Goal: Task Accomplishment & Management: Manage account settings

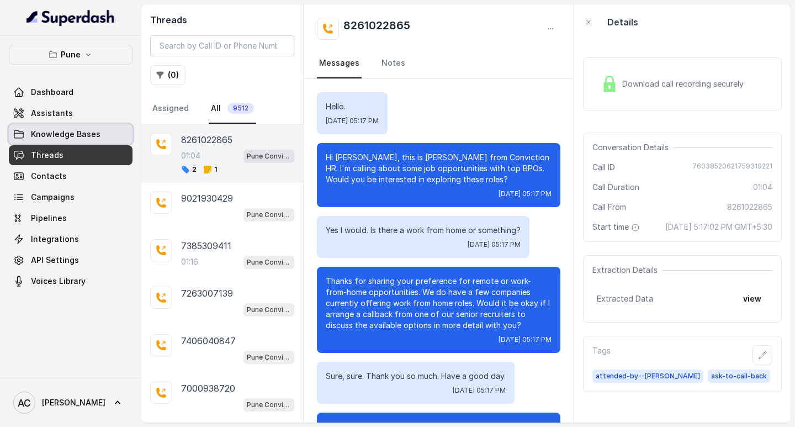
scroll to position [335, 0]
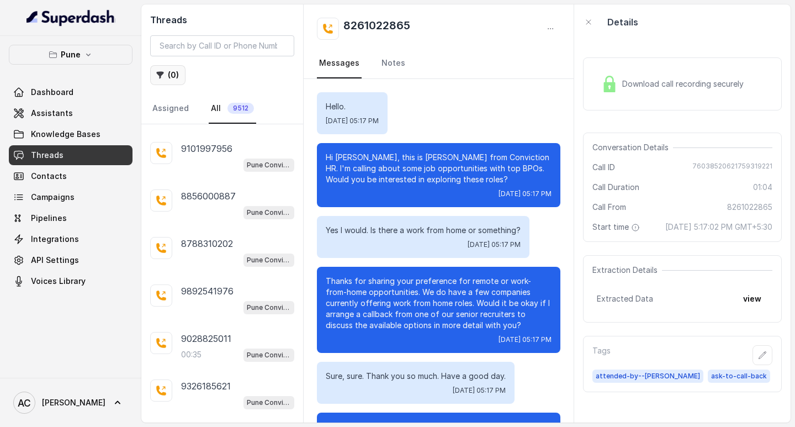
click at [170, 72] on button "( 0 )" at bounding box center [167, 75] width 35 height 20
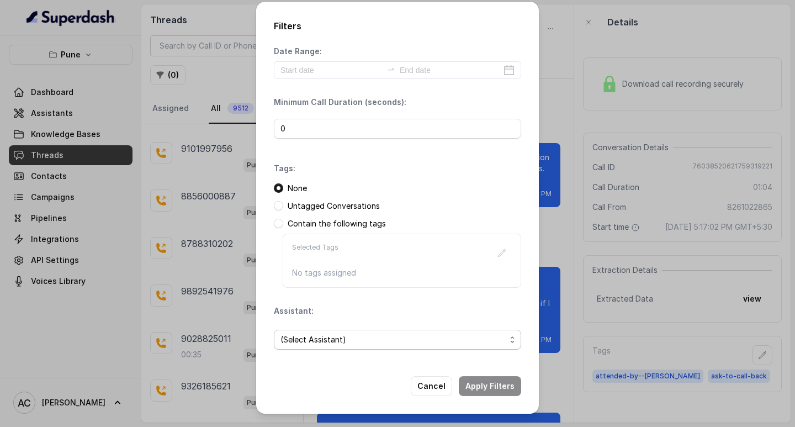
click at [306, 341] on span "(Select Assistant)" at bounding box center [393, 339] width 225 height 13
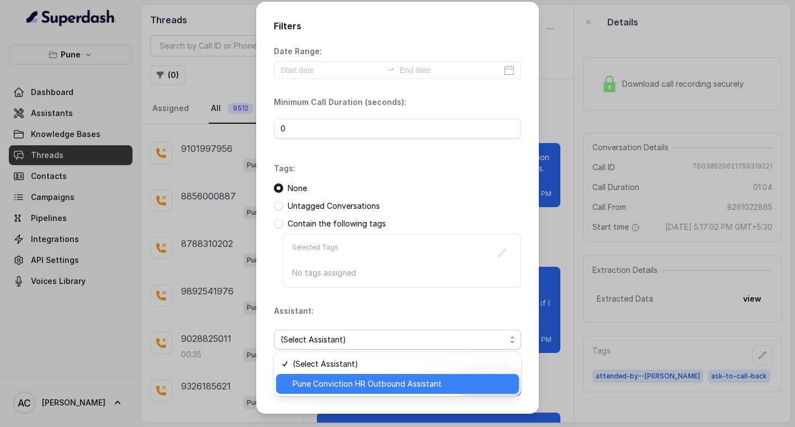
drag, startPoint x: 314, startPoint y: 381, endPoint x: 319, endPoint y: 372, distance: 9.4
click at [316, 380] on span "Pune Conviction HR Outbound Assistant" at bounding box center [403, 383] width 220 height 13
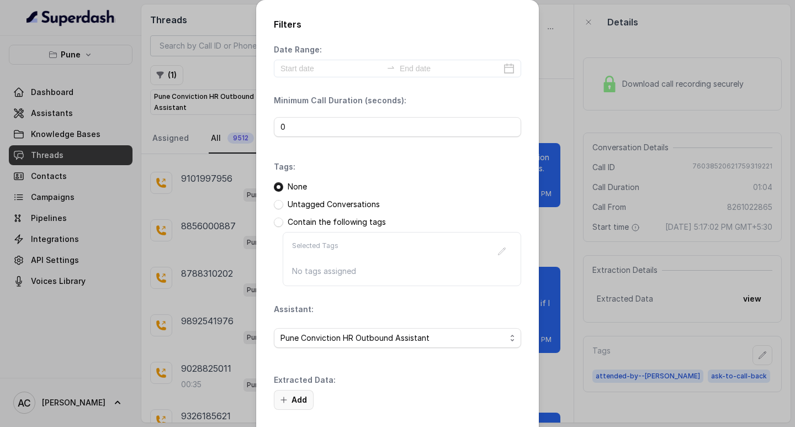
click at [294, 396] on button "Add" at bounding box center [294, 400] width 40 height 20
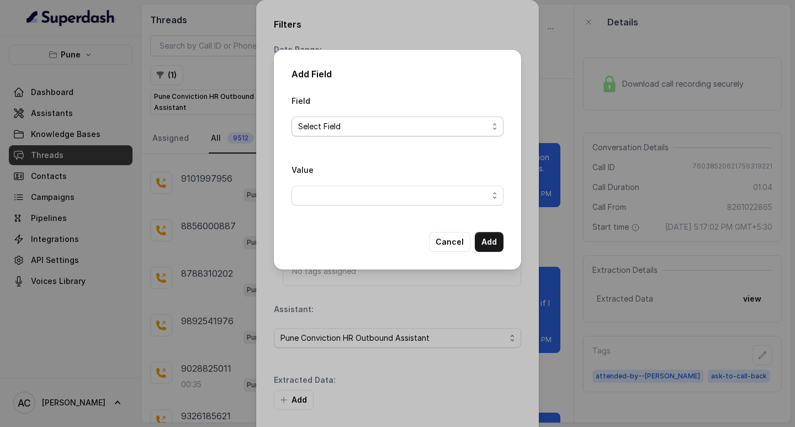
click at [302, 118] on span "Select Field" at bounding box center [398, 127] width 212 height 20
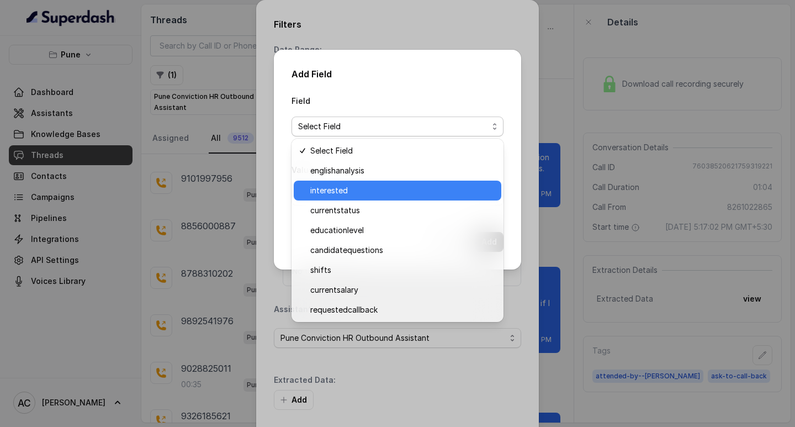
click at [341, 186] on span "interested" at bounding box center [402, 190] width 184 height 13
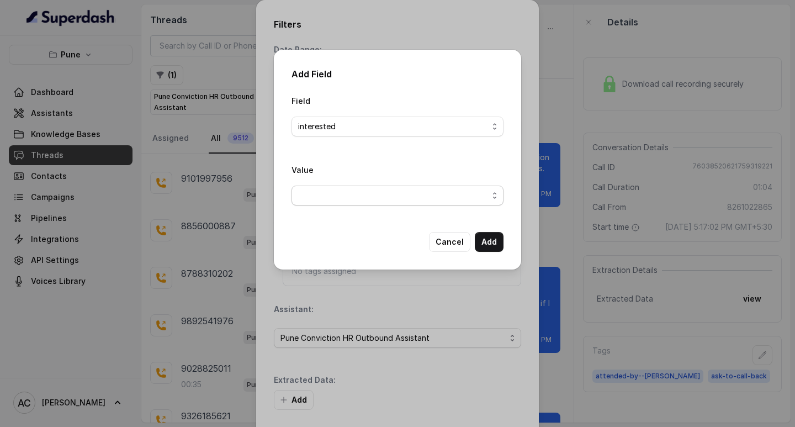
click at [324, 194] on span "button" at bounding box center [398, 196] width 212 height 20
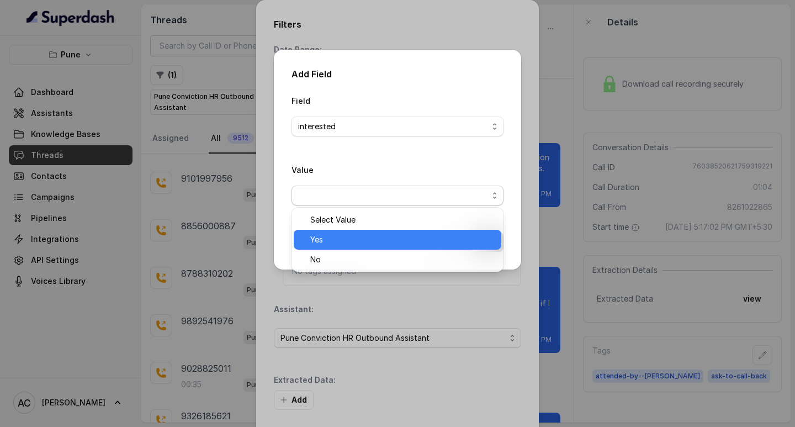
click at [328, 244] on span "Yes" at bounding box center [402, 239] width 184 height 13
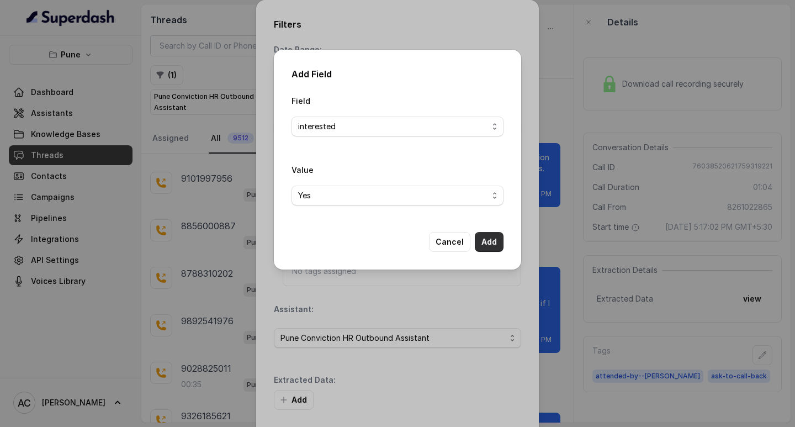
click at [482, 241] on button "Add" at bounding box center [489, 242] width 29 height 20
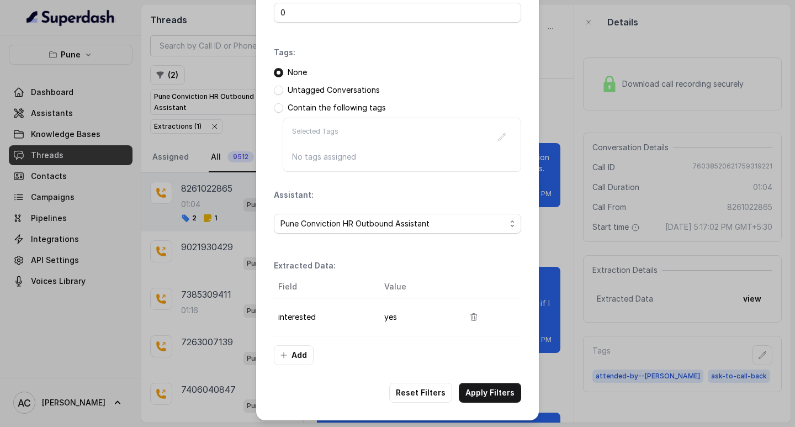
scroll to position [117, 0]
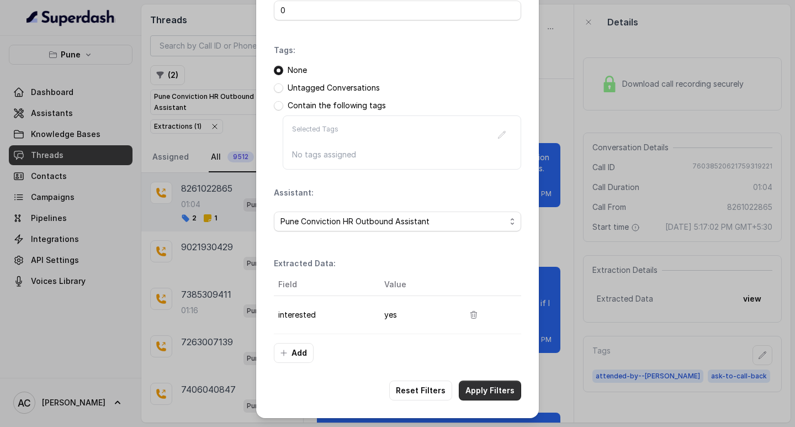
click at [477, 390] on button "Apply Filters" at bounding box center [490, 391] width 62 height 20
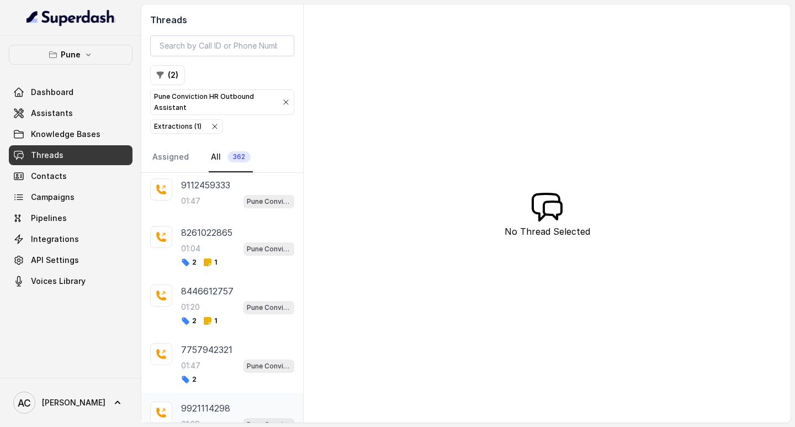
scroll to position [2909, 0]
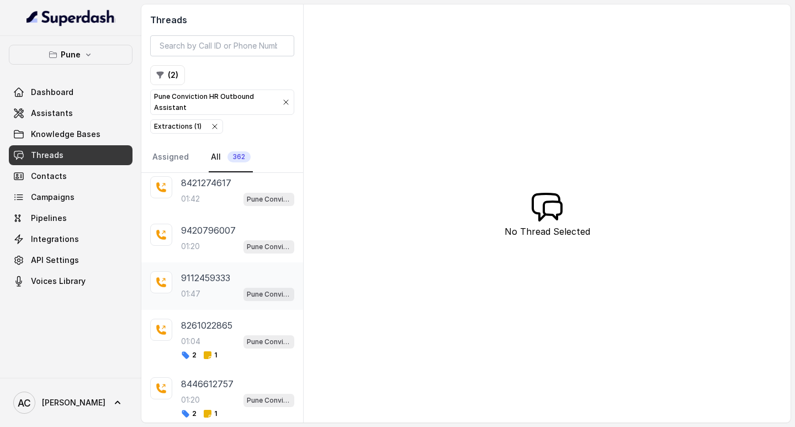
click at [203, 287] on div "01:47 Pune Conviction HR Outbound Assistant" at bounding box center [237, 294] width 113 height 14
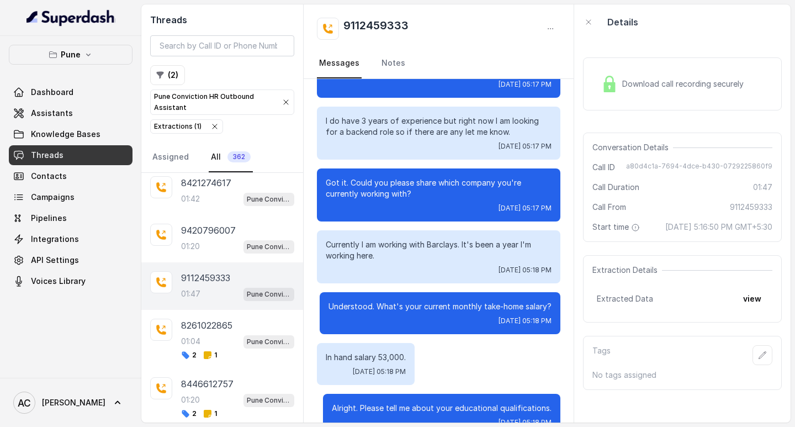
scroll to position [331, 0]
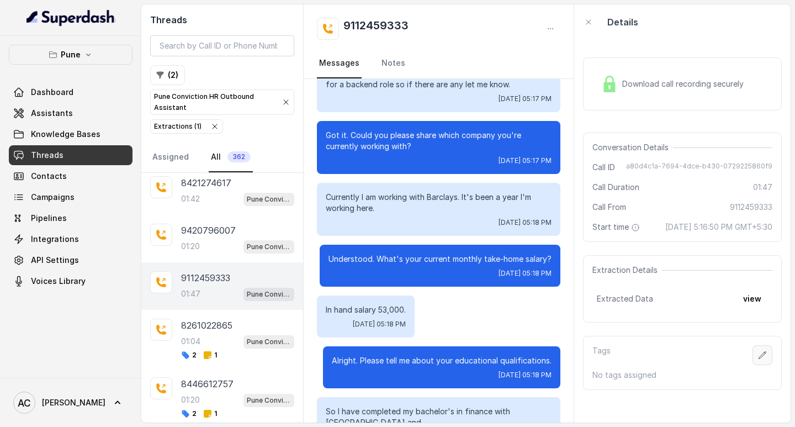
click at [758, 360] on icon "button" at bounding box center [762, 355] width 9 height 9
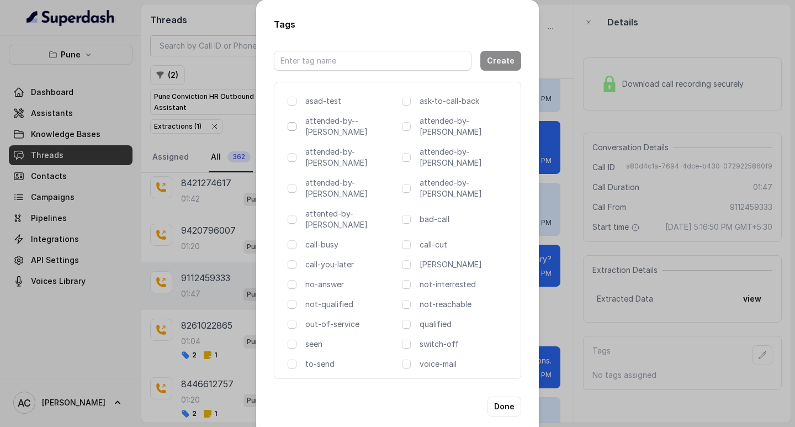
click at [289, 127] on span at bounding box center [292, 126] width 9 height 9
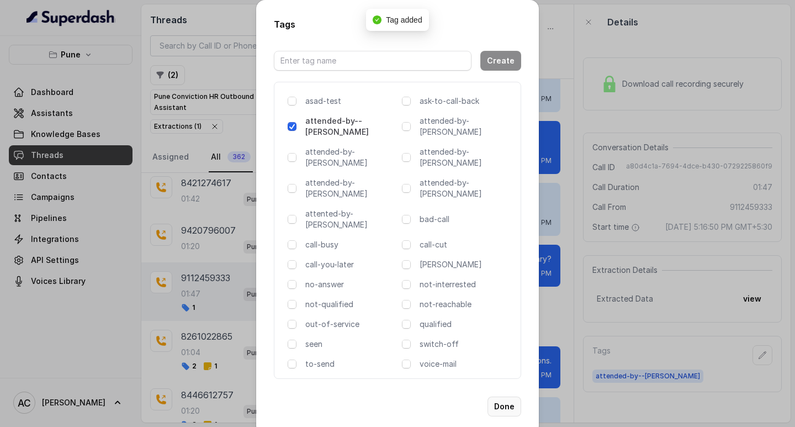
click at [499, 397] on button "Done" at bounding box center [505, 407] width 34 height 20
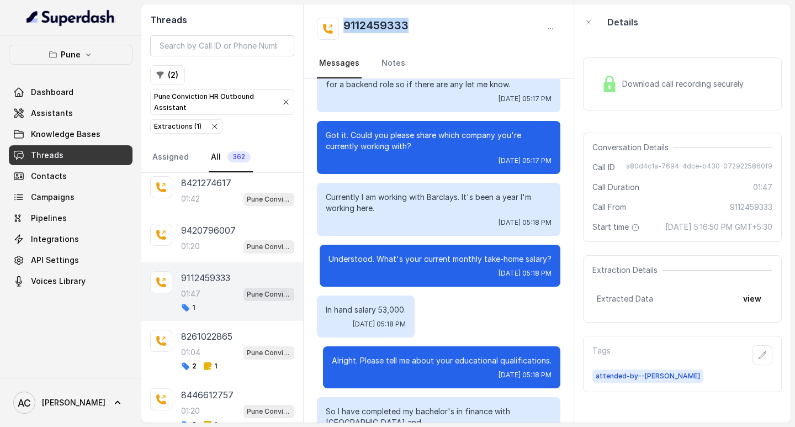
drag, startPoint x: 422, startPoint y: 27, endPoint x: 336, endPoint y: 22, distance: 86.3
click at [336, 22] on div "9112459333" at bounding box center [439, 29] width 244 height 22
copy h2 "9112459333"
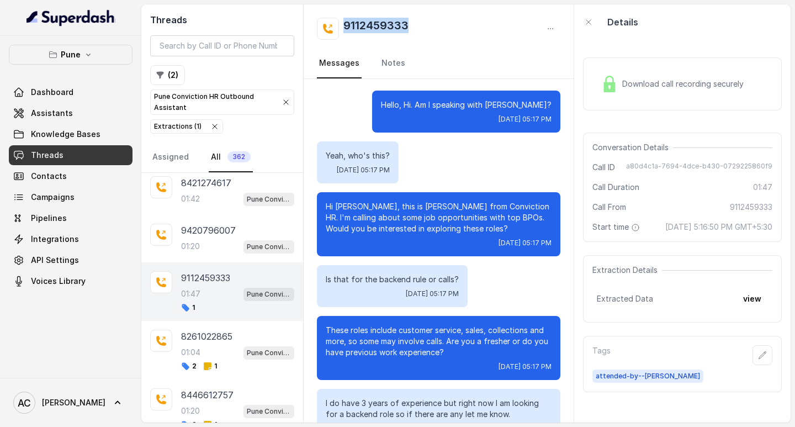
scroll to position [0, 0]
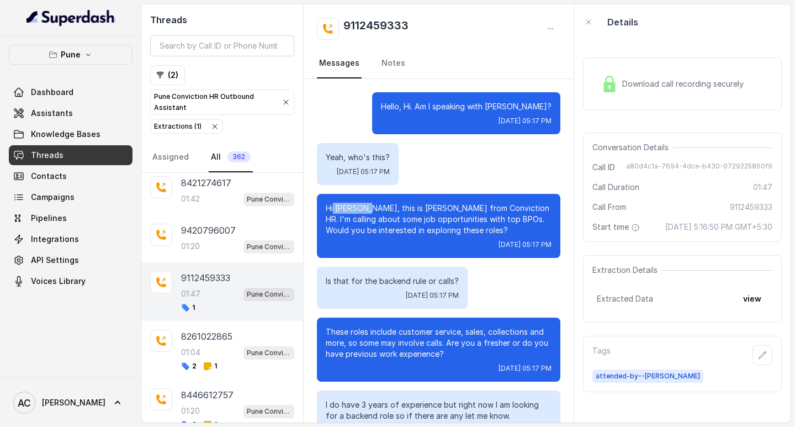
drag, startPoint x: 367, startPoint y: 207, endPoint x: 334, endPoint y: 207, distance: 32.6
click at [334, 207] on p "Hi Bhavika, this is Monica from Conviction HR. I'm calling about some job oppor…" at bounding box center [439, 219] width 226 height 33
copy p "Bhavika,"
click at [397, 66] on link "Notes" at bounding box center [393, 64] width 28 height 30
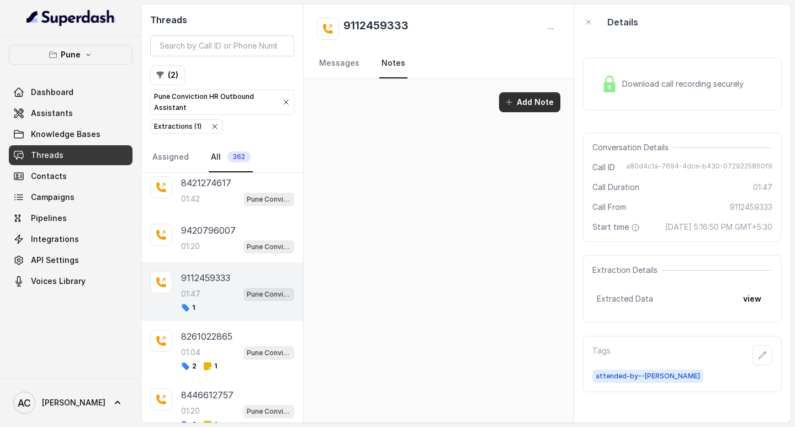
click at [531, 103] on button "Add Note" at bounding box center [529, 102] width 61 height 20
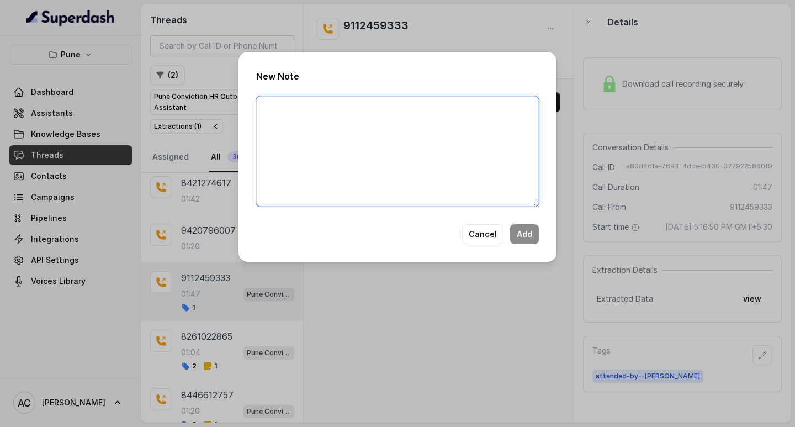
click at [395, 133] on textarea at bounding box center [397, 151] width 283 height 110
paste textarea "Name: Contact number: Recruiter: Name of the attender: Comments: AI Improvement:"
click at [334, 118] on textarea "Name: Contact number: Recruiter: Name of the attender: Comments: AI Improvement:" at bounding box center [397, 151] width 283 height 110
paste textarea "9112459333"
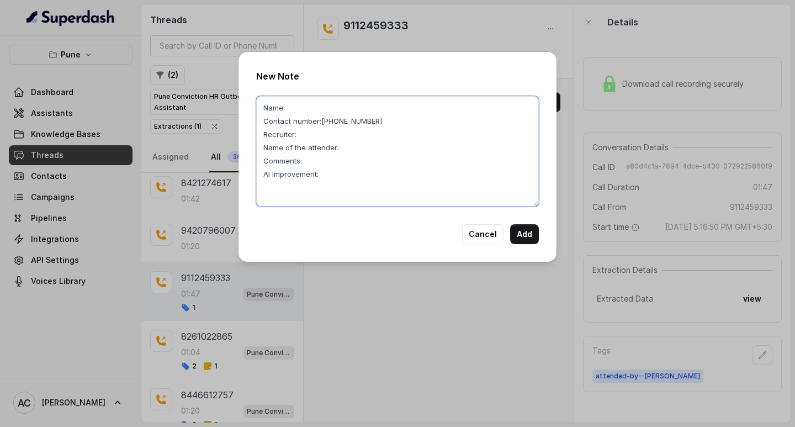
click at [316, 104] on textarea "Name: Contact number:9112459333 Recruiter: Name of the attender: Comments: AI I…" at bounding box center [397, 151] width 283 height 110
click at [297, 103] on textarea "Name: Contact number:9112459333 Recruiter: Name of the attender: Comments: AI I…" at bounding box center [397, 151] width 283 height 110
paste textarea "Bhavika,"
click at [304, 138] on textarea "Name: Bhavika, Contact number:9112459333 Recruiter: Name of the attender: Comme…" at bounding box center [397, 151] width 283 height 110
click at [346, 151] on textarea "Name: Bhavika, Contact number:9112459333 Recruiter:komal Name of the attender: …" at bounding box center [397, 151] width 283 height 110
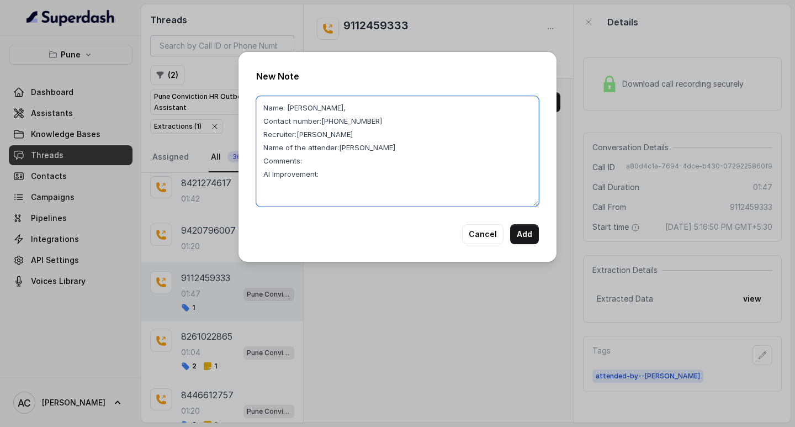
click at [311, 160] on textarea "Name: Bhavika, Contact number:9112459333 Recruiter:komal Name of the attender:k…" at bounding box center [397, 151] width 283 height 110
type textarea "Name: Bhavika, Contact number:9112459333 Recruiter:komal Name of the attender:k…"
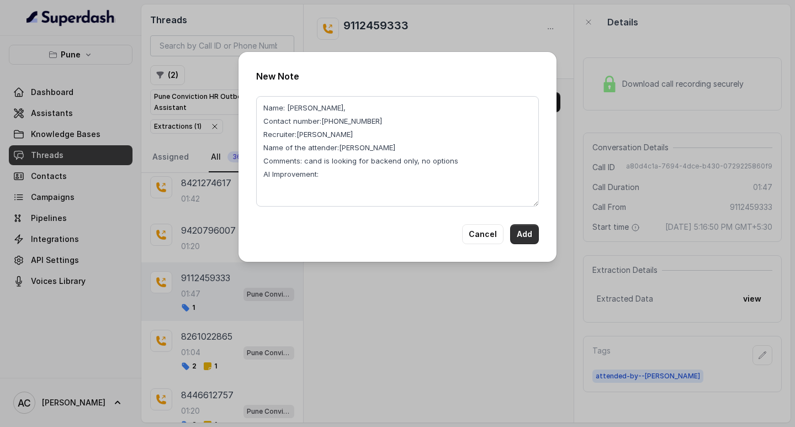
click at [518, 230] on button "Add" at bounding box center [524, 234] width 29 height 20
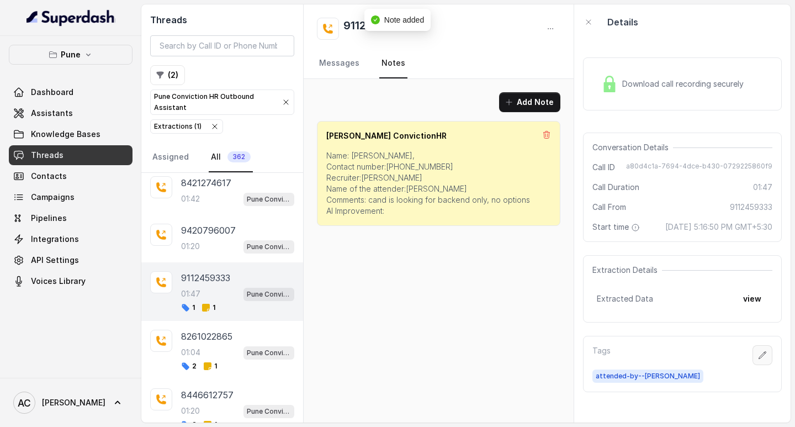
click at [758, 360] on icon "button" at bounding box center [762, 355] width 9 height 9
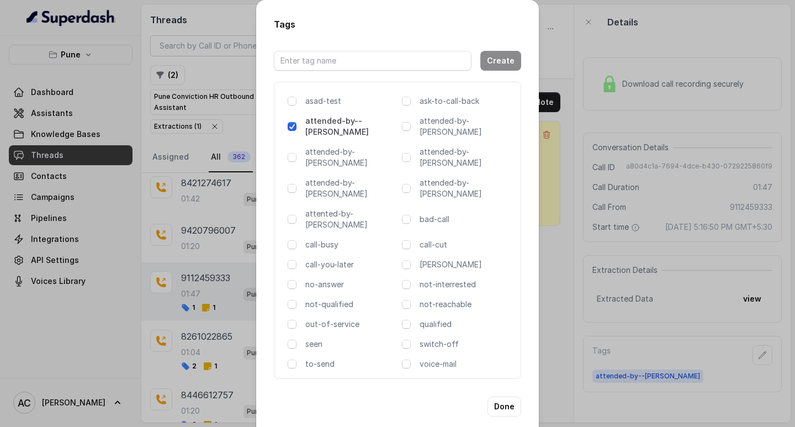
click at [603, 273] on div "Tags Create asad-test ask-to-call-back attended-by--komal attended-by-amaan att…" at bounding box center [397, 213] width 795 height 427
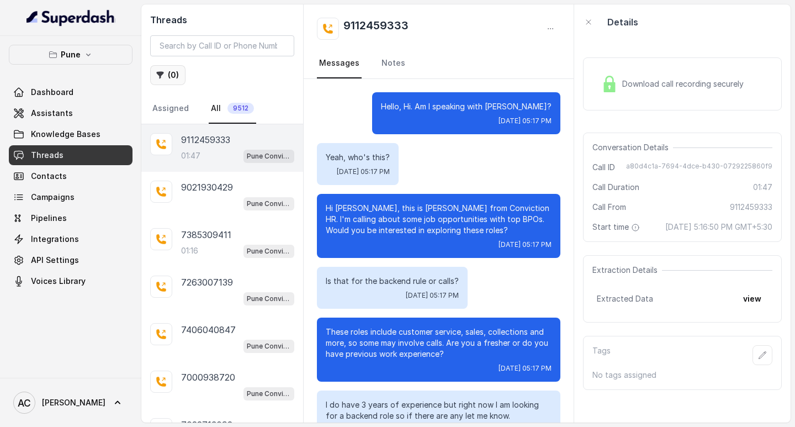
click at [168, 75] on button "( 0 )" at bounding box center [167, 75] width 35 height 20
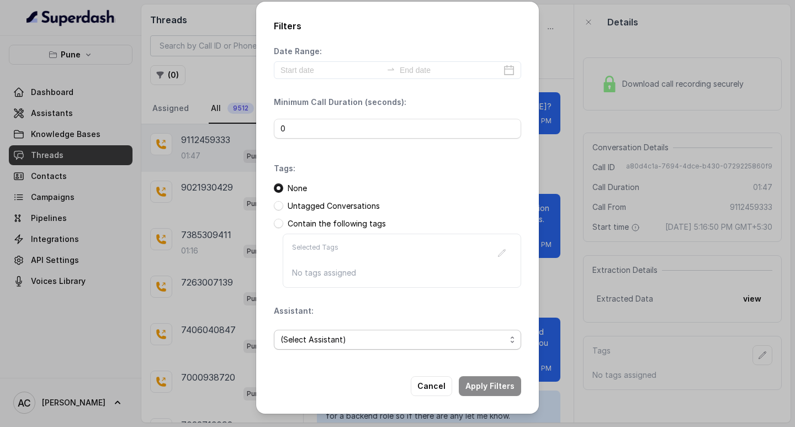
click at [307, 337] on span "(Select Assistant)" at bounding box center [393, 339] width 225 height 13
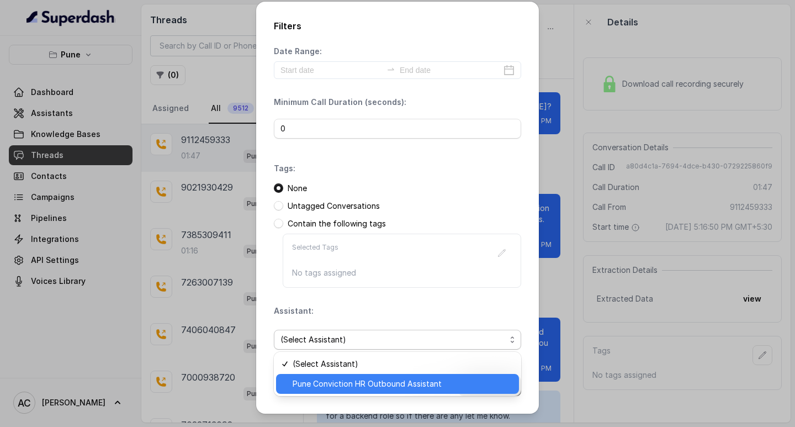
click at [324, 383] on span "Pune Conviction HR Outbound Assistant" at bounding box center [403, 383] width 220 height 13
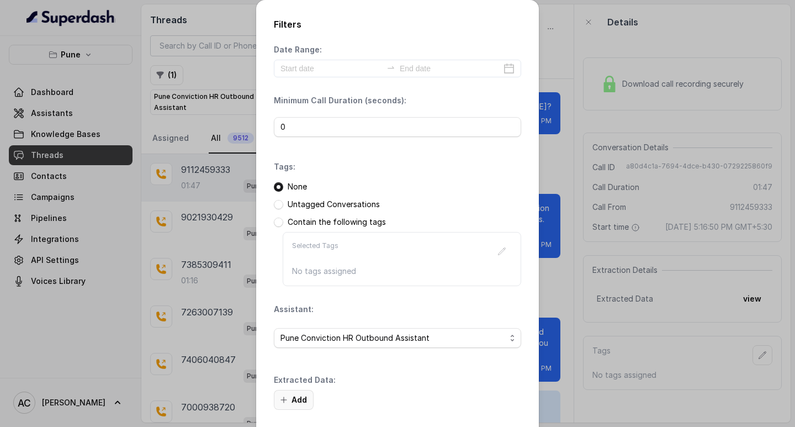
click at [295, 395] on button "Add" at bounding box center [294, 400] width 40 height 20
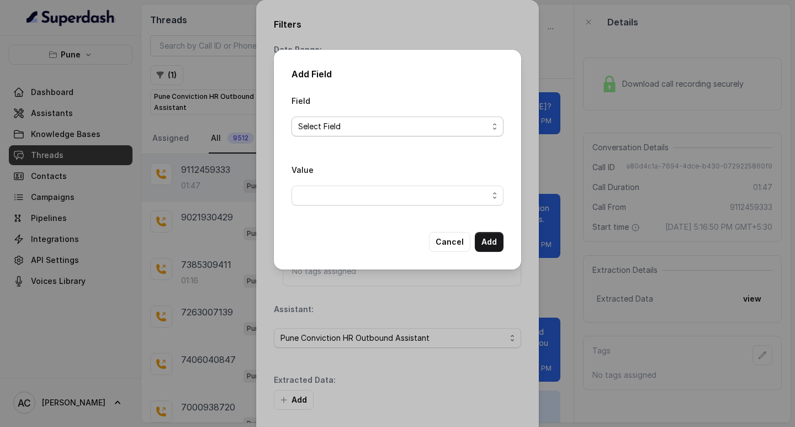
click at [303, 120] on span "Select Field" at bounding box center [393, 126] width 190 height 13
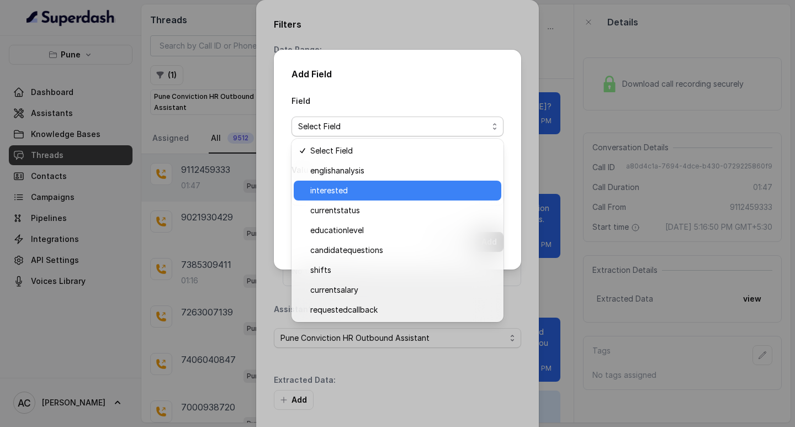
click at [329, 195] on span "interested" at bounding box center [402, 190] width 184 height 13
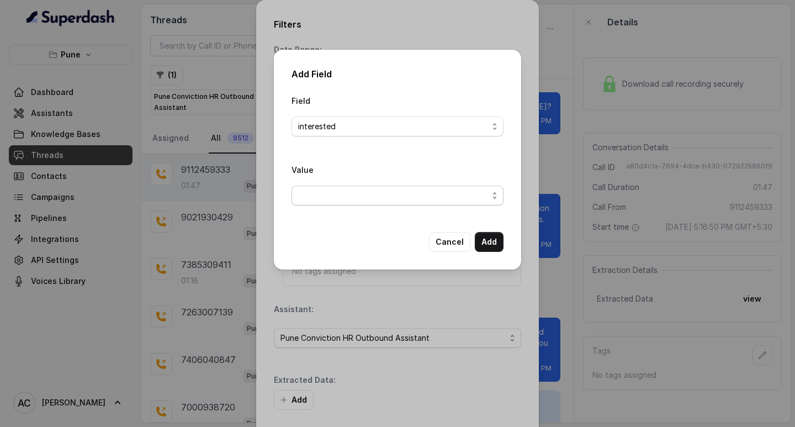
click at [321, 192] on span "button" at bounding box center [398, 196] width 212 height 20
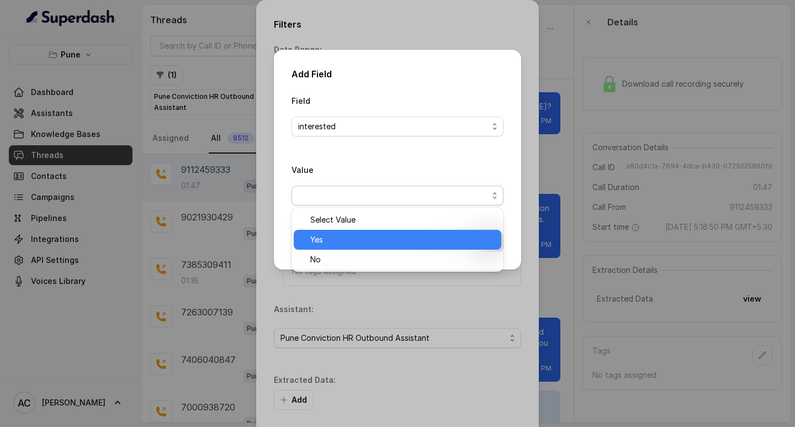
click at [327, 236] on span "Yes" at bounding box center [402, 239] width 184 height 13
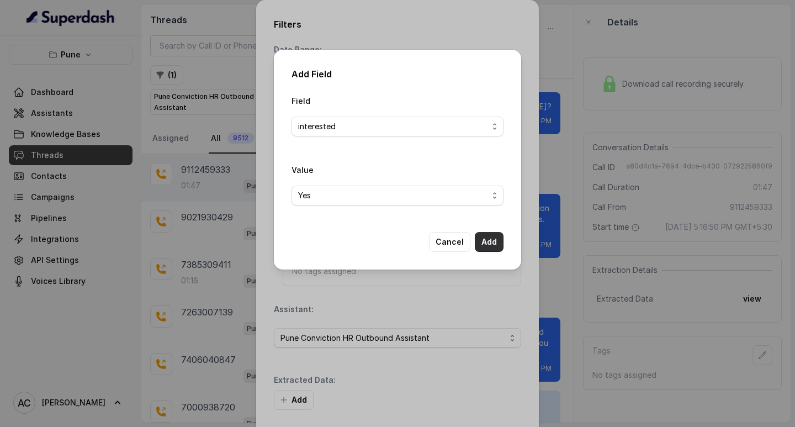
click at [487, 241] on button "Add" at bounding box center [489, 242] width 29 height 20
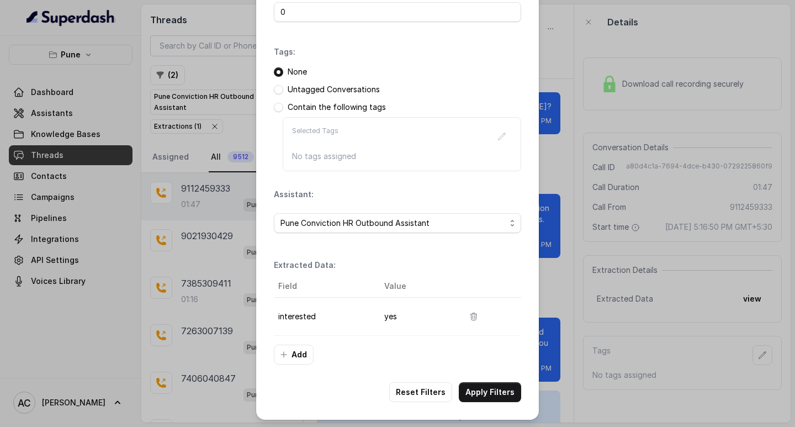
scroll to position [117, 0]
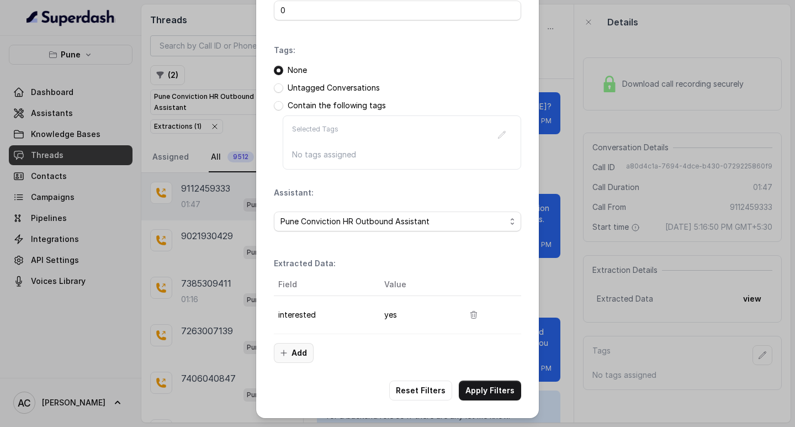
click at [292, 349] on button "Add" at bounding box center [294, 353] width 40 height 20
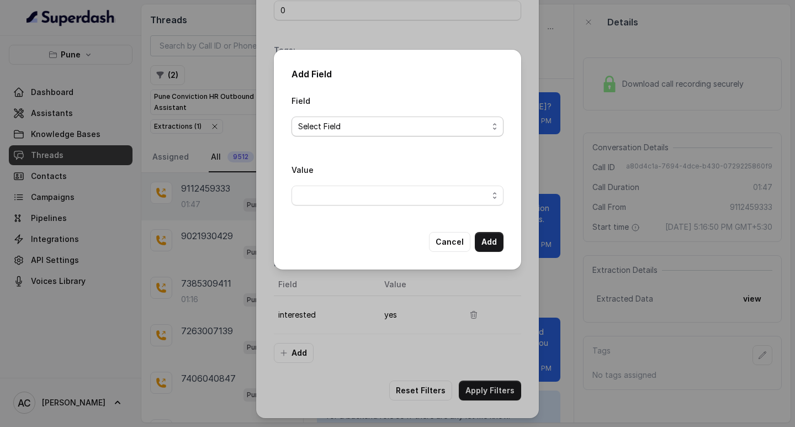
click at [325, 130] on span "Select Field" at bounding box center [393, 126] width 190 height 13
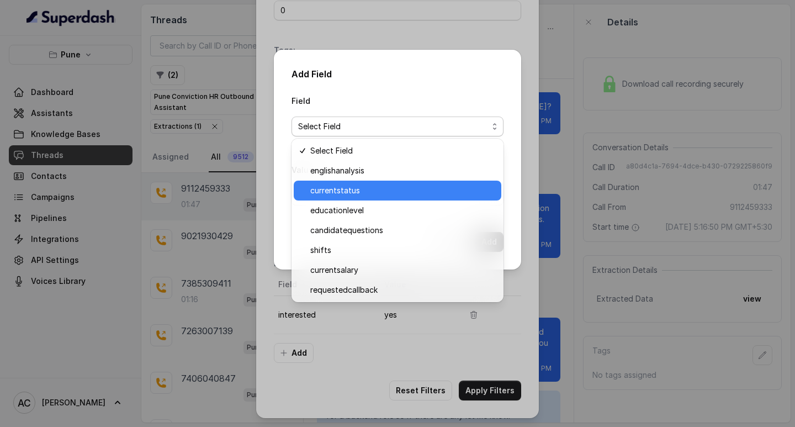
click at [331, 191] on span "currentstatus" at bounding box center [402, 190] width 184 height 13
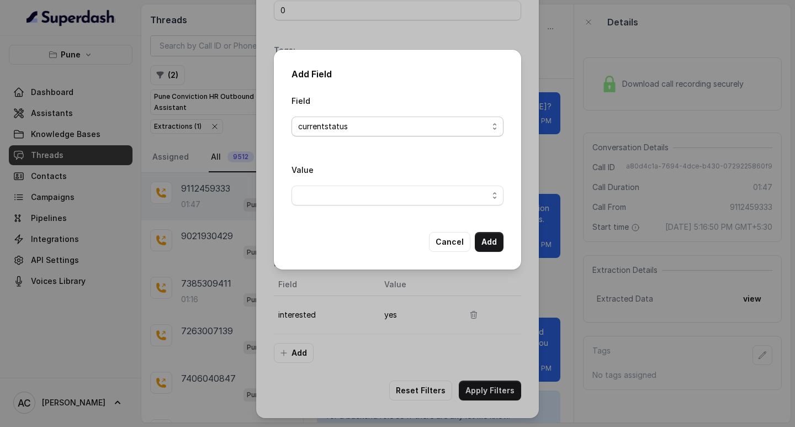
click at [479, 124] on span "currentstatus" at bounding box center [393, 126] width 190 height 13
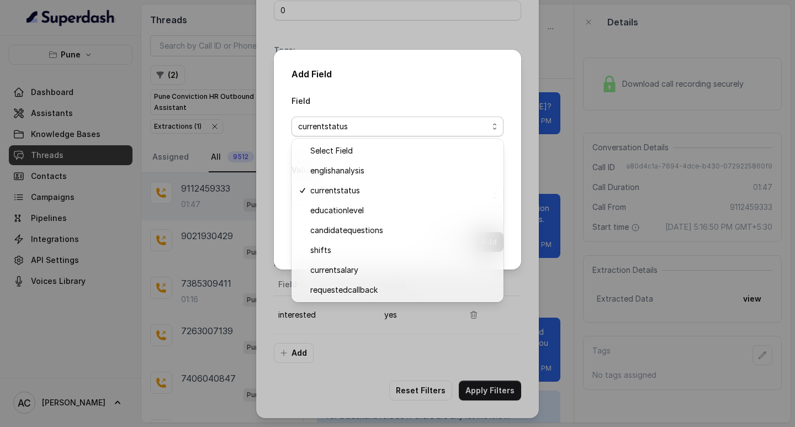
click at [237, 139] on div "Add Field Field currentstatus Value Cancel Add" at bounding box center [397, 213] width 795 height 427
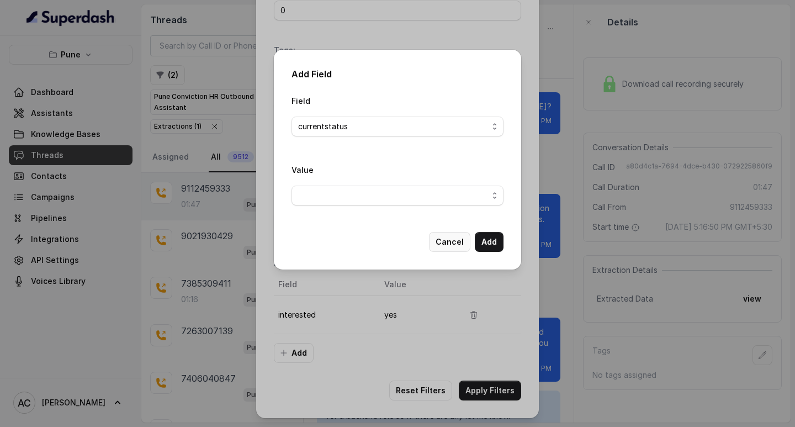
click at [449, 242] on button "Cancel" at bounding box center [449, 242] width 41 height 20
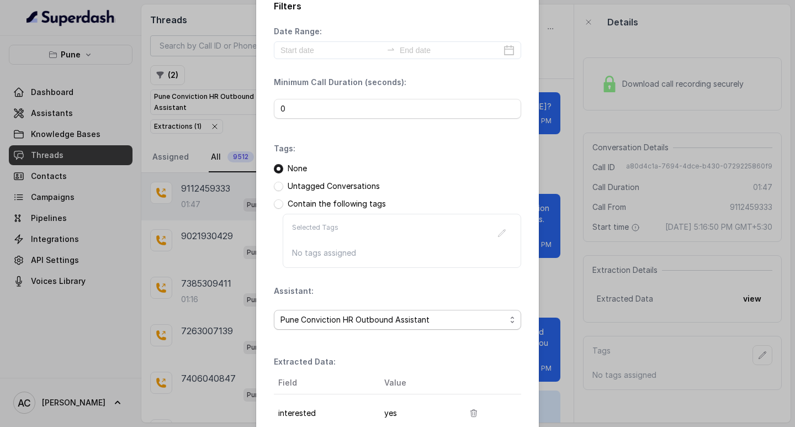
scroll to position [0, 0]
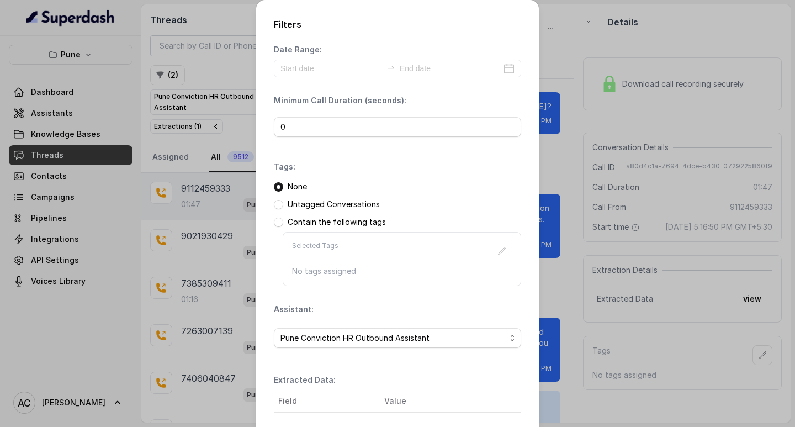
click at [228, 49] on div "Filters Date Range: Minimum Call Duration (seconds): 0 Tags: None Untagged Conv…" at bounding box center [397, 213] width 795 height 427
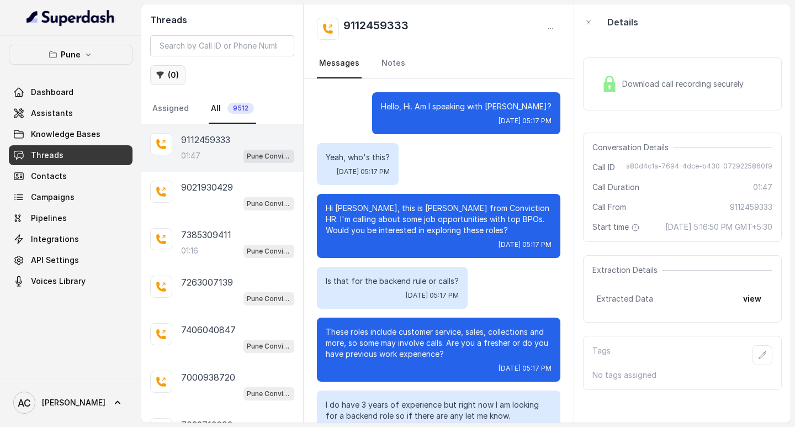
click at [178, 76] on button "( 0 )" at bounding box center [167, 75] width 35 height 20
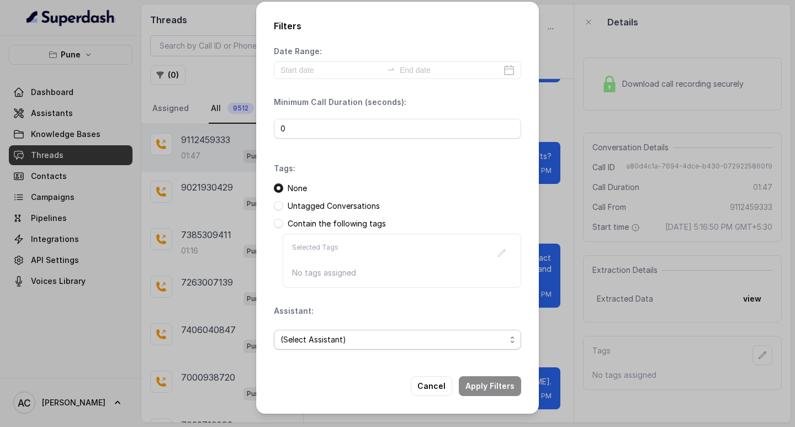
click at [302, 343] on span "(Select Assistant)" at bounding box center [393, 339] width 225 height 13
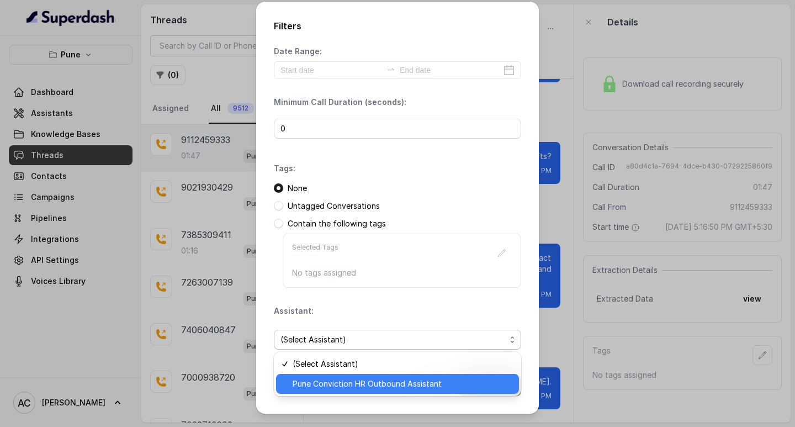
click at [326, 386] on span "Pune Conviction HR Outbound Assistant" at bounding box center [403, 383] width 220 height 13
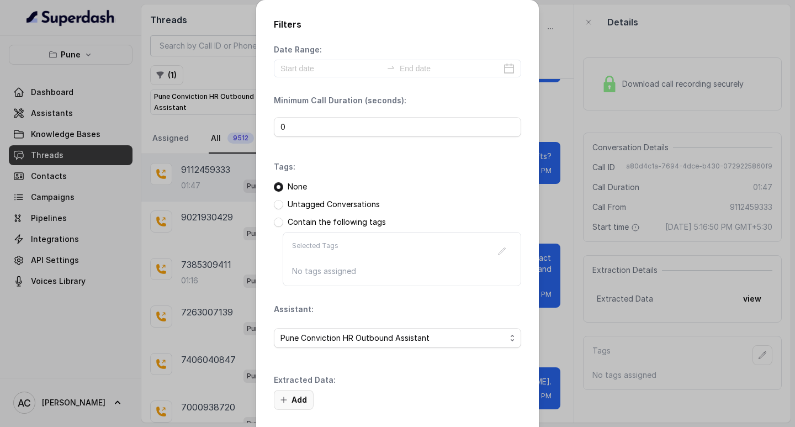
click at [298, 402] on button "Add" at bounding box center [294, 400] width 40 height 20
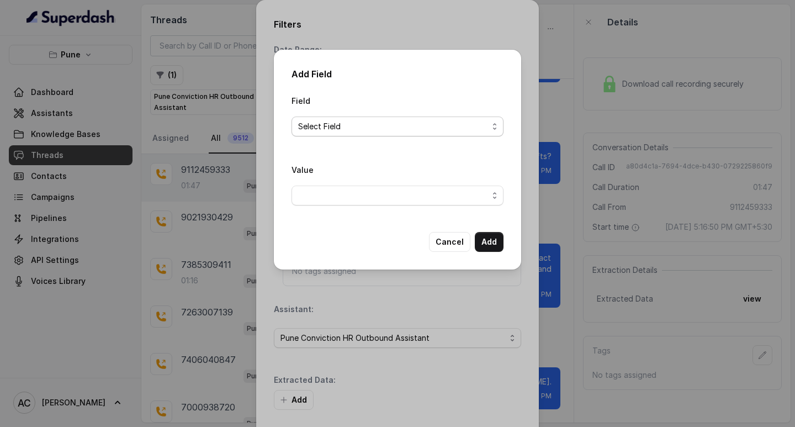
click at [308, 117] on span "Select Field" at bounding box center [398, 127] width 212 height 20
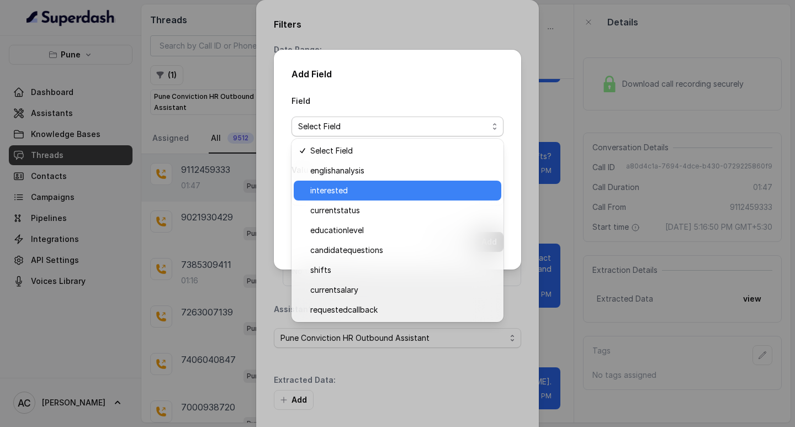
click at [339, 189] on span "interested" at bounding box center [402, 190] width 184 height 13
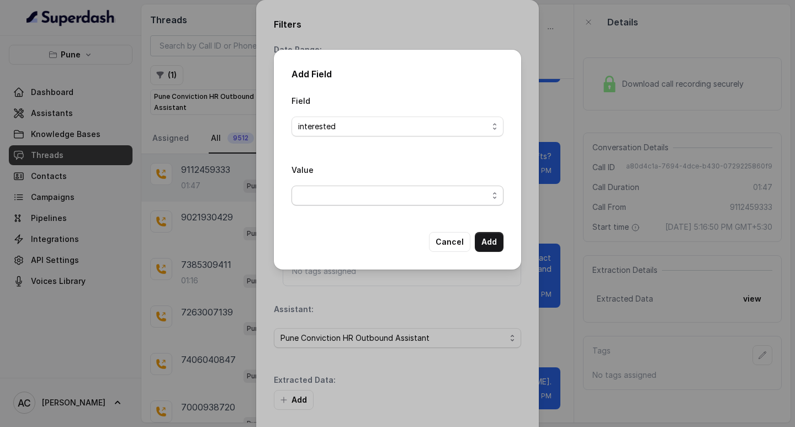
click at [320, 188] on span "button" at bounding box center [398, 196] width 212 height 20
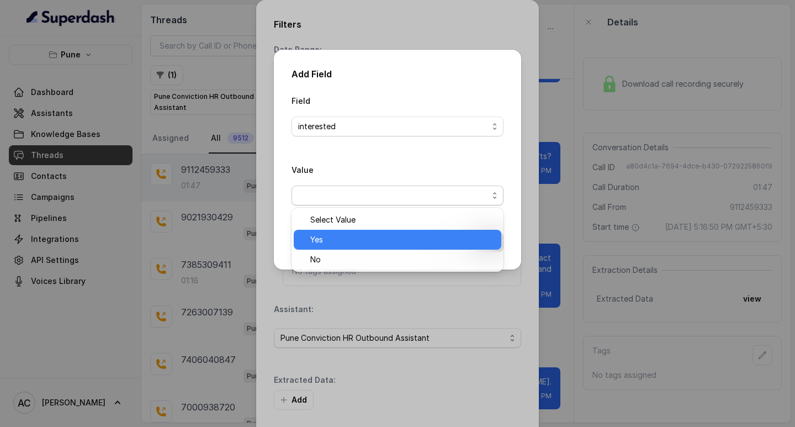
click at [324, 241] on span "Yes" at bounding box center [402, 239] width 184 height 13
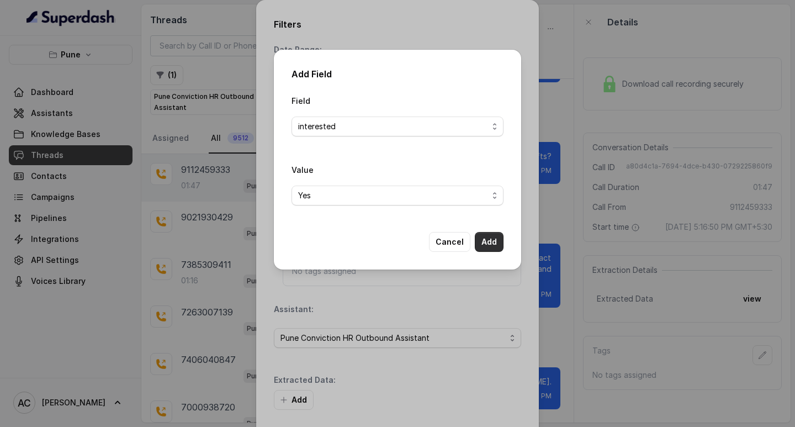
click at [490, 243] on button "Add" at bounding box center [489, 242] width 29 height 20
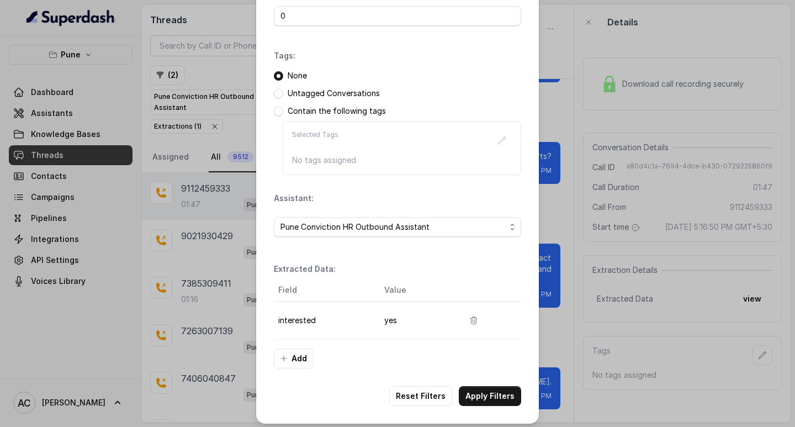
scroll to position [117, 0]
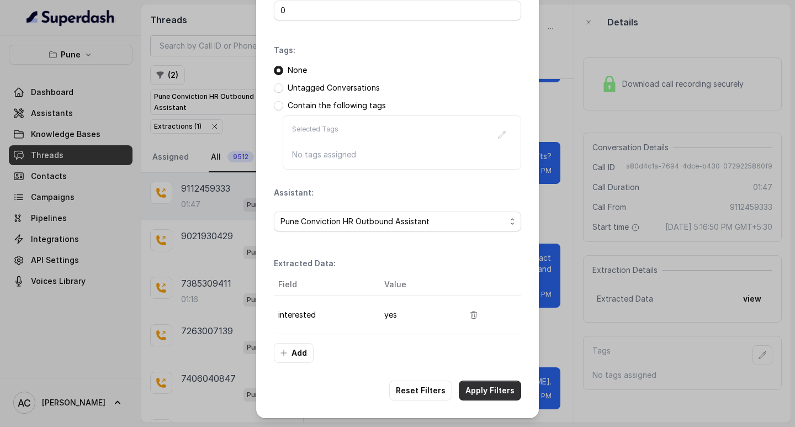
click at [485, 391] on button "Apply Filters" at bounding box center [490, 391] width 62 height 20
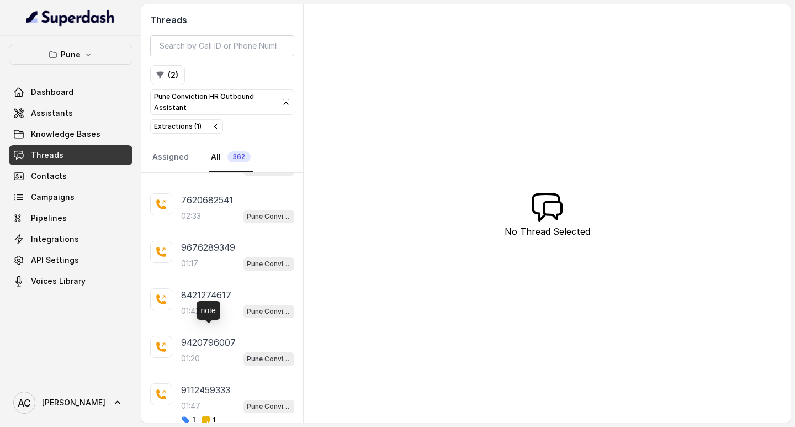
scroll to position [2797, 0]
click at [202, 342] on p "9420796007" at bounding box center [208, 342] width 55 height 13
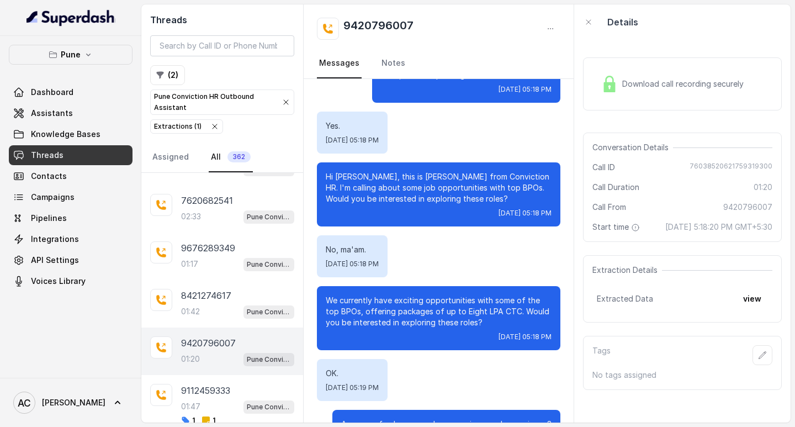
scroll to position [30, 0]
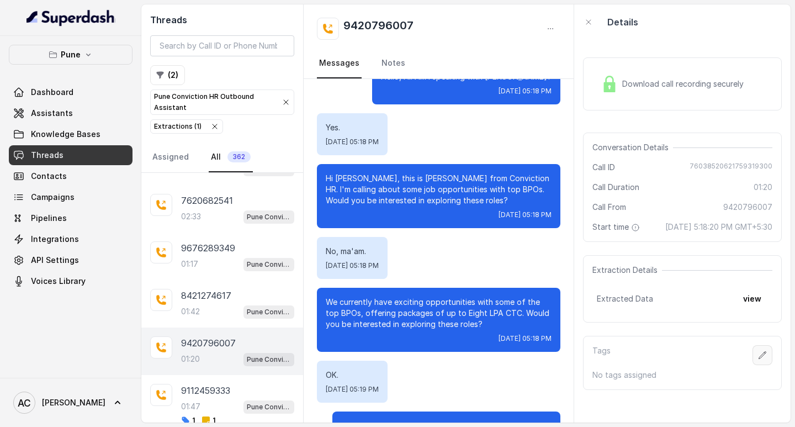
click at [758, 360] on icon "button" at bounding box center [762, 355] width 9 height 9
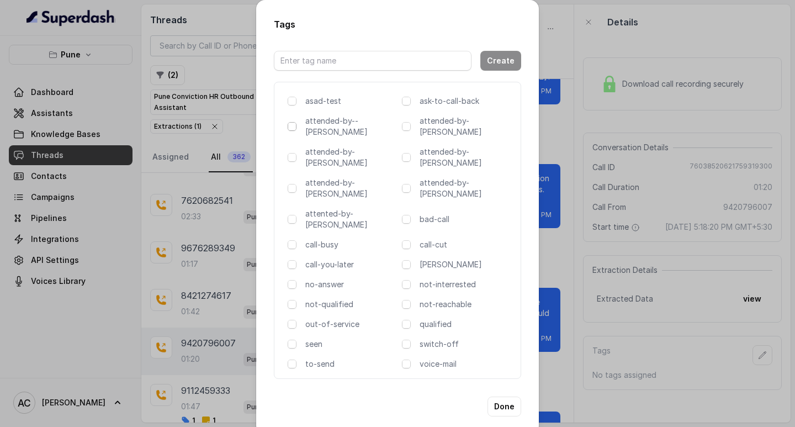
click at [290, 129] on span at bounding box center [292, 126] width 9 height 9
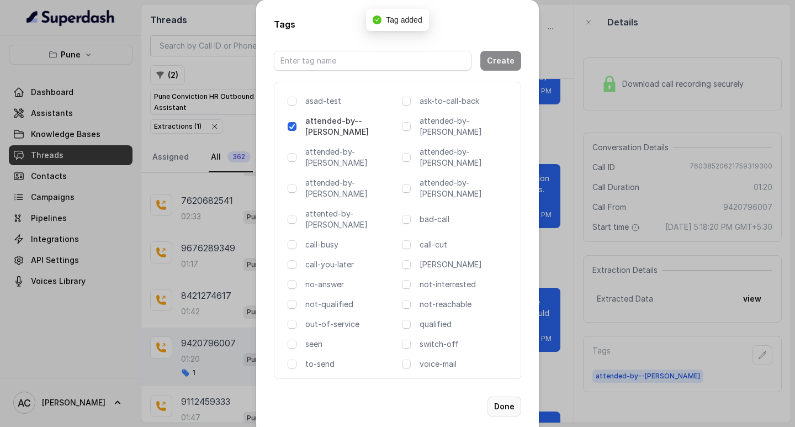
click at [510, 397] on button "Done" at bounding box center [505, 407] width 34 height 20
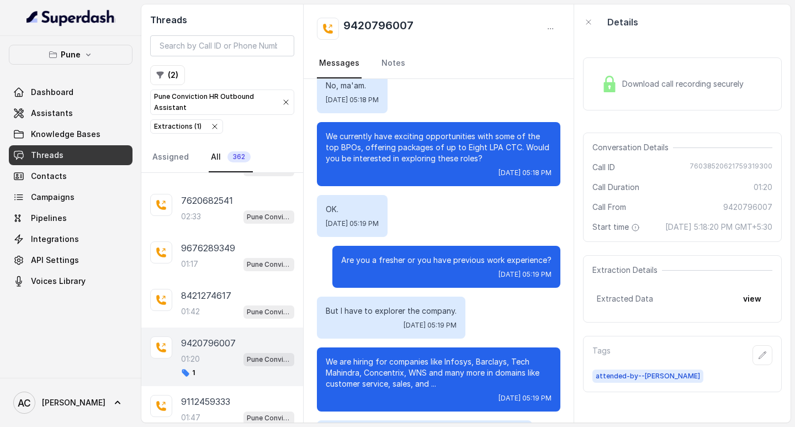
scroll to position [0, 0]
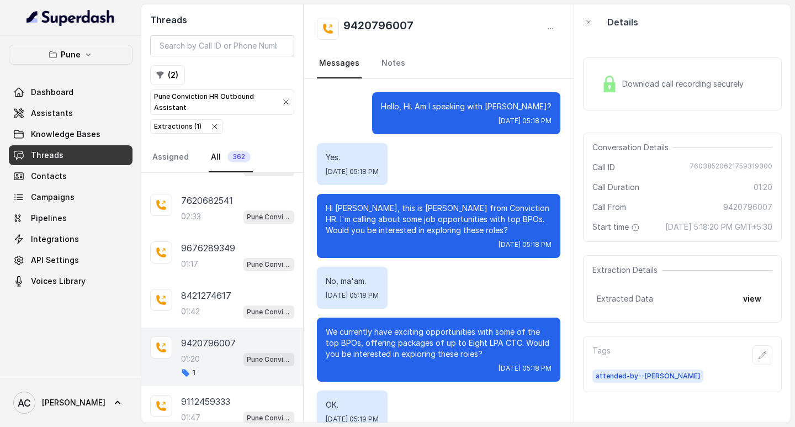
click at [366, 25] on h2 "9420796007" at bounding box center [379, 29] width 70 height 22
copy div "9420796007"
click at [501, 105] on p "Hello, Hi. Am I speaking with Raghvendra?" at bounding box center [466, 106] width 171 height 11
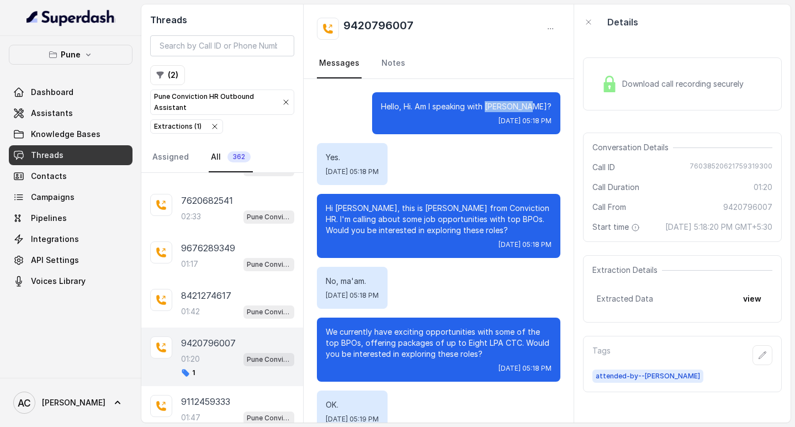
click at [501, 105] on p "Hello, Hi. Am I speaking with Raghvendra?" at bounding box center [466, 106] width 171 height 11
copy p "Raghvendra"
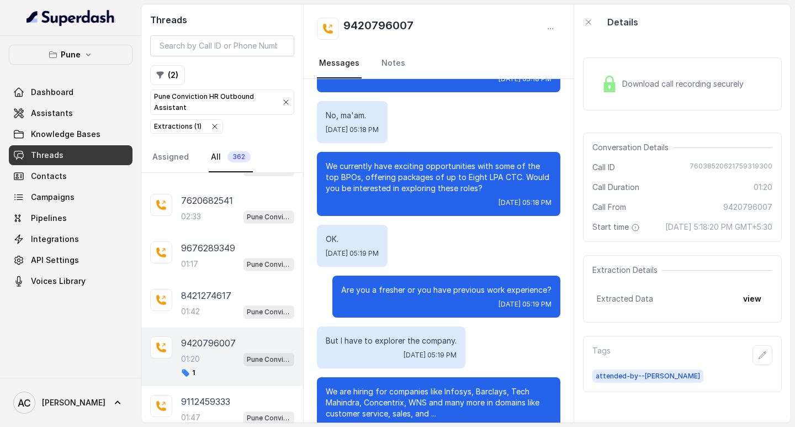
scroll to position [221, 0]
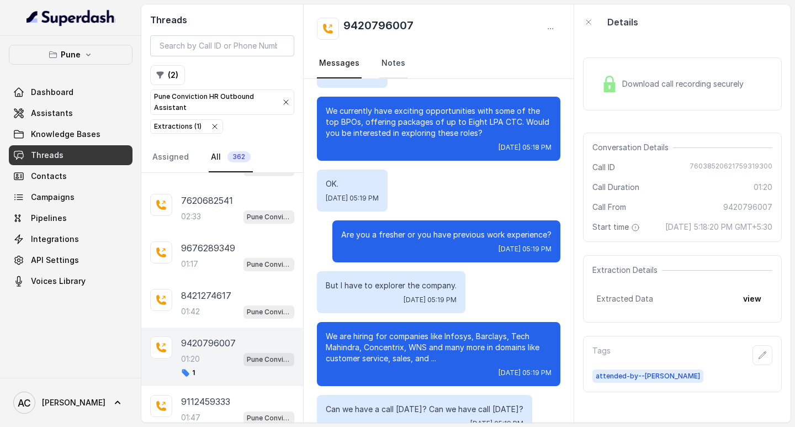
click at [390, 63] on link "Notes" at bounding box center [393, 64] width 28 height 30
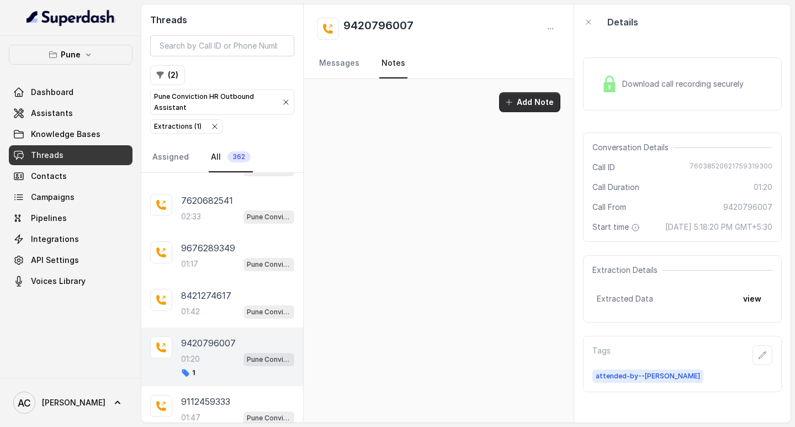
click at [519, 99] on button "Add Note" at bounding box center [529, 102] width 61 height 20
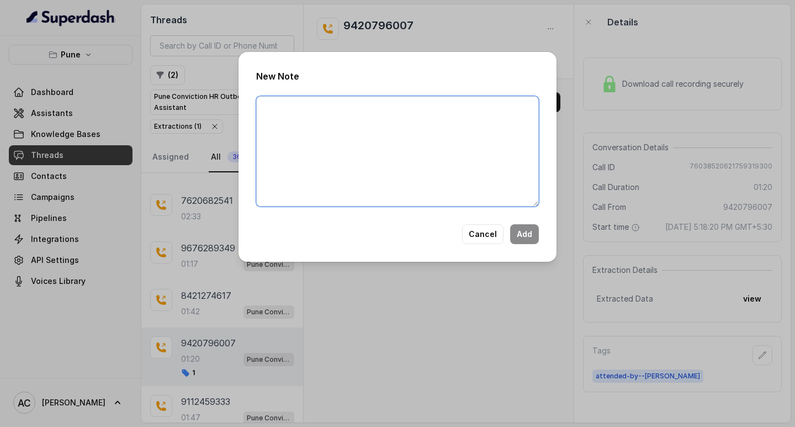
click at [304, 115] on textarea at bounding box center [397, 151] width 283 height 110
paste textarea "Name: Contact number: Recruiter: Name of the attender: Comments: AI Improvement:"
click at [313, 162] on textarea "Name: Contact number: Recruiter: Name of the attender: Comments: AI Improvement:" at bounding box center [397, 151] width 283 height 110
click at [329, 123] on textarea "Name: Contact number: Recruiter: Name of the attender: Comments: AI Improvement:" at bounding box center [397, 151] width 283 height 110
paste textarea "9420796007"
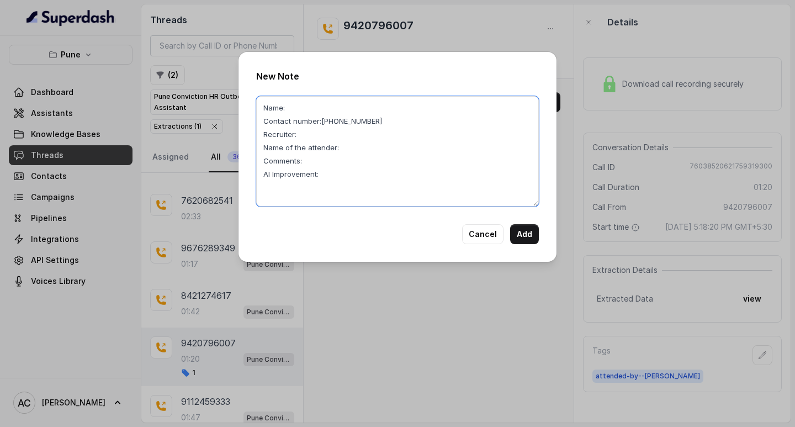
click at [320, 110] on textarea "Name: Contact number:9420796007 Recruiter: Name of the attender: Comments: AI I…" at bounding box center [397, 151] width 283 height 110
click at [318, 137] on textarea "Name:Raghvendra Contact number:9420796007 Recruiter: Name of the attender: Comm…" at bounding box center [397, 151] width 283 height 110
click at [355, 149] on textarea "Name:Raghvendra Contact number:9420796007 Recruiter:komal Name of the attender:…" at bounding box center [397, 151] width 283 height 110
click at [316, 165] on textarea "Name:Raghvendra Contact number:9420796007 Recruiter:komal Name of the attender:…" at bounding box center [397, 151] width 283 height 110
paste textarea "Bad coms,looking for backend"
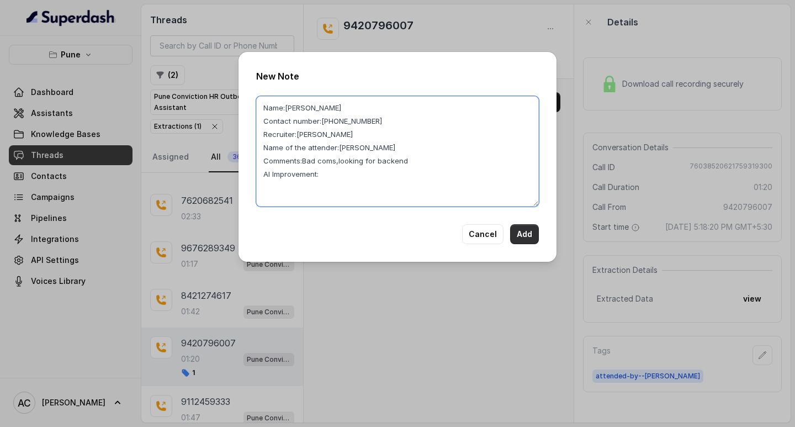
type textarea "Name:Raghvendra Contact number:9420796007 Recruiter:komal Name of the attender:…"
click at [520, 234] on button "Add" at bounding box center [524, 234] width 29 height 20
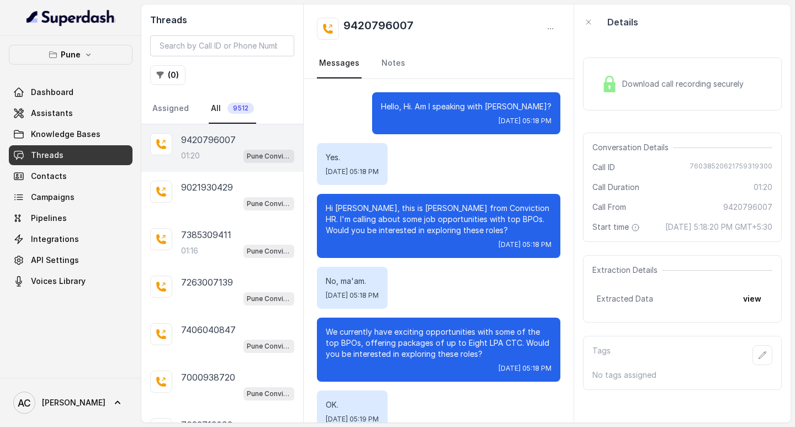
scroll to position [637, 0]
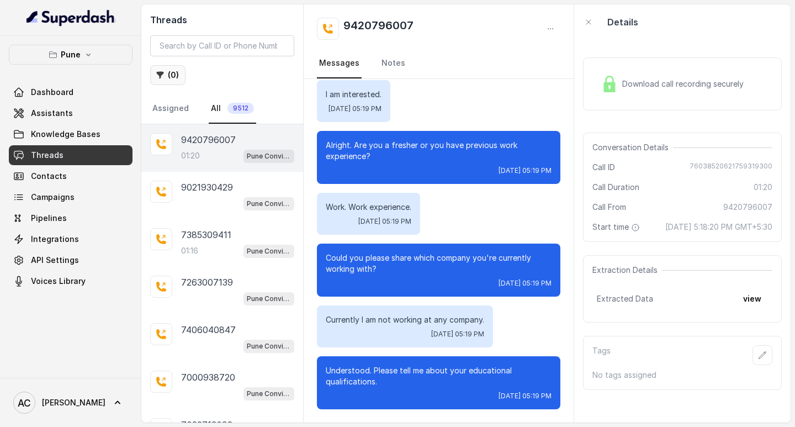
click at [176, 67] on button "( 0 )" at bounding box center [167, 75] width 35 height 20
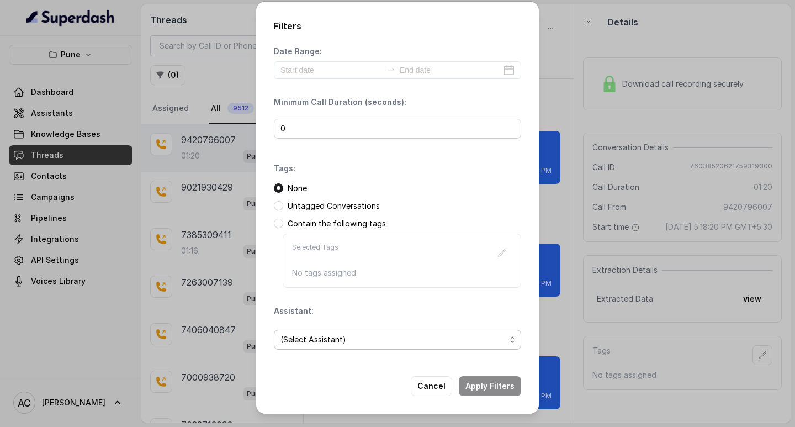
click at [315, 337] on span "(Select Assistant)" at bounding box center [393, 339] width 225 height 13
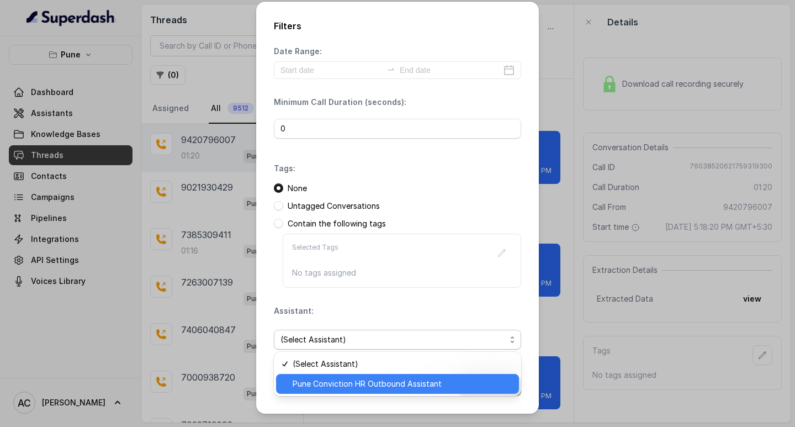
click at [321, 385] on span "Pune Conviction HR Outbound Assistant" at bounding box center [403, 383] width 220 height 13
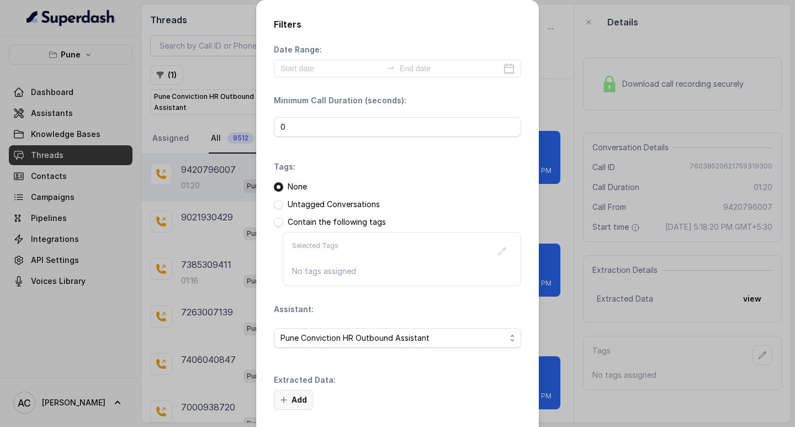
click at [297, 396] on button "Add" at bounding box center [294, 400] width 40 height 20
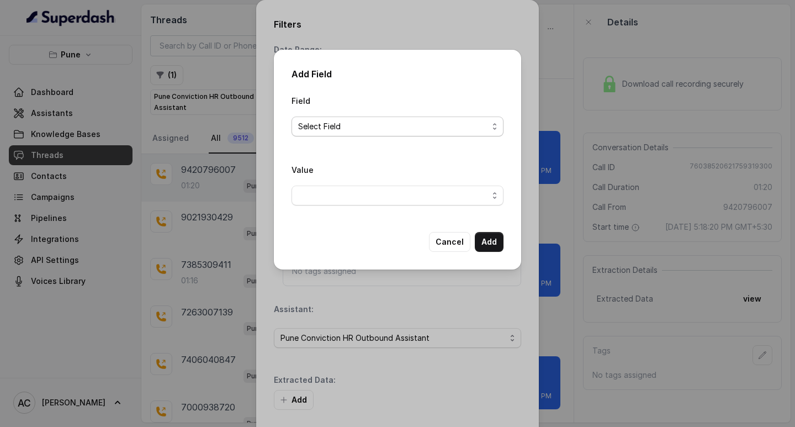
click at [305, 123] on span "Select Field" at bounding box center [393, 126] width 190 height 13
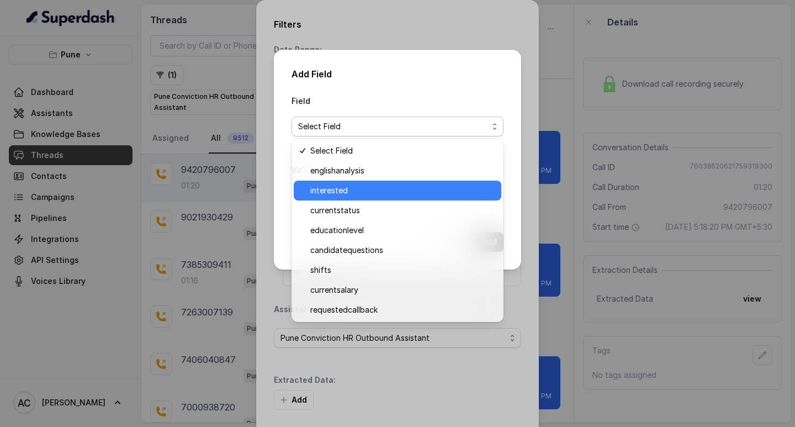
click at [335, 187] on span "interested" at bounding box center [402, 190] width 184 height 13
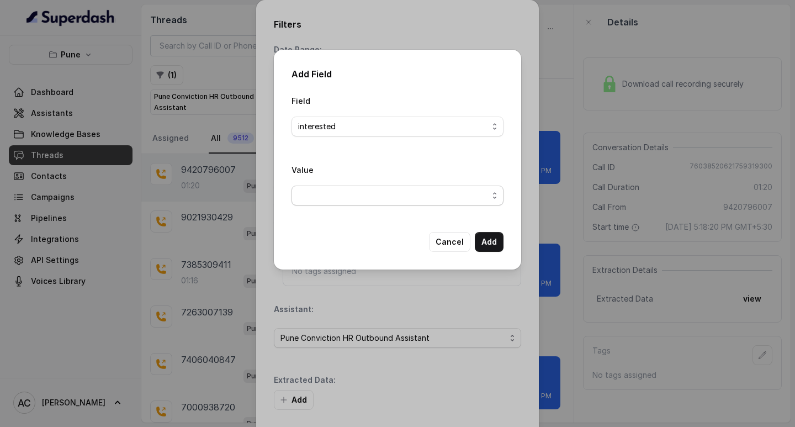
click at [320, 193] on span "button" at bounding box center [398, 196] width 212 height 20
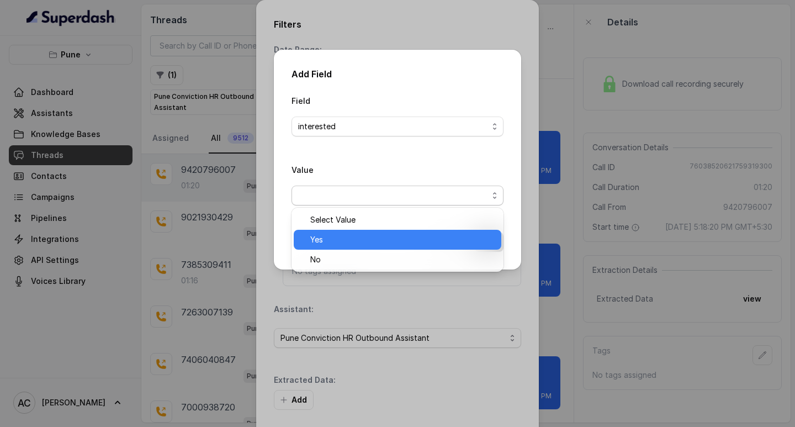
click at [328, 239] on span "Yes" at bounding box center [402, 239] width 184 height 13
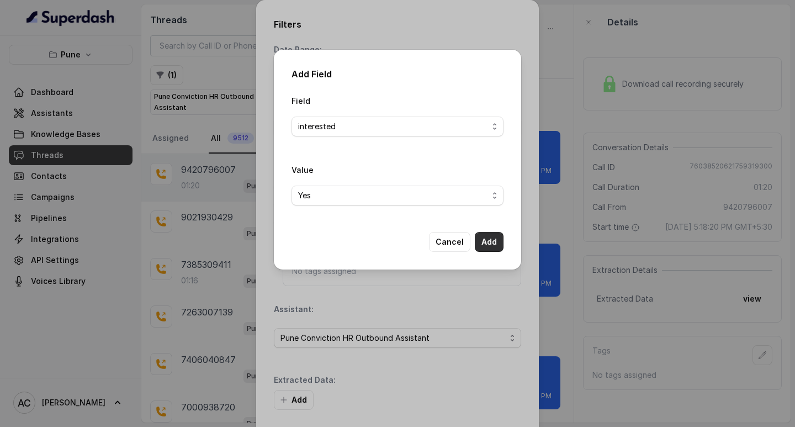
click at [484, 243] on button "Add" at bounding box center [489, 242] width 29 height 20
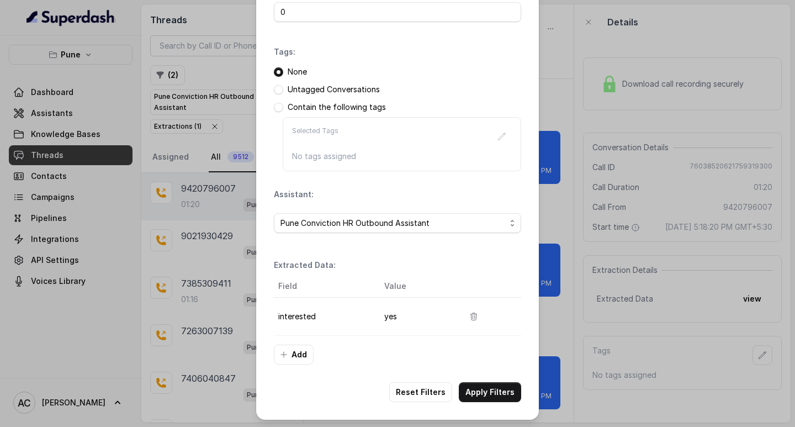
scroll to position [117, 0]
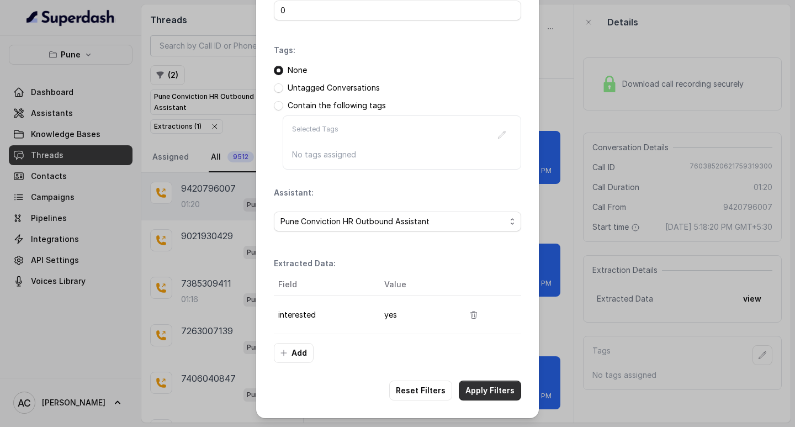
click at [483, 392] on button "Apply Filters" at bounding box center [490, 391] width 62 height 20
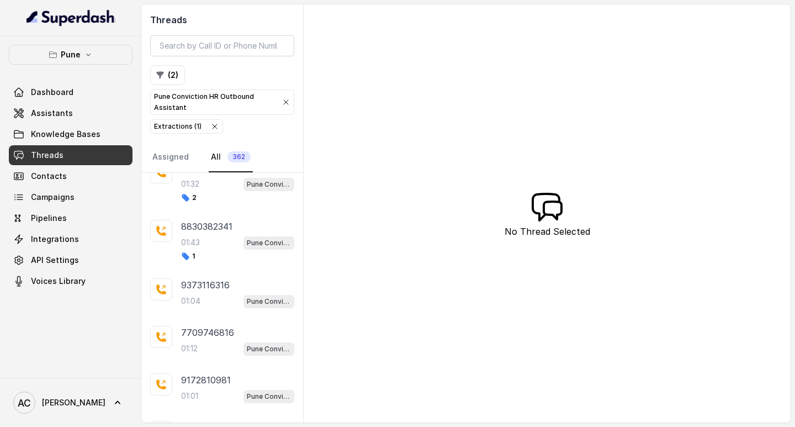
scroll to position [1891, 0]
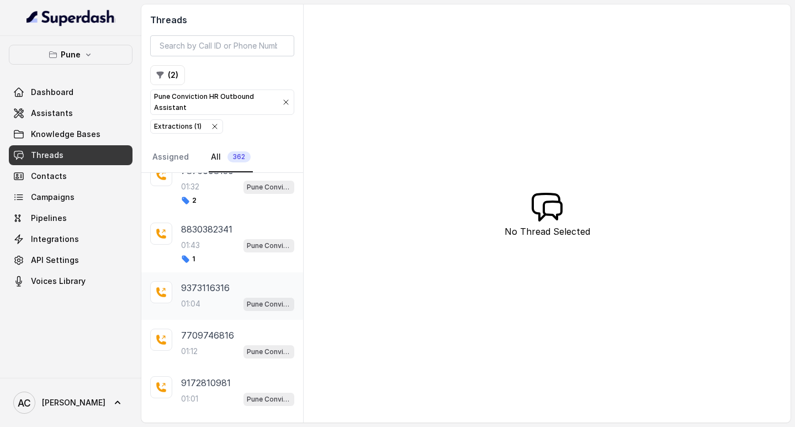
click at [215, 287] on p "9373116316" at bounding box center [205, 287] width 49 height 13
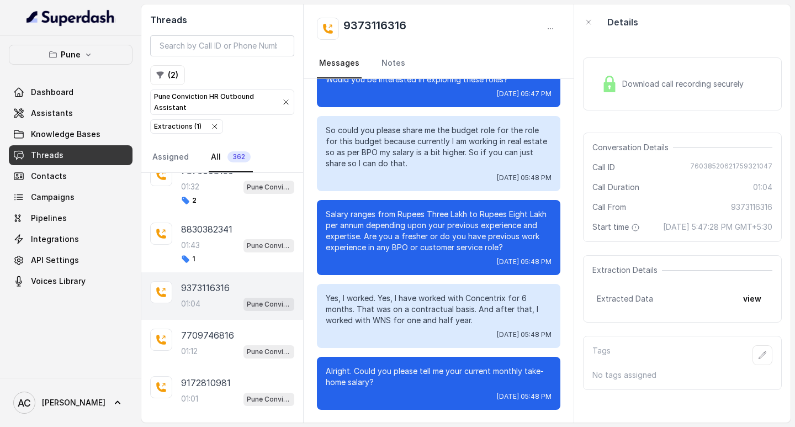
scroll to position [151, 0]
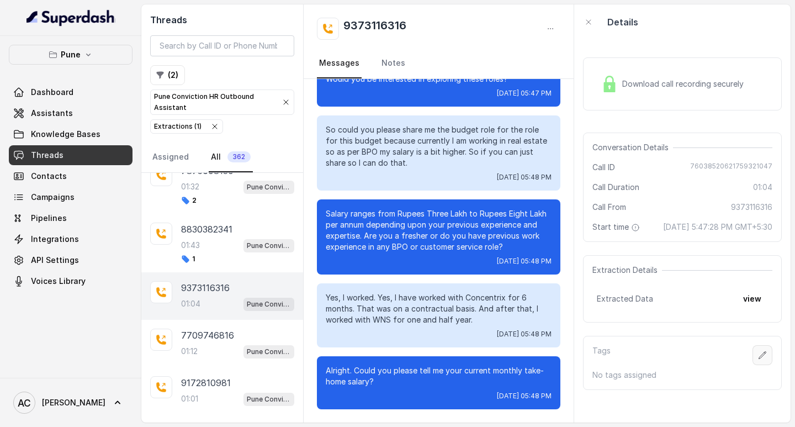
click at [758, 360] on icon "button" at bounding box center [762, 355] width 9 height 9
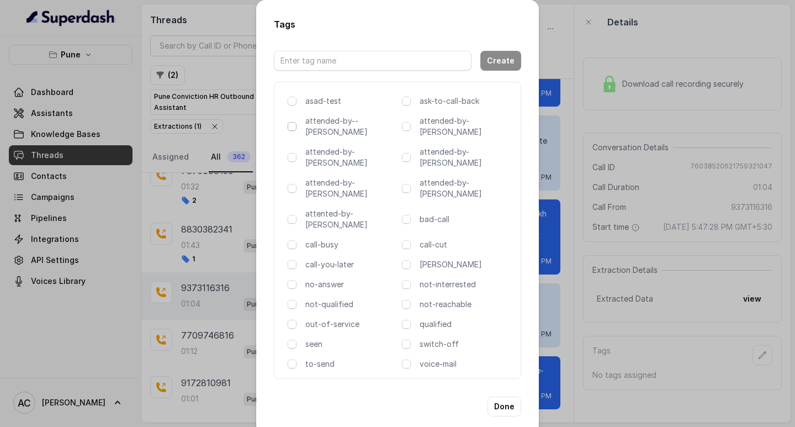
click at [291, 128] on span at bounding box center [292, 126] width 9 height 9
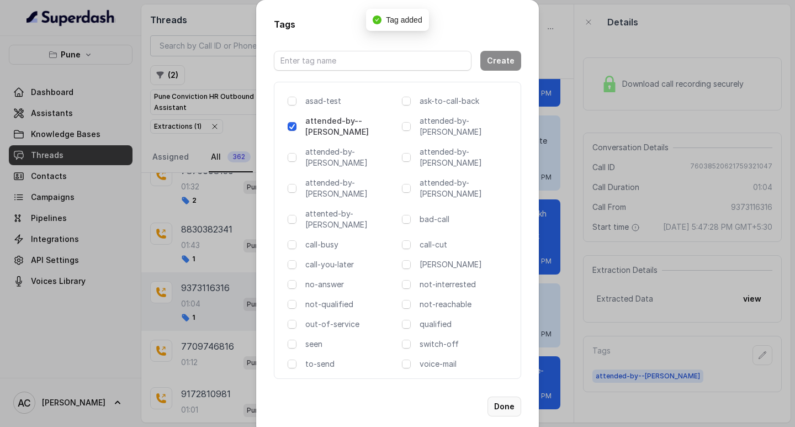
click at [504, 397] on button "Done" at bounding box center [505, 407] width 34 height 20
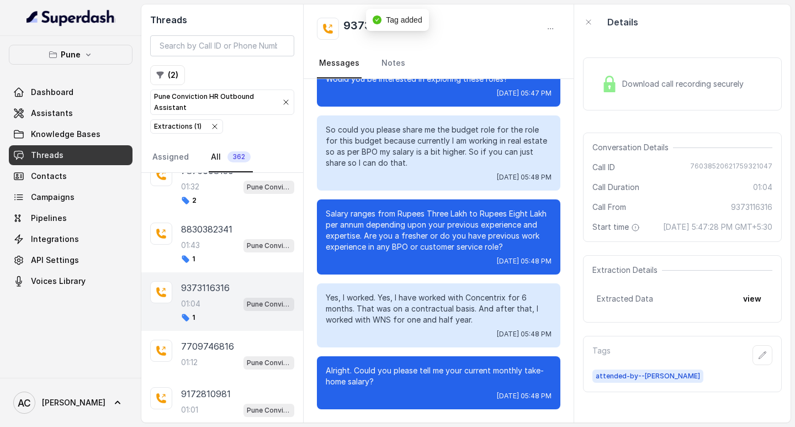
scroll to position [0, 0]
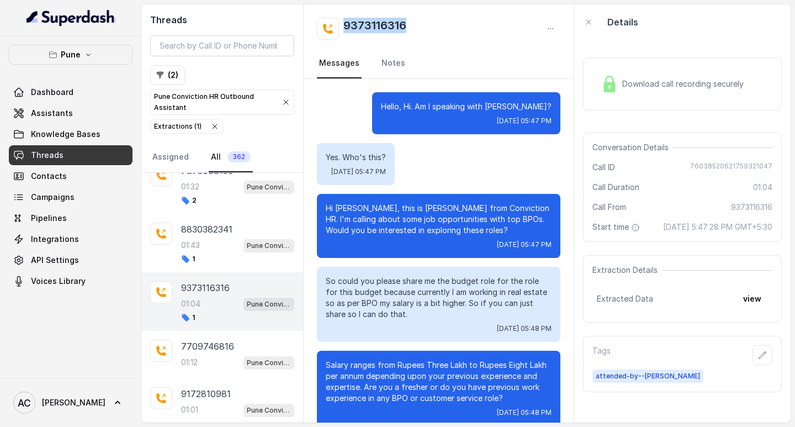
drag, startPoint x: 342, startPoint y: 24, endPoint x: 421, endPoint y: 24, distance: 79.0
click at [421, 24] on div "9373116316" at bounding box center [439, 29] width 244 height 22
copy h2 "9373116316"
drag, startPoint x: 362, startPoint y: 208, endPoint x: 337, endPoint y: 208, distance: 24.9
click at [337, 208] on p "Hi Sakshi, this is Monica from Conviction HR. I'm calling about some job opport…" at bounding box center [439, 219] width 226 height 33
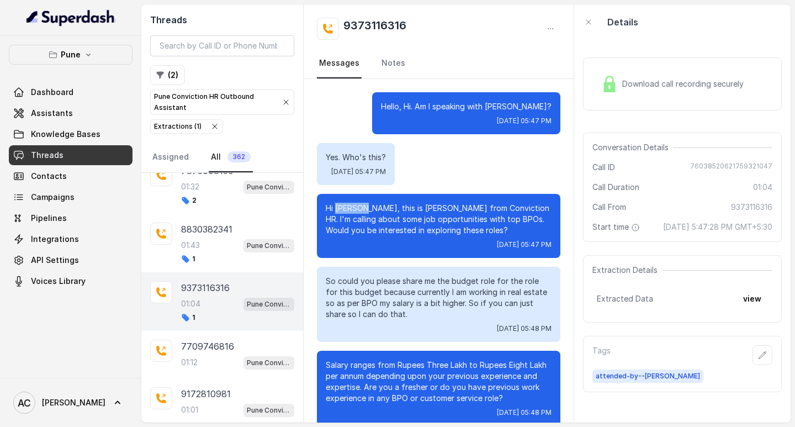
copy p "Sakshi,"
click at [392, 63] on link "Notes" at bounding box center [393, 64] width 28 height 30
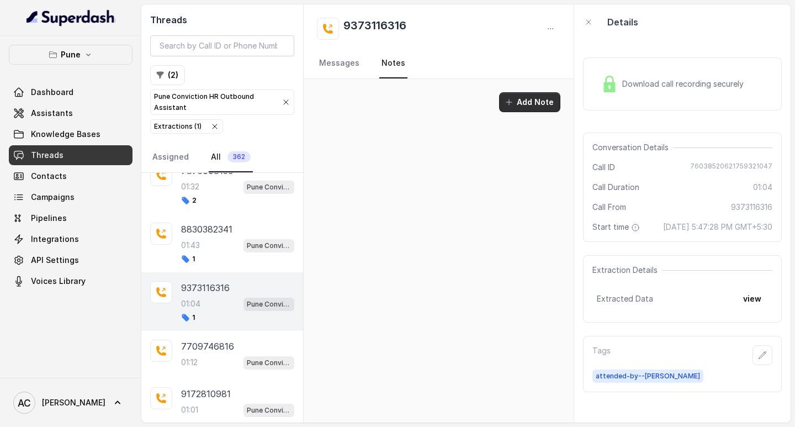
click at [508, 101] on icon "button" at bounding box center [509, 102] width 9 height 9
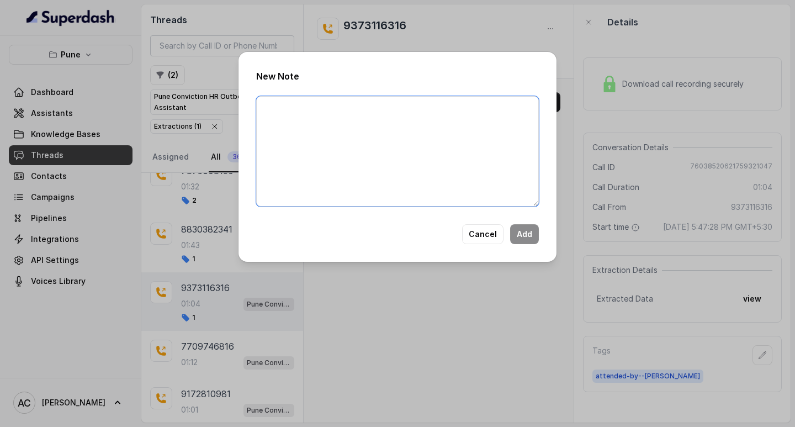
click at [372, 131] on textarea at bounding box center [397, 151] width 283 height 110
paste textarea "Name: Contact number: Recruiter: Name of the attender: Comments: AI Improvement:"
click at [298, 106] on textarea "Name: Contact number: Recruiter: Name of the attender: Comments: AI Improvement:" at bounding box center [397, 151] width 283 height 110
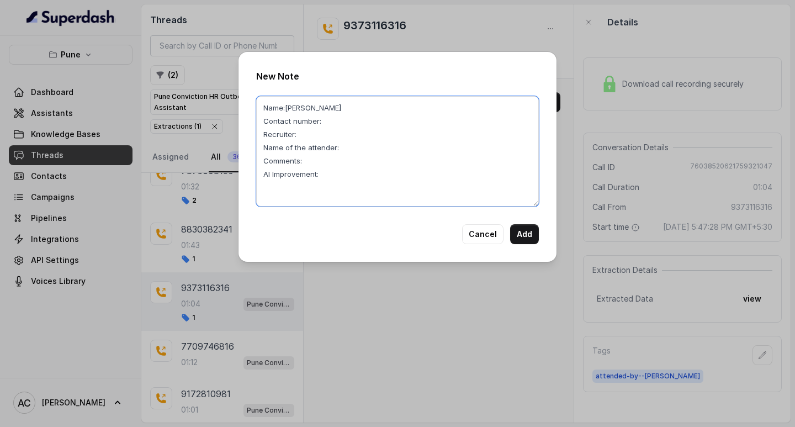
click at [343, 120] on textarea "Name:Sakshi Contact number: Recruiter: Name of the attender: Comments: AI Impro…" at bounding box center [397, 151] width 283 height 110
click at [332, 119] on textarea "Name:Sakshi Contact number: Recruiter: Name of the attender: Comments: AI Impro…" at bounding box center [397, 151] width 283 height 110
paste textarea "9373116316"
click at [312, 136] on textarea "Name:Sakshi Contact number:9373116316 Recruiter: Name of the attender: Comments…" at bounding box center [397, 151] width 283 height 110
click at [348, 145] on textarea "Name:Sakshi Contact number:9373116316 Recruiter:komal Name of the attender: Com…" at bounding box center [397, 151] width 283 height 110
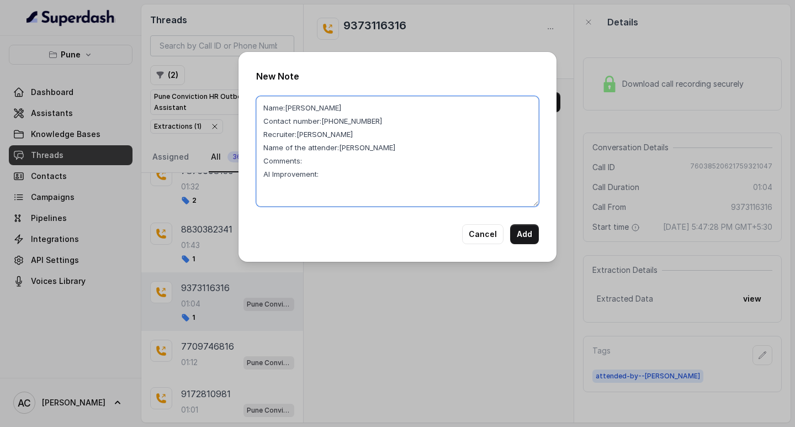
click at [316, 165] on textarea "Name:Sakshi Contact number:9373116316 Recruiter:komal Name of the attender:koma…" at bounding box center [397, 151] width 283 height 110
click at [323, 159] on textarea "Name:Sakshi Contact number:9373116316 Recruiter:komal Name of the attender:koma…" at bounding box center [397, 151] width 283 height 110
click at [315, 167] on textarea "Name:Sakshi Contact number:9373116316 Recruiter:komal Name of the attender:koma…" at bounding box center [397, 151] width 283 height 110
click at [335, 179] on textarea "Name:Sakshi Contact number:9373116316 Recruiter:komal Name of the attender:koma…" at bounding box center [397, 151] width 283 height 110
click at [357, 160] on textarea "Name:Sakshi Contact number:9373116316 Recruiter:komal Name of the attender:koma…" at bounding box center [397, 151] width 283 height 110
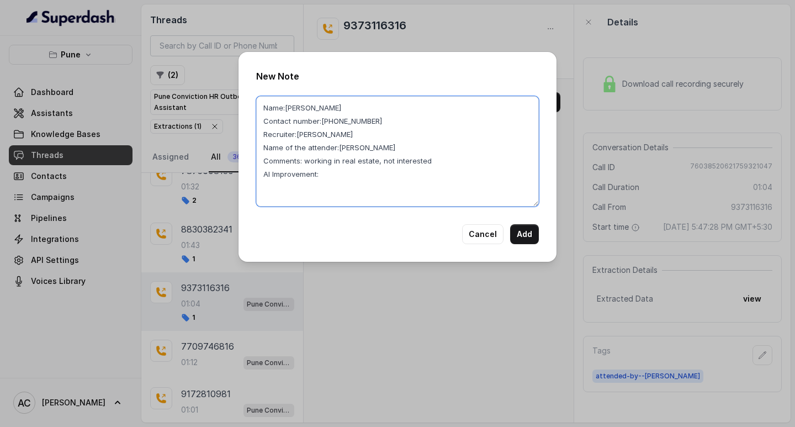
drag, startPoint x: 303, startPoint y: 160, endPoint x: 449, endPoint y: 164, distance: 145.9
click at [449, 164] on textarea "Name:Sakshi Contact number:9373116316 Recruiter:komal Name of the attender:koma…" at bounding box center [397, 151] width 283 height 110
type textarea "Name:Sakshi Contact number:9373116316 Recruiter:komal Name of the attender:koma…"
click at [335, 179] on textarea "Name:Sakshi Contact number:9373116316 Recruiter:komal Name of the attender:koma…" at bounding box center [397, 151] width 283 height 110
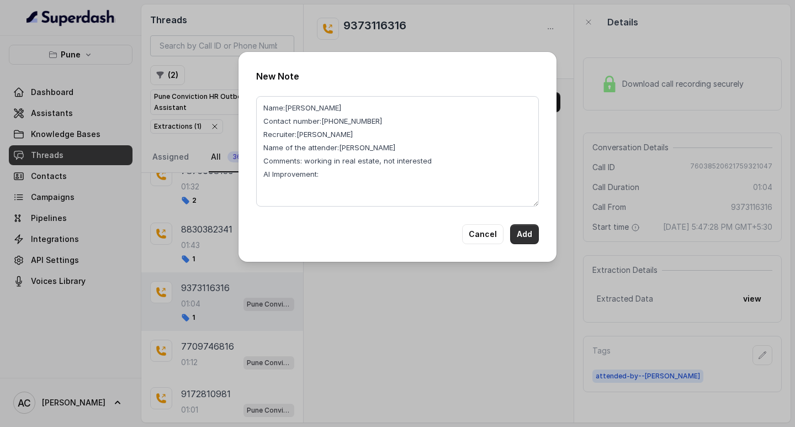
click at [523, 230] on button "Add" at bounding box center [524, 234] width 29 height 20
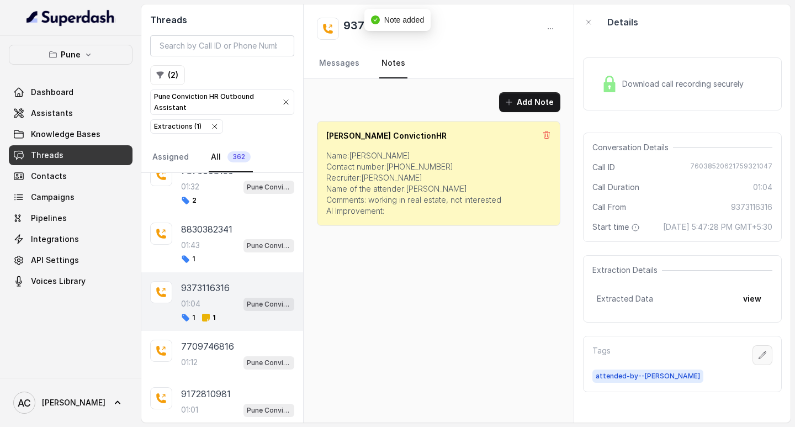
click at [758, 360] on icon "button" at bounding box center [762, 355] width 9 height 9
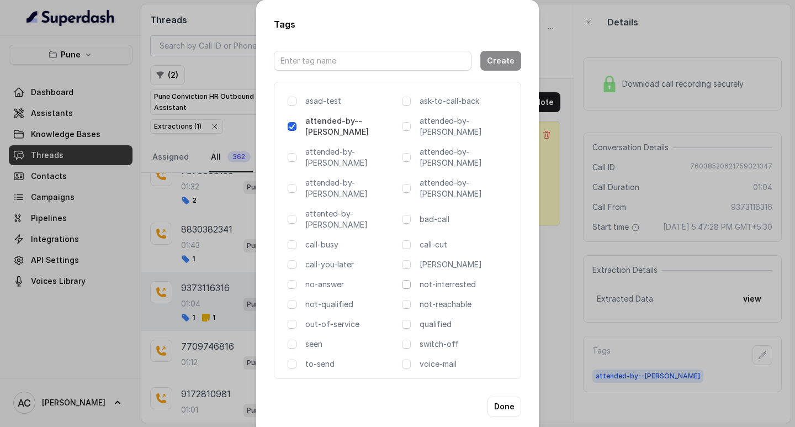
click at [406, 280] on span at bounding box center [406, 284] width 9 height 9
click at [505, 397] on button "Done" at bounding box center [505, 407] width 34 height 20
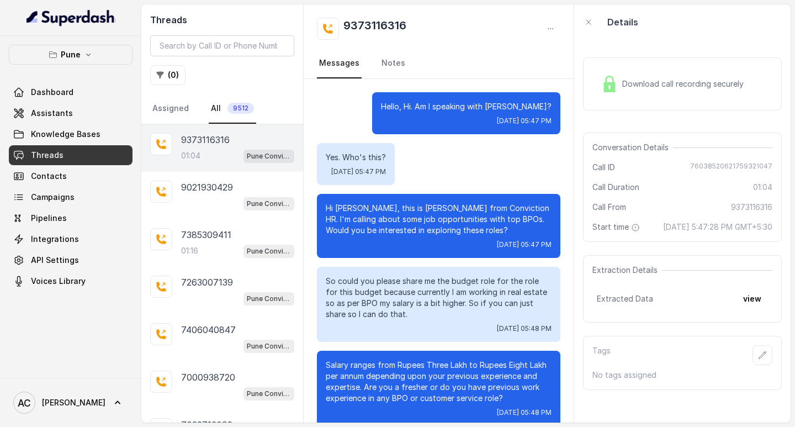
scroll to position [151, 0]
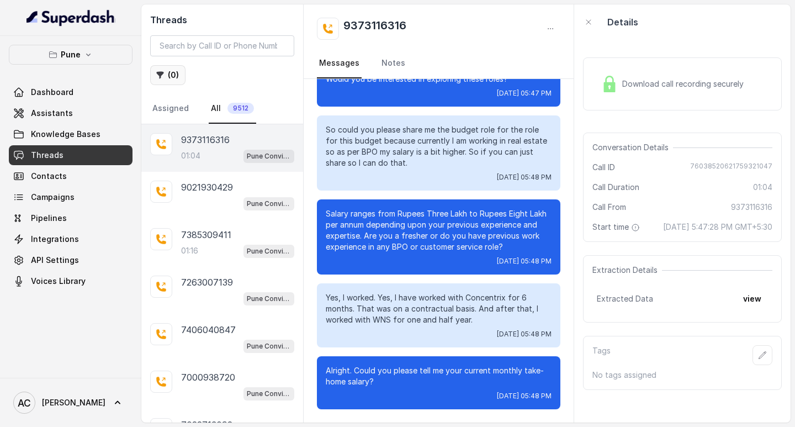
click at [167, 73] on button "( 0 )" at bounding box center [167, 75] width 35 height 20
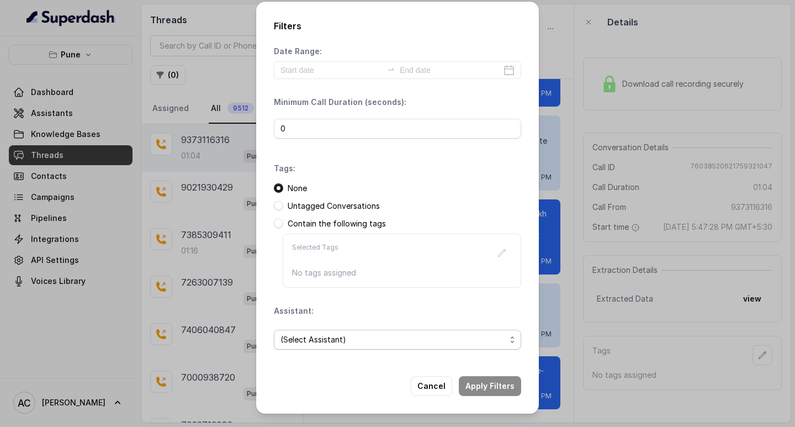
click at [300, 341] on span "(Select Assistant)" at bounding box center [393, 339] width 225 height 13
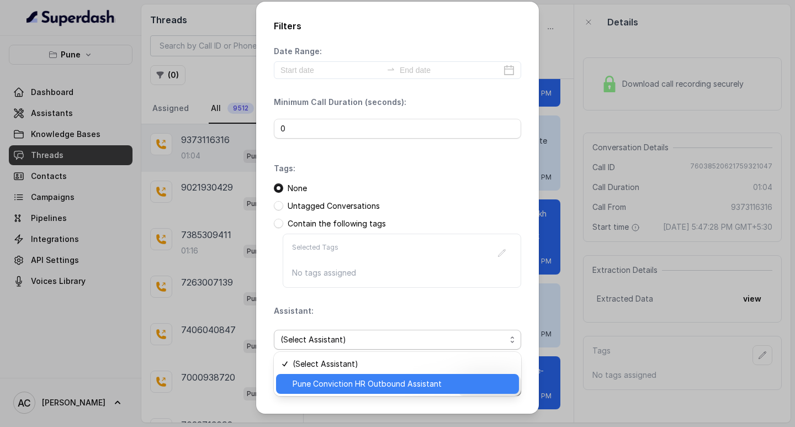
click at [321, 385] on span "Pune Conviction HR Outbound Assistant" at bounding box center [403, 383] width 220 height 13
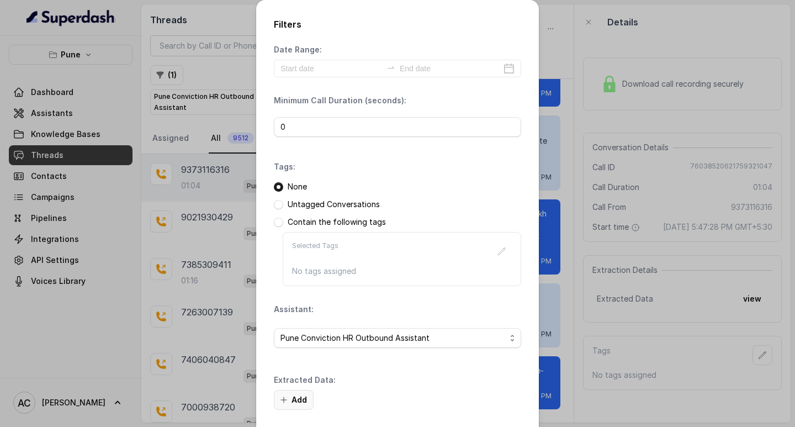
click at [298, 392] on button "Add" at bounding box center [294, 400] width 40 height 20
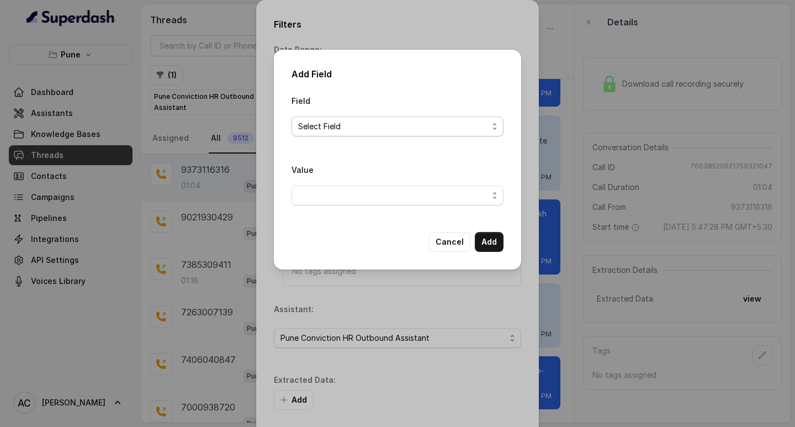
click at [309, 125] on span "Select Field" at bounding box center [393, 126] width 190 height 13
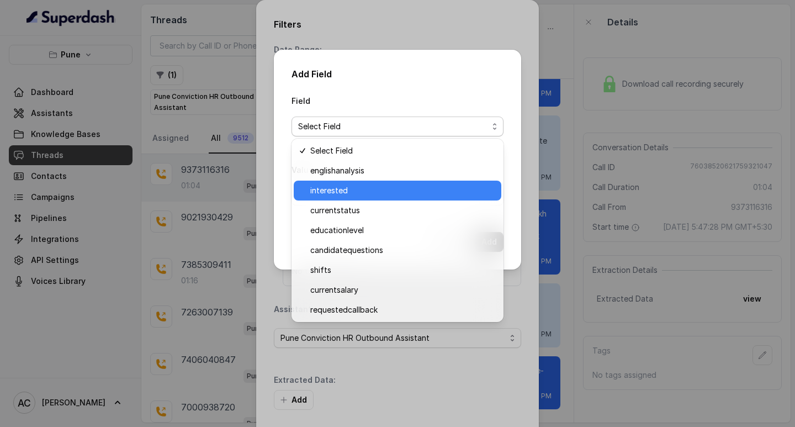
click at [336, 189] on span "interested" at bounding box center [402, 190] width 184 height 13
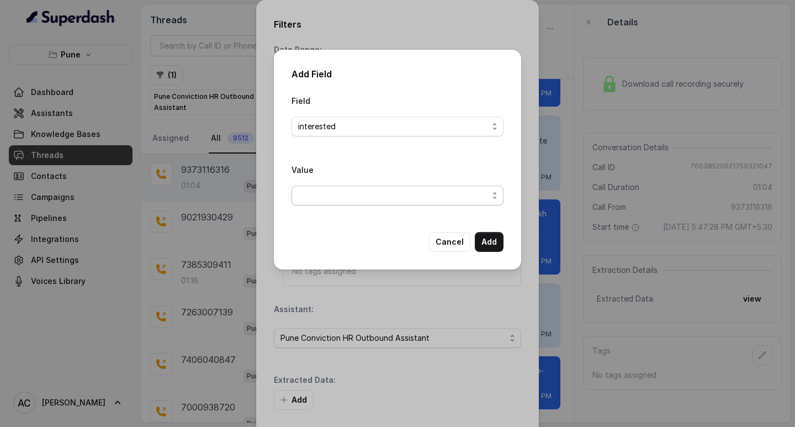
click at [319, 191] on span "button" at bounding box center [398, 196] width 212 height 20
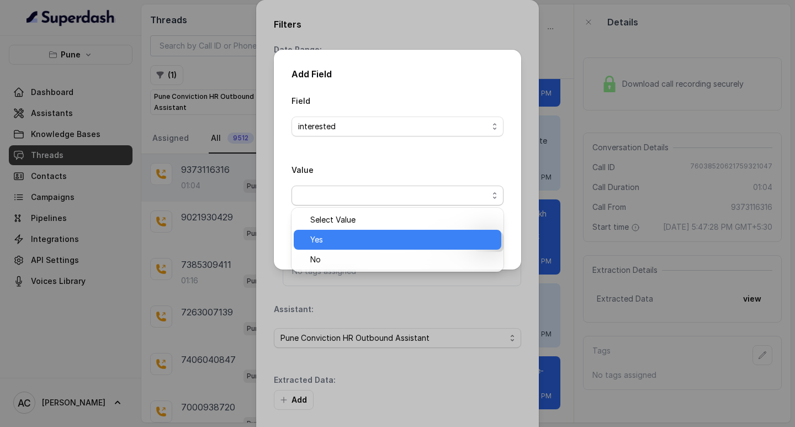
click at [318, 236] on span "Yes" at bounding box center [402, 239] width 184 height 13
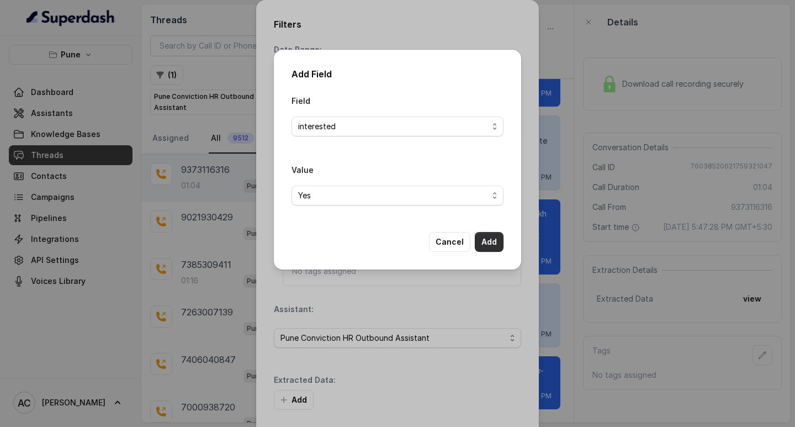
click at [488, 234] on button "Add" at bounding box center [489, 242] width 29 height 20
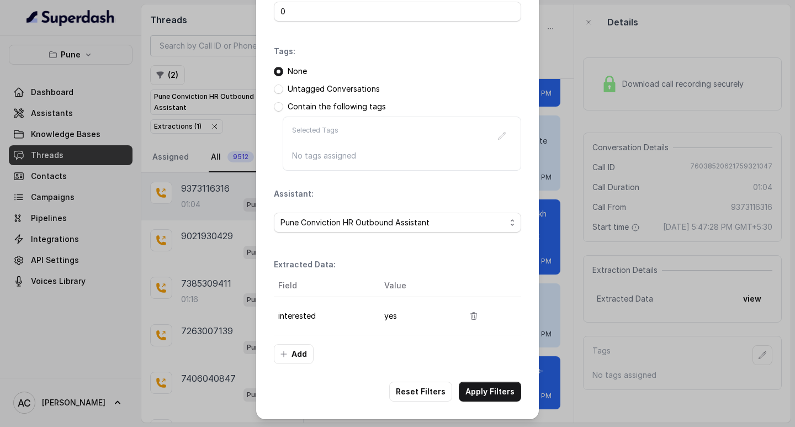
scroll to position [117, 0]
click at [469, 385] on button "Apply Filters" at bounding box center [490, 391] width 62 height 20
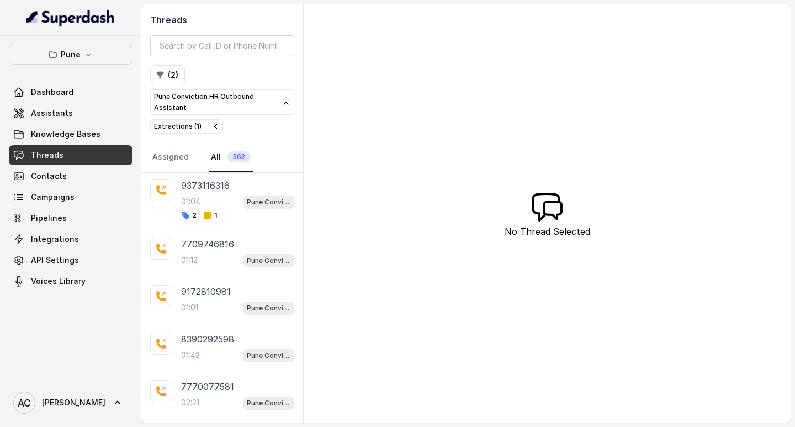
scroll to position [1957, 0]
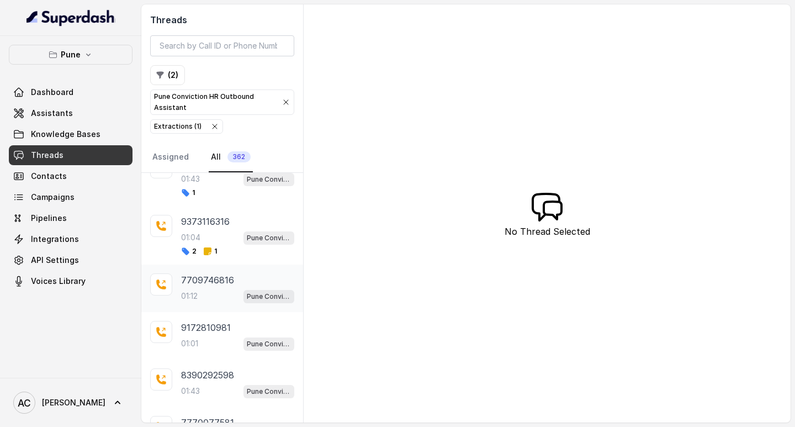
click at [195, 290] on div "01:12 Pune Conviction HR Outbound Assistant" at bounding box center [237, 296] width 113 height 14
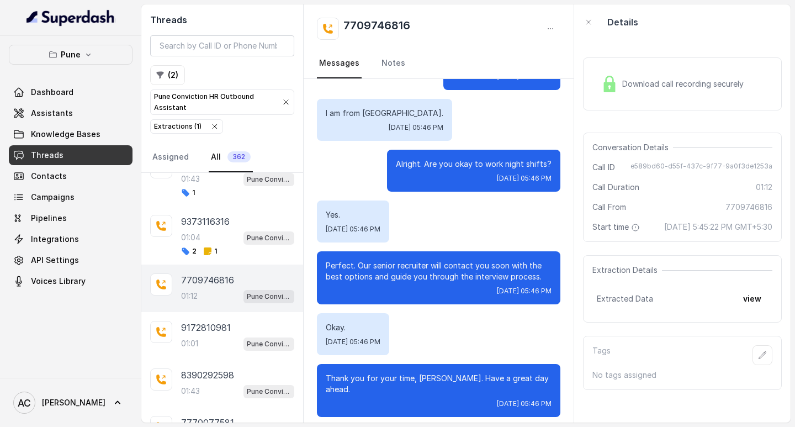
scroll to position [615, 0]
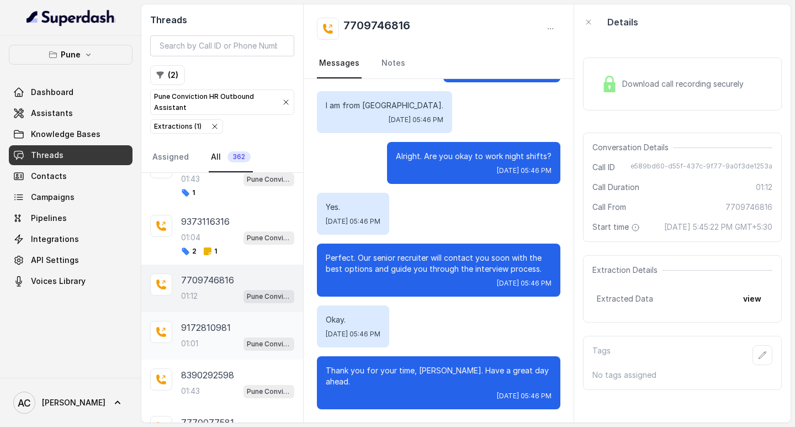
click at [202, 333] on p "9172810981" at bounding box center [206, 327] width 50 height 13
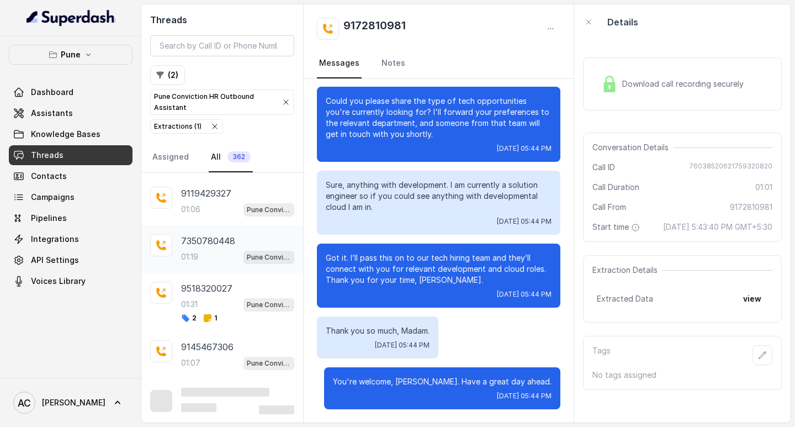
scroll to position [2567, 0]
click at [183, 348] on p "9145467306" at bounding box center [207, 346] width 52 height 13
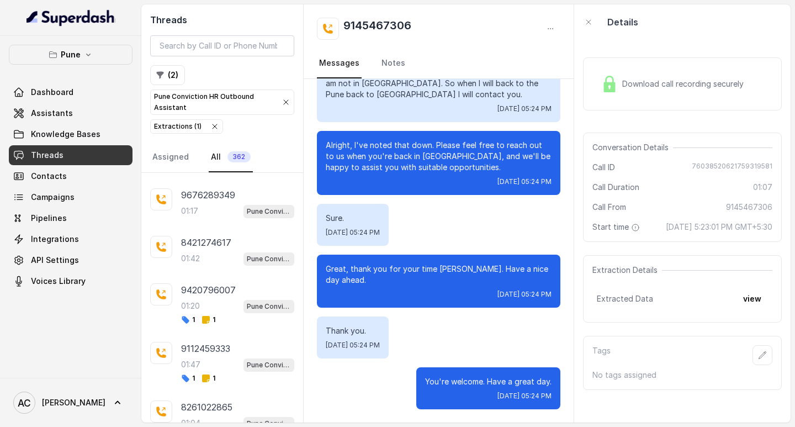
scroll to position [2865, 0]
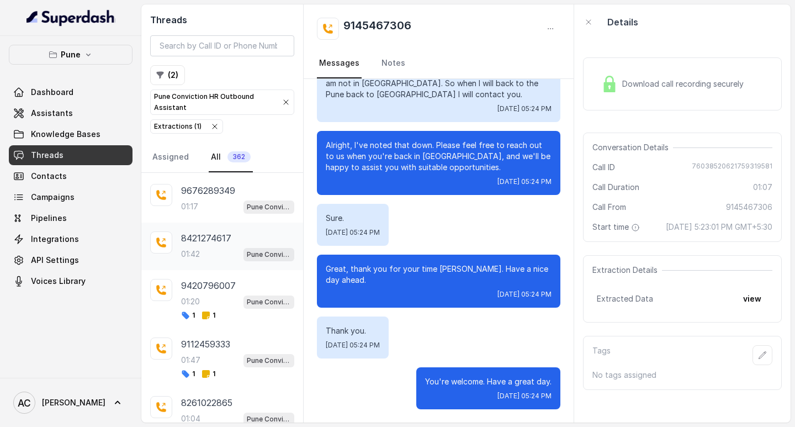
click at [207, 242] on p "8421274617" at bounding box center [206, 237] width 50 height 13
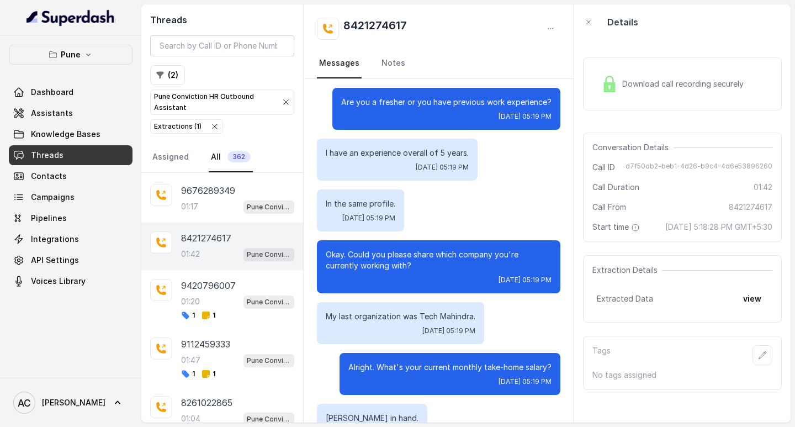
scroll to position [387, 0]
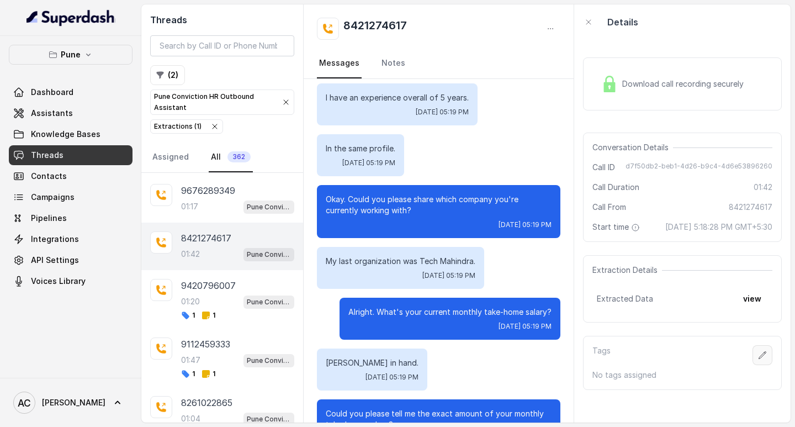
click at [758, 360] on icon "button" at bounding box center [762, 355] width 9 height 9
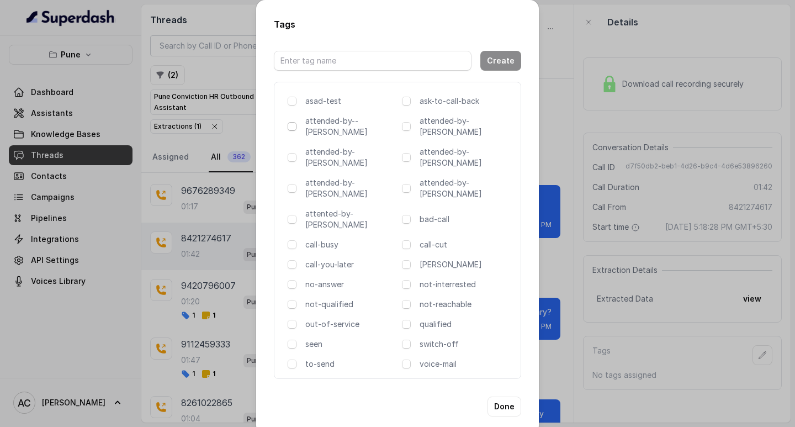
click at [292, 129] on span at bounding box center [292, 126] width 9 height 9
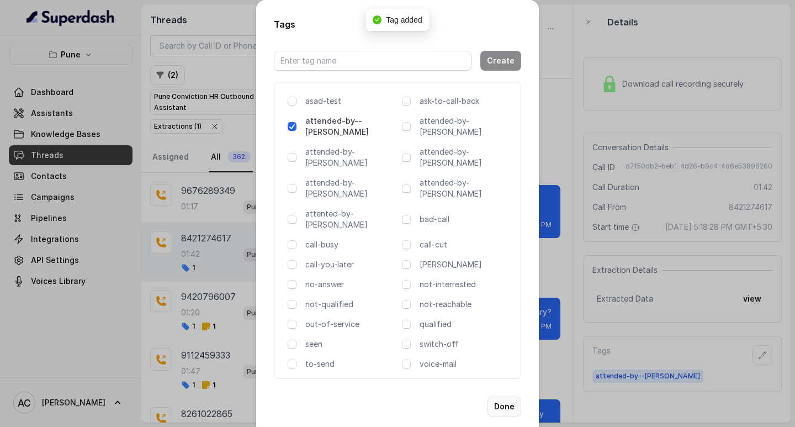
click at [504, 397] on button "Done" at bounding box center [505, 407] width 34 height 20
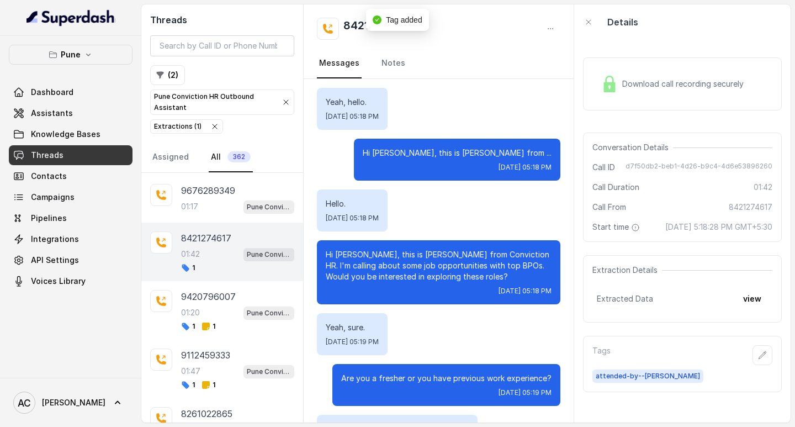
scroll to position [0, 0]
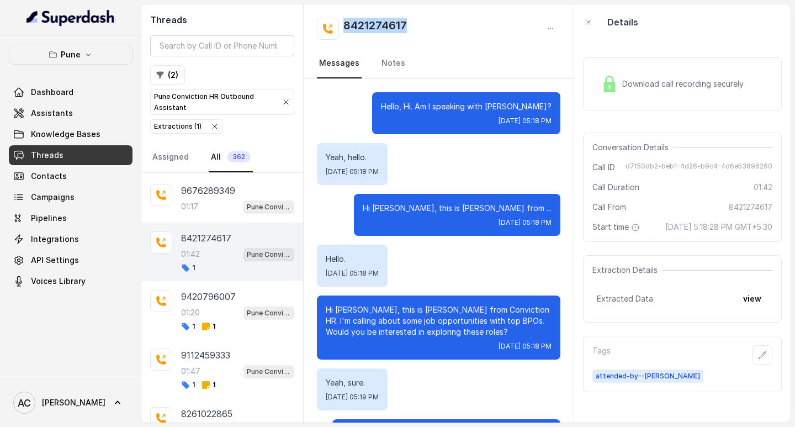
drag, startPoint x: 344, startPoint y: 24, endPoint x: 419, endPoint y: 28, distance: 75.2
click at [419, 28] on div "8421274617" at bounding box center [439, 29] width 244 height 22
copy h2 "8421274617"
drag, startPoint x: 515, startPoint y: 104, endPoint x: 542, endPoint y: 104, distance: 27.1
click at [542, 104] on p "Hello, Hi. Am I speaking with Ashish?" at bounding box center [466, 106] width 171 height 11
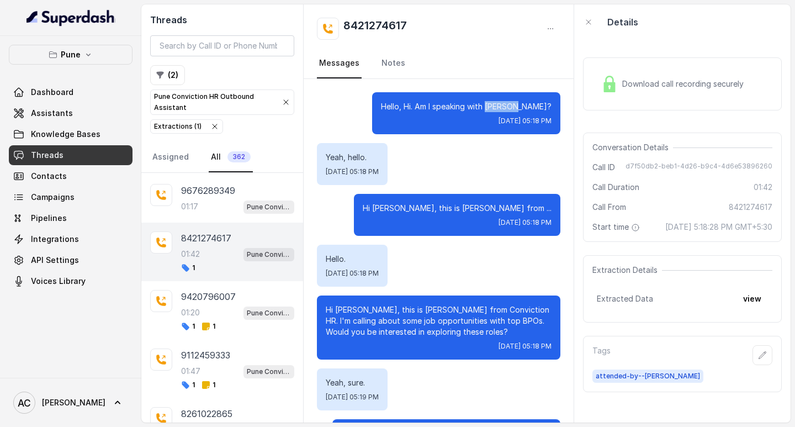
copy p "Ashish?"
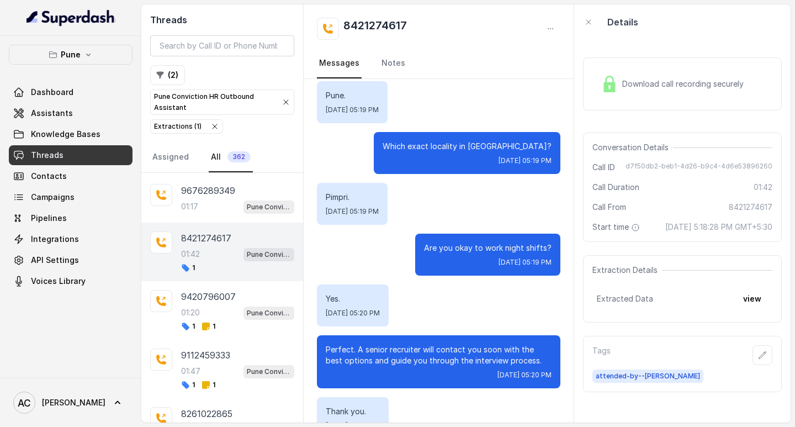
scroll to position [1061, 0]
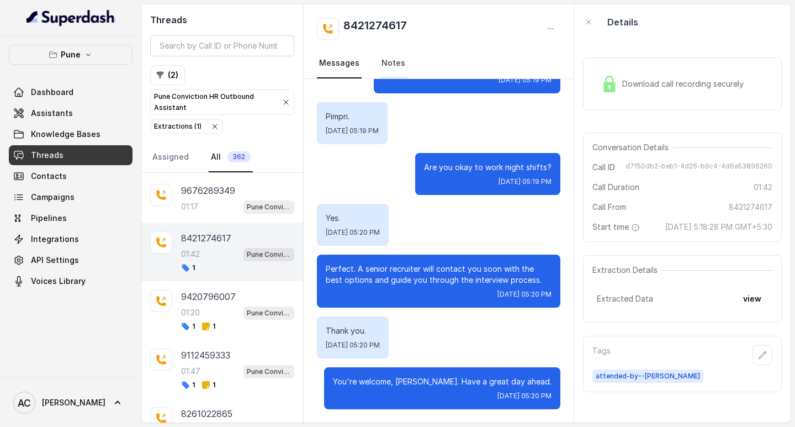
click at [394, 64] on link "Notes" at bounding box center [393, 64] width 28 height 30
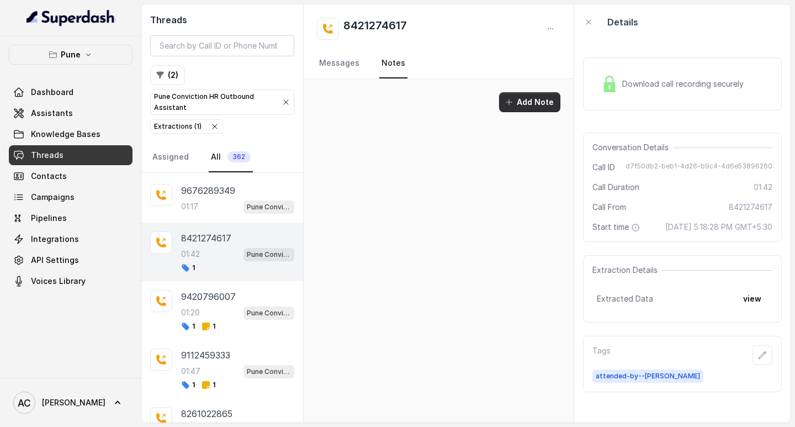
click at [531, 98] on button "Add Note" at bounding box center [529, 102] width 61 height 20
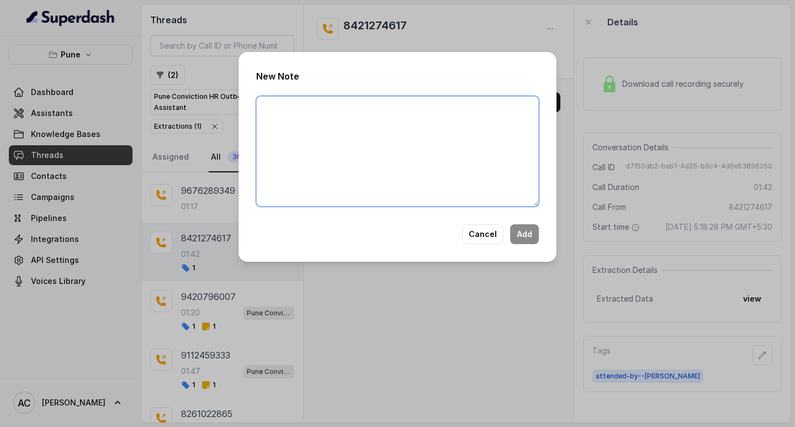
click at [393, 121] on textarea at bounding box center [397, 151] width 283 height 110
paste textarea "Name: Contact number: Recruiter: Name of the attender: Comments: AI Improvement:"
click at [339, 119] on textarea "Name: Contact number: Recruiter: Name of the attender: Comments: AI Improvement:" at bounding box center [397, 151] width 283 height 110
paste textarea "8421274617"
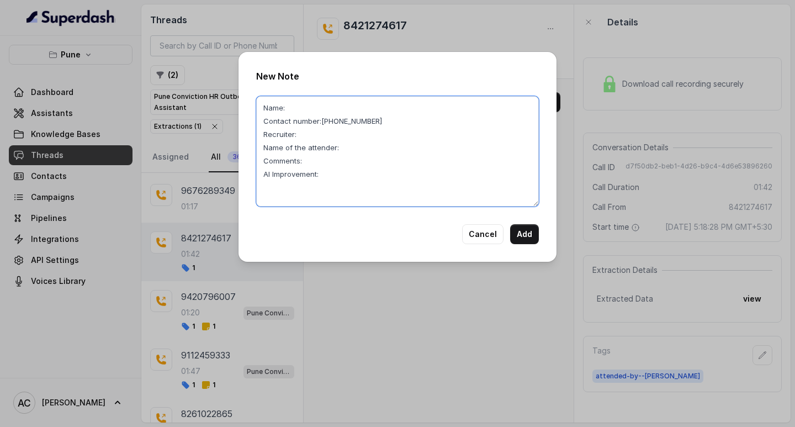
click at [290, 109] on textarea "Name: Contact number:8421274617 Recruiter: Name of the attender: Comments: AI I…" at bounding box center [397, 151] width 283 height 110
paste textarea "Ashish"
click at [309, 136] on textarea "Name:Ashish Contact number:8421274617 Recruiter: Name of the attender: Comments…" at bounding box center [397, 151] width 283 height 110
click at [373, 155] on textarea "Name:Ashish Contact number:8421274617 Recruiter:komal Name of the attender: Com…" at bounding box center [397, 151] width 283 height 110
click at [364, 138] on textarea "Name:Ashish Contact number:8421274617 Recruiter:komal Name of the attender: Com…" at bounding box center [397, 151] width 283 height 110
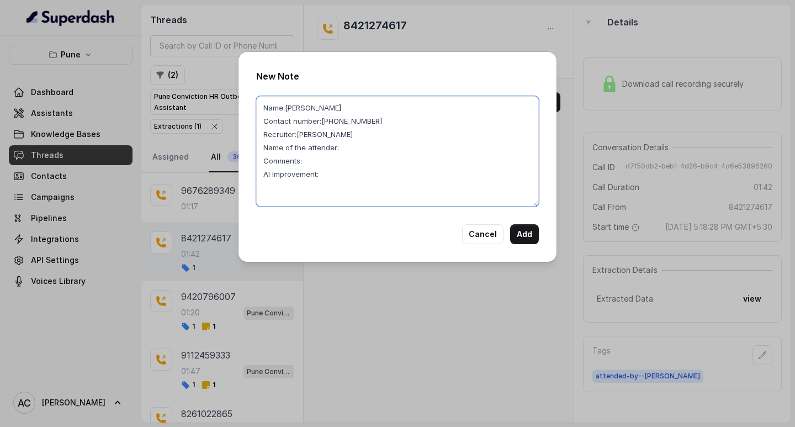
click at [364, 150] on textarea "Name:Ashish Contact number:8421274617 Recruiter:komal Name of the attender: Com…" at bounding box center [397, 151] width 283 height 110
click at [310, 160] on textarea "Name:Ashish Contact number:8421274617 Recruiter:komal Name of the attender:koma…" at bounding box center [397, 151] width 283 height 110
click at [308, 162] on textarea "Name:Ashish Contact number:8421274617 Recruiter:komal Name of the attender:koma…" at bounding box center [397, 151] width 283 height 110
paste textarea "5yrs bpo exp,30k in hand, hsc 2012,option-cnx"
type textarea "Name:Ashish Contact number:8421274617 Recruiter:komal Name of the attender:koma…"
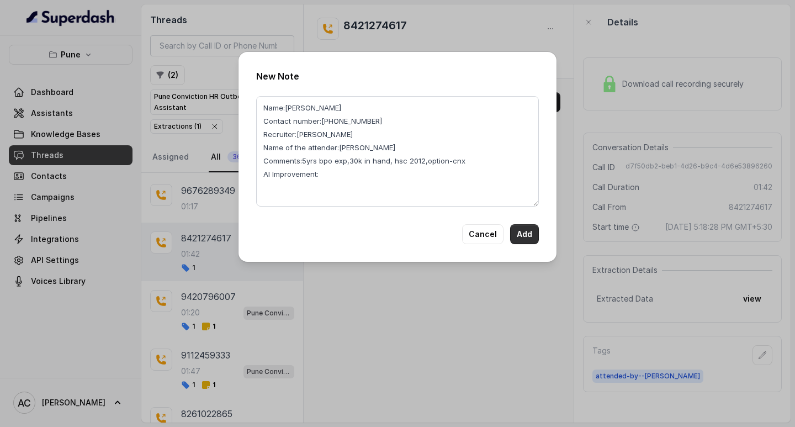
click at [522, 230] on button "Add" at bounding box center [524, 234] width 29 height 20
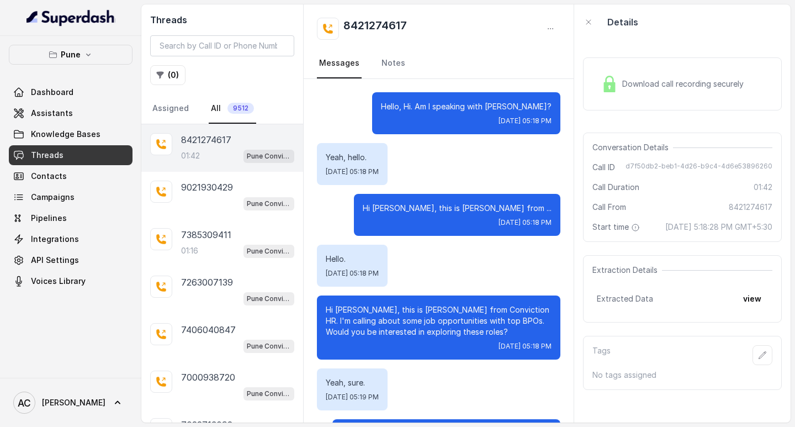
scroll to position [1061, 0]
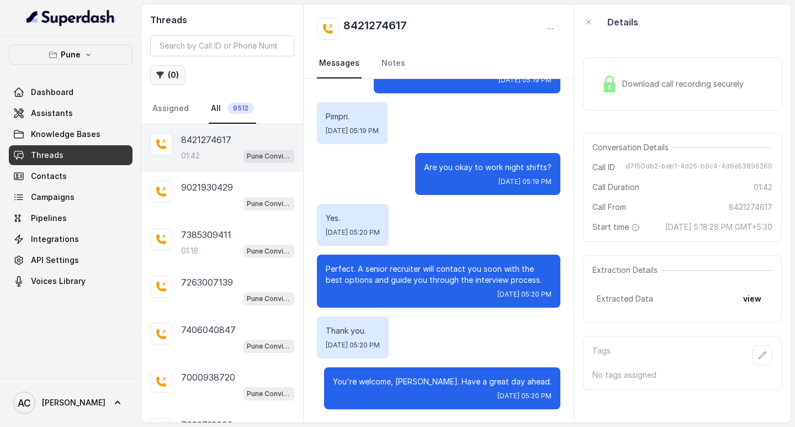
click at [171, 73] on button "( 0 )" at bounding box center [167, 75] width 35 height 20
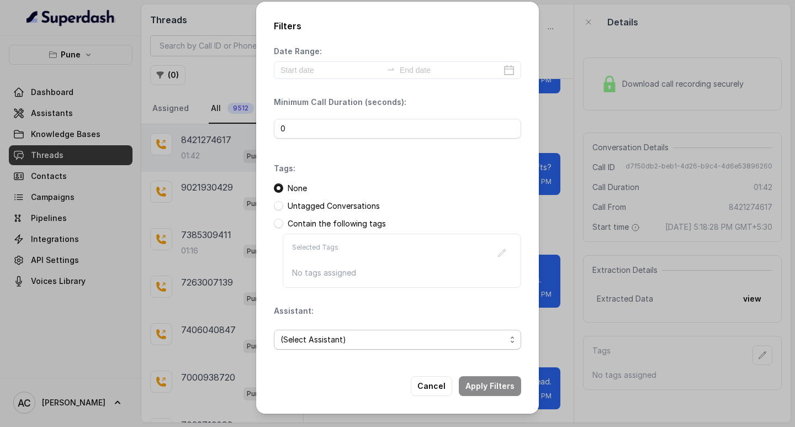
click at [307, 341] on span "(Select Assistant)" at bounding box center [393, 339] width 225 height 13
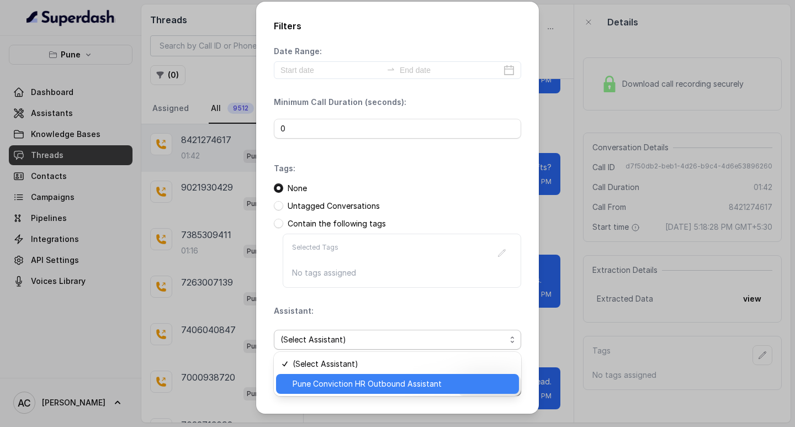
click at [323, 382] on span "Pune Conviction HR Outbound Assistant" at bounding box center [403, 383] width 220 height 13
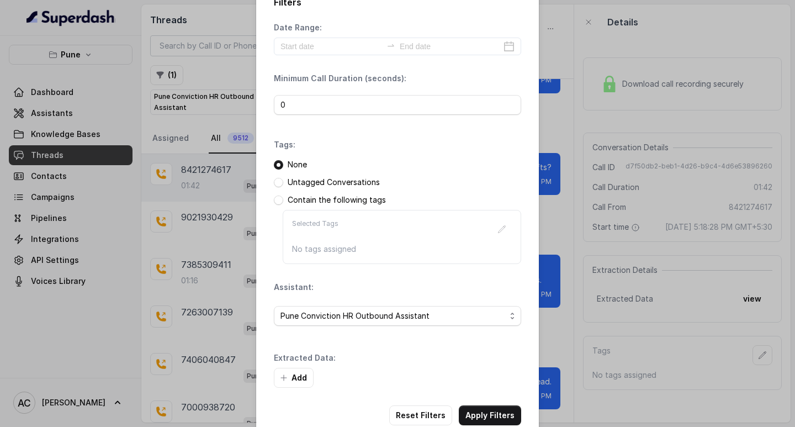
scroll to position [47, 0]
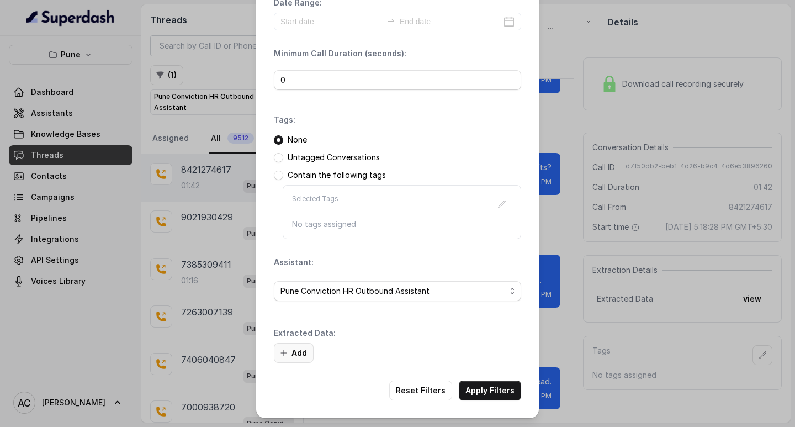
click at [296, 356] on button "Add" at bounding box center [294, 353] width 40 height 20
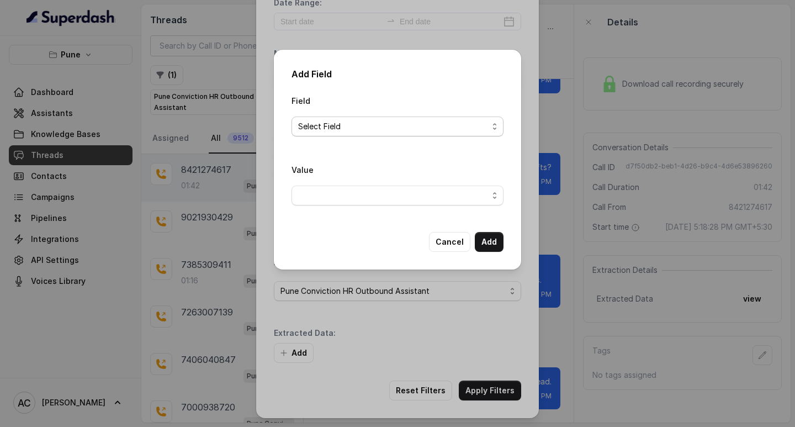
click at [309, 123] on span "Select Field" at bounding box center [393, 126] width 190 height 13
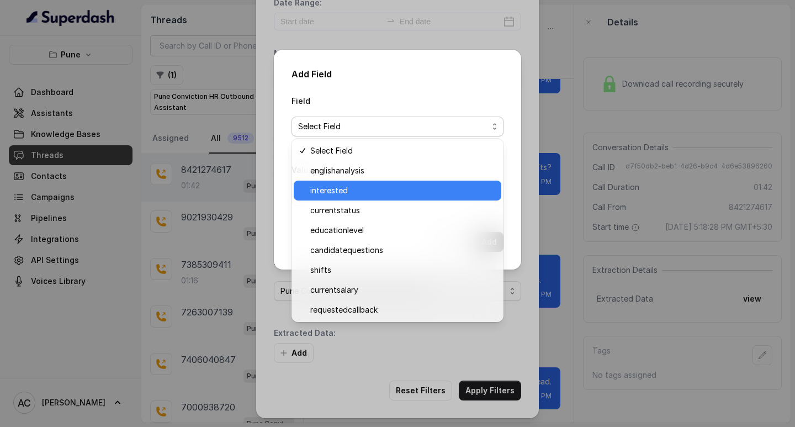
click at [334, 193] on span "interested" at bounding box center [402, 190] width 184 height 13
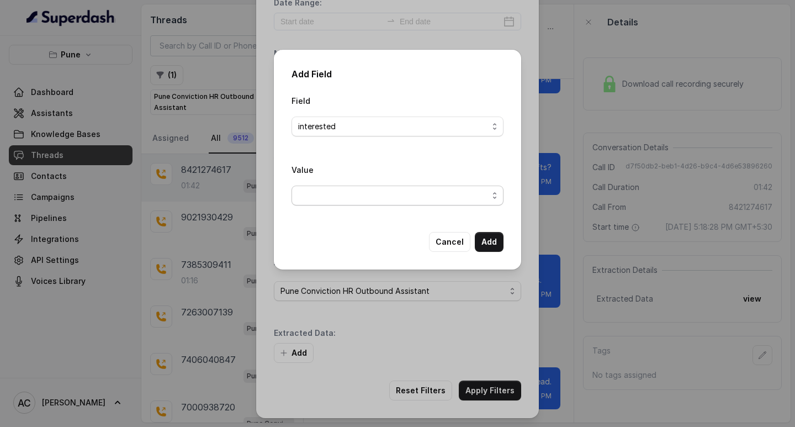
click at [320, 193] on span "button" at bounding box center [398, 196] width 212 height 20
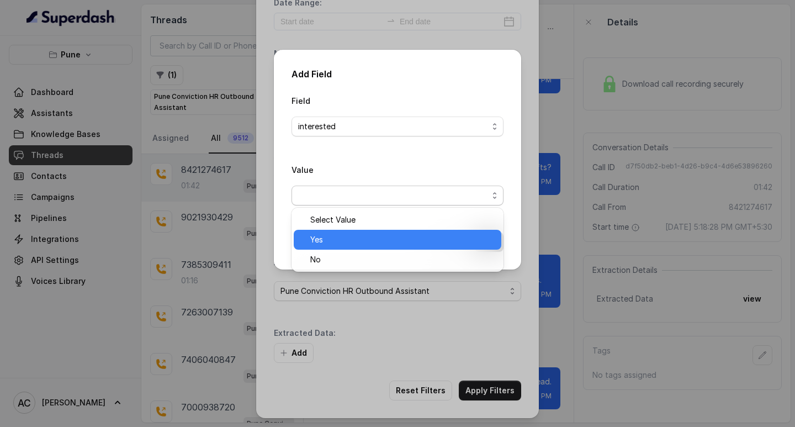
click at [322, 238] on span "Yes" at bounding box center [402, 239] width 184 height 13
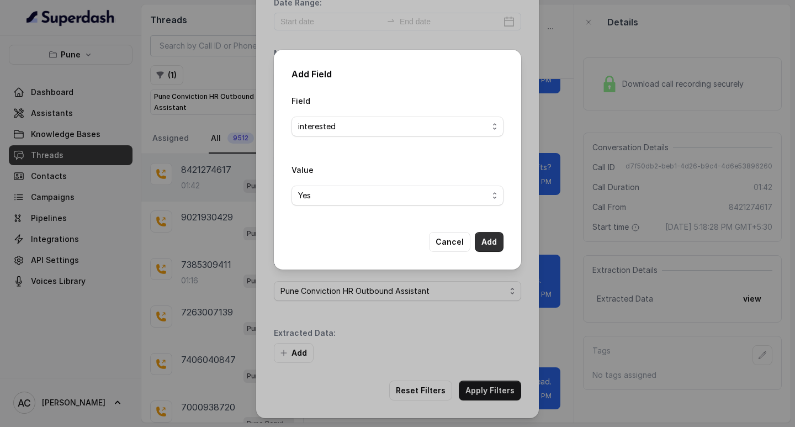
click at [483, 242] on button "Add" at bounding box center [489, 242] width 29 height 20
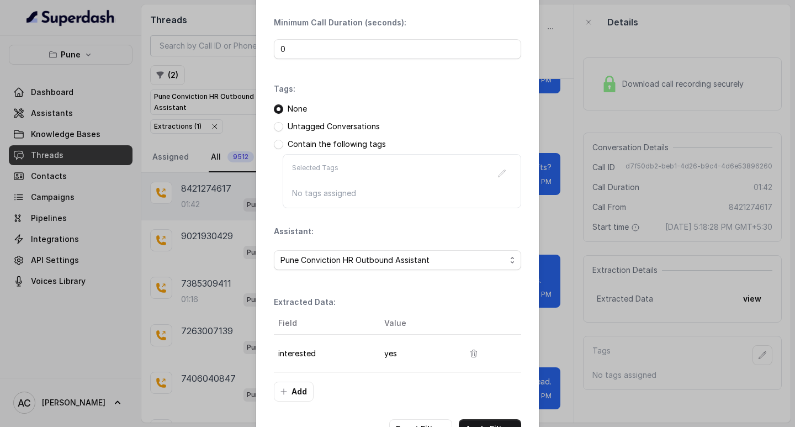
scroll to position [117, 0]
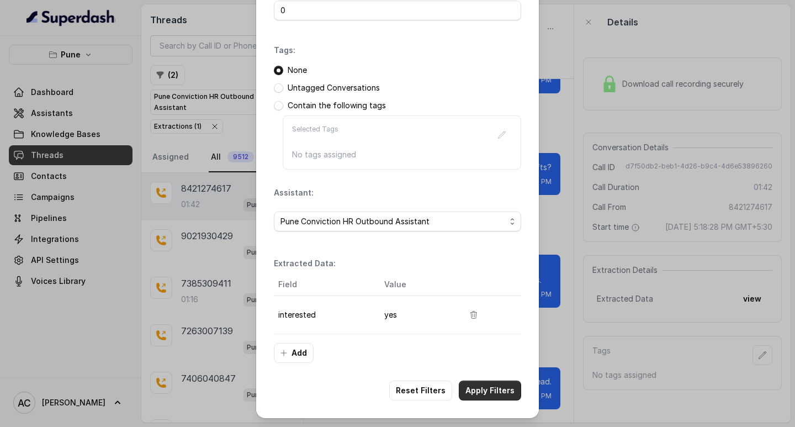
click at [478, 390] on button "Apply Filters" at bounding box center [490, 391] width 62 height 20
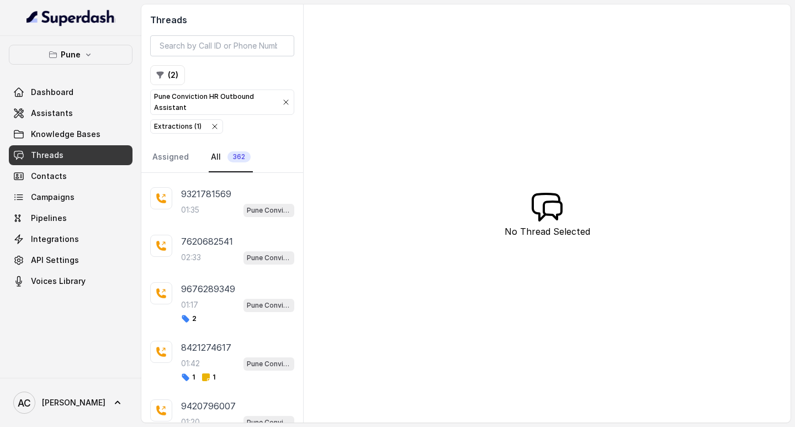
scroll to position [2730, 0]
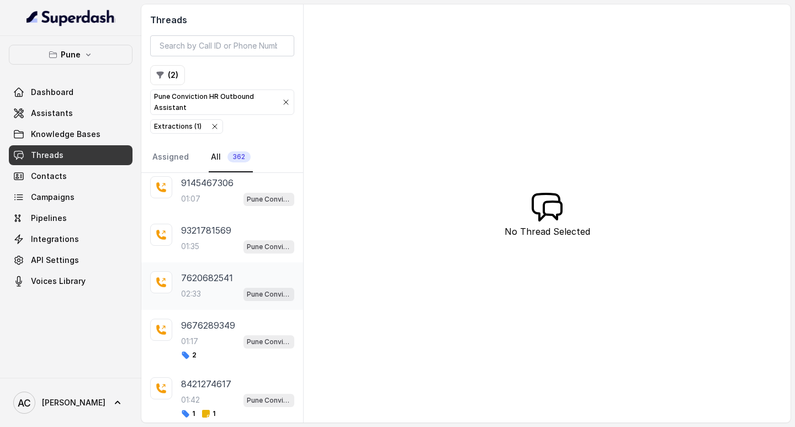
click at [206, 282] on p "7620682541" at bounding box center [207, 277] width 52 height 13
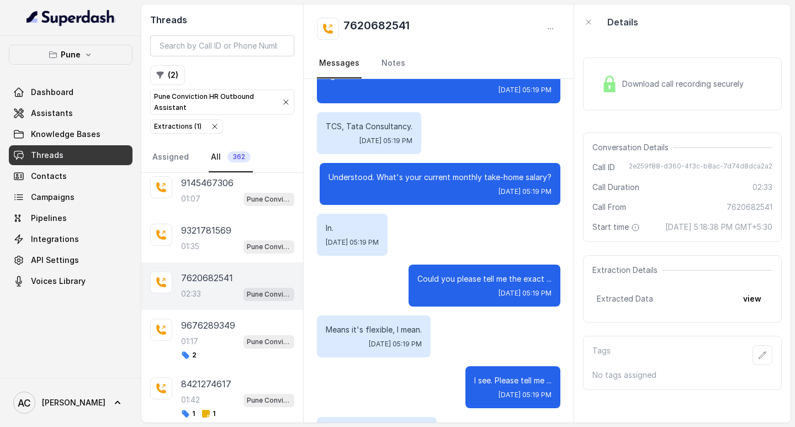
scroll to position [2675, 0]
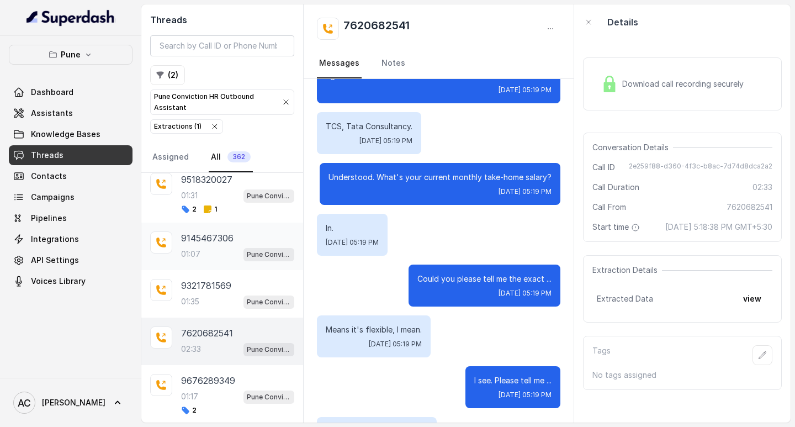
click at [204, 247] on div "01:07 Pune Conviction HR Outbound Assistant" at bounding box center [237, 254] width 113 height 14
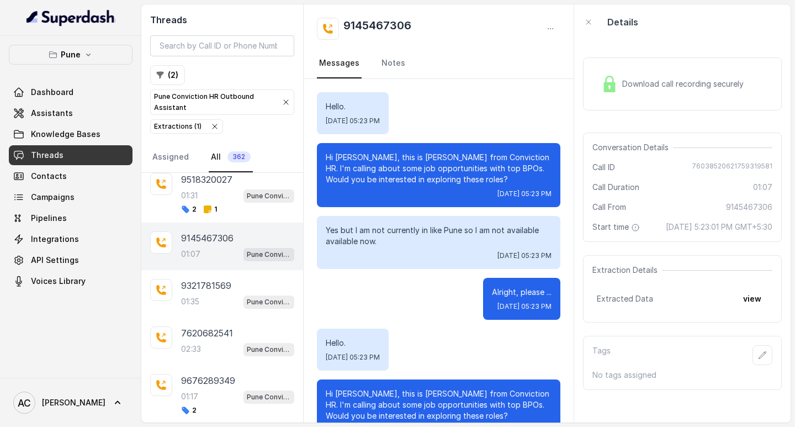
scroll to position [166, 0]
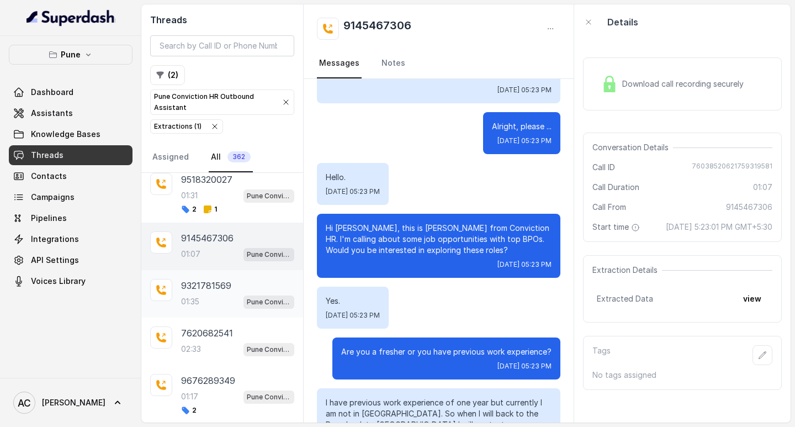
click at [205, 284] on p "9321781569" at bounding box center [206, 285] width 50 height 13
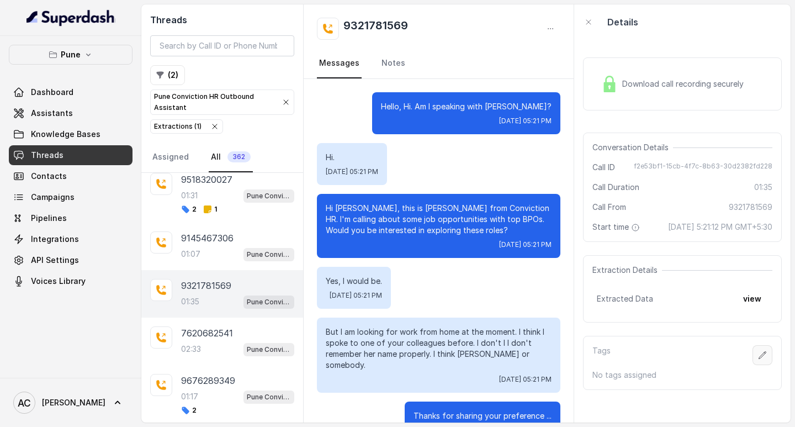
click at [758, 360] on icon "button" at bounding box center [762, 355] width 9 height 9
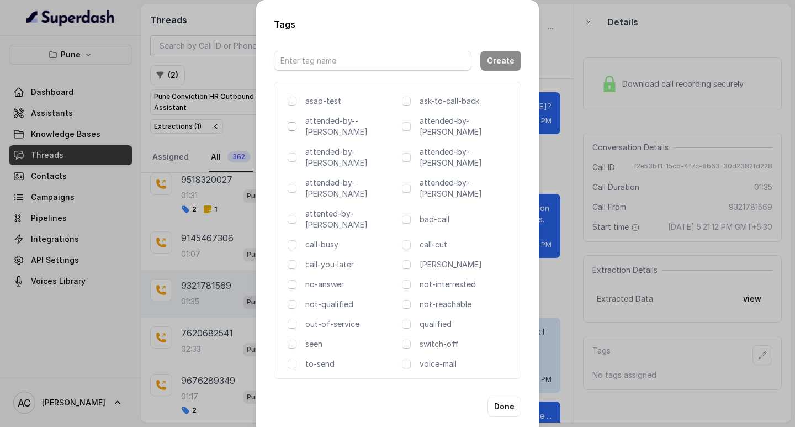
click at [292, 128] on span at bounding box center [292, 126] width 9 height 9
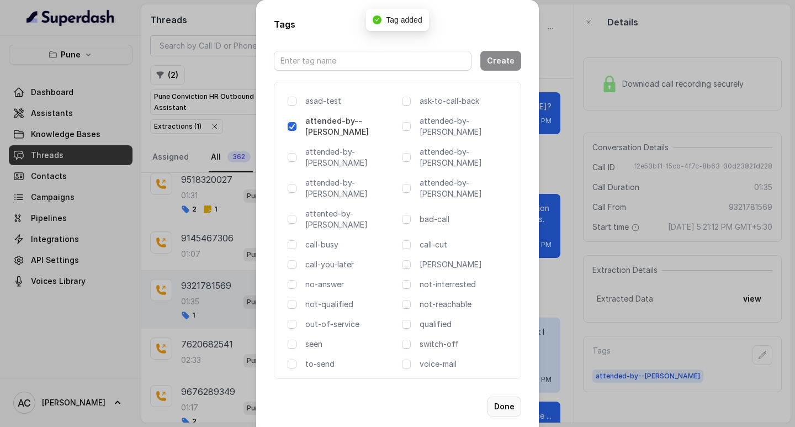
click at [501, 397] on button "Done" at bounding box center [505, 407] width 34 height 20
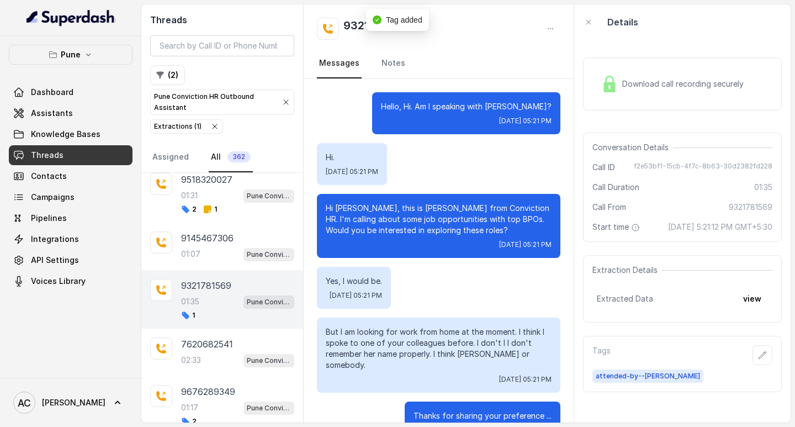
click at [399, 46] on div "9321781569 Messages Notes" at bounding box center [439, 41] width 270 height 75
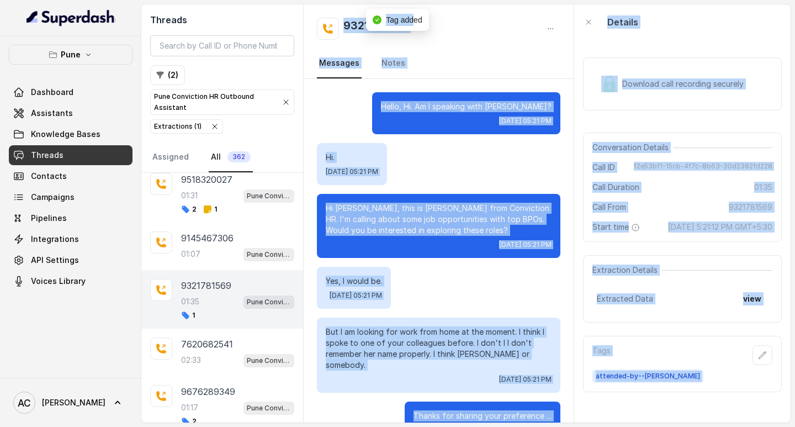
drag, startPoint x: 344, startPoint y: 25, endPoint x: 413, endPoint y: 25, distance: 69.0
click at [413, 25] on body "Pune Dashboard Assistants Knowledge Bases Threads Contacts Campaigns Pipelines …" at bounding box center [397, 213] width 795 height 427
click at [466, 34] on div "9321781569" at bounding box center [439, 29] width 244 height 22
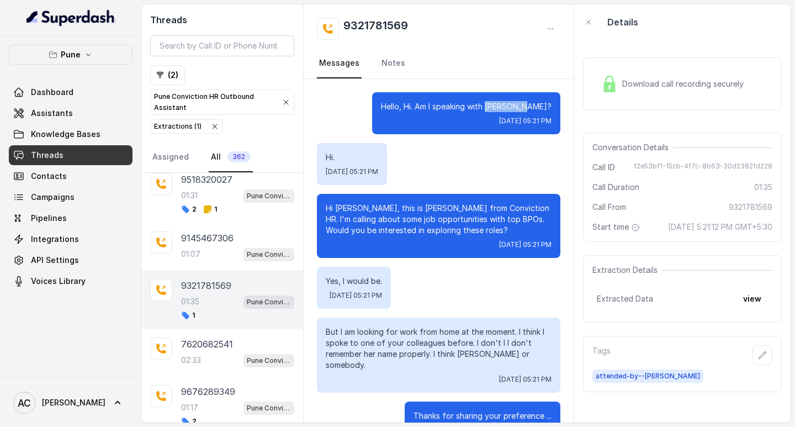
drag, startPoint x: 503, startPoint y: 104, endPoint x: 541, endPoint y: 102, distance: 37.6
click at [541, 102] on p "Hello, Hi. Am I speaking with [PERSON_NAME]?" at bounding box center [466, 106] width 171 height 11
copy p "[PERSON_NAME]"
drag, startPoint x: 342, startPoint y: 22, endPoint x: 443, endPoint y: 21, distance: 101.1
click at [443, 21] on div "9321781569" at bounding box center [439, 29] width 244 height 22
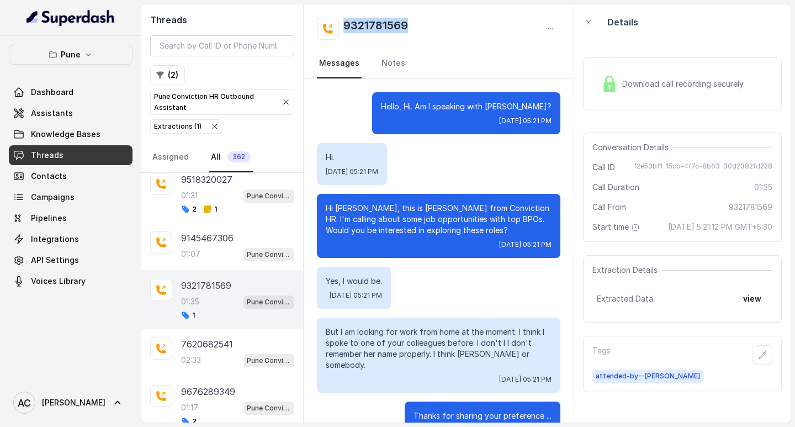
copy h2 "9321781569"
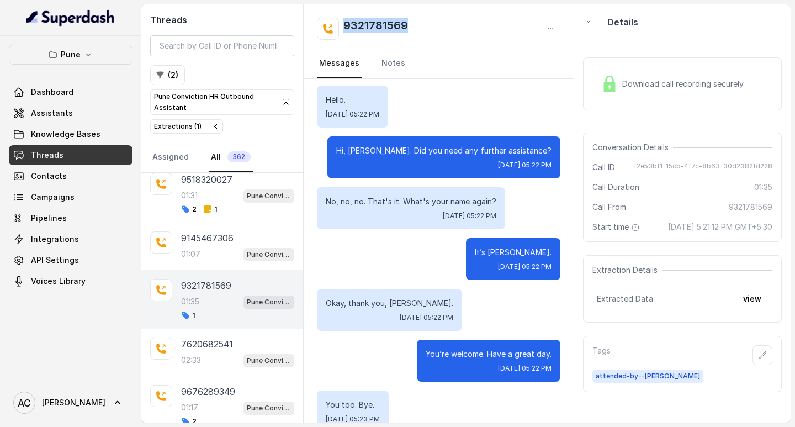
scroll to position [1106, 0]
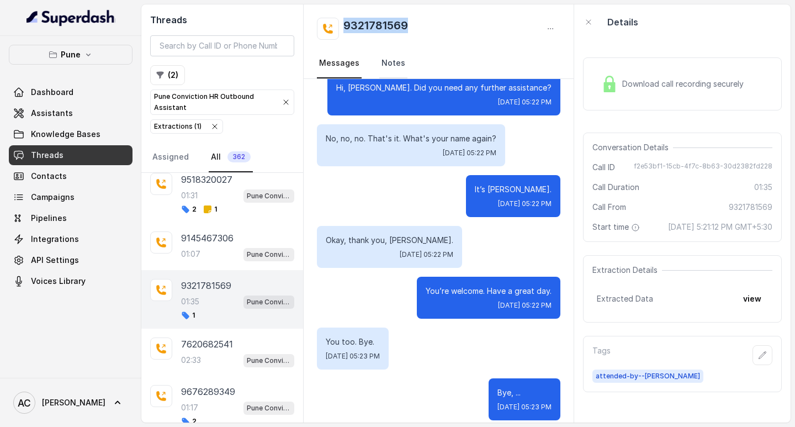
click at [388, 60] on link "Notes" at bounding box center [393, 64] width 28 height 30
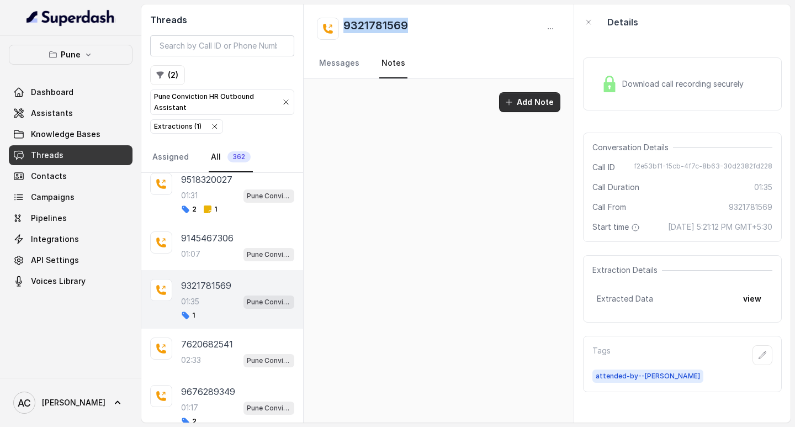
click at [524, 99] on button "Add Note" at bounding box center [529, 102] width 61 height 20
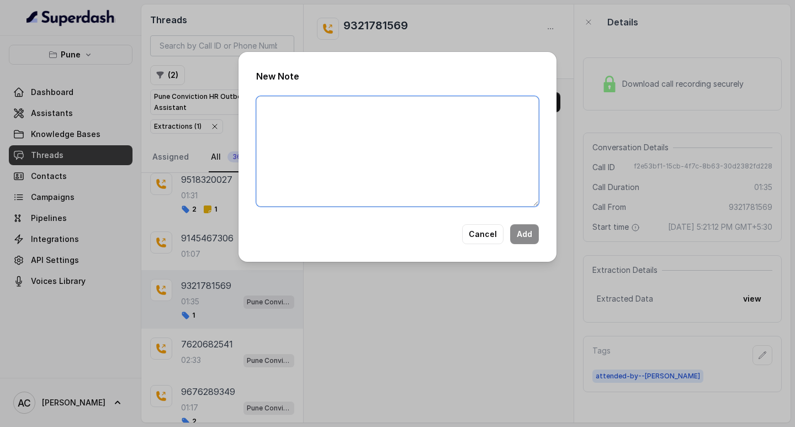
click at [344, 147] on textarea at bounding box center [397, 151] width 283 height 110
paste textarea "Name: Contact number: Recruiter: Name of the attender: Comments: AI Improvement:"
click at [328, 126] on textarea "Name: Contact number: Recruiter: Name of the attender: Comments: AI Improvement:" at bounding box center [397, 151] width 283 height 110
paste textarea "9321781569"
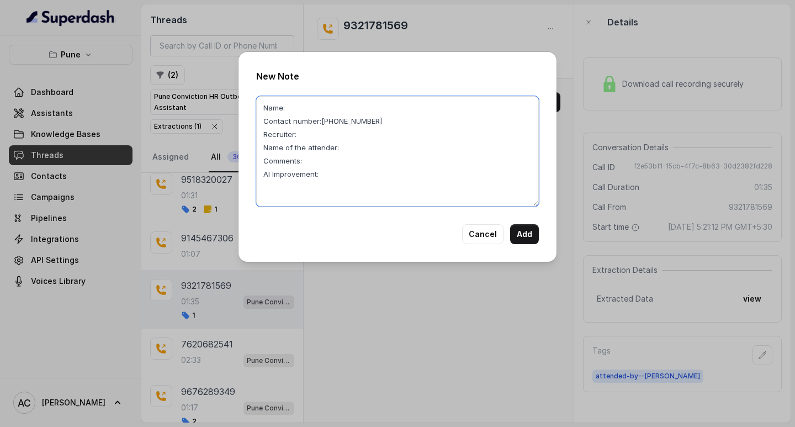
click at [307, 106] on textarea "Name: Contact number:[PHONE_NUMBER] Recruiter: Name of the attender: Comments: …" at bounding box center [397, 151] width 283 height 110
paste textarea "[PERSON_NAME]"
click at [307, 133] on textarea "Name:[PERSON_NAME] Contact number:[PHONE_NUMBER] Recruiter: Name of the attende…" at bounding box center [397, 151] width 283 height 110
click at [356, 147] on textarea "Name:[PERSON_NAME] Contact number:[PHONE_NUMBER] Recruiter:[PERSON_NAME] Name o…" at bounding box center [397, 151] width 283 height 110
click at [324, 164] on textarea "Name:[PERSON_NAME] Contact number:[PHONE_NUMBER] Recruiter:[PERSON_NAME] Name o…" at bounding box center [397, 151] width 283 height 110
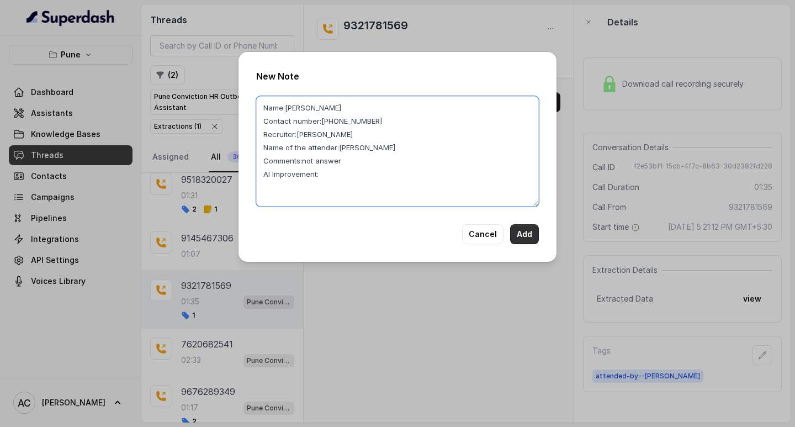
type textarea "Name:[PERSON_NAME] Contact number:[PHONE_NUMBER] Recruiter:[PERSON_NAME] Name o…"
click at [519, 235] on button "Add" at bounding box center [524, 234] width 29 height 20
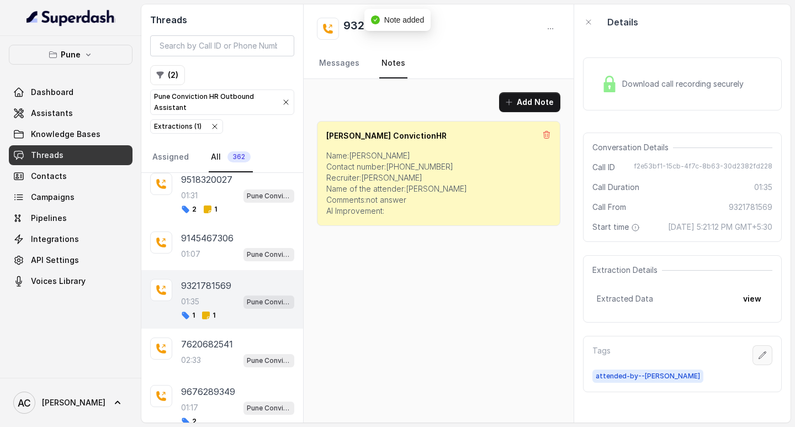
click at [758, 360] on icon "button" at bounding box center [762, 355] width 9 height 9
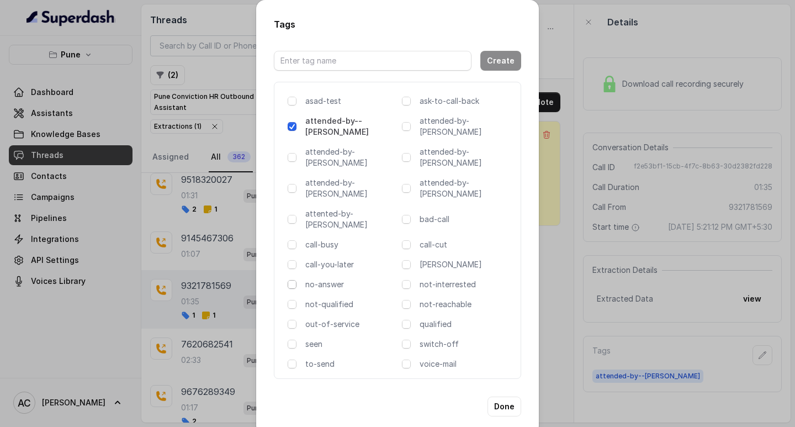
click at [290, 280] on span at bounding box center [292, 284] width 9 height 9
click at [508, 397] on button "Done" at bounding box center [505, 407] width 34 height 20
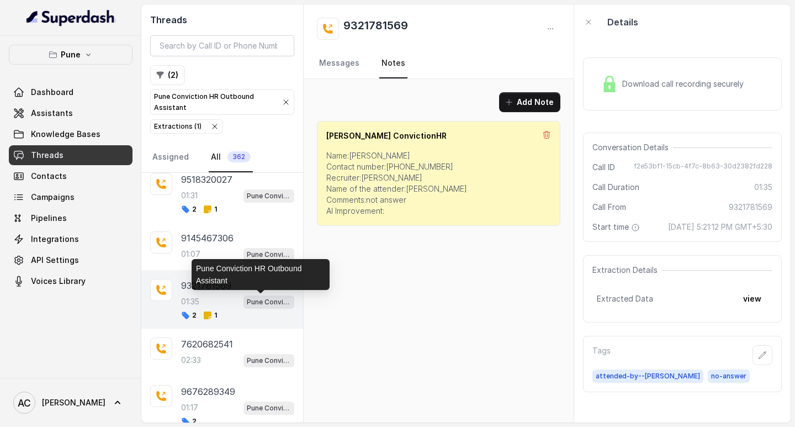
scroll to position [2841, 0]
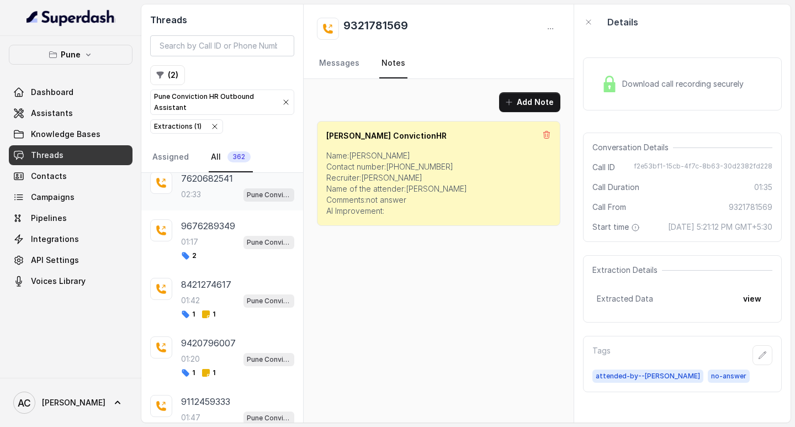
click at [214, 194] on div "02:33 Pune Conviction HR Outbound Assistant" at bounding box center [237, 194] width 113 height 14
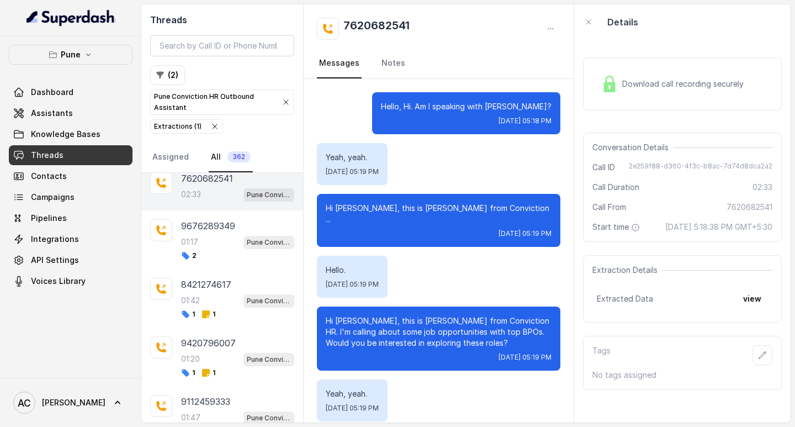
scroll to position [1996, 0]
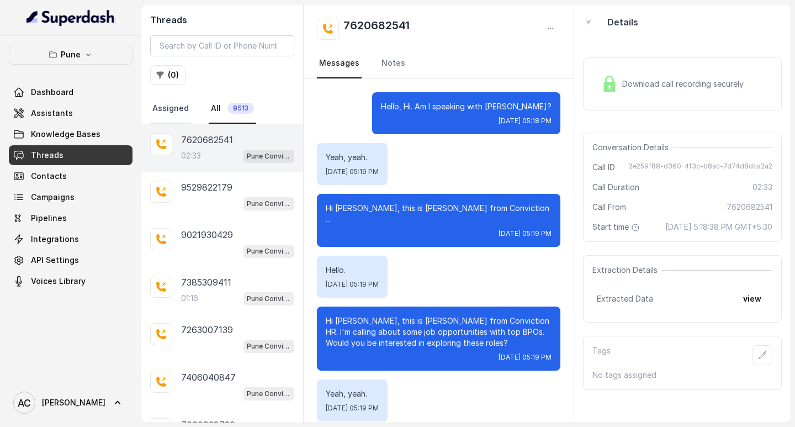
scroll to position [1996, 0]
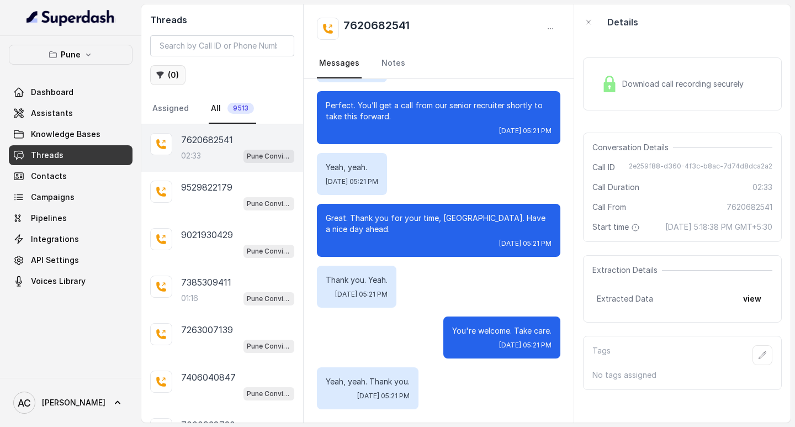
click at [168, 74] on button "( 0 )" at bounding box center [167, 75] width 35 height 20
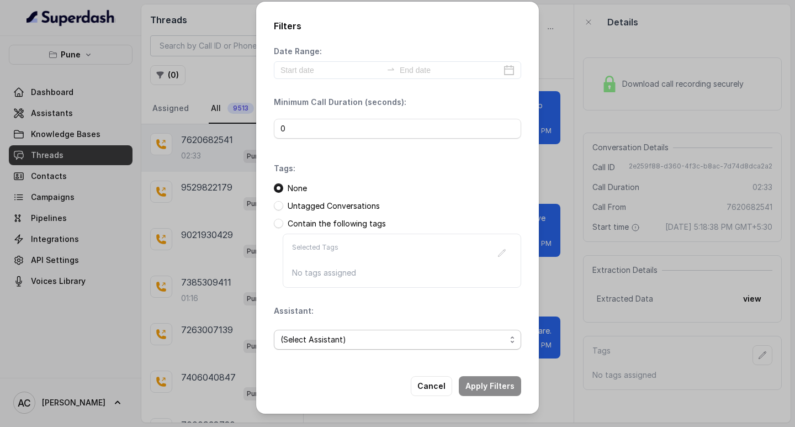
click at [333, 339] on span "(Select Assistant)" at bounding box center [393, 339] width 225 height 13
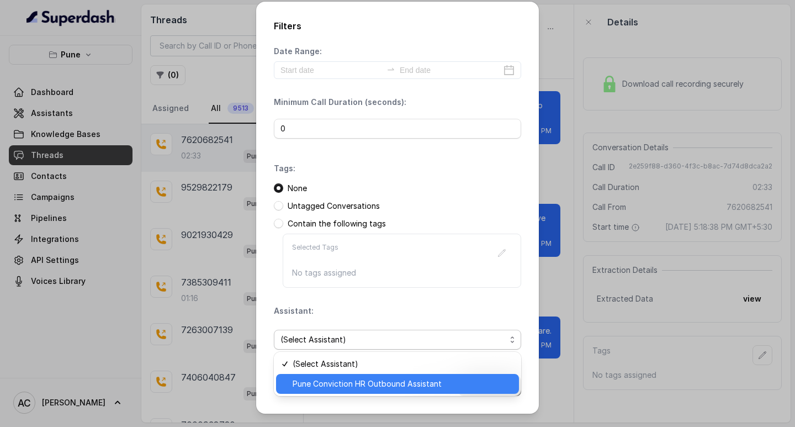
click at [329, 387] on span "Pune Conviction HR Outbound Assistant" at bounding box center [403, 383] width 220 height 13
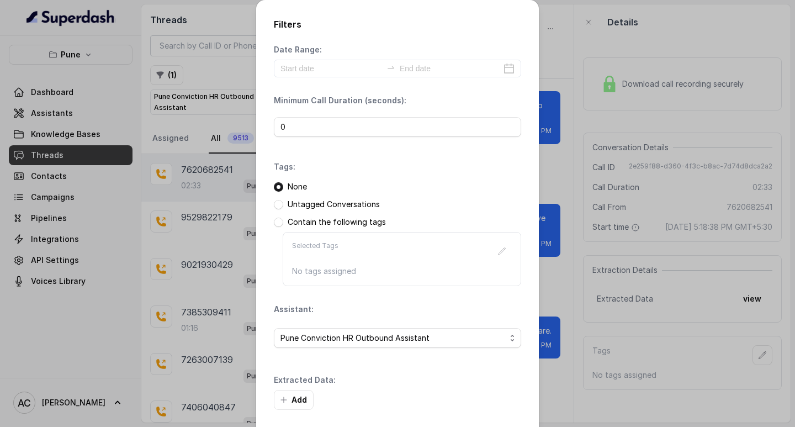
scroll to position [47, 0]
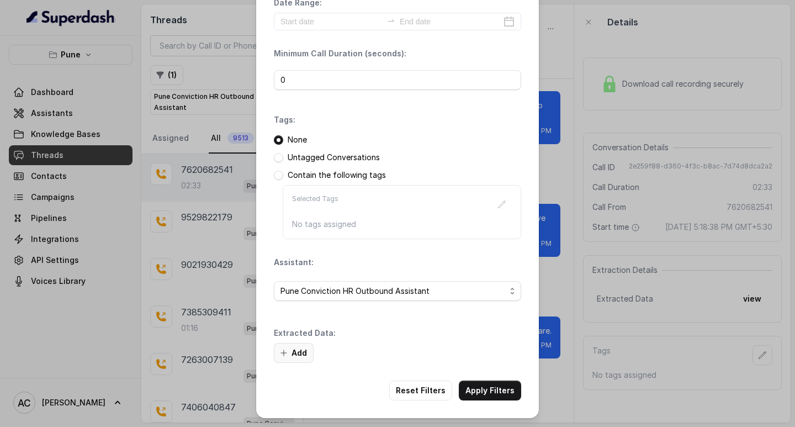
click at [291, 350] on button "Add" at bounding box center [294, 353] width 40 height 20
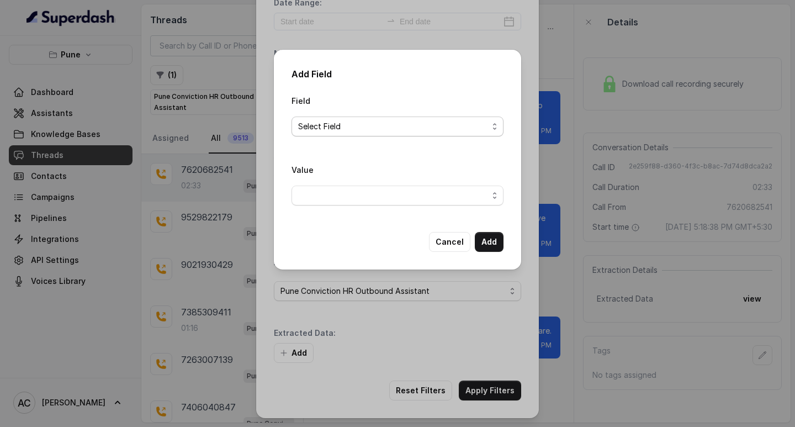
click at [312, 127] on span "Select Field" at bounding box center [393, 126] width 190 height 13
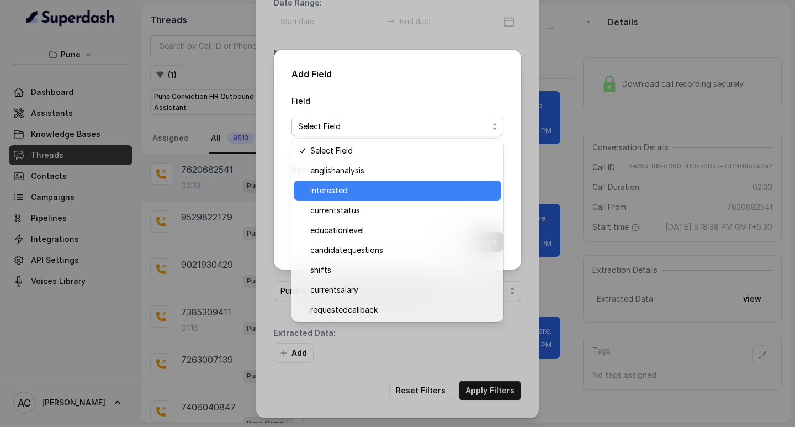
click at [339, 192] on span "interested" at bounding box center [402, 190] width 184 height 13
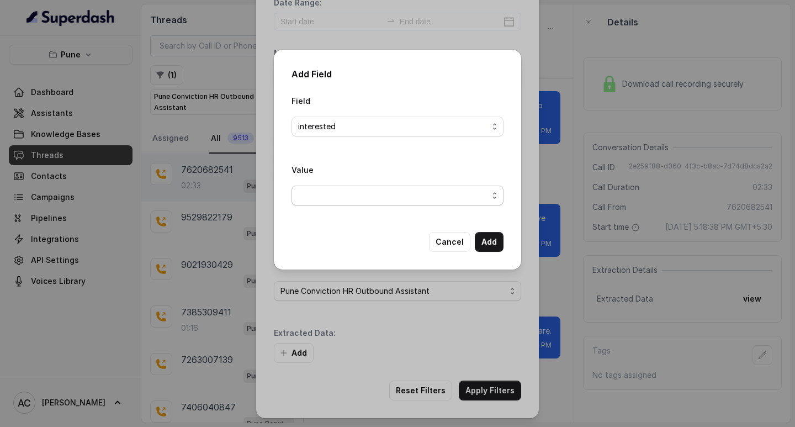
click at [332, 192] on span "button" at bounding box center [398, 196] width 212 height 20
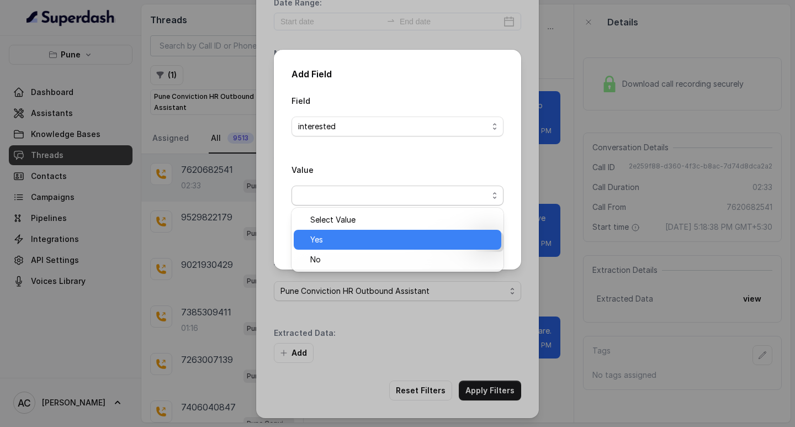
click at [321, 241] on span "Yes" at bounding box center [402, 239] width 184 height 13
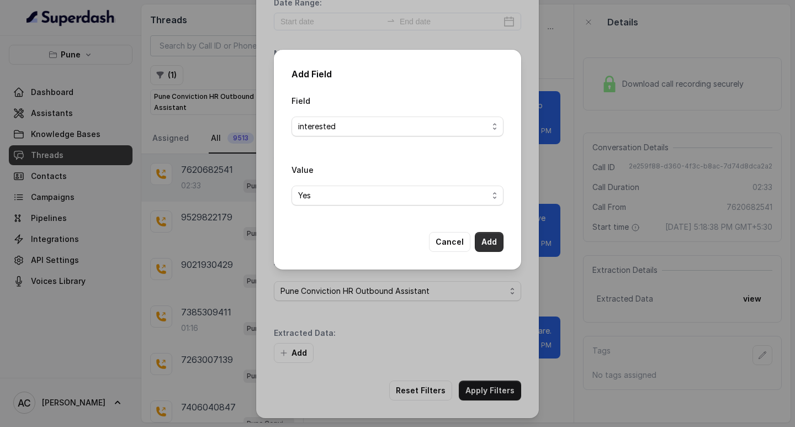
click at [499, 244] on button "Add" at bounding box center [489, 242] width 29 height 20
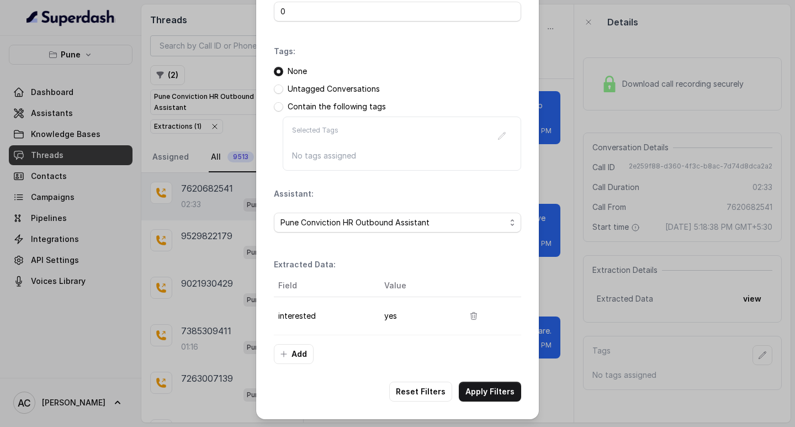
scroll to position [117, 0]
click at [474, 387] on button "Apply Filters" at bounding box center [490, 391] width 62 height 20
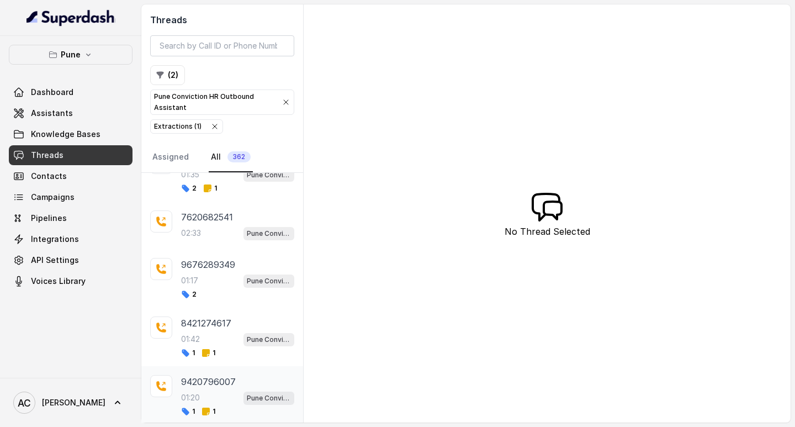
scroll to position [2788, 0]
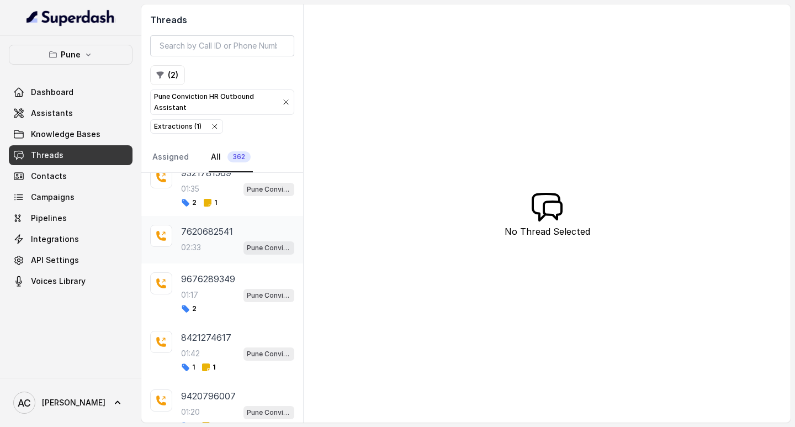
click at [199, 228] on p "7620682541" at bounding box center [207, 231] width 52 height 13
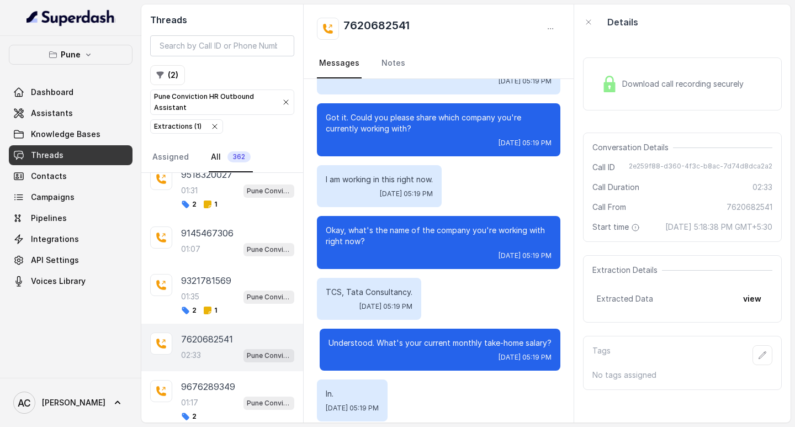
scroll to position [2677, 0]
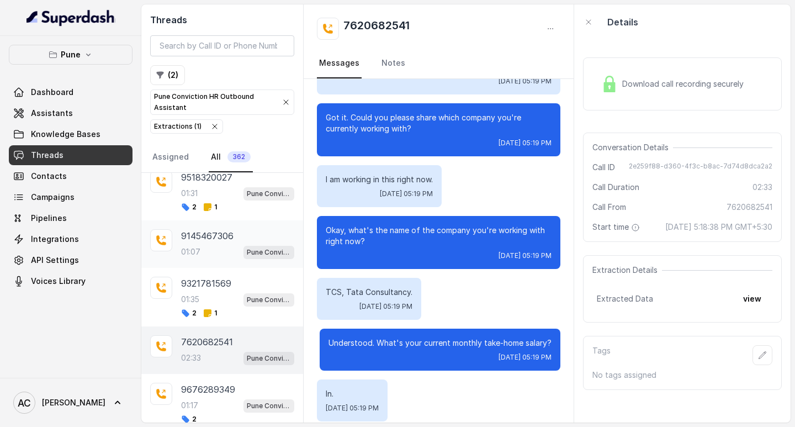
click at [212, 238] on p "9145467306" at bounding box center [207, 235] width 52 height 13
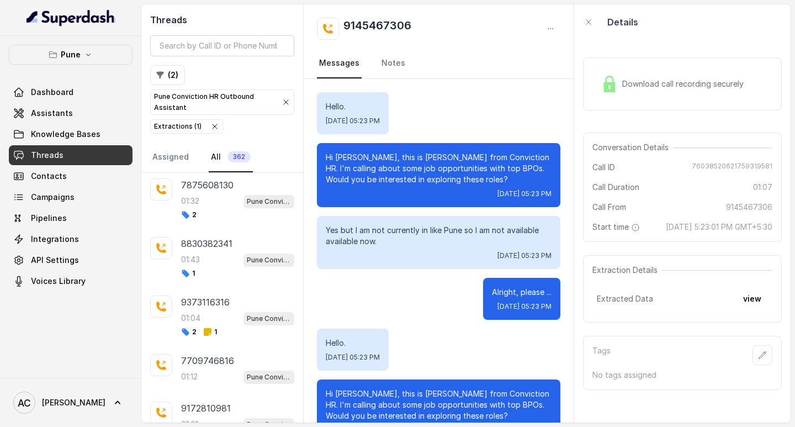
scroll to position [1849, 0]
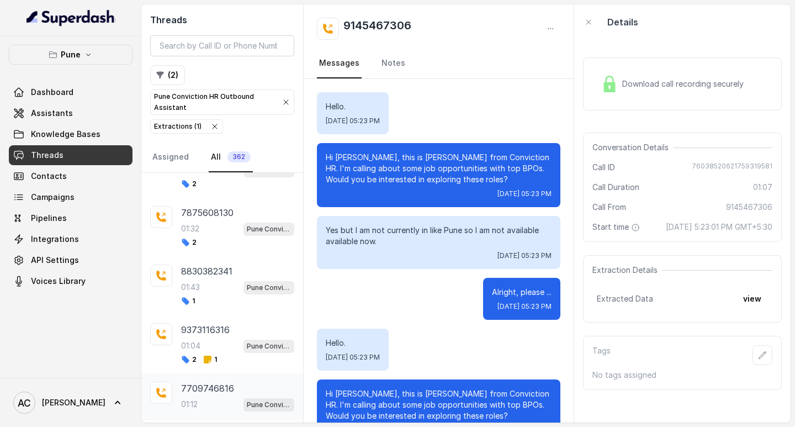
click at [206, 393] on p "7709746816" at bounding box center [207, 388] width 53 height 13
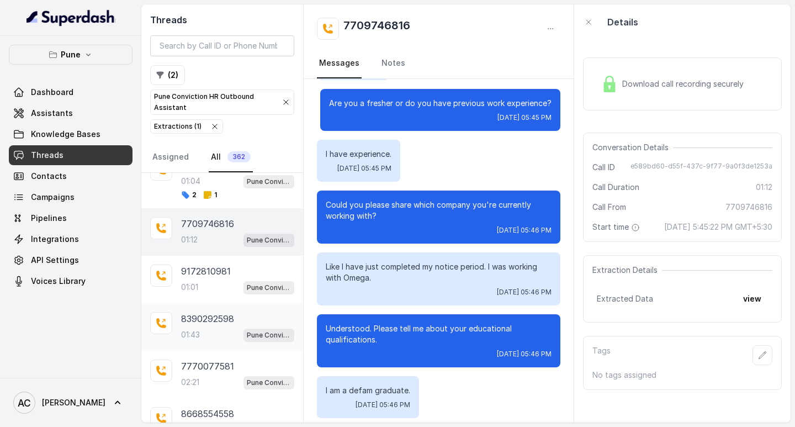
scroll to position [2015, 0]
click at [211, 293] on div "01:01 Pune Conviction HR Outbound Assistant" at bounding box center [237, 286] width 113 height 14
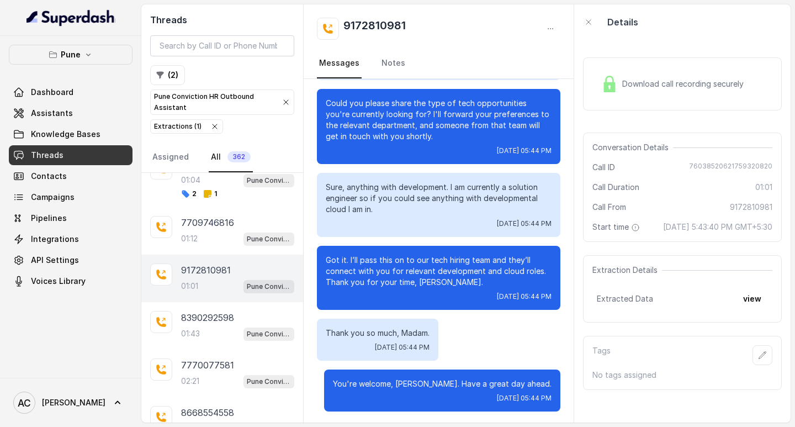
scroll to position [253, 0]
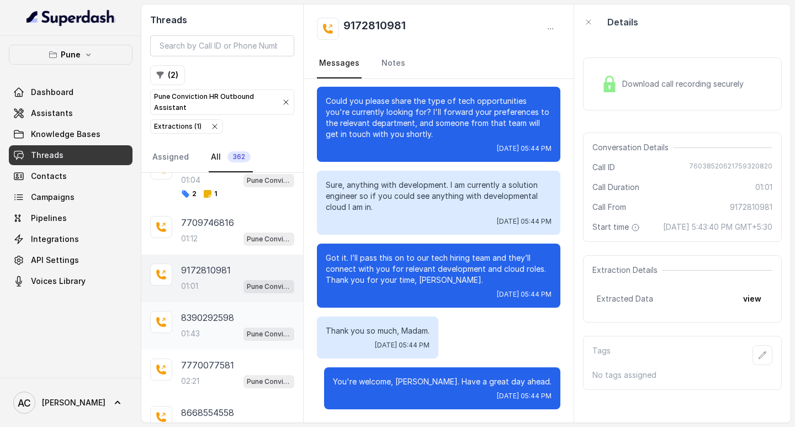
click at [199, 325] on div "8390292598 01:43 Pune Conviction HR Outbound Assistant" at bounding box center [237, 326] width 113 height 30
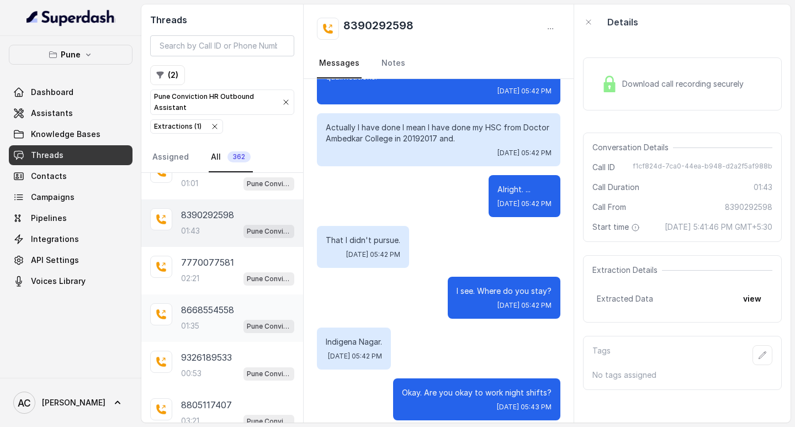
scroll to position [2125, 0]
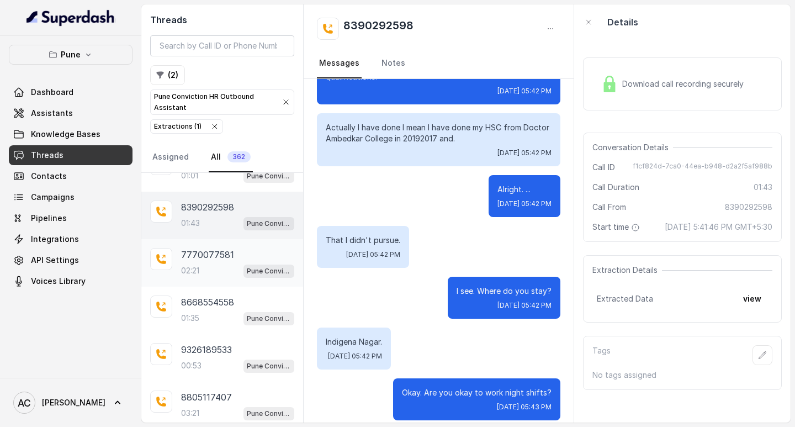
click at [197, 263] on div "7770077581 02:21 Pune Conviction HR Outbound Assistant" at bounding box center [237, 263] width 113 height 30
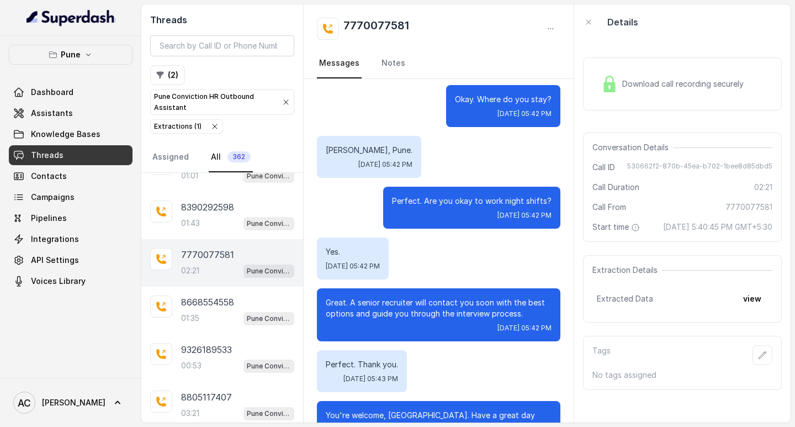
scroll to position [994, 0]
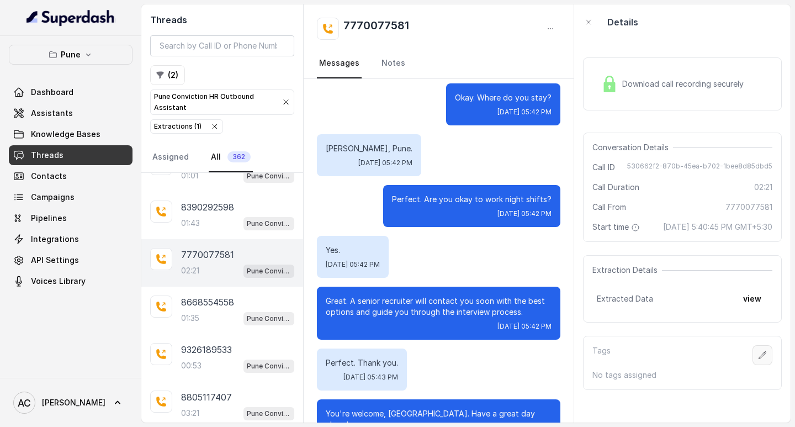
click at [758, 360] on icon "button" at bounding box center [762, 355] width 9 height 9
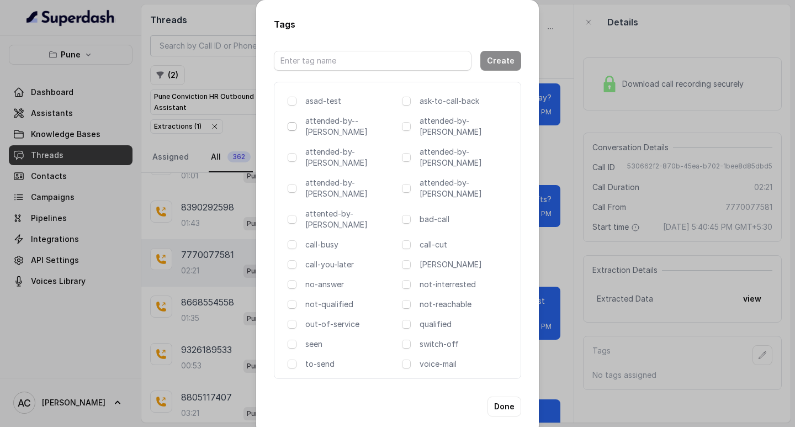
click at [288, 127] on span at bounding box center [292, 126] width 9 height 9
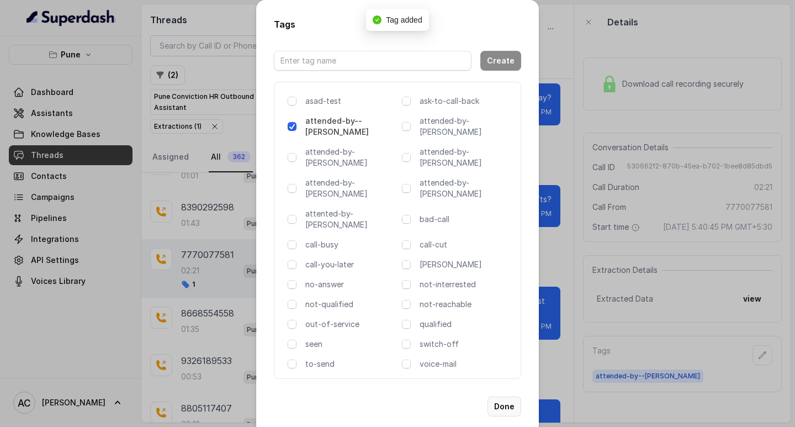
click at [506, 397] on button "Done" at bounding box center [505, 407] width 34 height 20
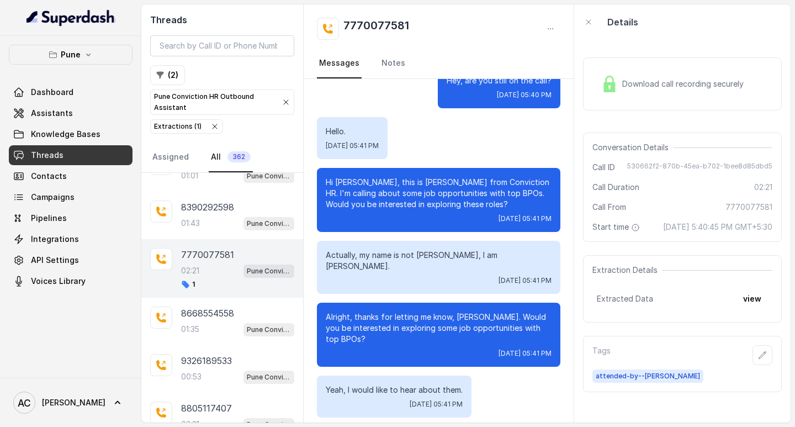
scroll to position [0, 0]
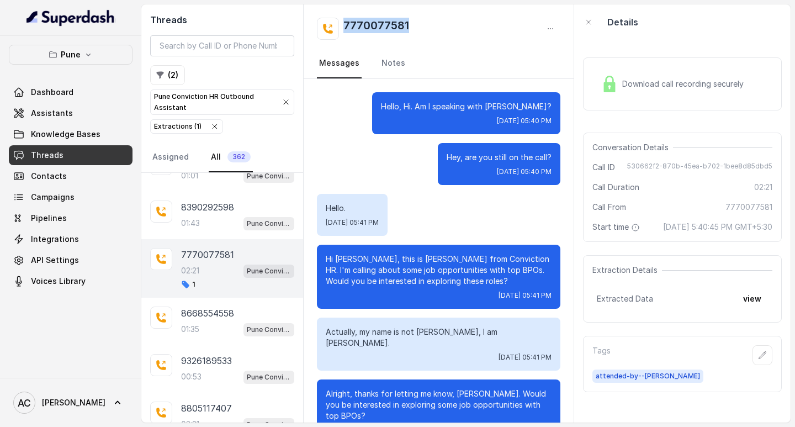
drag, startPoint x: 341, startPoint y: 23, endPoint x: 425, endPoint y: 31, distance: 84.4
click at [425, 31] on div "7770077581" at bounding box center [439, 29] width 244 height 22
copy h2 "7770077581"
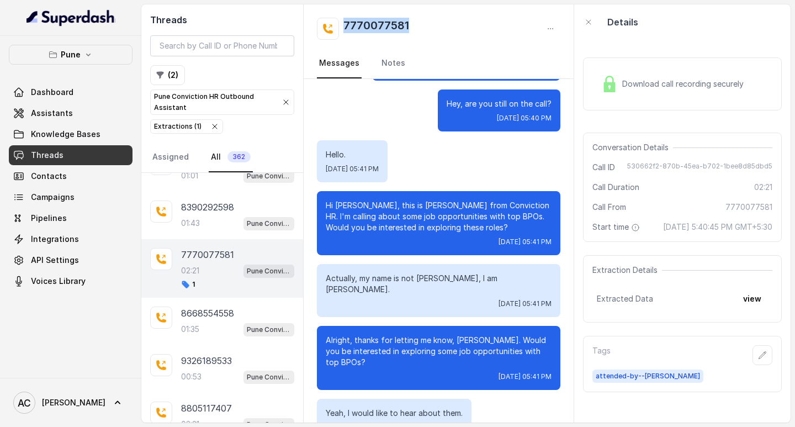
scroll to position [55, 0]
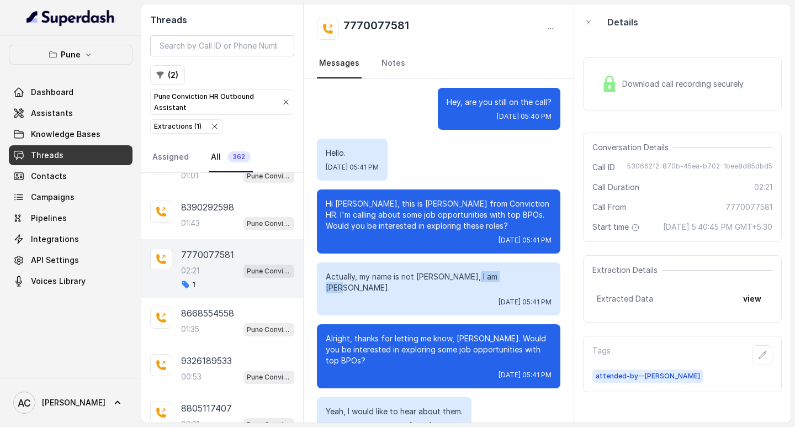
drag, startPoint x: 480, startPoint y: 276, endPoint x: 516, endPoint y: 275, distance: 35.3
click at [516, 275] on p "Actually, my name is not [PERSON_NAME], I am [PERSON_NAME]." at bounding box center [439, 282] width 226 height 22
copy p "Siddharth"
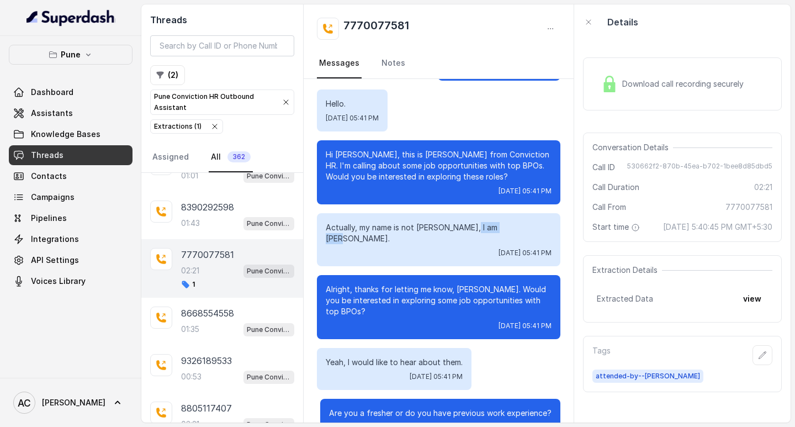
scroll to position [110, 0]
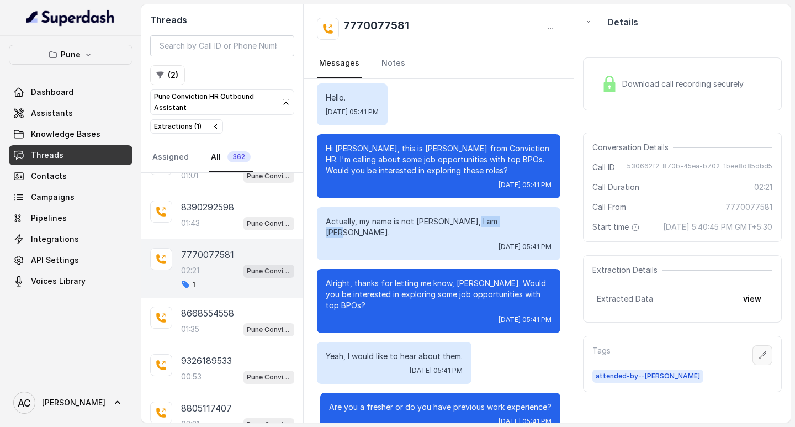
click at [758, 360] on icon "button" at bounding box center [762, 355] width 9 height 9
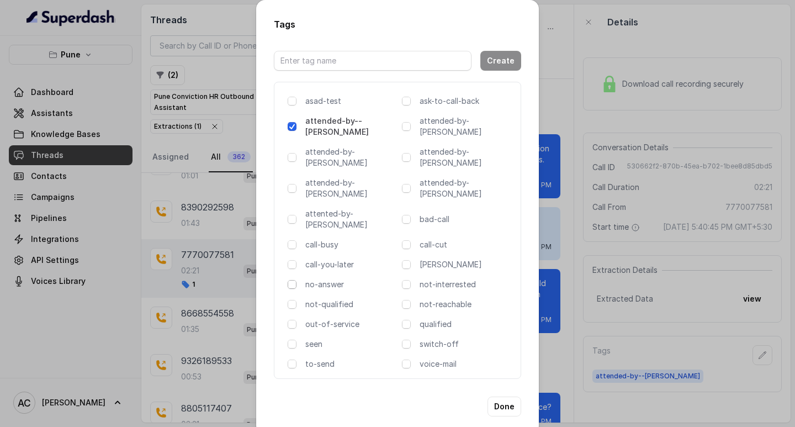
click at [295, 280] on span at bounding box center [292, 284] width 9 height 9
click at [498, 397] on button "Done" at bounding box center [505, 407] width 34 height 20
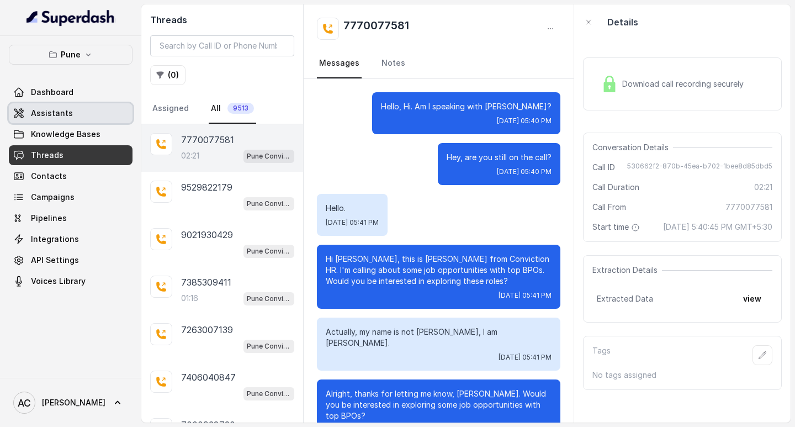
scroll to position [1015, 0]
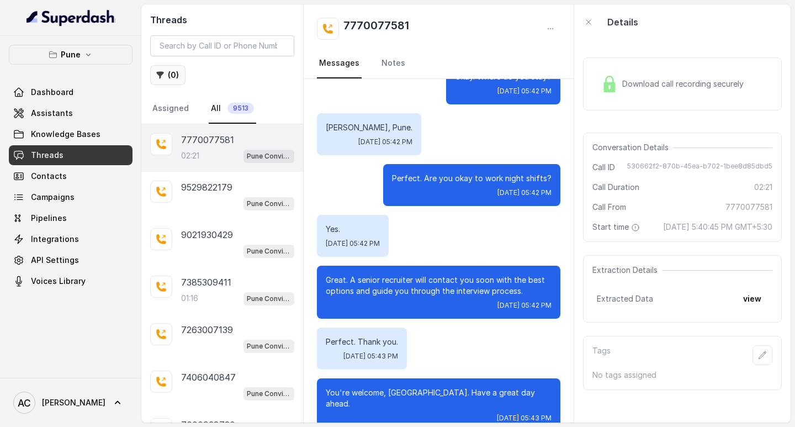
click at [176, 74] on button "( 0 )" at bounding box center [167, 75] width 35 height 20
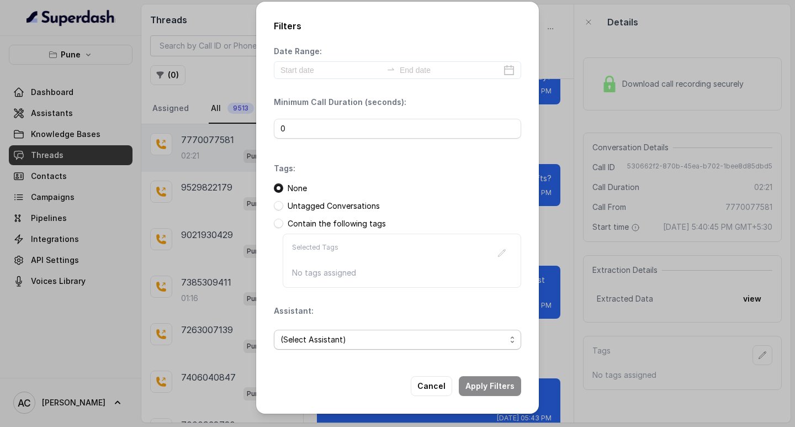
click at [309, 335] on span "(Select Assistant)" at bounding box center [393, 339] width 225 height 13
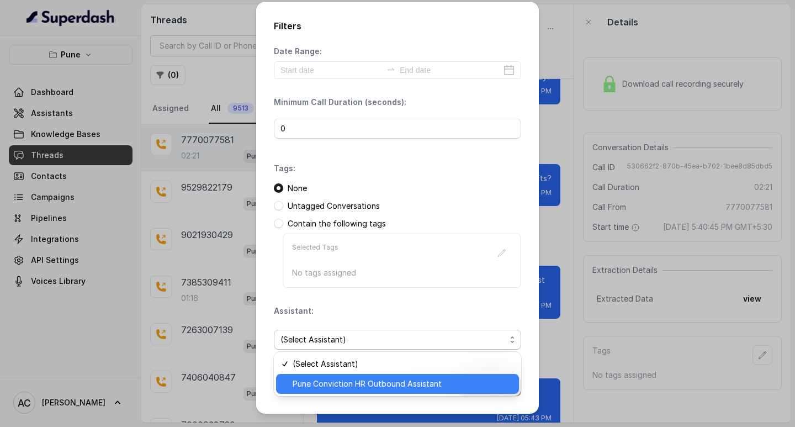
click at [327, 389] on span "Pune Conviction HR Outbound Assistant" at bounding box center [403, 383] width 220 height 13
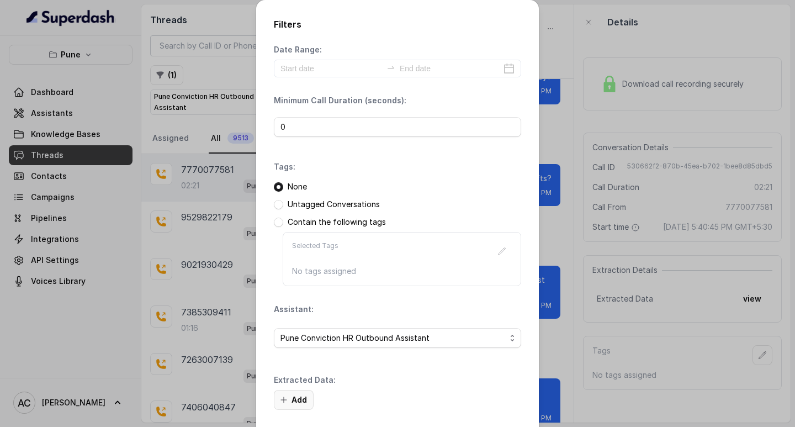
click at [292, 396] on button "Add" at bounding box center [294, 400] width 40 height 20
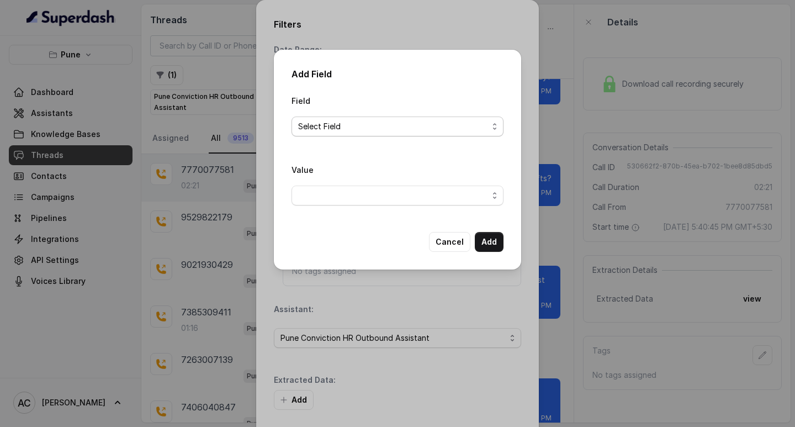
click at [305, 128] on span "Select Field" at bounding box center [393, 126] width 190 height 13
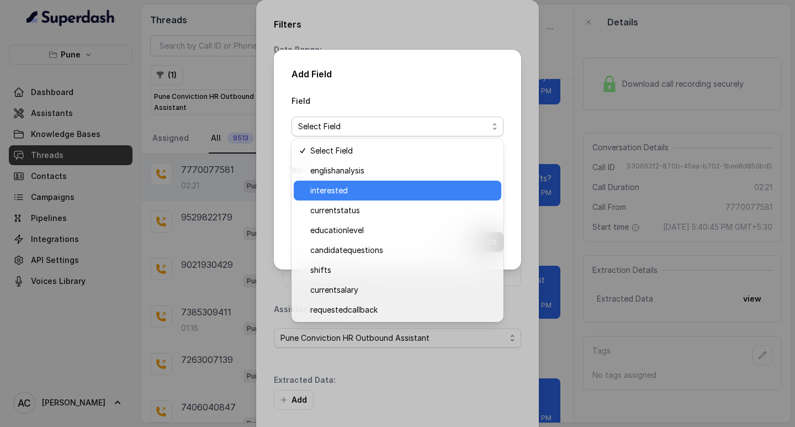
click at [331, 197] on div "interested" at bounding box center [398, 191] width 208 height 20
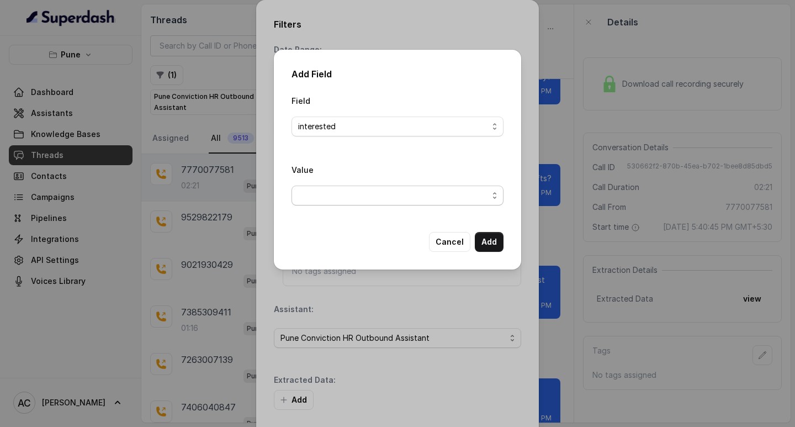
click at [323, 194] on span "button" at bounding box center [398, 196] width 212 height 20
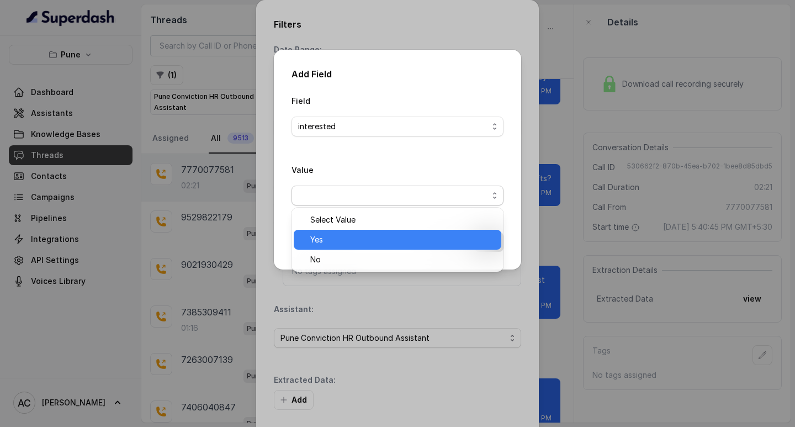
click at [327, 235] on span "Yes" at bounding box center [402, 239] width 184 height 13
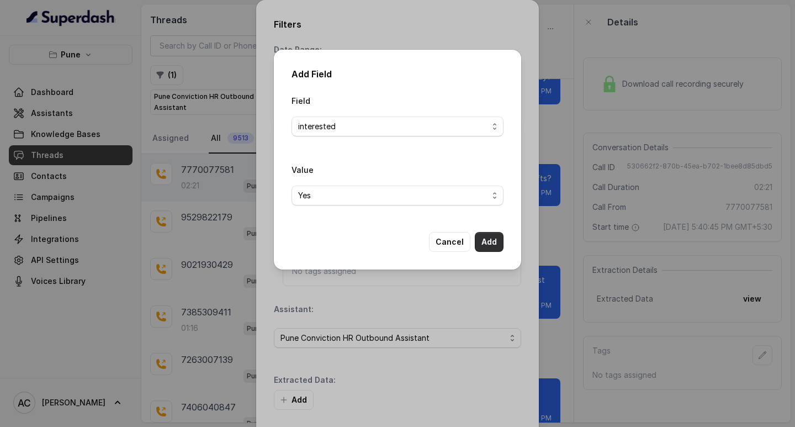
click at [485, 240] on button "Add" at bounding box center [489, 242] width 29 height 20
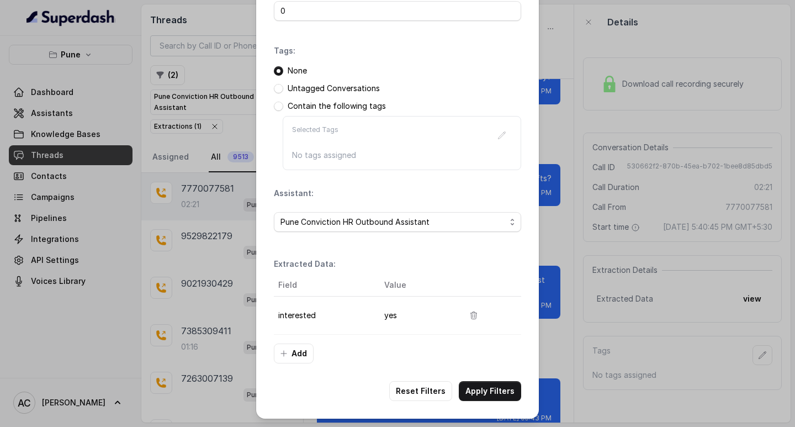
scroll to position [117, 0]
click at [477, 388] on button "Apply Filters" at bounding box center [490, 391] width 62 height 20
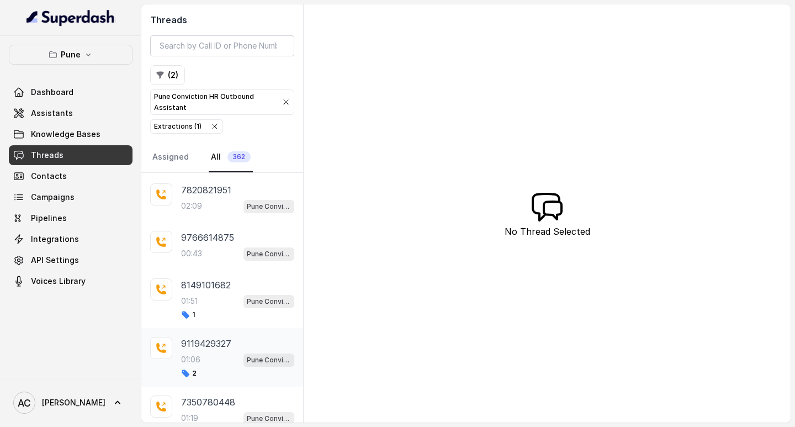
scroll to position [2445, 0]
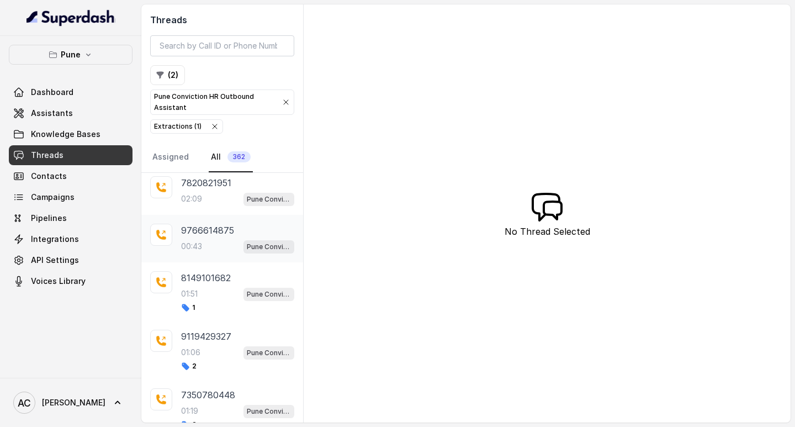
click at [202, 243] on p "00:43" at bounding box center [191, 246] width 21 height 11
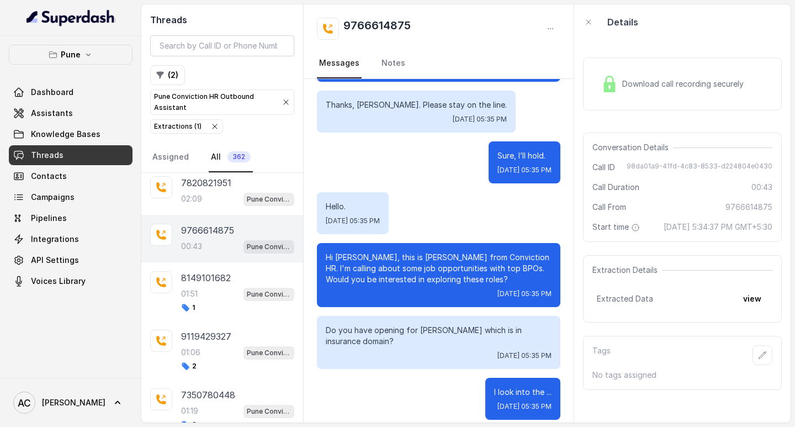
scroll to position [136, 0]
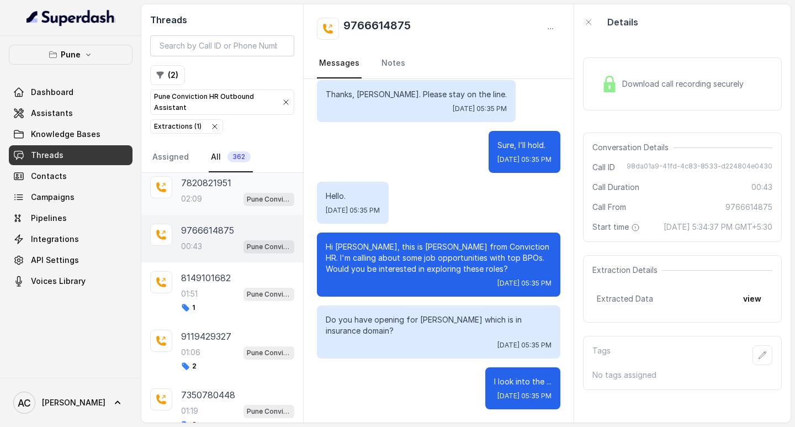
click at [197, 193] on div "02:09 Pune Conviction HR Outbound Assistant" at bounding box center [237, 199] width 113 height 14
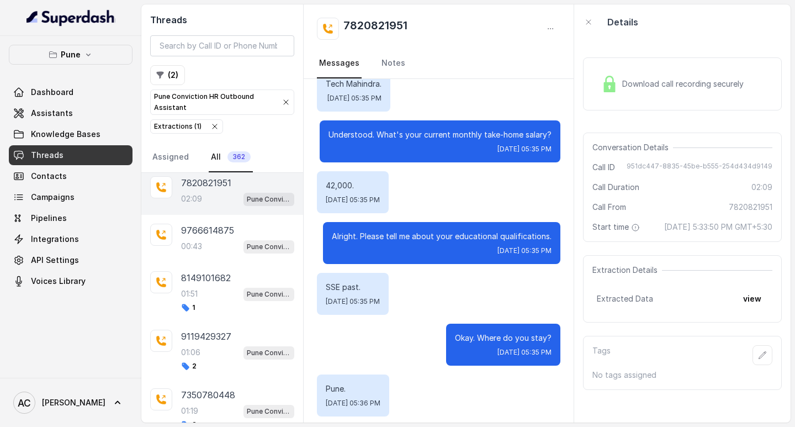
scroll to position [773, 0]
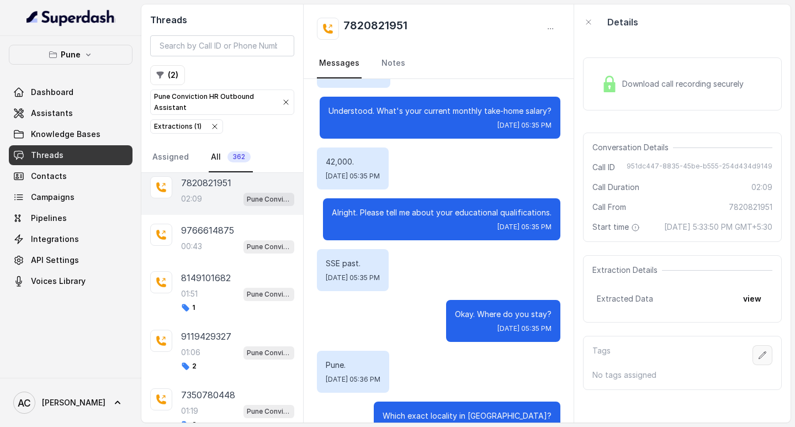
click at [760, 365] on button "button" at bounding box center [763, 355] width 20 height 20
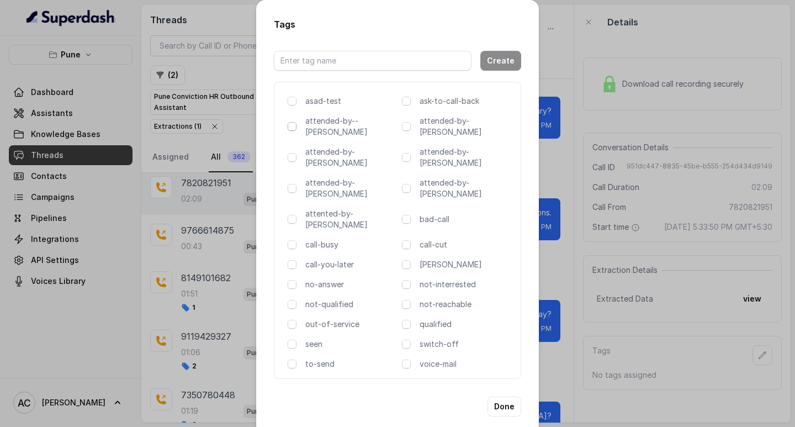
click at [295, 129] on span at bounding box center [292, 126] width 9 height 9
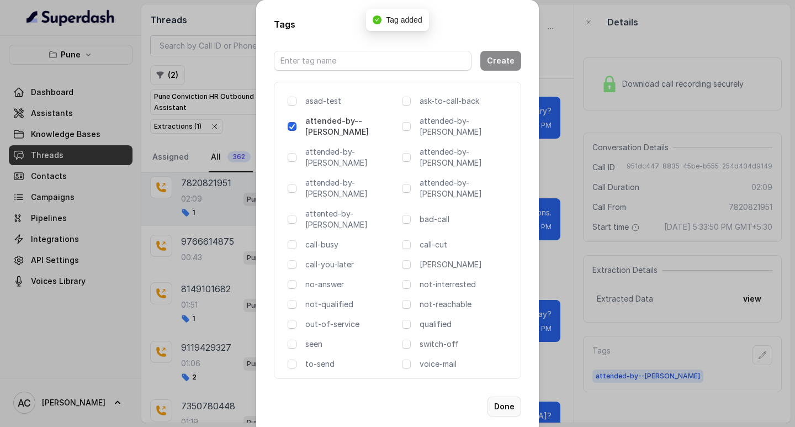
click at [506, 397] on button "Done" at bounding box center [505, 407] width 34 height 20
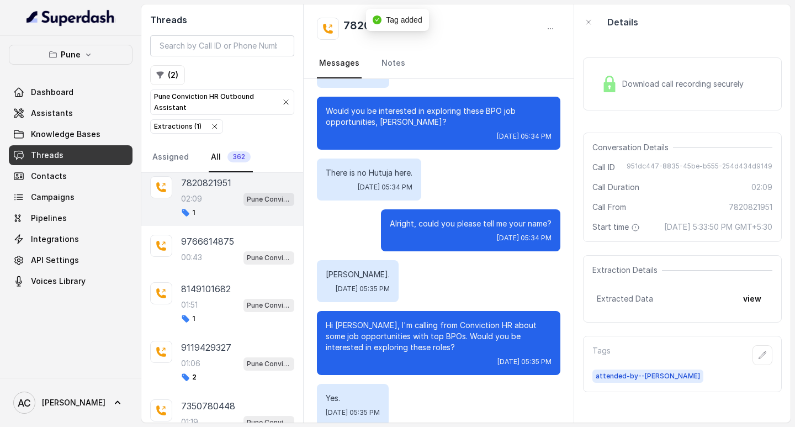
scroll to position [0, 0]
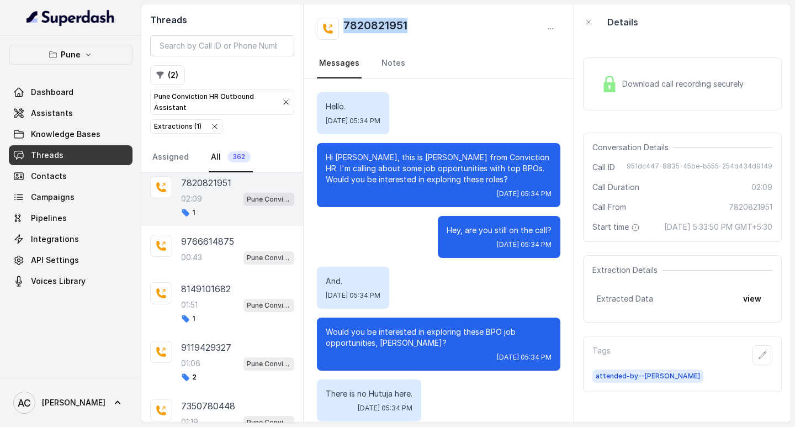
drag, startPoint x: 344, startPoint y: 19, endPoint x: 444, endPoint y: 22, distance: 100.6
click at [444, 22] on div "7820821951" at bounding box center [439, 29] width 244 height 22
copy h2 "7820821951"
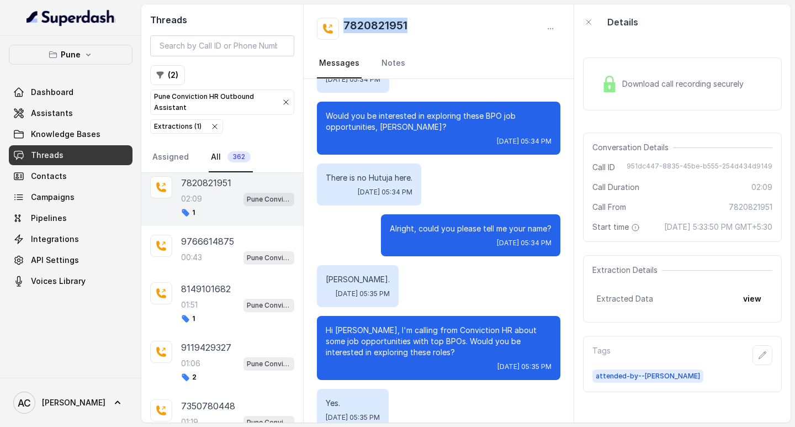
scroll to position [221, 0]
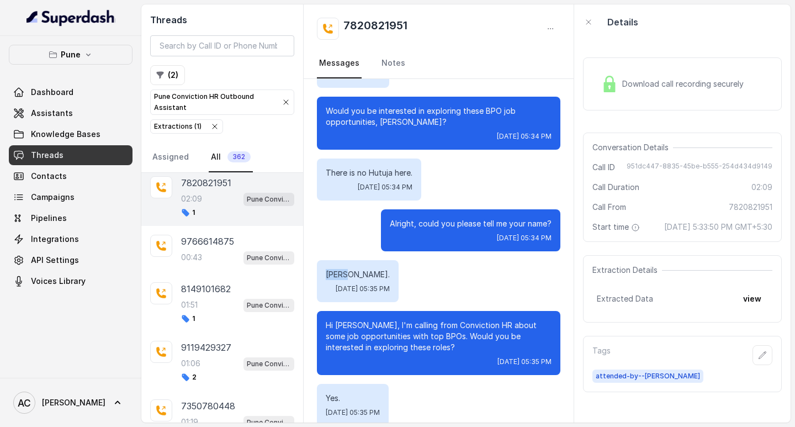
drag, startPoint x: 327, startPoint y: 273, endPoint x: 356, endPoint y: 274, distance: 28.8
click at [356, 274] on p "[PERSON_NAME]." at bounding box center [358, 274] width 64 height 11
copy p "[PERSON_NAME]."
click at [390, 66] on link "Notes" at bounding box center [393, 64] width 28 height 30
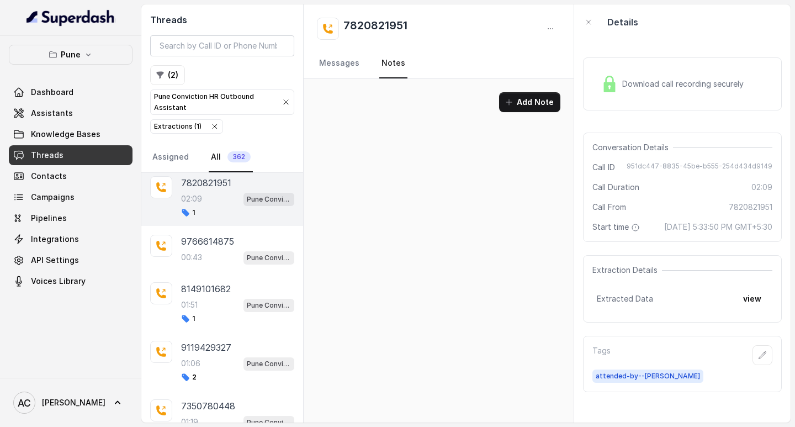
scroll to position [0, 0]
click at [519, 101] on button "Add Note" at bounding box center [529, 102] width 61 height 20
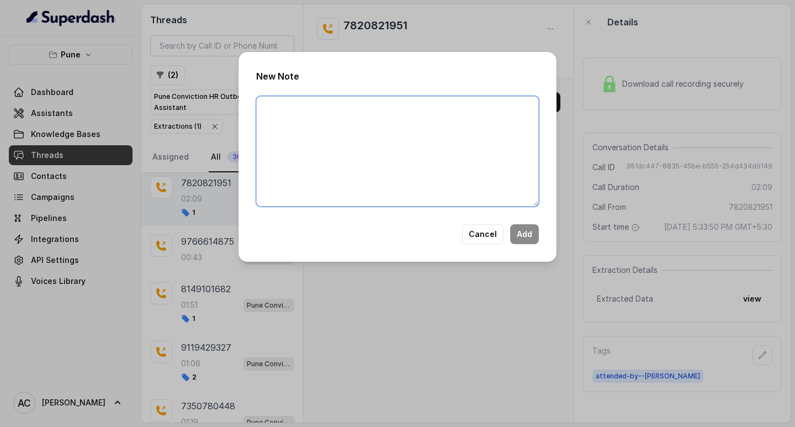
click at [395, 134] on textarea at bounding box center [397, 151] width 283 height 110
paste textarea "Name: Contact number: Recruiter: Name of the attender: Comments: AI Improvement:"
click at [307, 108] on textarea "Name: Contact number: Recruiter: Name of the attender: Comments: AI Improvement:" at bounding box center [397, 151] width 283 height 110
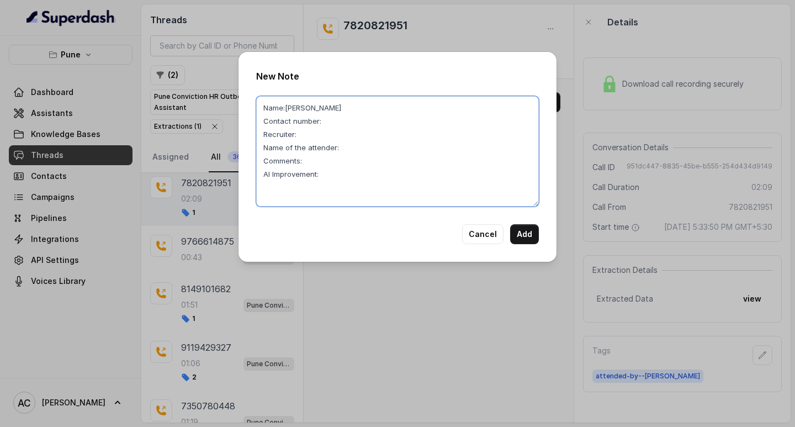
type textarea "Name:Ravi Contact number: Recruiter: Name of the attender: Comments: AI Improve…"
click at [468, 23] on div "New Note Name:Ravi Contact number: Recruiter: Name of the attender: Comments: A…" at bounding box center [397, 213] width 795 height 427
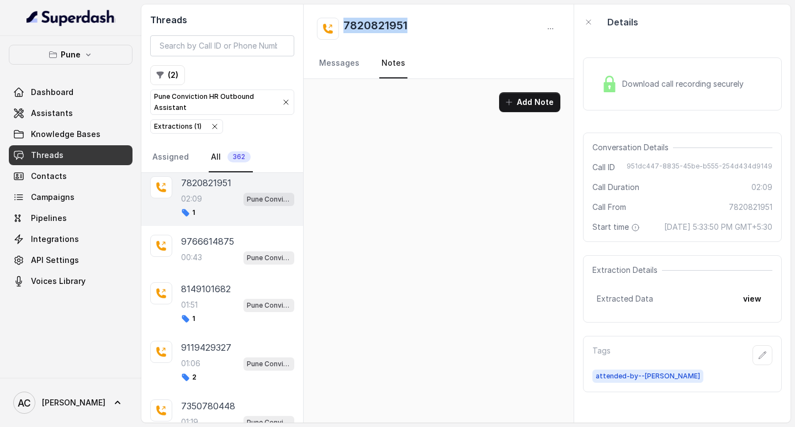
drag, startPoint x: 396, startPoint y: 25, endPoint x: 313, endPoint y: 20, distance: 83.0
click at [313, 20] on div "7820821951 Messages Notes" at bounding box center [439, 41] width 270 height 75
copy h2 "7820821951"
click at [522, 99] on button "Add Note" at bounding box center [529, 102] width 61 height 20
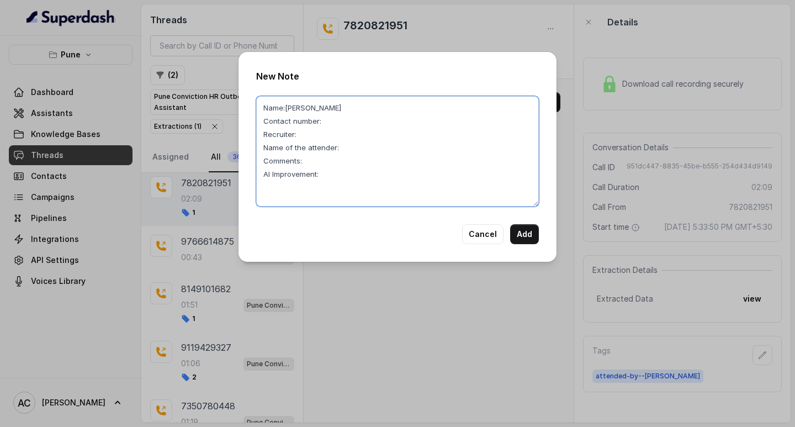
click at [335, 117] on textarea "Name:Ravi Contact number: Recruiter: Name of the attender: Comments: AI Improve…" at bounding box center [397, 151] width 283 height 110
paste textarea "7820821951"
click at [303, 133] on textarea "Name:Ravi Contact number:7820821951 Recruiter: Name of the attender: Comments: …" at bounding box center [397, 151] width 283 height 110
click at [355, 137] on textarea "Name:Ravi Contact number:7820821951 Recruiter:komal Name of the attender: Comme…" at bounding box center [397, 151] width 283 height 110
click at [360, 149] on textarea "Name:Ravi Contact number:7820821951 Recruiter:komal Name of the attender: Comme…" at bounding box center [397, 151] width 283 height 110
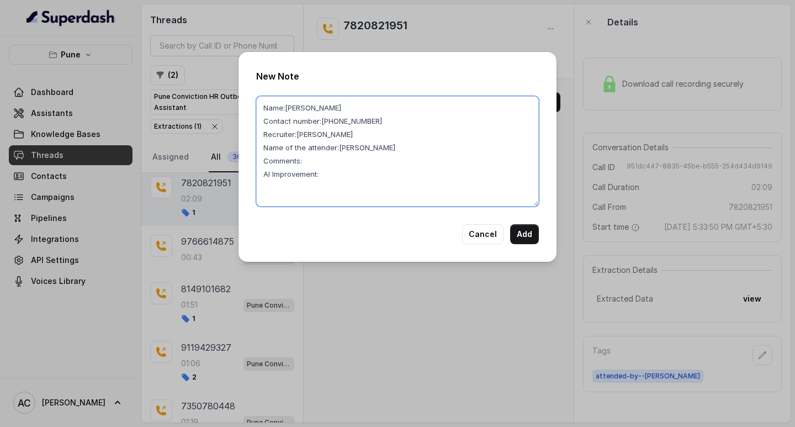
click at [321, 160] on textarea "Name:Ravi Contact number:7820821951 Recruiter:komal Name of the attender:komal …" at bounding box center [397, 151] width 283 height 110
type textarea "Name:Ravi Contact number:7820821951 Recruiter:komal Name of the attender:komal …"
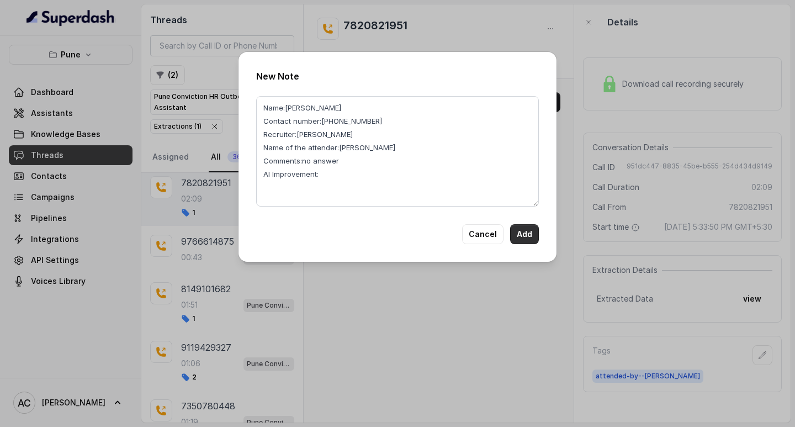
click at [527, 235] on button "Add" at bounding box center [524, 234] width 29 height 20
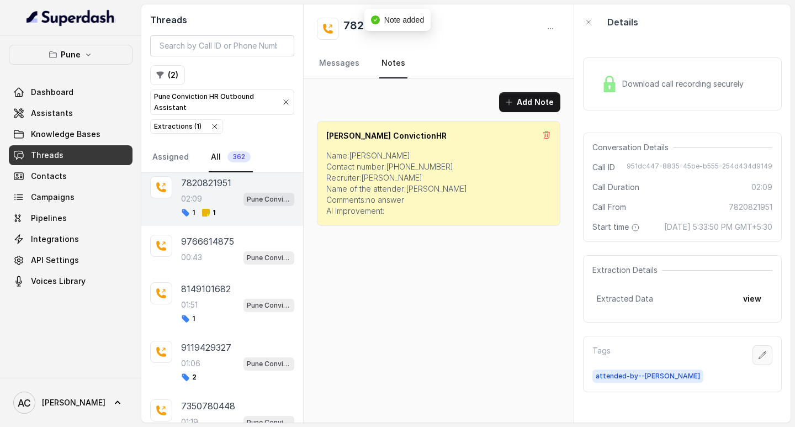
click at [758, 360] on icon "button" at bounding box center [762, 355] width 9 height 9
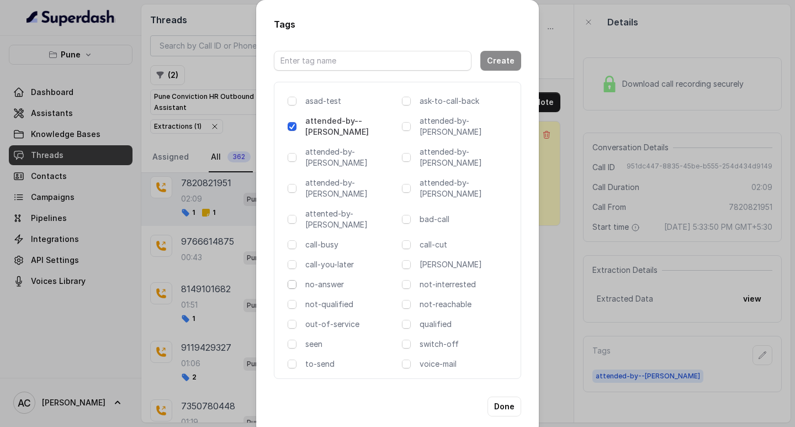
click at [292, 280] on span at bounding box center [292, 284] width 9 height 9
click at [506, 397] on button "Done" at bounding box center [505, 407] width 34 height 20
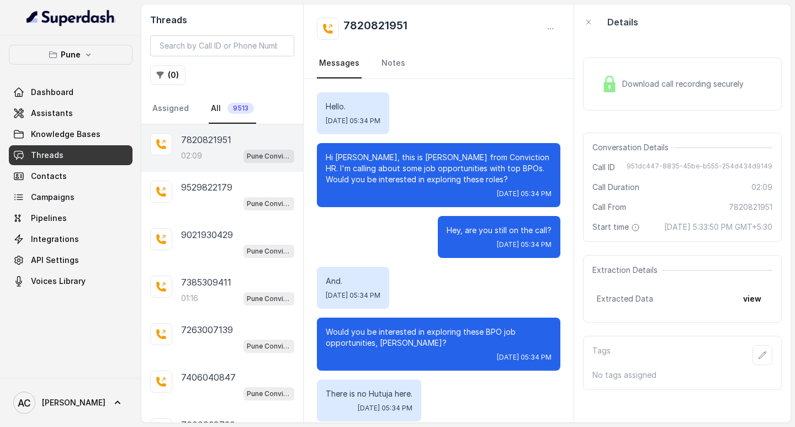
scroll to position [1156, 0]
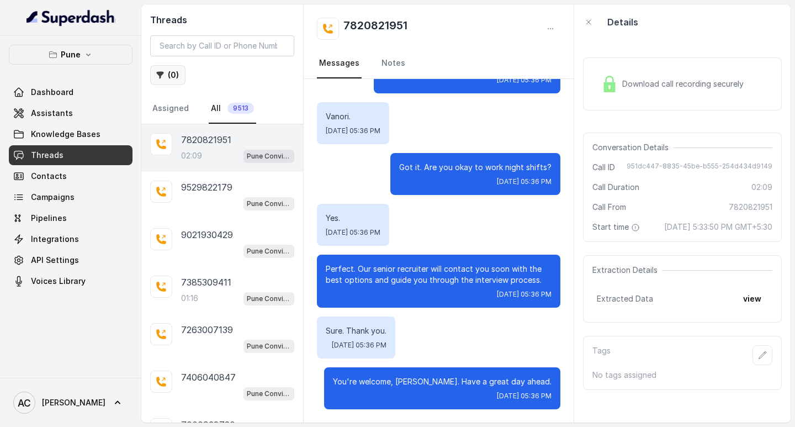
click at [172, 72] on button "( 0 )" at bounding box center [167, 75] width 35 height 20
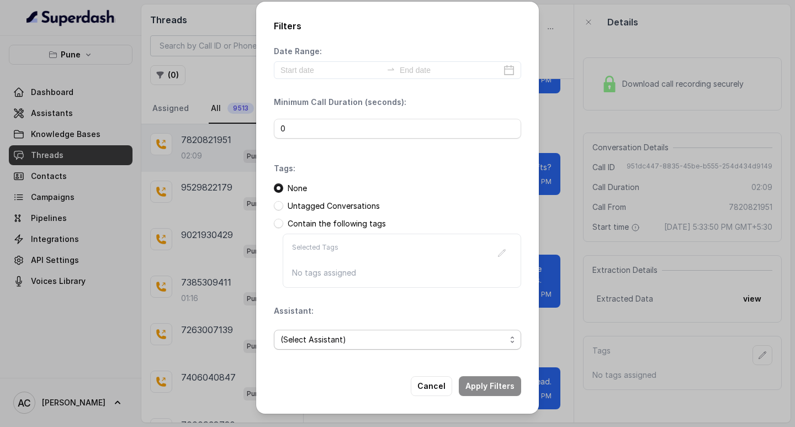
click at [303, 339] on span "(Select Assistant)" at bounding box center [393, 339] width 225 height 13
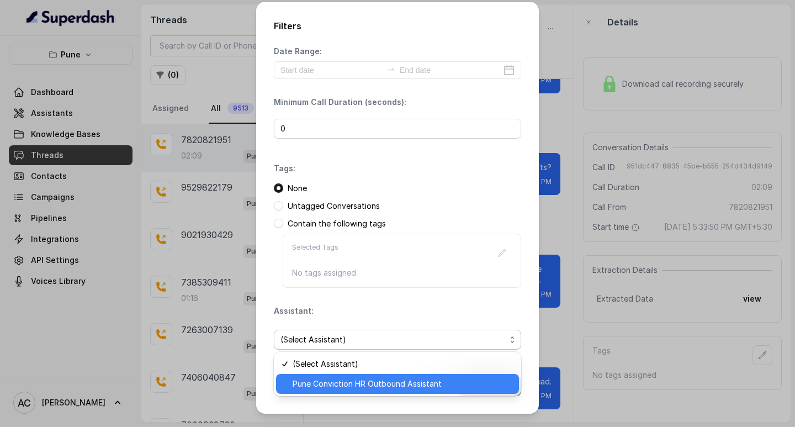
click at [314, 382] on span "Pune Conviction HR Outbound Assistant" at bounding box center [403, 383] width 220 height 13
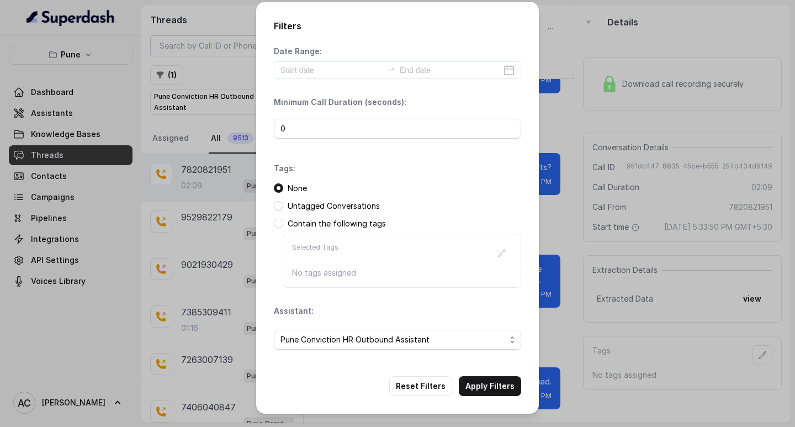
click at [326, 363] on div "Filters Date Range: Minimum Call Duration (seconds): 0 Tags: None Untagged Conv…" at bounding box center [397, 208] width 283 height 412
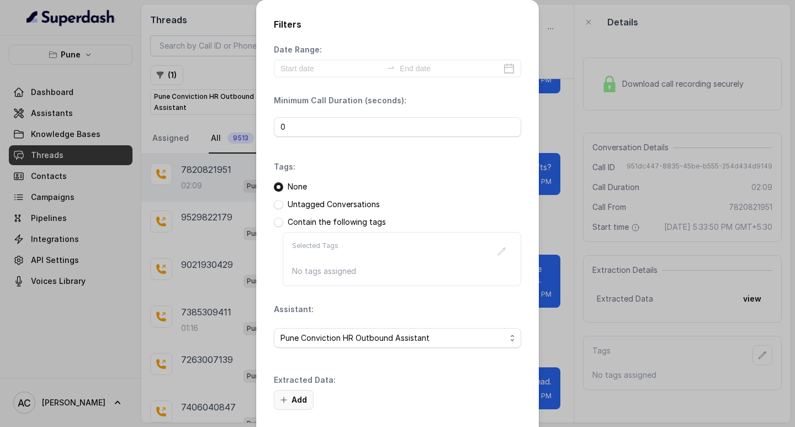
click at [294, 399] on button "Add" at bounding box center [294, 400] width 40 height 20
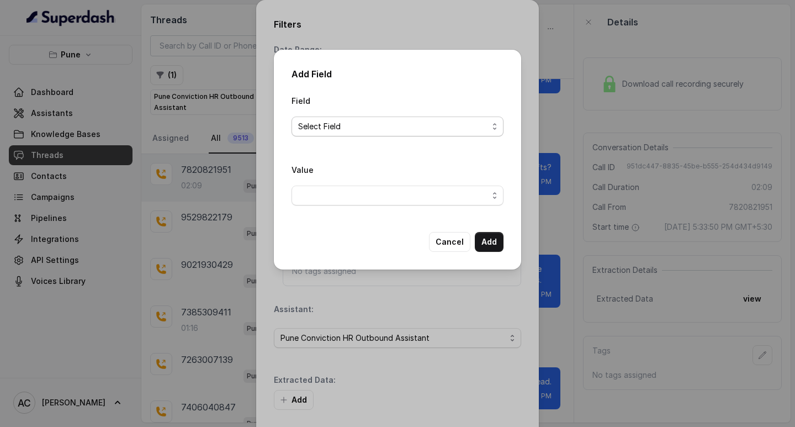
click at [300, 123] on span "Select Field" at bounding box center [393, 126] width 190 height 13
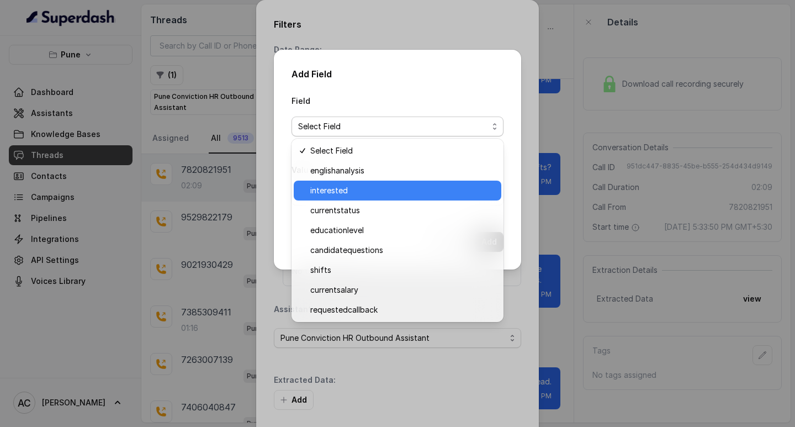
click at [326, 192] on span "interested" at bounding box center [402, 190] width 184 height 13
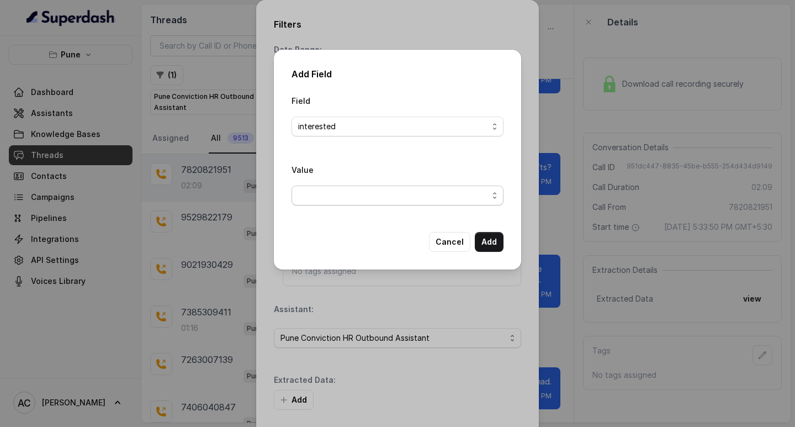
click at [318, 189] on span "button" at bounding box center [398, 196] width 212 height 20
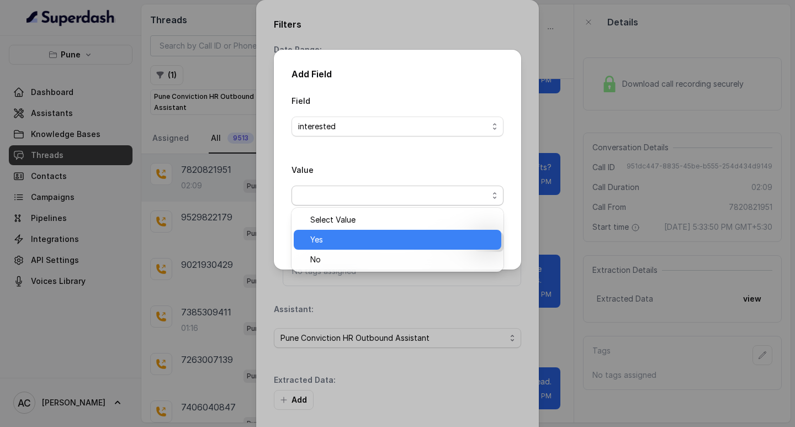
click at [342, 237] on span "Yes" at bounding box center [402, 239] width 184 height 13
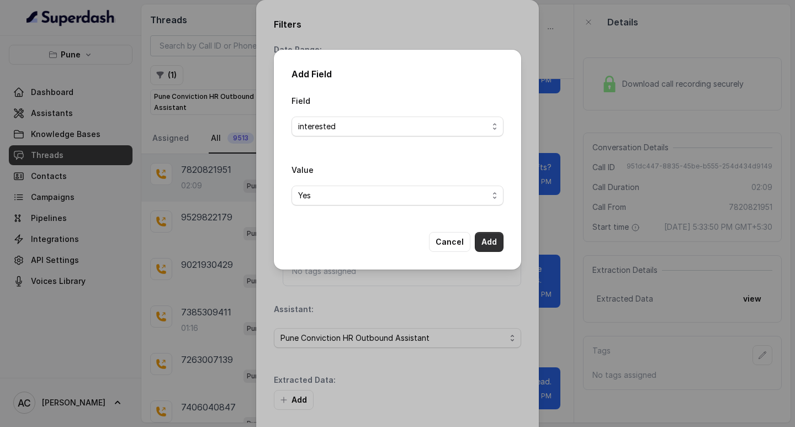
click at [490, 240] on button "Add" at bounding box center [489, 242] width 29 height 20
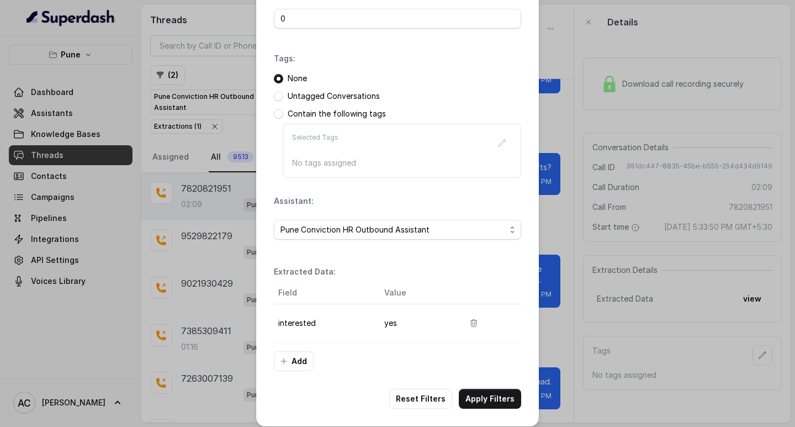
scroll to position [117, 0]
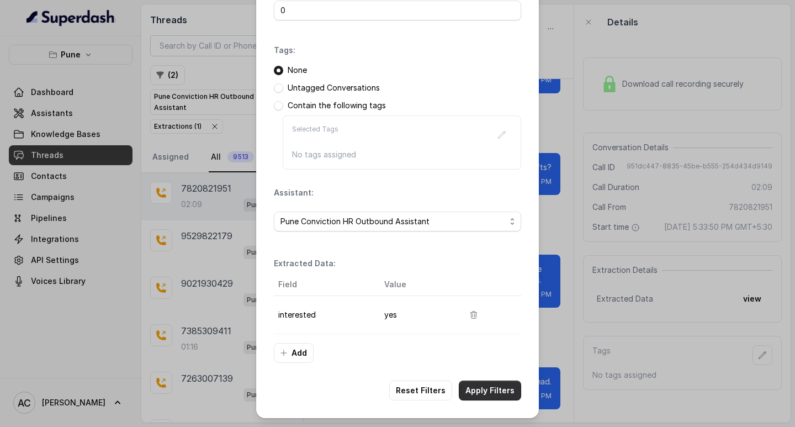
click at [493, 390] on button "Apply Filters" at bounding box center [490, 391] width 62 height 20
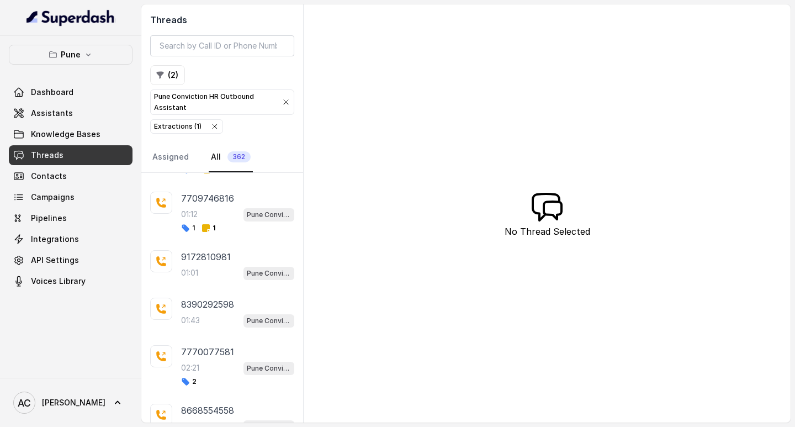
scroll to position [2090, 0]
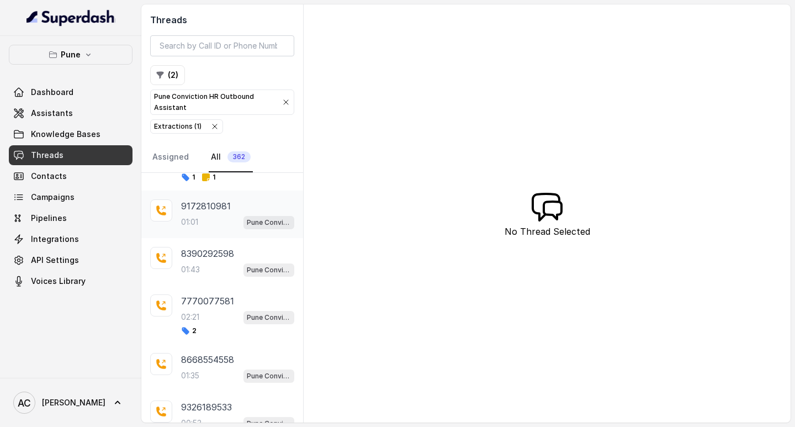
click at [197, 216] on p "01:01" at bounding box center [189, 221] width 17 height 11
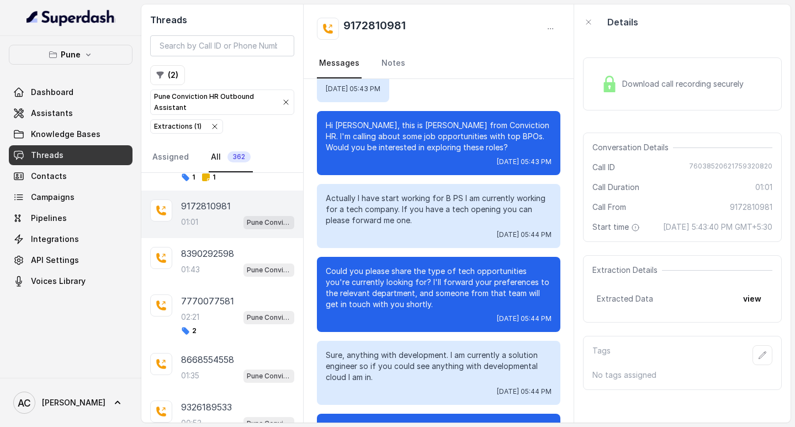
scroll to position [221, 0]
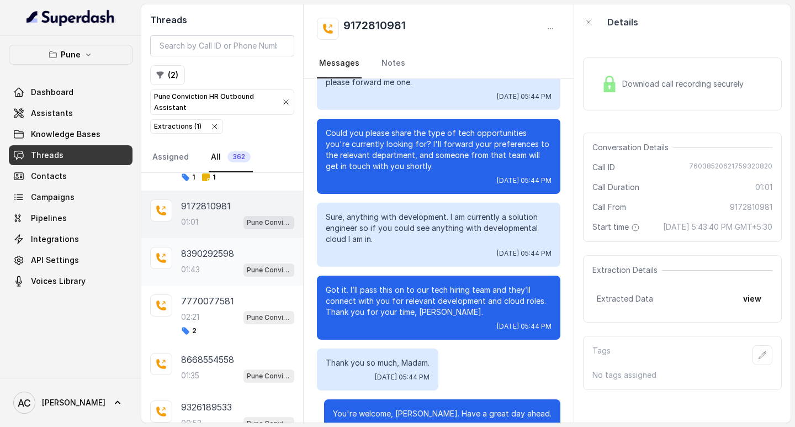
click at [198, 253] on p "8390292598" at bounding box center [207, 253] width 53 height 13
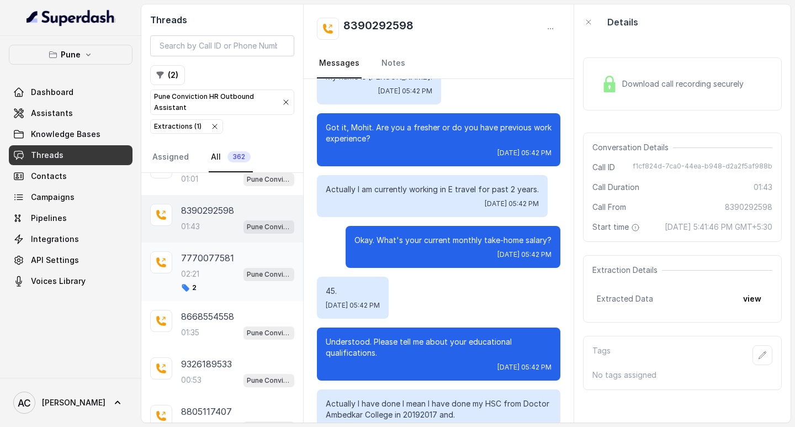
scroll to position [2200, 0]
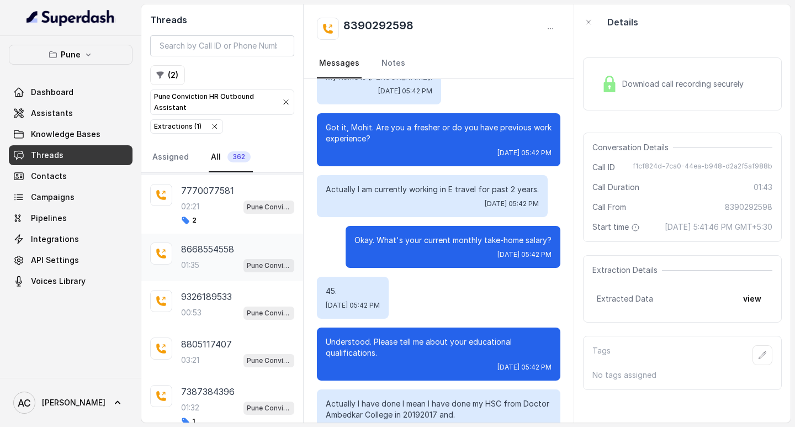
click at [204, 266] on div "01:35 Pune Conviction HR Outbound Assistant" at bounding box center [237, 265] width 113 height 14
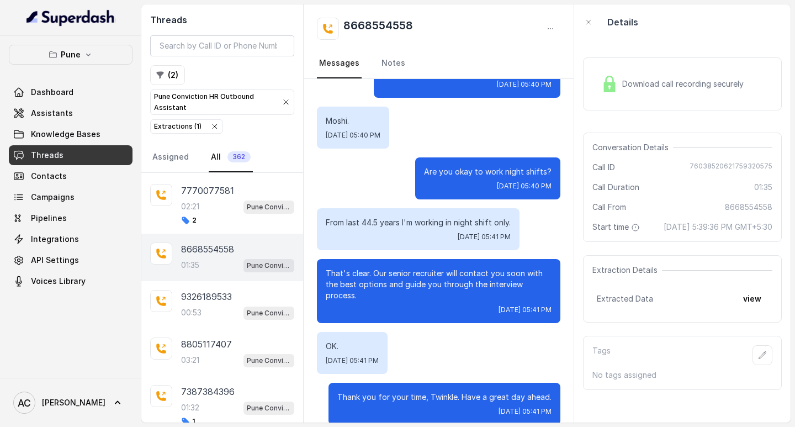
scroll to position [757, 0]
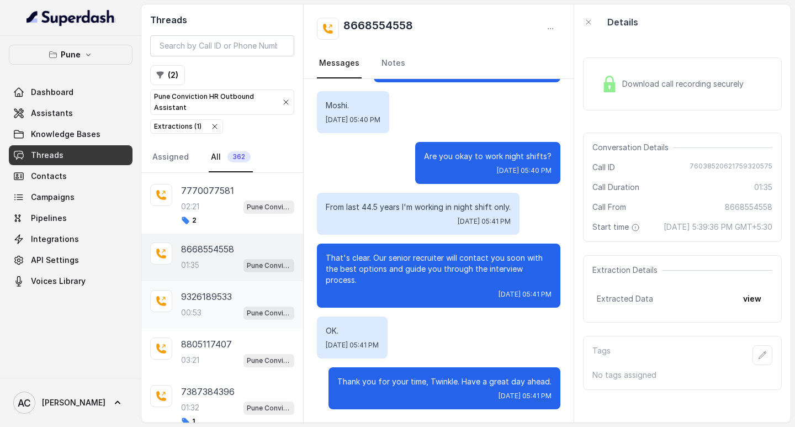
click at [220, 305] on div "00:53 Pune Conviction HR Outbound Assistant" at bounding box center [237, 312] width 113 height 14
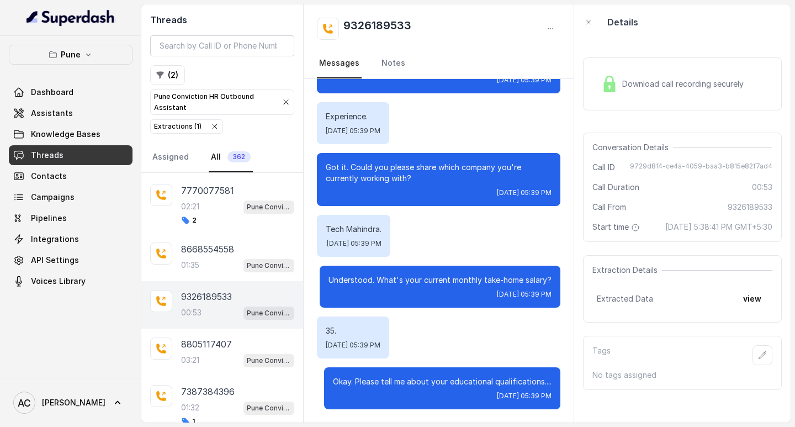
scroll to position [401, 0]
click at [202, 357] on div "03:21 Pune Conviction HR Outbound Assistant" at bounding box center [237, 360] width 113 height 14
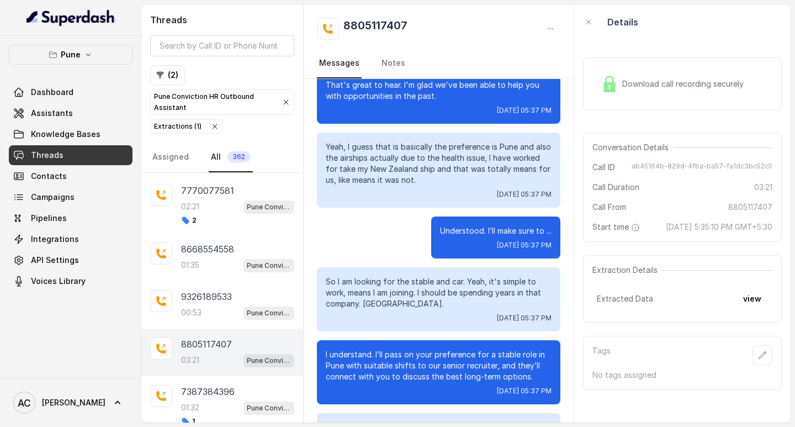
scroll to position [1491, 0]
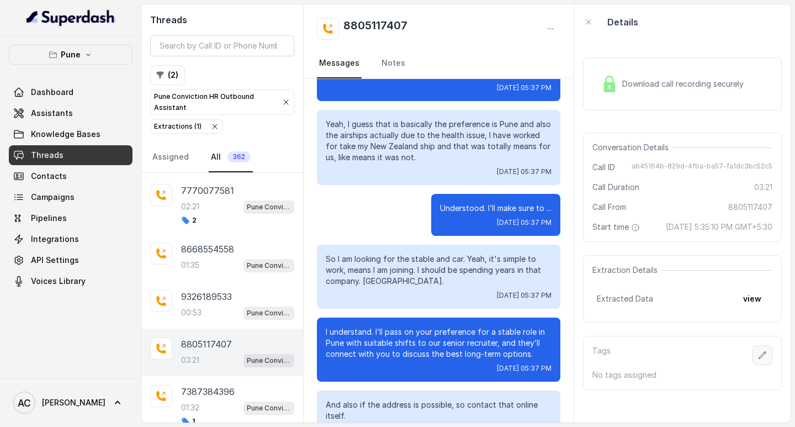
click at [758, 360] on icon "button" at bounding box center [762, 355] width 9 height 9
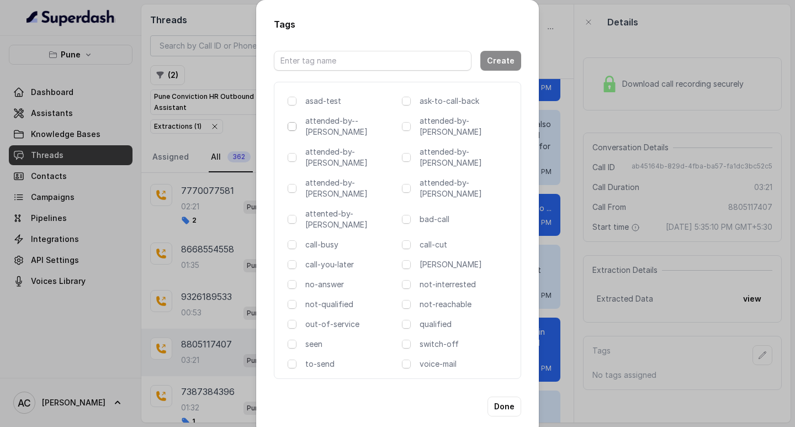
click at [292, 130] on span at bounding box center [292, 126] width 9 height 9
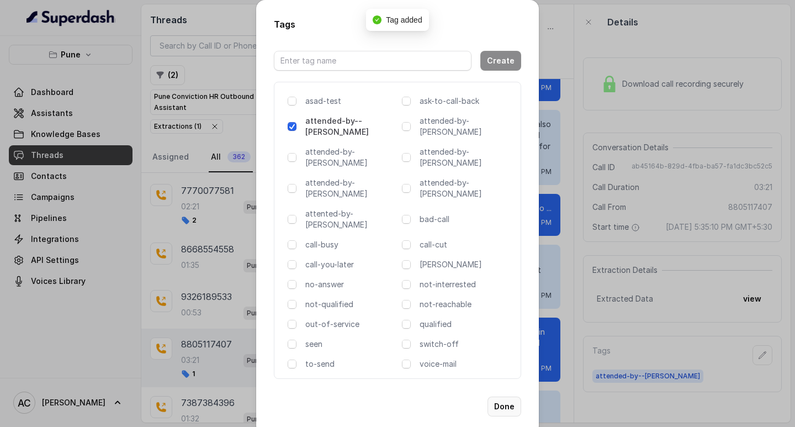
click at [504, 397] on button "Done" at bounding box center [505, 407] width 34 height 20
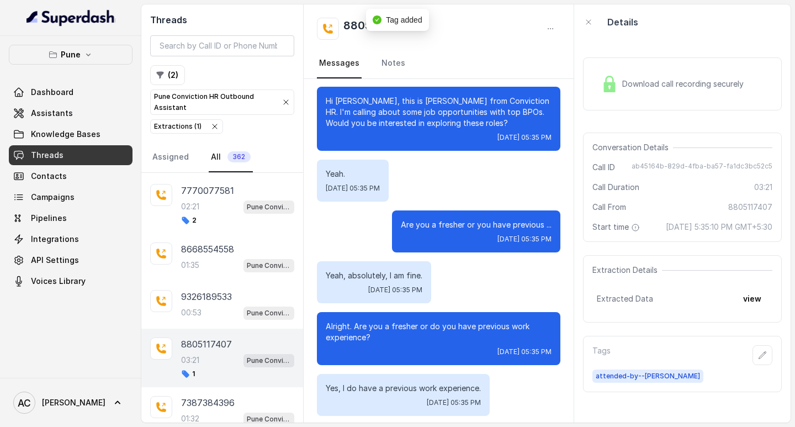
scroll to position [0, 0]
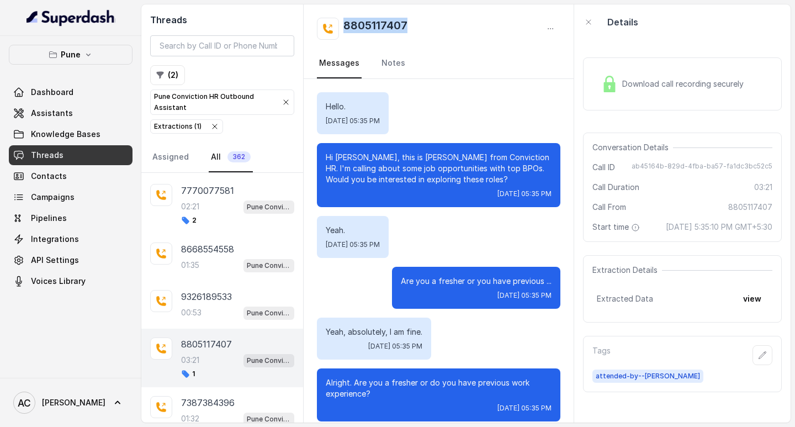
drag, startPoint x: 336, startPoint y: 17, endPoint x: 440, endPoint y: 18, distance: 103.8
click at [440, 18] on div "8805117407 Messages Notes" at bounding box center [439, 41] width 270 height 75
copy h2 "8805117407"
drag, startPoint x: 360, startPoint y: 156, endPoint x: 335, endPoint y: 156, distance: 25.4
click at [335, 156] on p "Hi [PERSON_NAME], this is [PERSON_NAME] from Conviction HR. I'm calling about s…" at bounding box center [439, 168] width 226 height 33
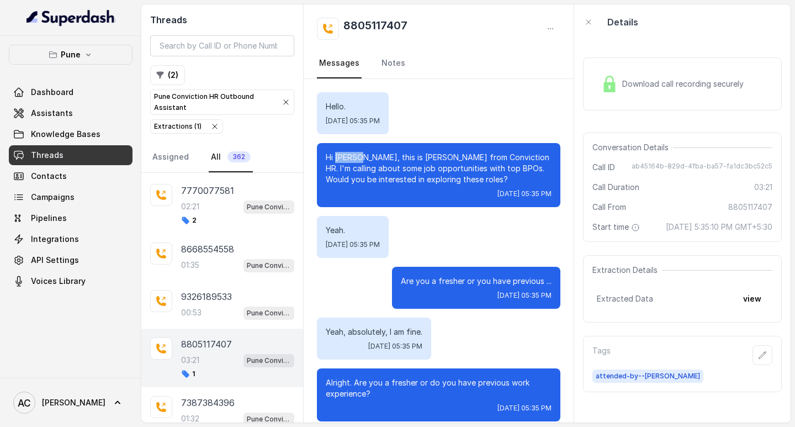
copy p "[PERSON_NAME],"
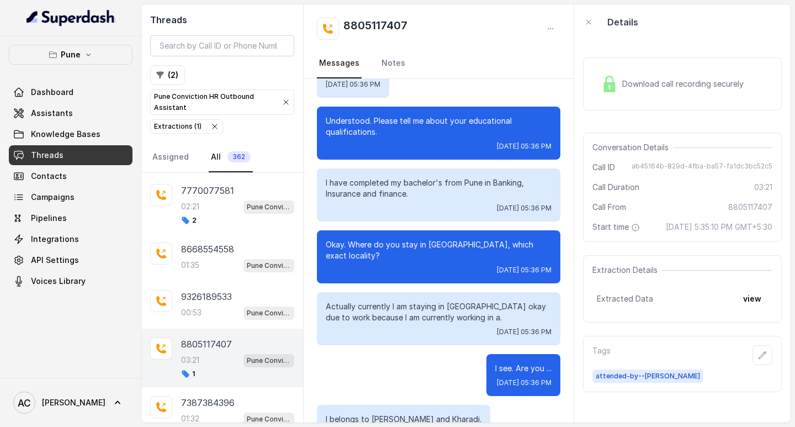
scroll to position [693, 0]
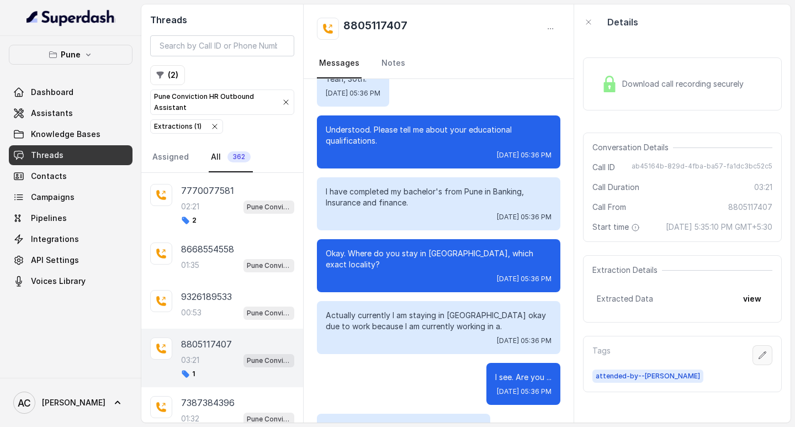
click at [758, 360] on icon "button" at bounding box center [762, 355] width 9 height 9
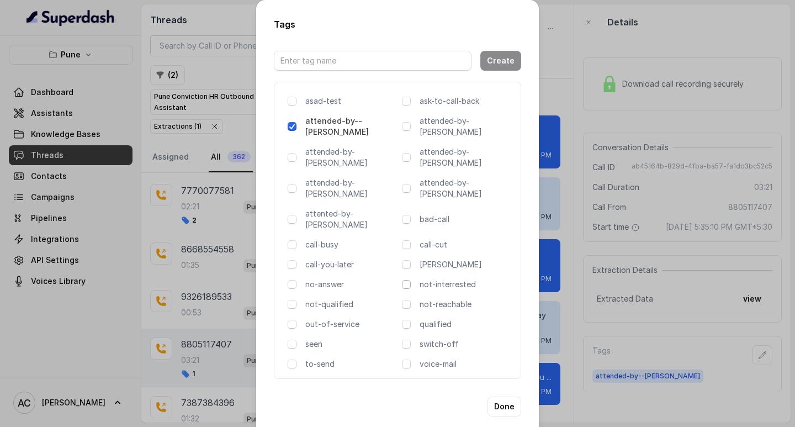
click at [404, 280] on span at bounding box center [406, 284] width 9 height 9
click at [509, 397] on button "Done" at bounding box center [505, 407] width 34 height 20
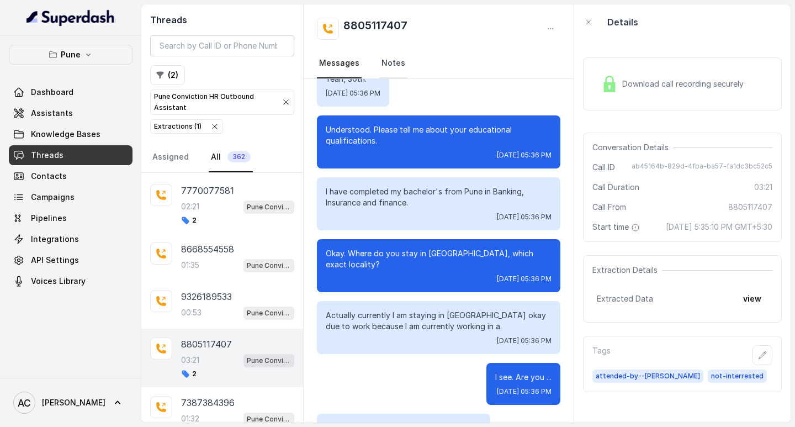
click at [384, 58] on link "Notes" at bounding box center [393, 64] width 28 height 30
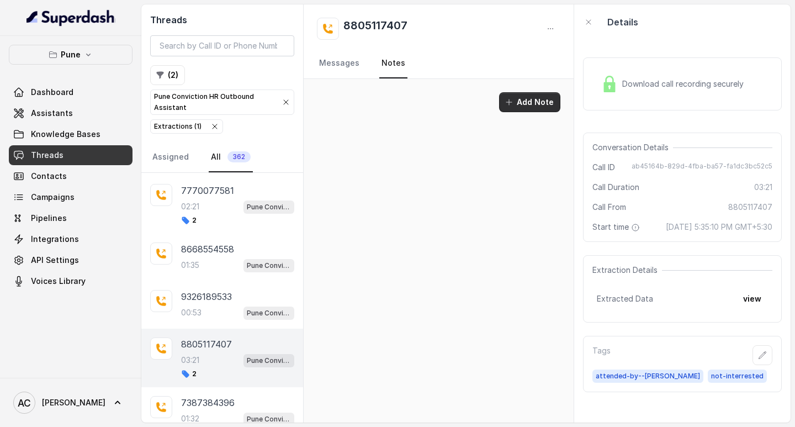
click at [514, 106] on icon "button" at bounding box center [509, 102] width 9 height 9
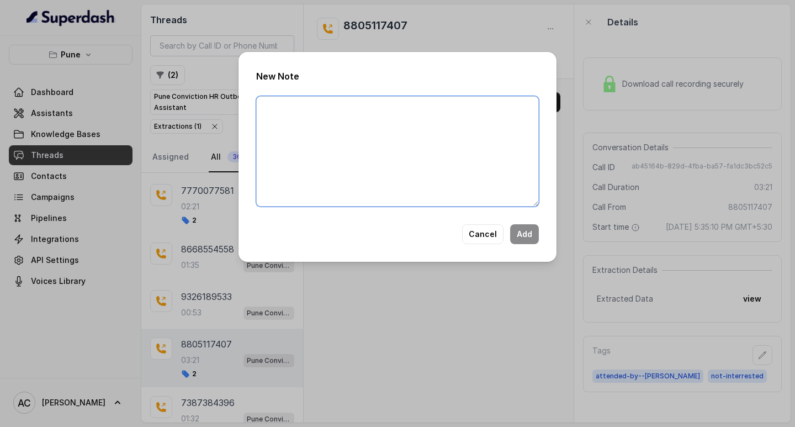
click at [314, 138] on textarea at bounding box center [397, 151] width 283 height 110
paste textarea "currently working as a educational counselor , Not intrested in [GEOGRAPHIC_DAT…"
click at [261, 104] on textarea "currently working as a educational counselor , Not intrested in [GEOGRAPHIC_DAT…" at bounding box center [397, 151] width 283 height 110
click at [267, 120] on textarea "currently working as a educational counselor , Not intrested in [GEOGRAPHIC_DAT…" at bounding box center [397, 151] width 283 height 110
paste textarea "Name: Contact number: Recruiter: Name of the attender: Comments: AI Improvement:"
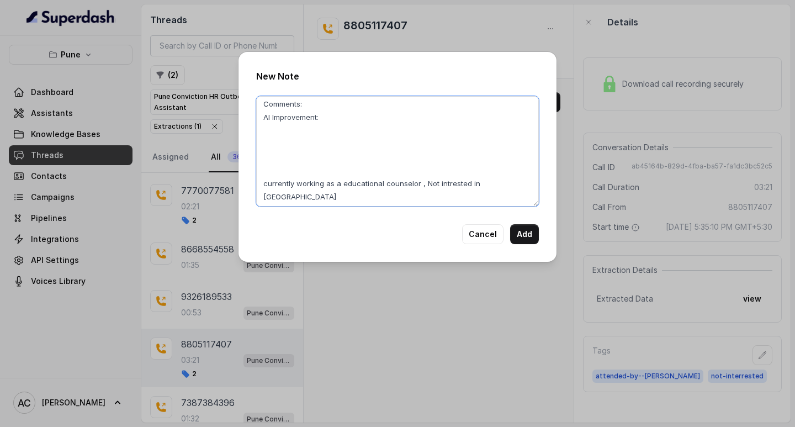
scroll to position [59, 0]
click at [294, 197] on textarea "Name: Contact number: Recruiter: Name of the attender: Comments: AI Improvement…" at bounding box center [397, 151] width 283 height 110
click at [315, 112] on textarea "Name: Contact number: Recruiter: Name of the attender: Comments: AI Improvement…" at bounding box center [397, 151] width 283 height 110
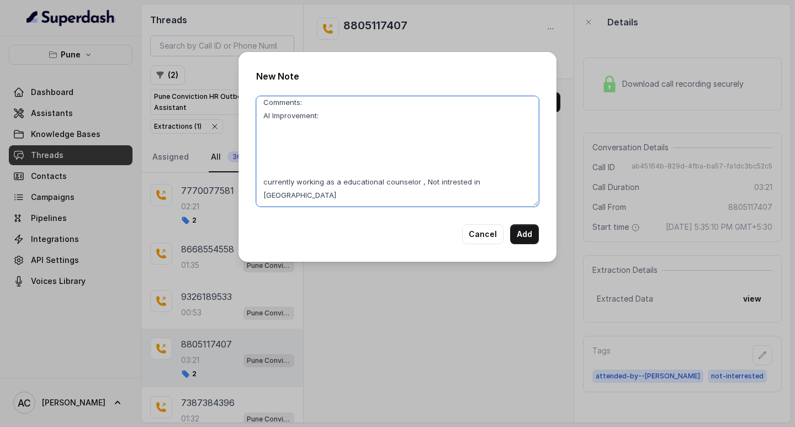
paste textarea "currently working as a educational counselor , Not intrested in [GEOGRAPHIC_DAT…"
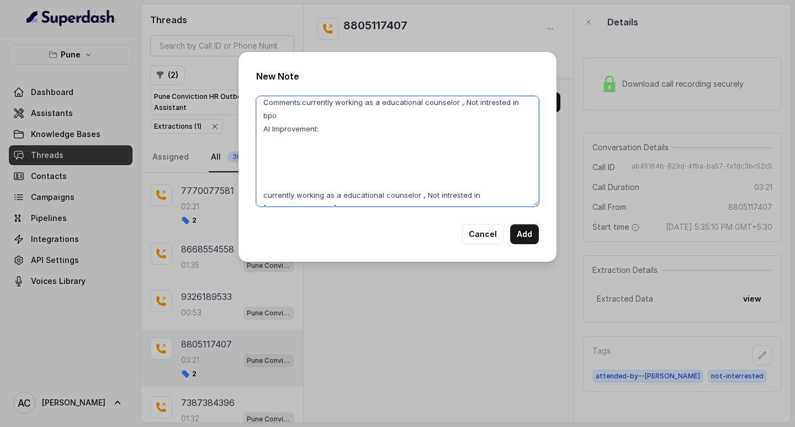
scroll to position [72, 0]
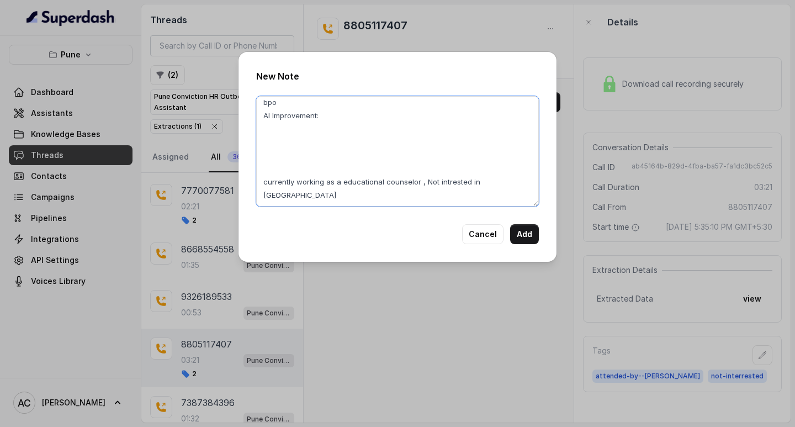
click at [395, 193] on textarea "Name: Contact number: Recruiter: Name of the attender: Comments:currently worki…" at bounding box center [397, 151] width 283 height 110
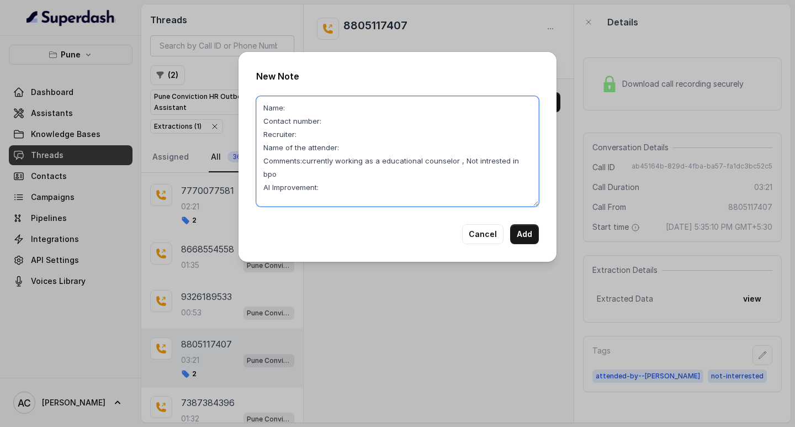
scroll to position [0, 0]
click at [300, 121] on textarea "Name: Contact number: Recruiter: Name of the attender: Comments:currently worki…" at bounding box center [397, 151] width 283 height 110
click at [328, 135] on textarea "Name: Contact number: Recruiter: Name of the attender: Comments:currently worki…" at bounding box center [397, 151] width 283 height 110
paste textarea "8805117407"
click at [289, 119] on textarea "Name: Contact number:[PHONE_NUMBER] Recruiter: Name of the attender: Comments:c…" at bounding box center [397, 151] width 283 height 110
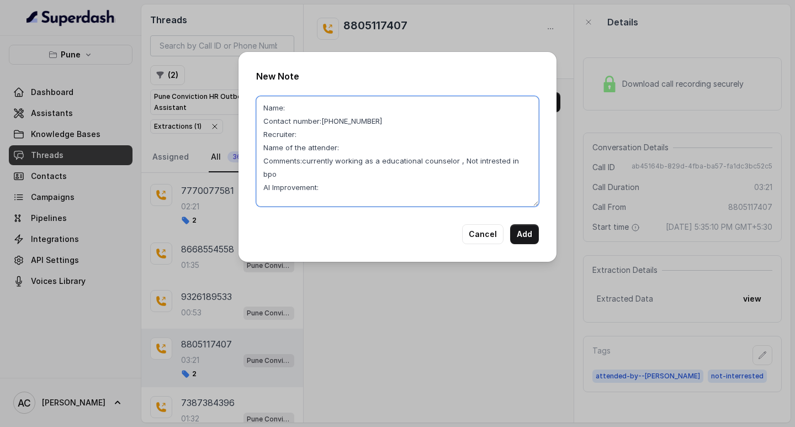
paste textarea "[DEMOGRAPHIC_DATA]"
click at [303, 147] on textarea "Name:[PERSON_NAME] Contact number:[PHONE_NUMBER] Recruiter: Name of the attende…" at bounding box center [397, 151] width 283 height 110
click at [374, 160] on textarea "Name:[PERSON_NAME] Contact number:[PHONE_NUMBER] Recruiter:[PERSON_NAME] Name o…" at bounding box center [397, 151] width 283 height 110
type textarea "Name:[PERSON_NAME] Contact number:[PHONE_NUMBER] Recruiter:[PERSON_NAME] Name o…"
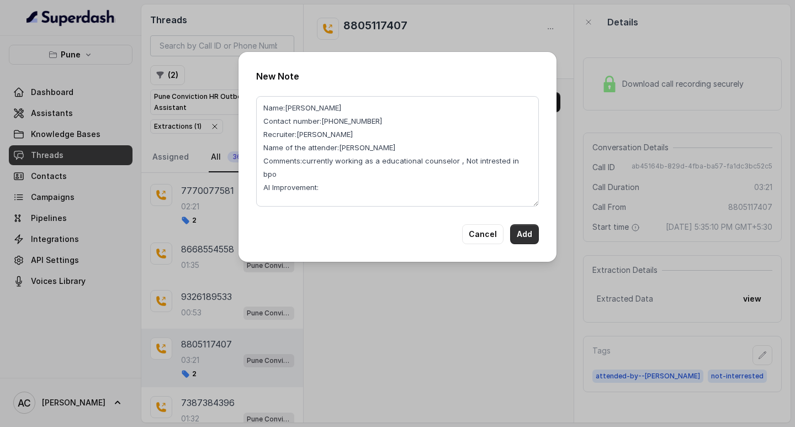
click at [518, 237] on button "Add" at bounding box center [524, 234] width 29 height 20
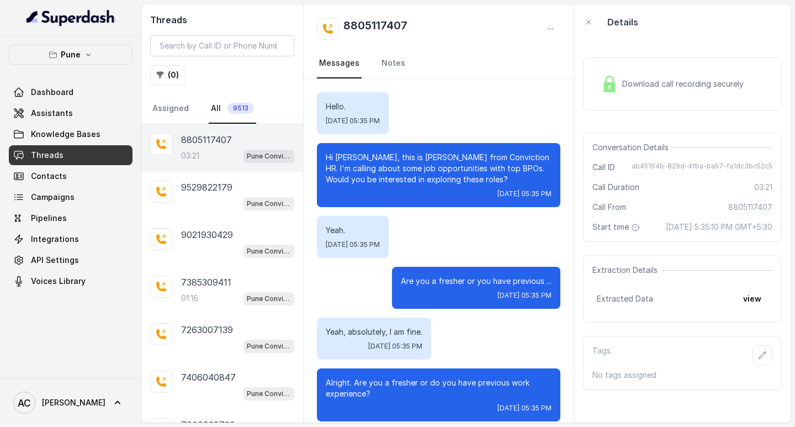
scroll to position [1852, 0]
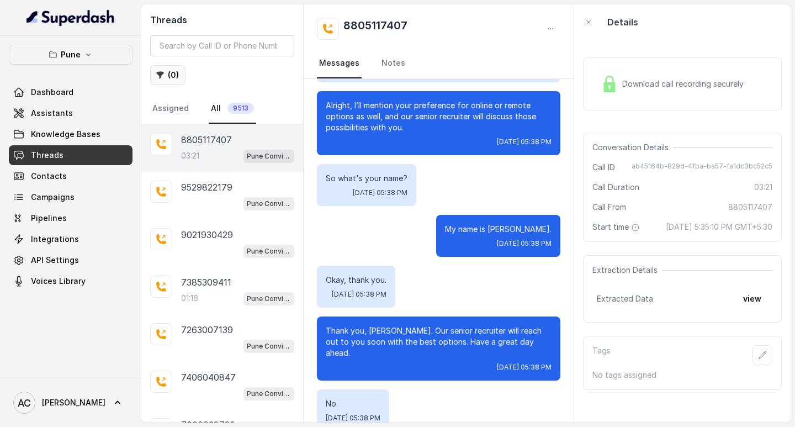
click at [180, 73] on button "( 0 )" at bounding box center [167, 75] width 35 height 20
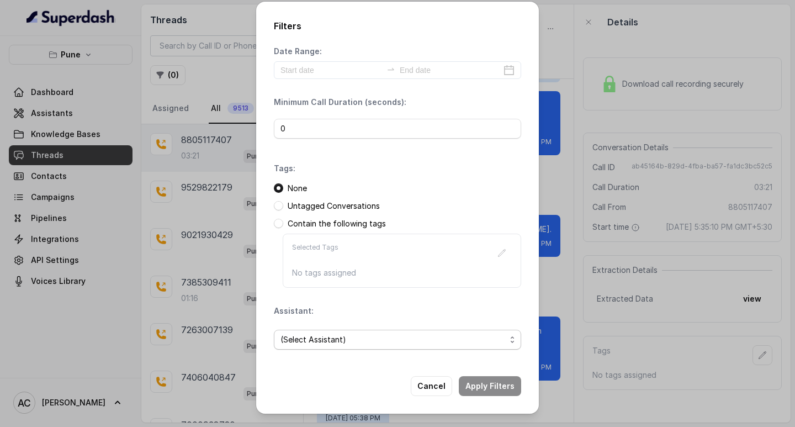
click at [327, 336] on span "(Select Assistant)" at bounding box center [393, 339] width 225 height 13
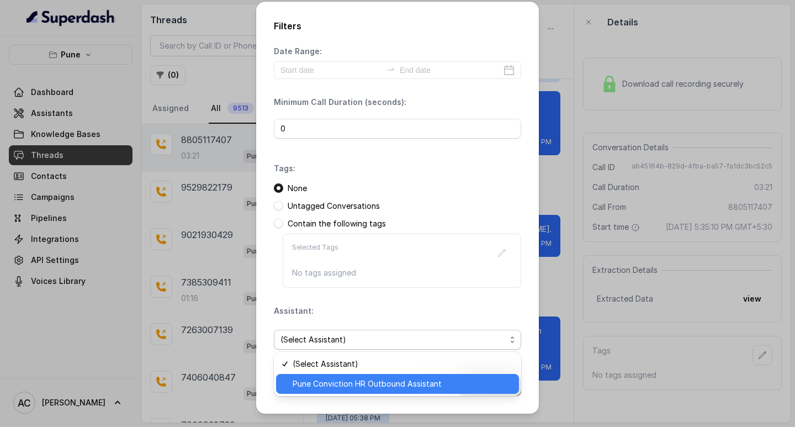
click at [317, 383] on span "Pune Conviction HR Outbound Assistant" at bounding box center [403, 383] width 220 height 13
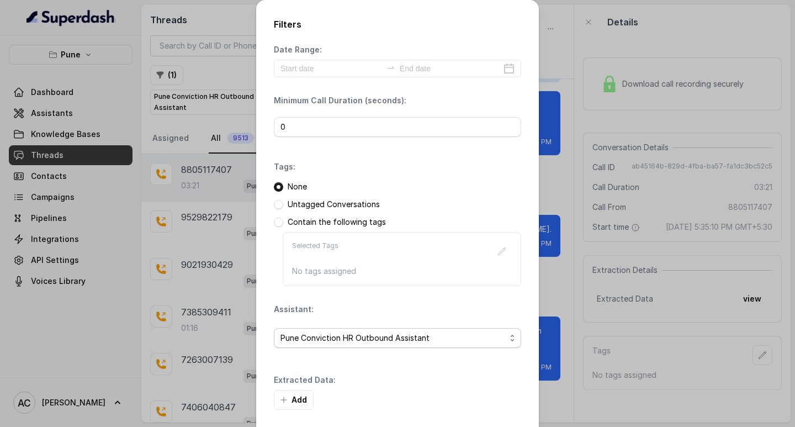
scroll to position [47, 0]
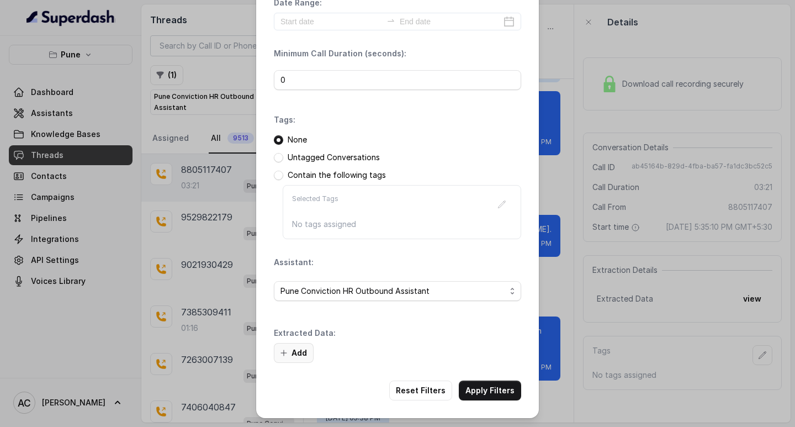
click at [292, 353] on button "Add" at bounding box center [294, 353] width 40 height 20
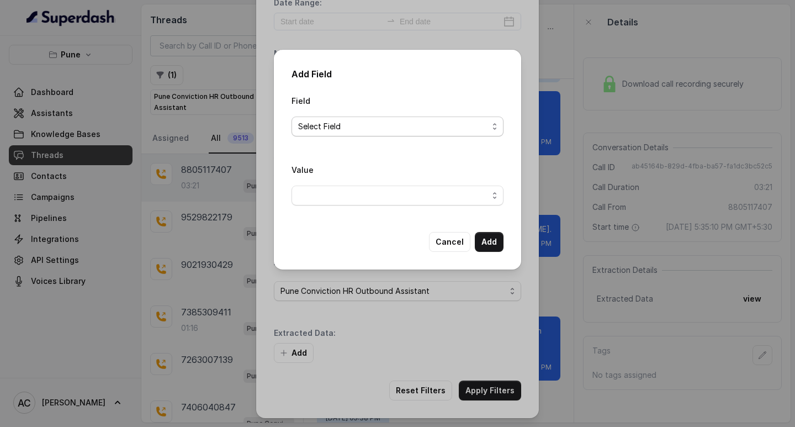
click at [318, 127] on span "Select Field" at bounding box center [393, 126] width 190 height 13
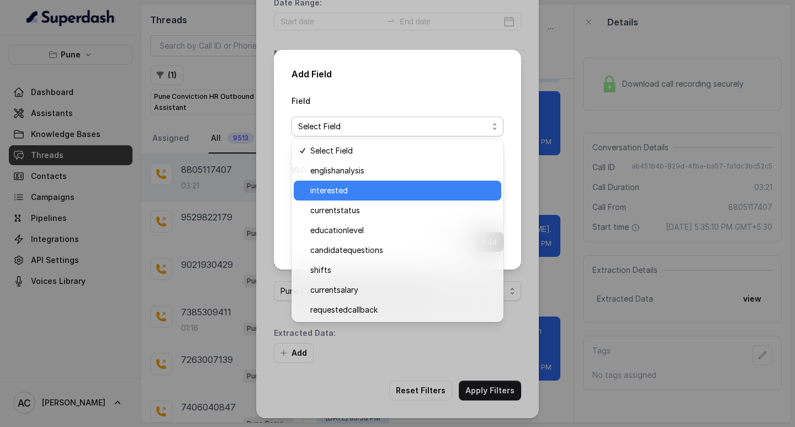
click at [335, 190] on span "interested" at bounding box center [402, 190] width 184 height 13
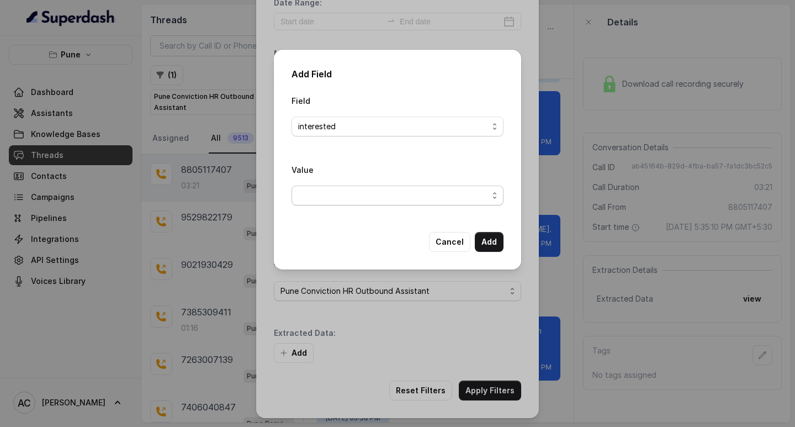
click at [320, 198] on span "button" at bounding box center [398, 196] width 212 height 20
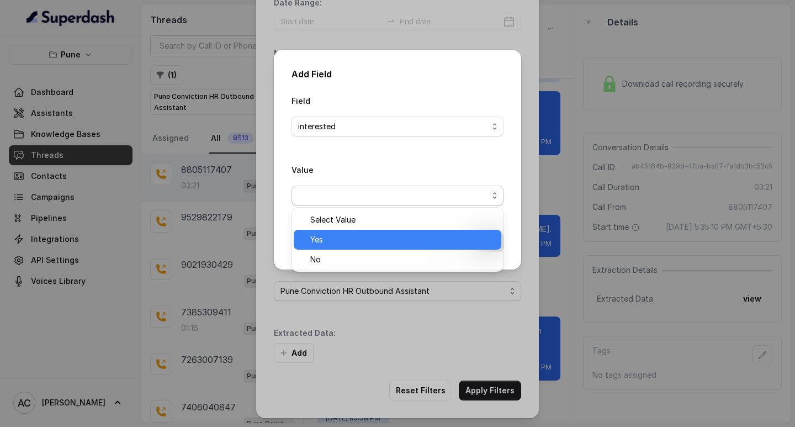
click at [323, 234] on span "Yes" at bounding box center [402, 239] width 184 height 13
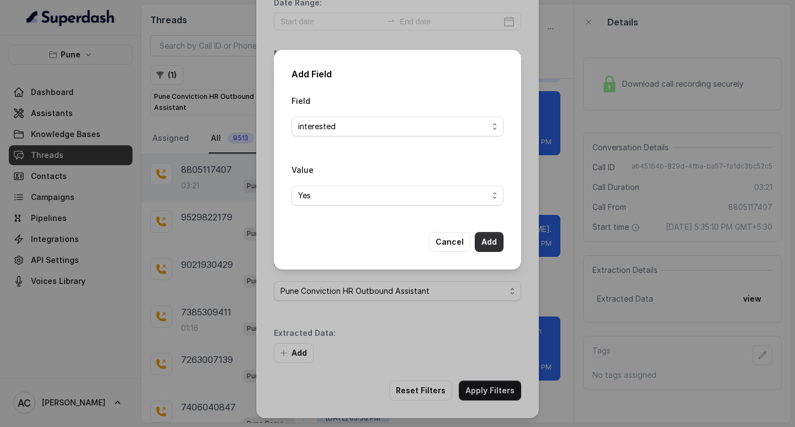
click at [487, 238] on button "Add" at bounding box center [489, 242] width 29 height 20
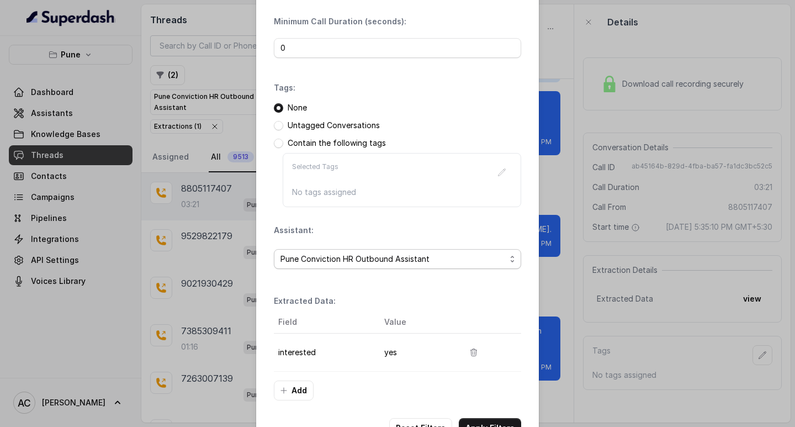
scroll to position [117, 0]
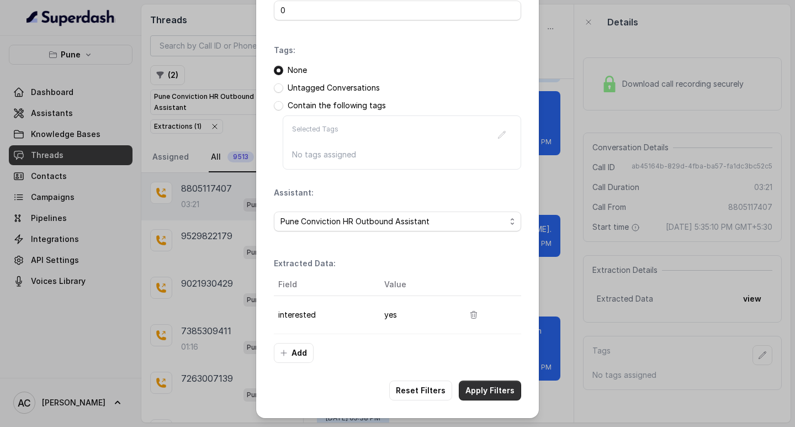
click at [468, 386] on button "Apply Filters" at bounding box center [490, 391] width 62 height 20
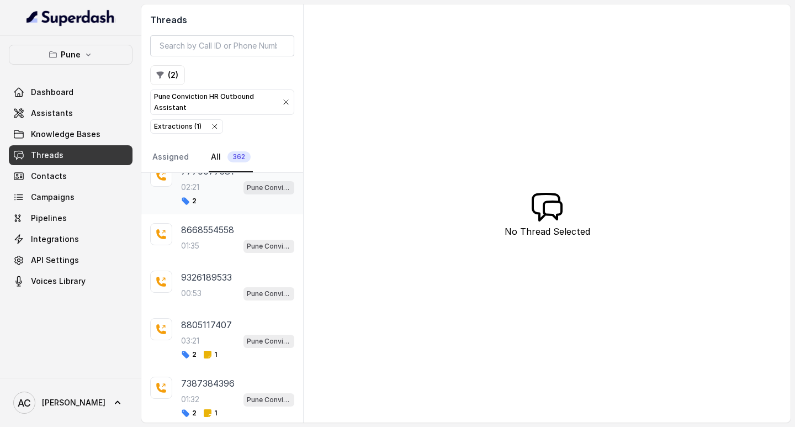
scroll to position [2236, 0]
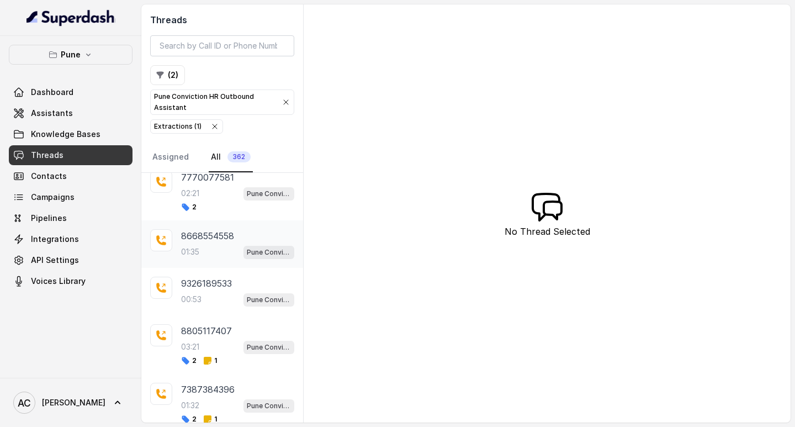
click at [208, 247] on div "01:35 Pune Conviction HR Outbound Assistant" at bounding box center [237, 252] width 113 height 14
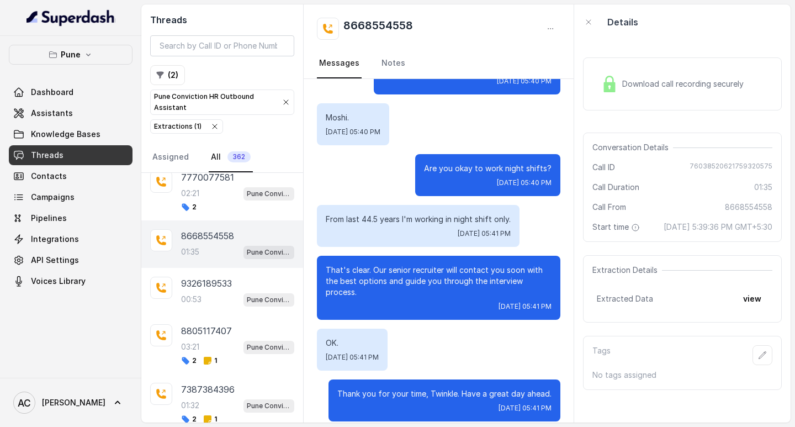
scroll to position [757, 0]
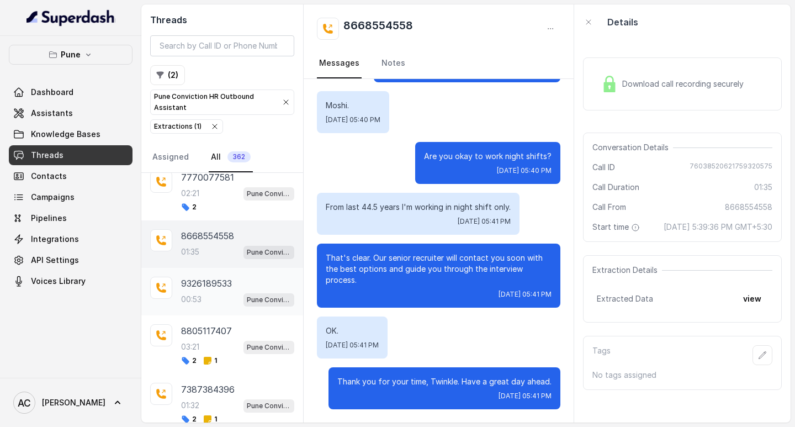
click at [187, 292] on div "9326189533 00:53 Pune Conviction HR Outbound Assistant" at bounding box center [237, 292] width 113 height 30
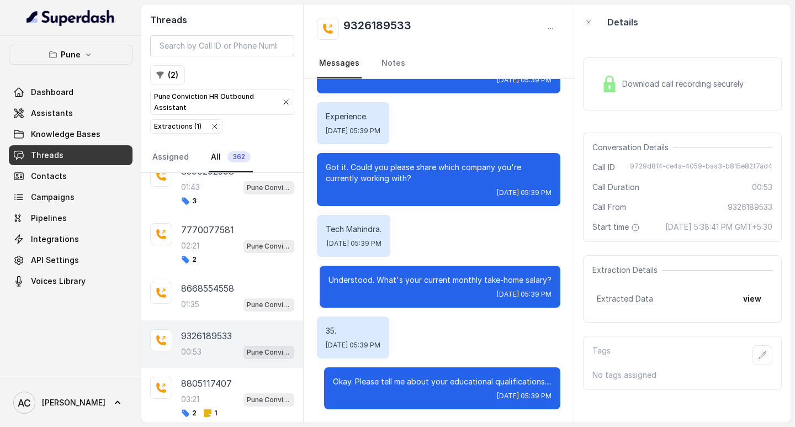
scroll to position [2180, 0]
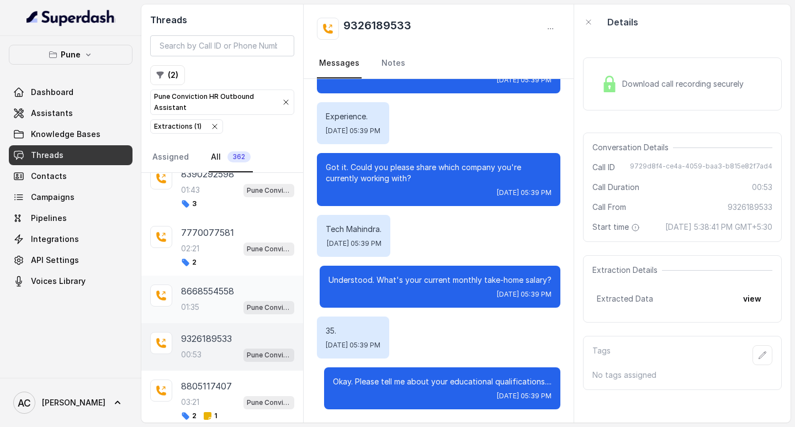
click at [199, 297] on p "8668554558" at bounding box center [207, 290] width 53 height 13
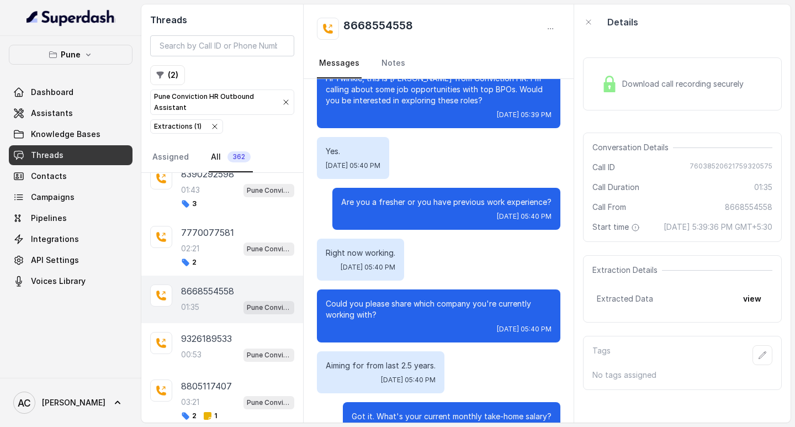
scroll to position [39, 0]
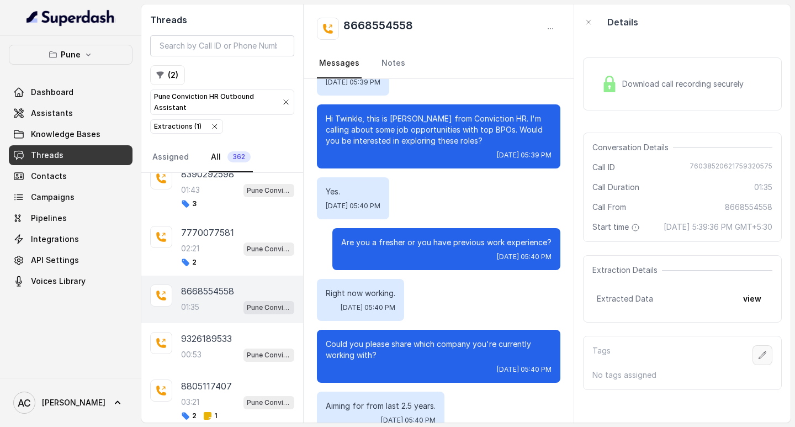
click at [753, 363] on button "button" at bounding box center [763, 355] width 20 height 20
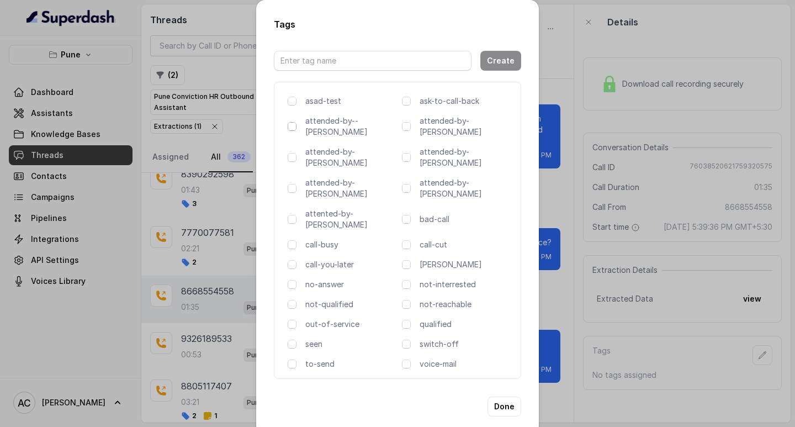
click at [292, 128] on span at bounding box center [292, 126] width 9 height 9
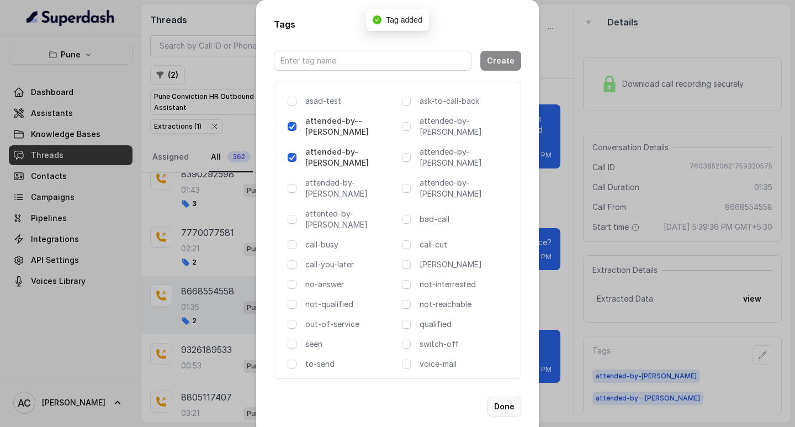
click at [505, 397] on button "Done" at bounding box center [505, 407] width 34 height 20
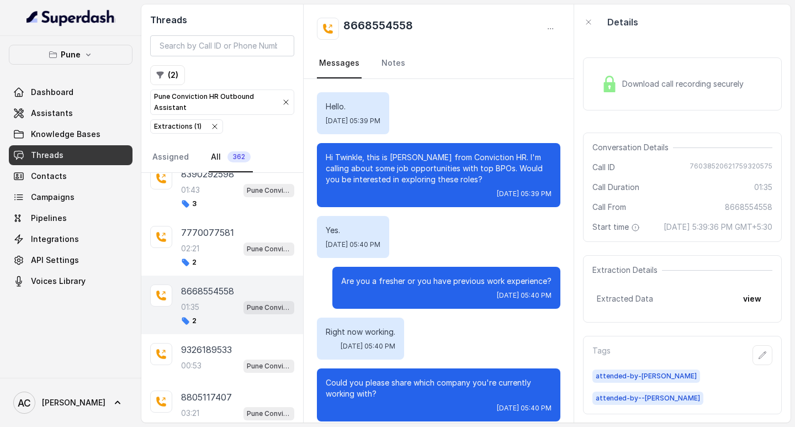
scroll to position [2236, 0]
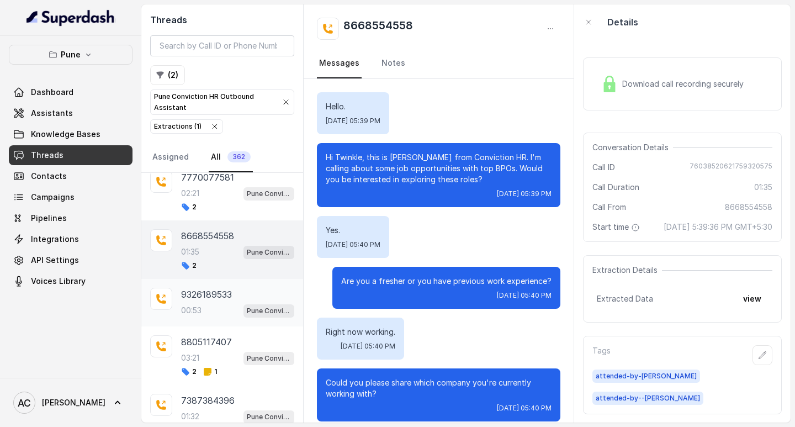
click at [207, 302] on div "9326189533 00:53 Pune Conviction HR Outbound Assistant" at bounding box center [237, 303] width 113 height 30
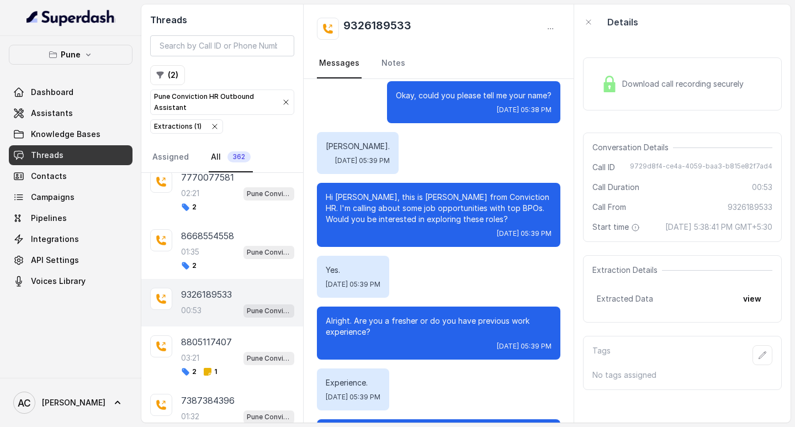
scroll to position [70, 0]
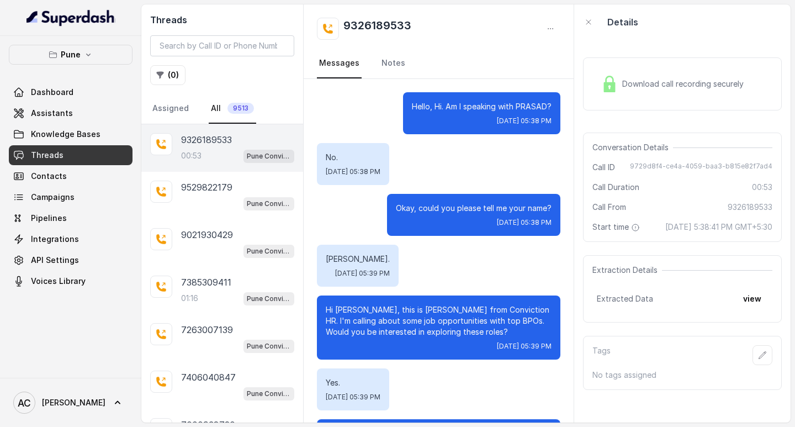
scroll to position [401, 0]
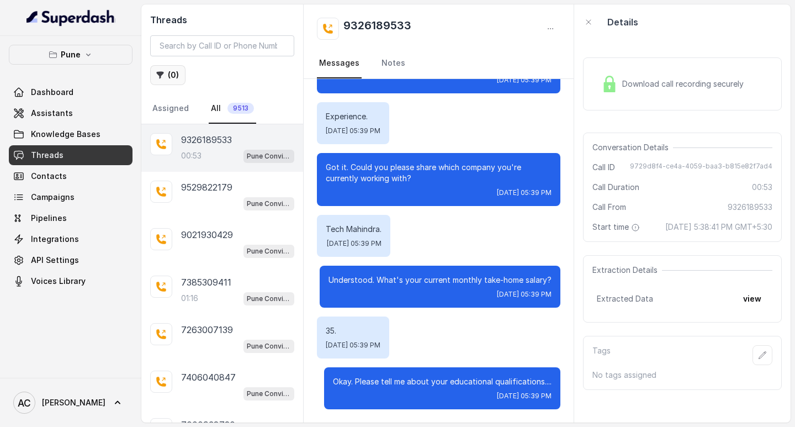
click at [176, 73] on button "( 0 )" at bounding box center [167, 75] width 35 height 20
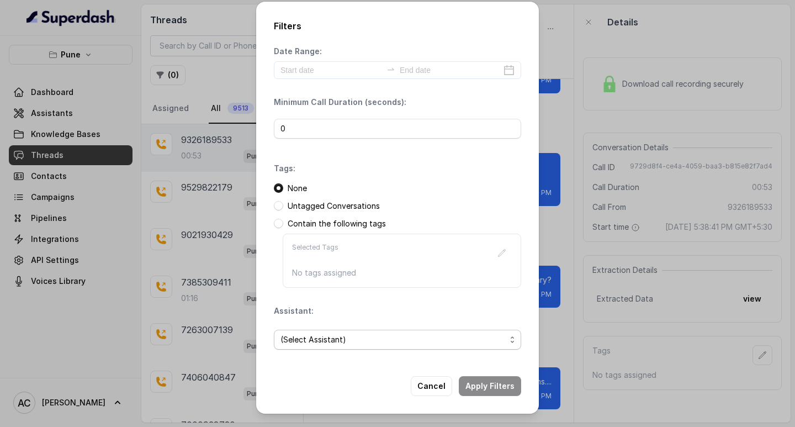
click at [307, 341] on span "(Select Assistant)" at bounding box center [393, 339] width 225 height 13
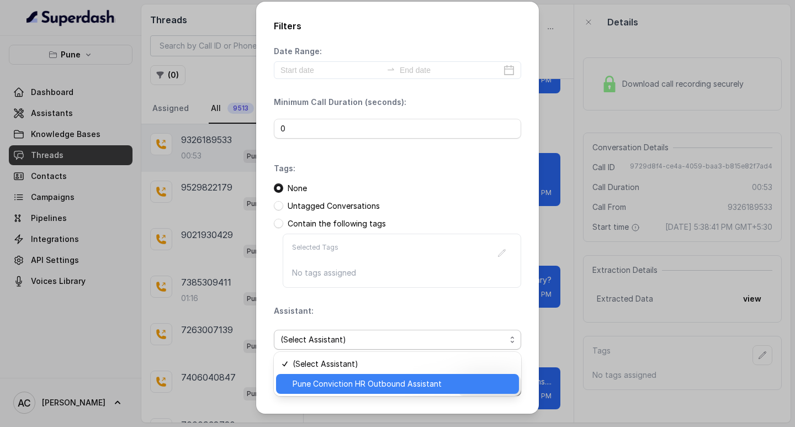
click at [327, 382] on span "Pune Conviction HR Outbound Assistant" at bounding box center [403, 383] width 220 height 13
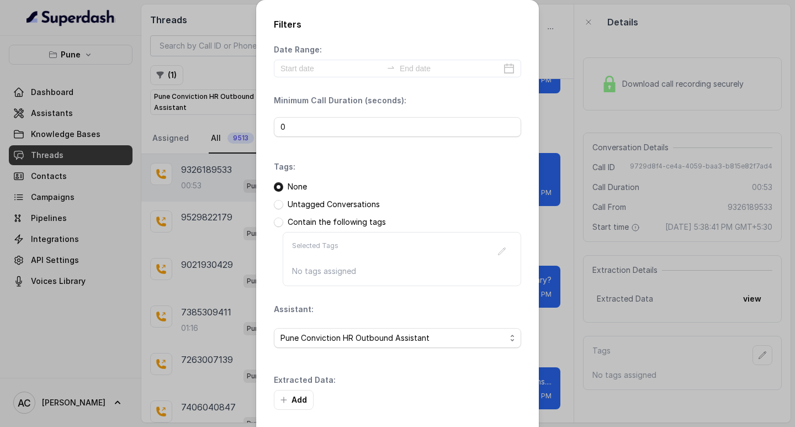
scroll to position [47, 0]
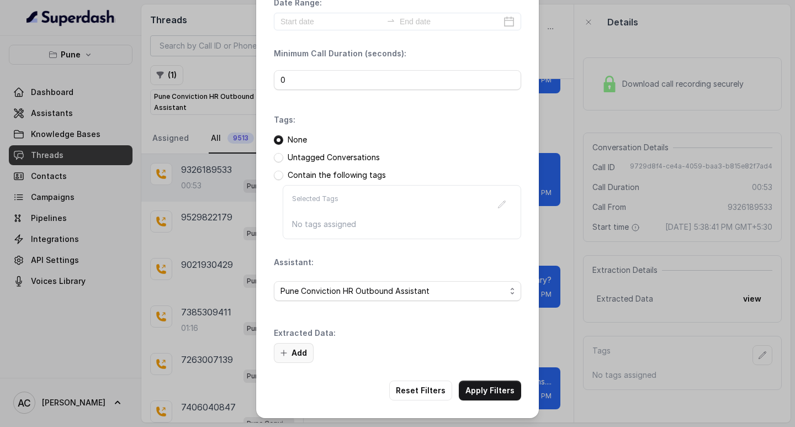
click at [297, 348] on button "Add" at bounding box center [294, 353] width 40 height 20
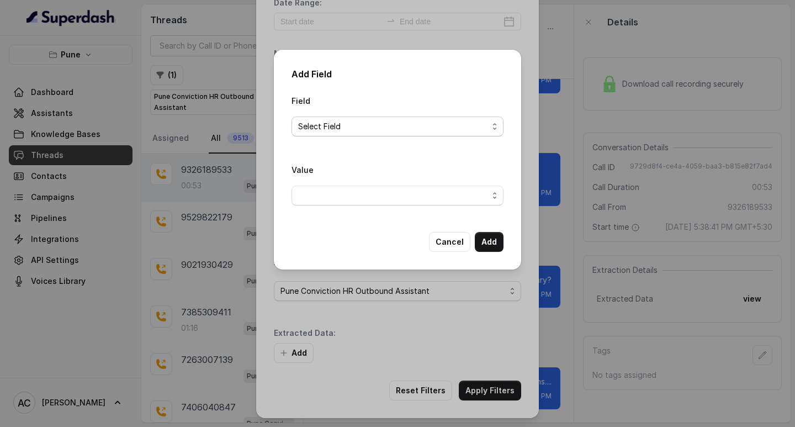
click at [315, 120] on span "Select Field" at bounding box center [393, 126] width 190 height 13
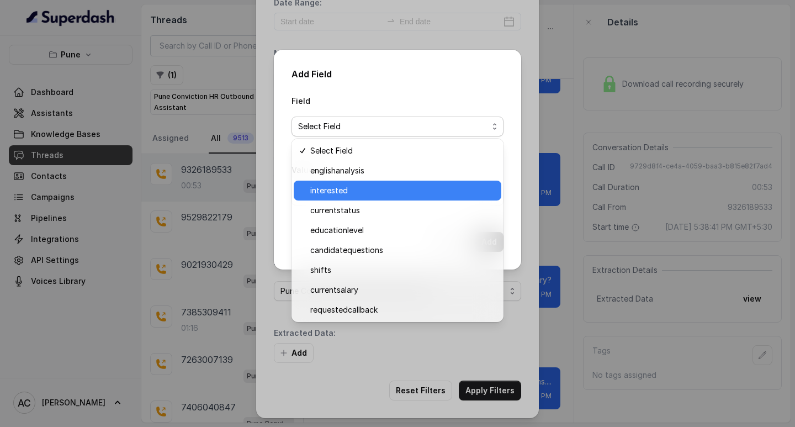
click at [325, 193] on span "interested" at bounding box center [402, 190] width 184 height 13
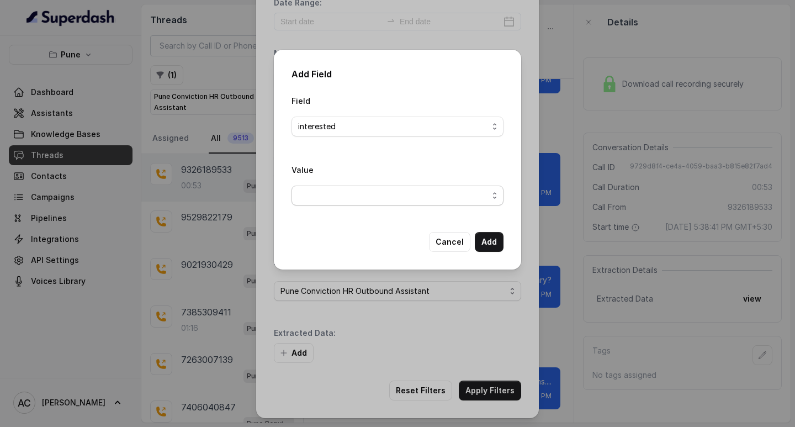
click at [316, 192] on span "button" at bounding box center [398, 196] width 212 height 20
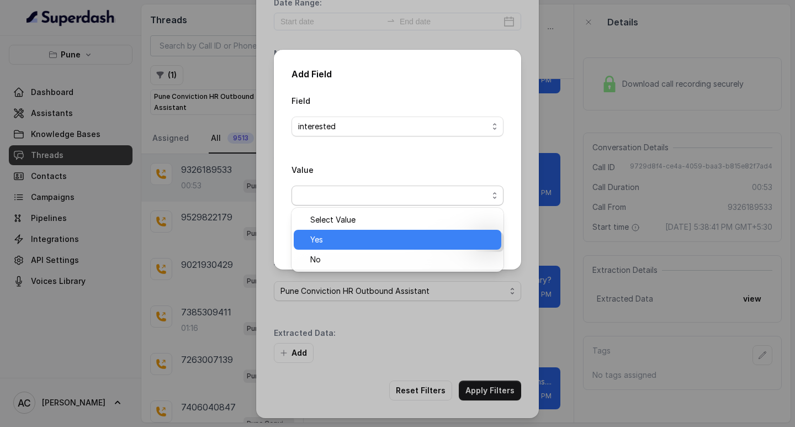
click at [318, 240] on span "Yes" at bounding box center [402, 239] width 184 height 13
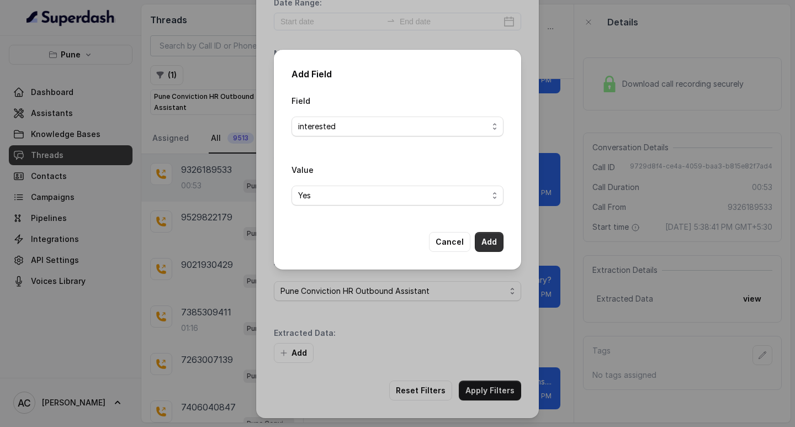
click at [488, 241] on button "Add" at bounding box center [489, 242] width 29 height 20
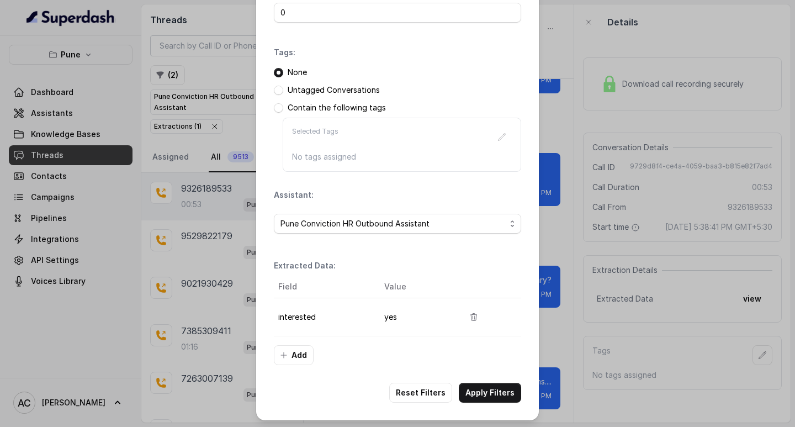
scroll to position [117, 0]
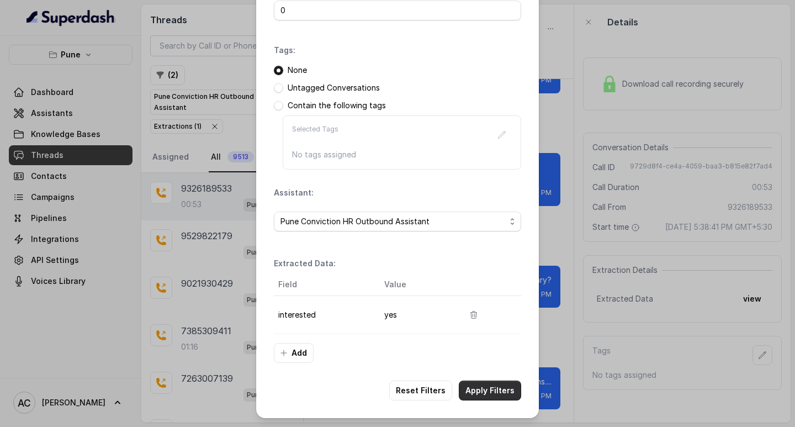
click at [485, 392] on button "Apply Filters" at bounding box center [490, 391] width 62 height 20
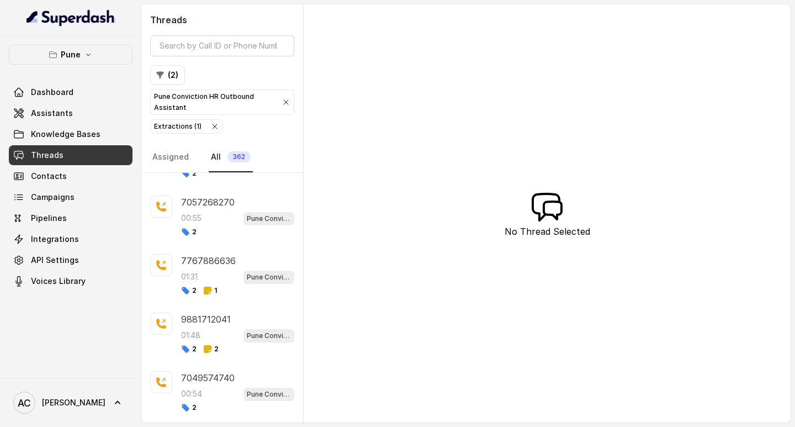
scroll to position [4864, 0]
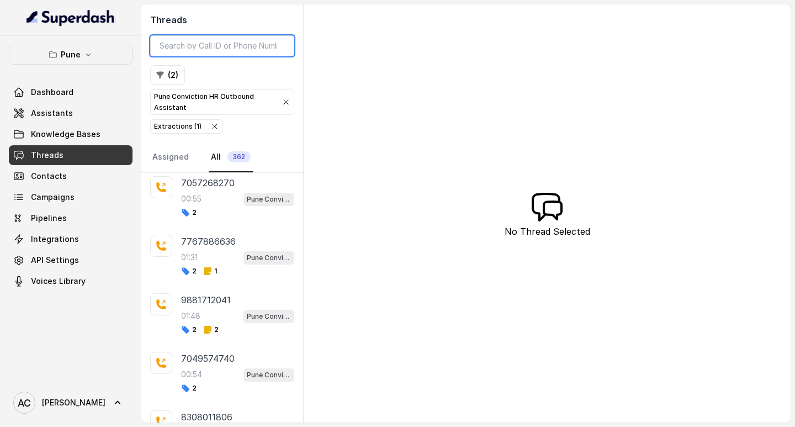
click at [200, 42] on input "search" at bounding box center [222, 45] width 144 height 21
paste input "9284979578"
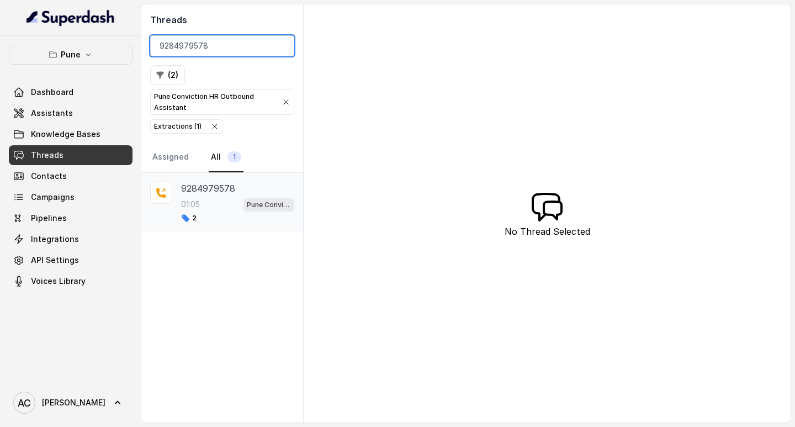
type input "9284979578"
click at [185, 186] on p "9284979578" at bounding box center [208, 188] width 54 height 13
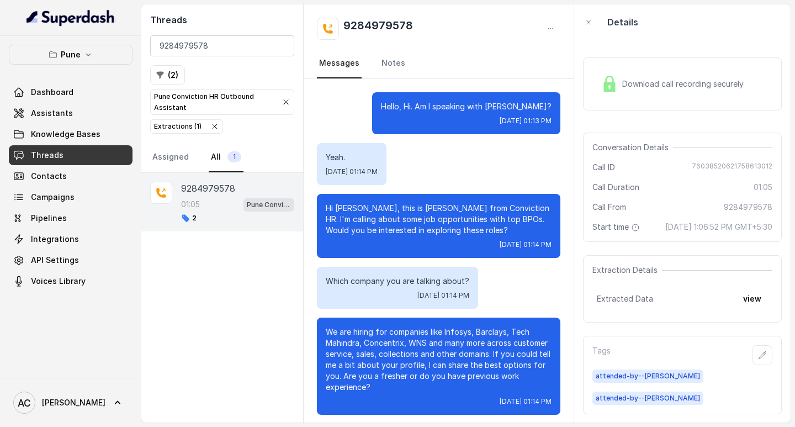
scroll to position [332, 0]
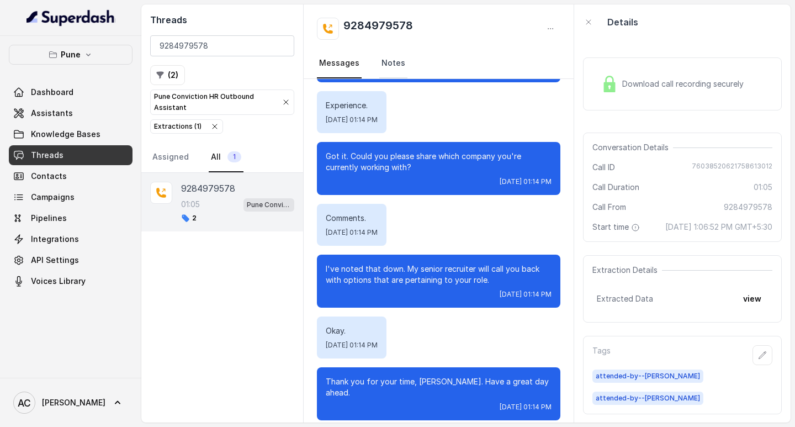
click at [389, 62] on link "Notes" at bounding box center [393, 64] width 28 height 30
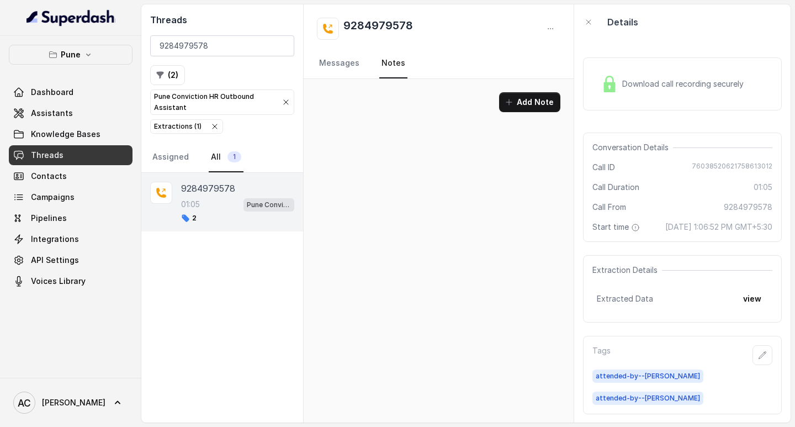
click at [218, 187] on p "9284979578" at bounding box center [208, 188] width 54 height 13
click at [196, 186] on p "9284979578" at bounding box center [208, 188] width 54 height 13
click at [344, 64] on link "Messages" at bounding box center [339, 64] width 45 height 30
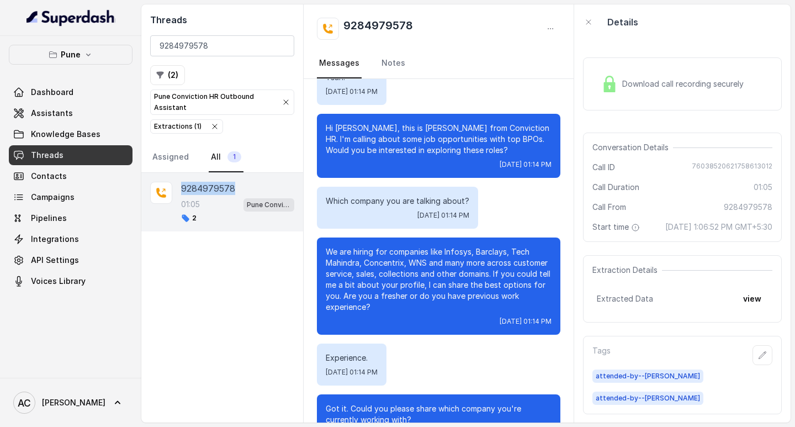
scroll to position [110, 0]
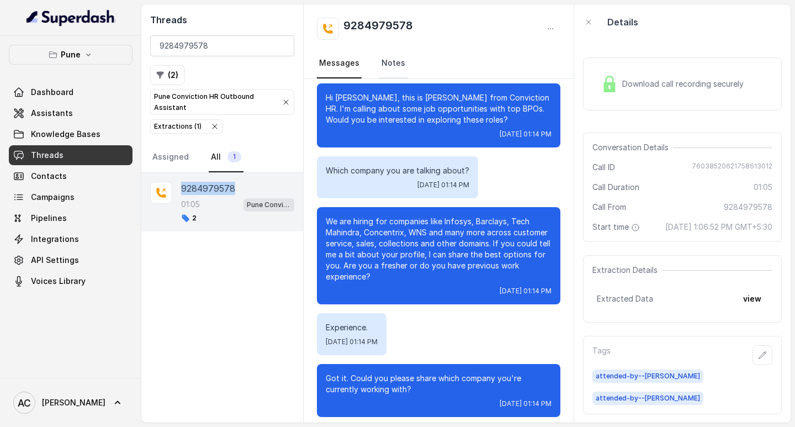
click at [389, 60] on link "Notes" at bounding box center [393, 64] width 28 height 30
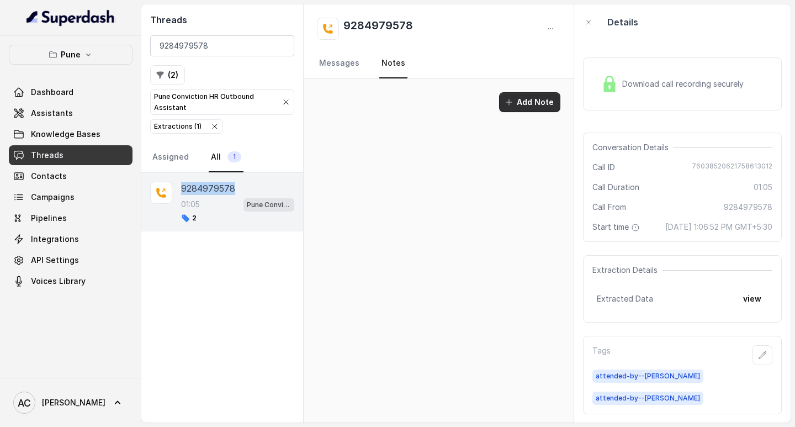
click at [520, 103] on button "Add Note" at bounding box center [529, 102] width 61 height 20
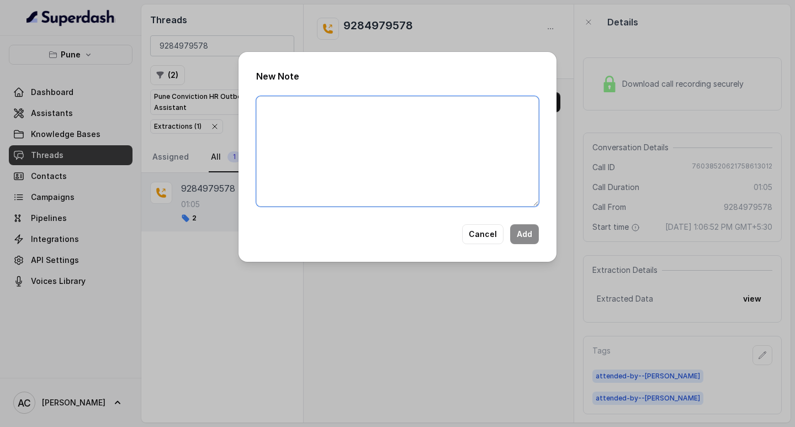
click at [387, 125] on textarea at bounding box center [397, 151] width 283 height 110
paste textarea "Name: Contact number: Recruiter: Name of the attender: Comments: AI Improvement:"
click at [297, 108] on textarea "Name: Contact number: Recruiter: Name of the attender: Comments: AI Improvement:" at bounding box center [397, 151] width 283 height 110
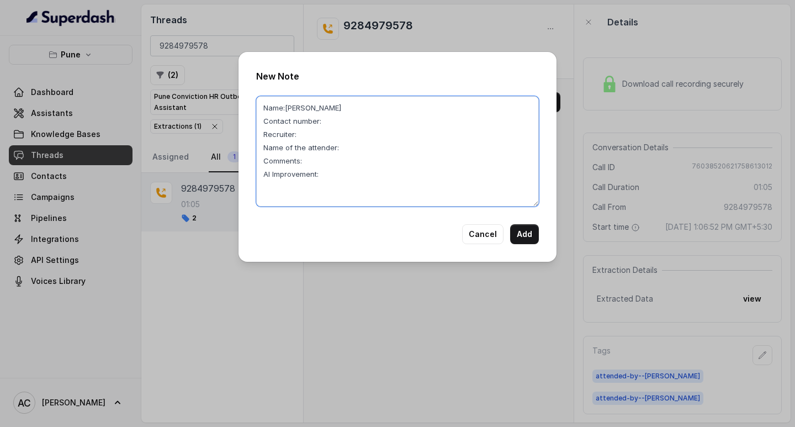
click at [330, 124] on textarea "Name:Neha Contact number: Recruiter: Name of the attender: Comments: AI Improve…" at bounding box center [397, 151] width 283 height 110
click at [335, 128] on textarea "Name:Neha Contact number: Recruiter: Name of the attender: Comments: AI Improve…" at bounding box center [397, 151] width 283 height 110
paste textarea "9284979578"
click at [309, 132] on textarea "Name:Neha Contact number:9284979578 Recruiter: Name of the attender: Comments: …" at bounding box center [397, 151] width 283 height 110
click at [348, 150] on textarea "Name:Neha Contact number:9284979578 Recruiter:Komal Name of the attender: Comme…" at bounding box center [397, 151] width 283 height 110
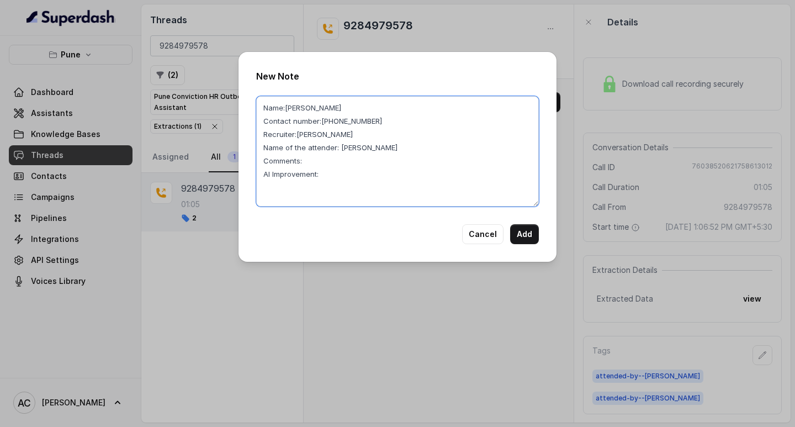
click at [317, 157] on textarea "Name:Neha Contact number:9284979578 Recruiter:Komal Name of the attender: komal…" at bounding box center [397, 151] width 283 height 110
click at [325, 163] on textarea "Name:Neha Contact number:9284979578 Recruiter:Komal Name of the attender: komal…" at bounding box center [397, 151] width 283 height 110
drag, startPoint x: 349, startPoint y: 187, endPoint x: 305, endPoint y: 177, distance: 45.3
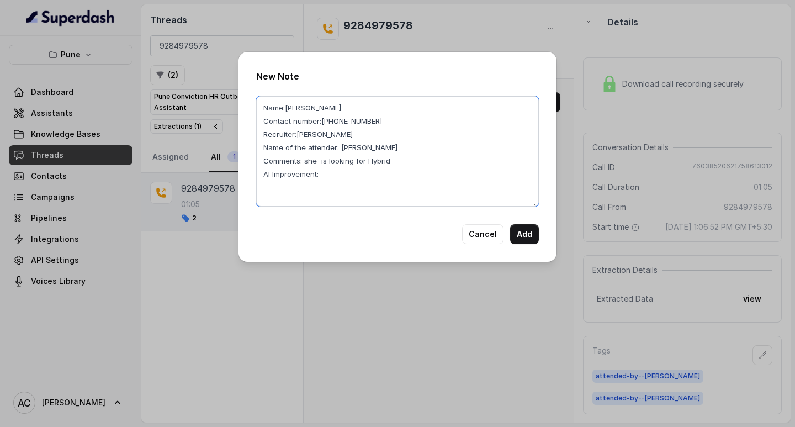
click at [349, 186] on textarea "Name:Neha Contact number:9284979578 Recruiter:Komal Name of the attender: komal…" at bounding box center [397, 151] width 283 height 110
drag, startPoint x: 303, startPoint y: 162, endPoint x: 398, endPoint y: 166, distance: 95.1
click at [398, 166] on textarea "Name:Neha Contact number:9284979578 Recruiter:Komal Name of the attender: komal…" at bounding box center [397, 151] width 283 height 110
type textarea "Name:Neha Contact number:9284979578 Recruiter:Komal Name of the attender: komal…"
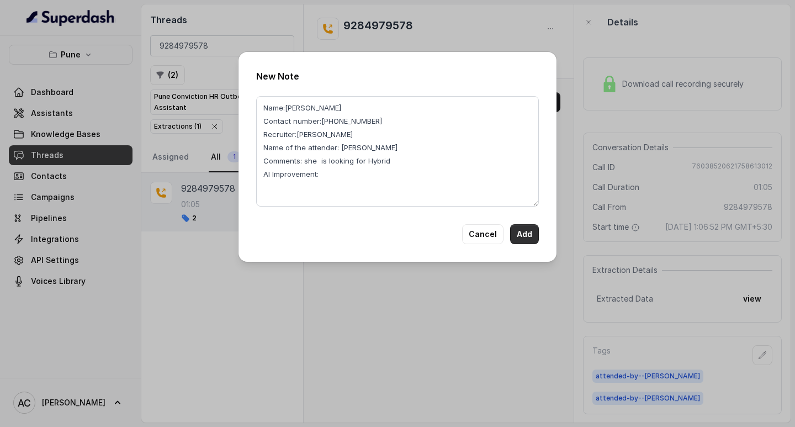
click at [528, 233] on button "Add" at bounding box center [524, 234] width 29 height 20
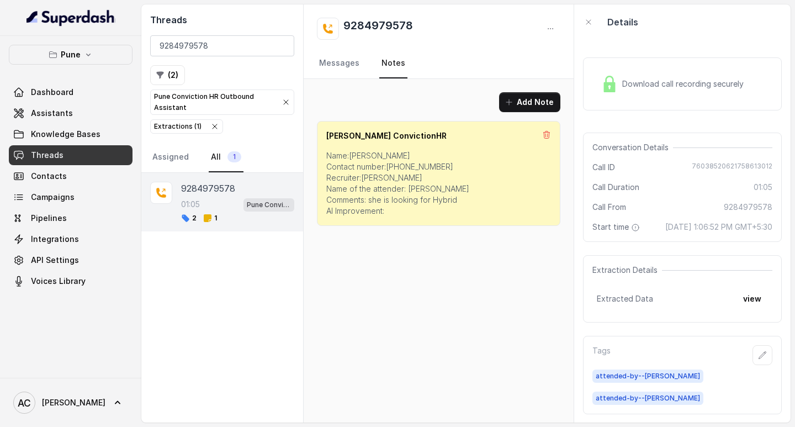
click at [286, 101] on icon "button" at bounding box center [286, 102] width 9 height 9
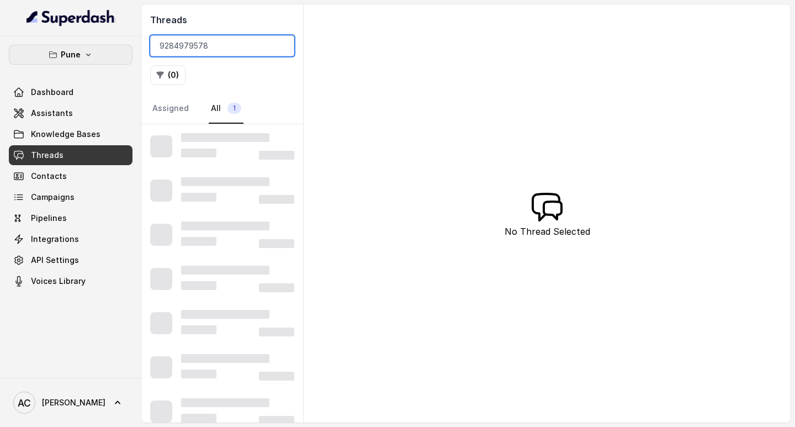
drag, startPoint x: 218, startPoint y: 47, endPoint x: 94, endPoint y: 45, distance: 123.7
click at [94, 45] on div "Pune Dashboard Assistants Knowledge Bases Threads Contacts Campaigns Pipelines …" at bounding box center [397, 213] width 795 height 427
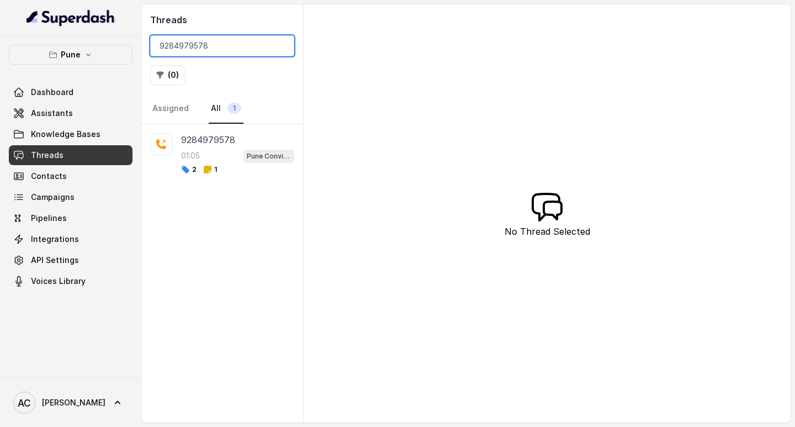
click at [281, 44] on input "9284979578" at bounding box center [222, 45] width 144 height 21
click at [197, 44] on input "search" at bounding box center [222, 45] width 144 height 21
type input "7978985001"
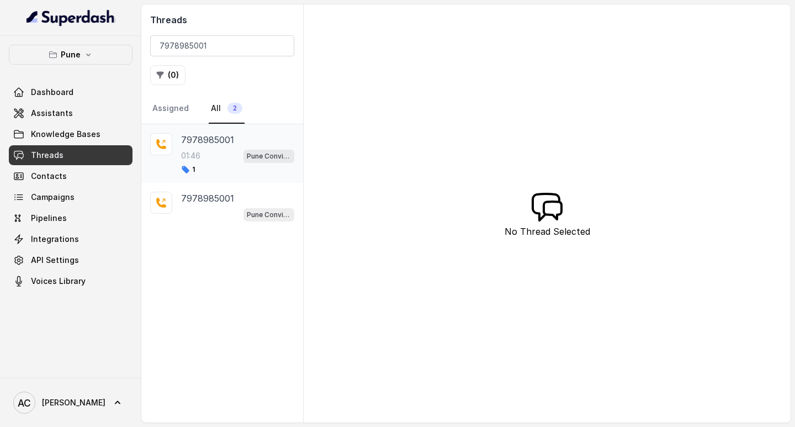
click at [195, 149] on div "01:46 Pune Conviction HR Outbound Assistant" at bounding box center [237, 156] width 113 height 14
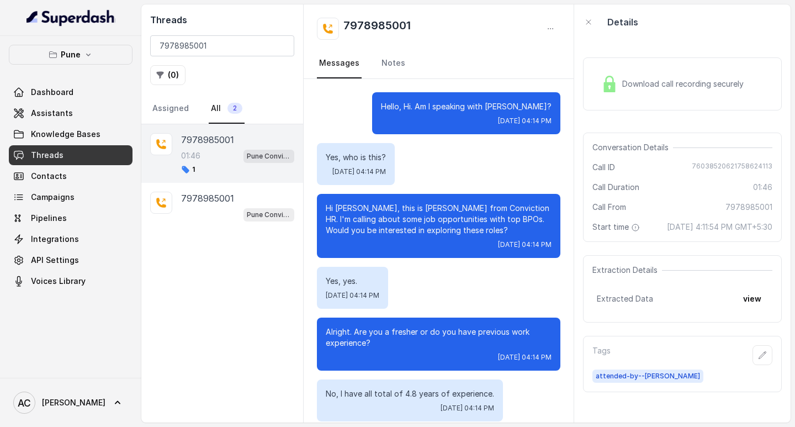
scroll to position [942, 0]
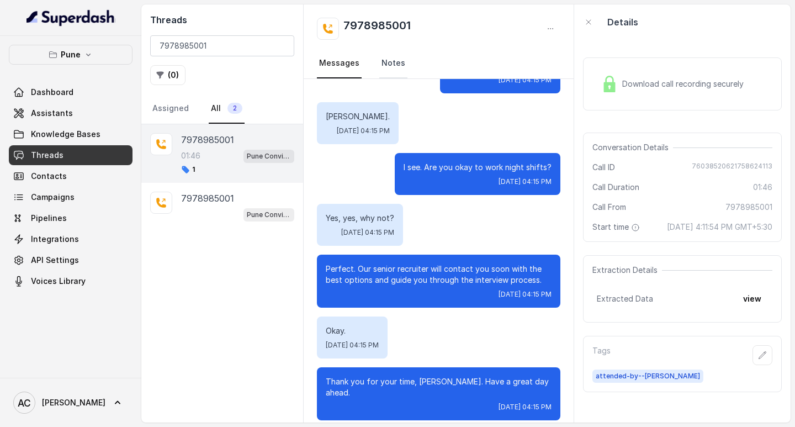
click at [388, 59] on link "Notes" at bounding box center [393, 64] width 28 height 30
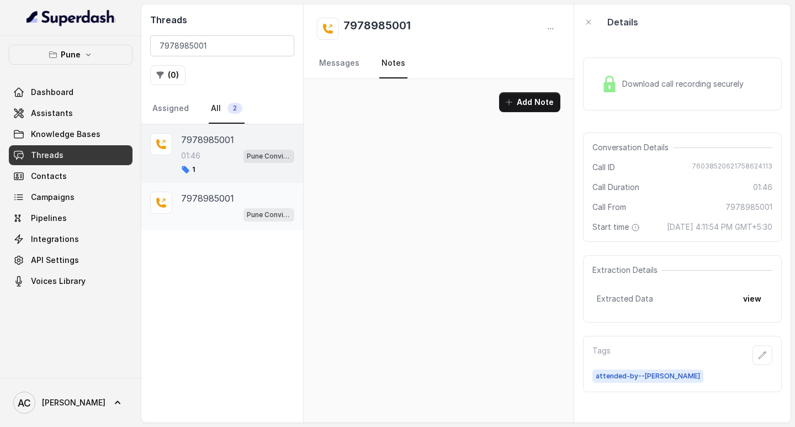
click at [205, 199] on p "7978985001" at bounding box center [207, 198] width 53 height 13
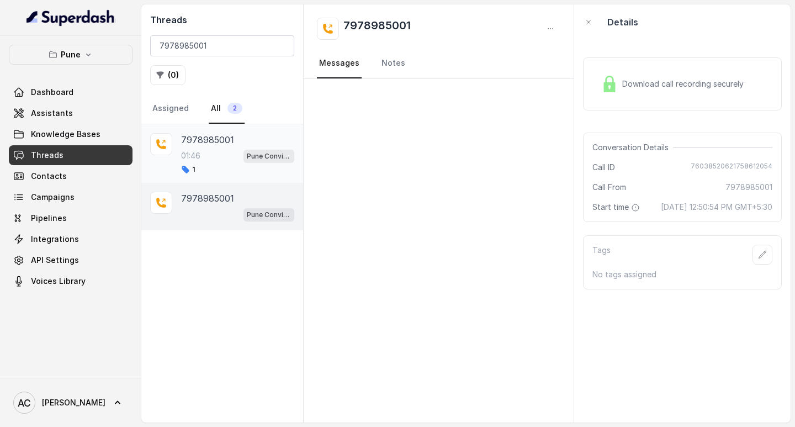
click at [207, 140] on p "7978985001" at bounding box center [207, 139] width 53 height 13
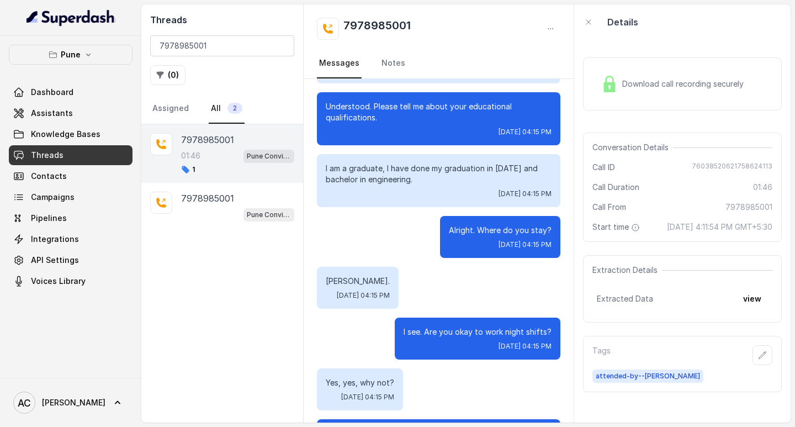
scroll to position [776, 0]
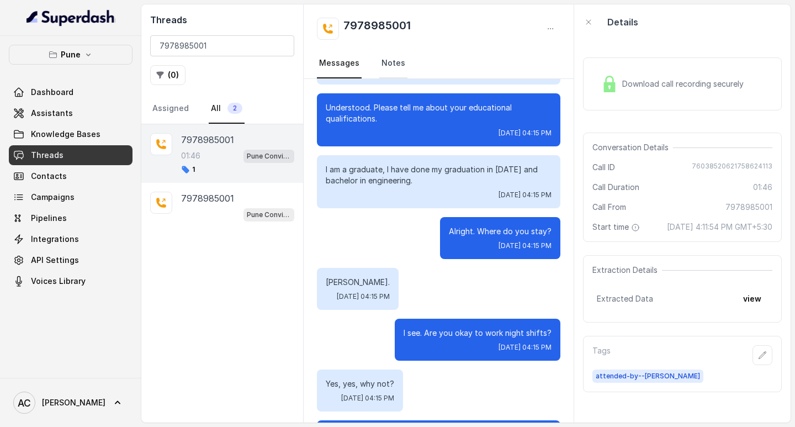
click at [394, 64] on link "Notes" at bounding box center [393, 64] width 28 height 30
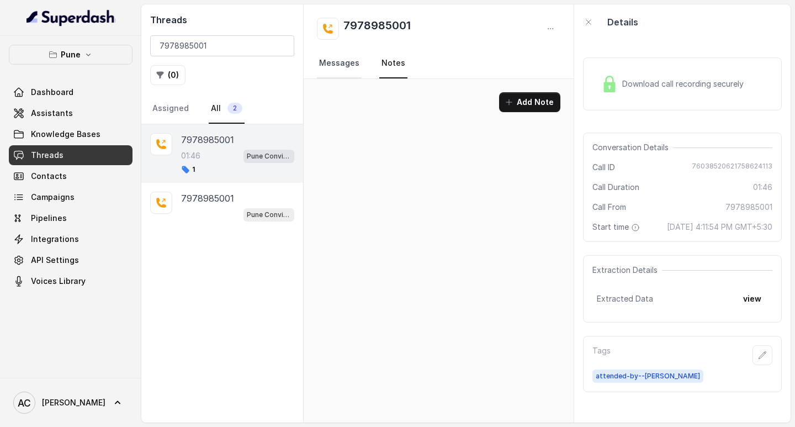
drag, startPoint x: 341, startPoint y: 59, endPoint x: 352, endPoint y: 74, distance: 18.6
click at [342, 59] on link "Messages" at bounding box center [339, 64] width 45 height 30
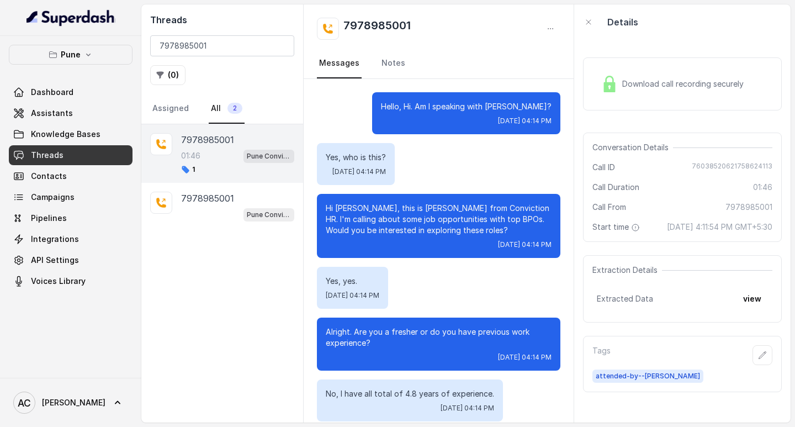
click at [354, 208] on p "Hi [PERSON_NAME], this is [PERSON_NAME] from Conviction HR. I'm calling about s…" at bounding box center [439, 219] width 226 height 33
copy p "[PERSON_NAME]"
click at [390, 62] on link "Notes" at bounding box center [393, 64] width 28 height 30
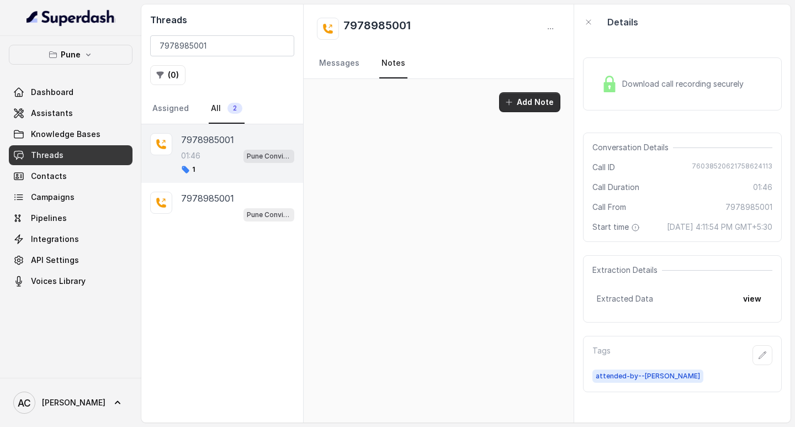
click at [538, 100] on button "Add Note" at bounding box center [529, 102] width 61 height 20
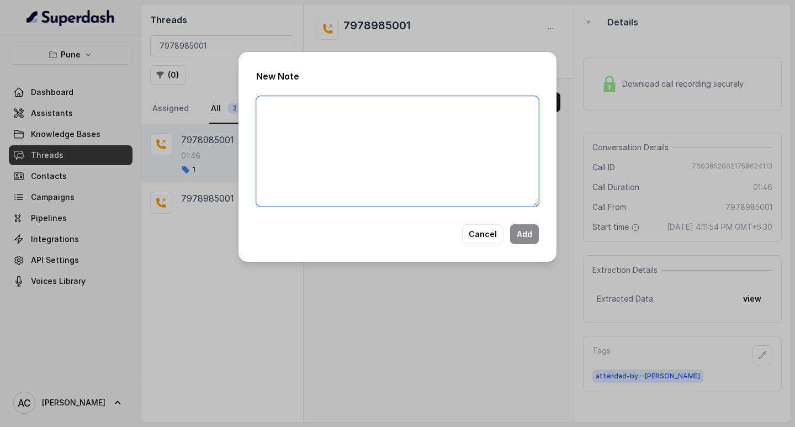
click at [393, 125] on textarea at bounding box center [397, 151] width 283 height 110
paste textarea "Name: Contact number: Recruiter: Name of the attender: Comments: AI Improvement:"
click at [310, 106] on textarea "Name: Contact number: Recruiter: Name of the attender: Comments: AI Improvement:" at bounding box center [397, 151] width 283 height 110
click at [329, 122] on textarea "Name: Contact number: Recruiter: Name of the attender: Comments: AI Improvement:" at bounding box center [397, 151] width 283 height 110
paste textarea "7978985001"
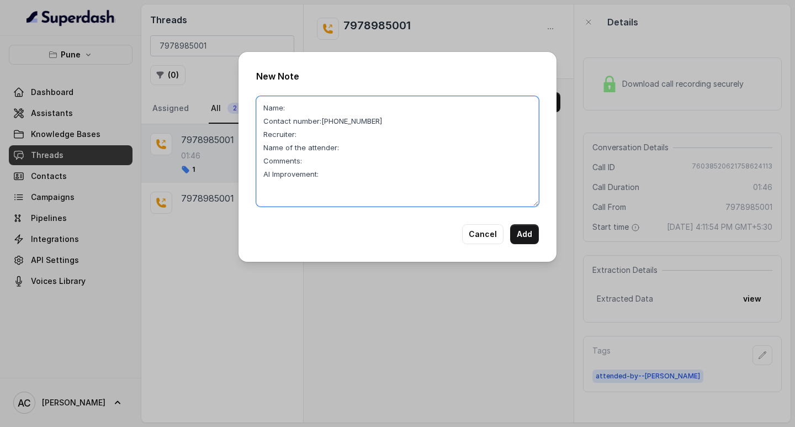
click at [301, 103] on textarea "Name: Contact number:[PHONE_NUMBER] Recruiter: Name of the attender: Comments: …" at bounding box center [397, 151] width 283 height 110
paste textarea "[PERSON_NAME]"
click at [315, 141] on textarea "Name:[PERSON_NAME] Contact number:[PHONE_NUMBER] Recruiter: Name of the attende…" at bounding box center [397, 151] width 283 height 110
click at [315, 135] on textarea "Name:[PERSON_NAME] Contact number:[PHONE_NUMBER] Recruiter: Name of the attende…" at bounding box center [397, 151] width 283 height 110
click at [358, 149] on textarea "Name:[PERSON_NAME] Contact number:[PHONE_NUMBER] Recruiter:[PERSON_NAME] Name o…" at bounding box center [397, 151] width 283 height 110
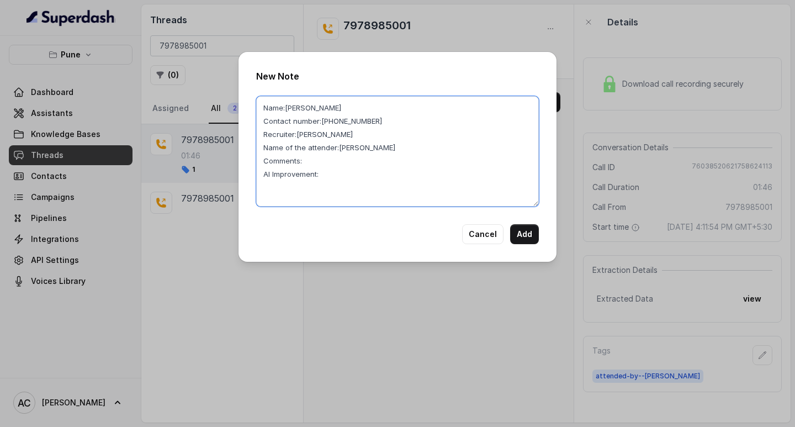
click at [311, 162] on textarea "Name:[PERSON_NAME] Contact number:[PHONE_NUMBER] Recruiter:[PERSON_NAME] Name o…" at bounding box center [397, 151] width 283 height 110
type textarea "Name:[PERSON_NAME] Contact number:[PHONE_NUMBER] Recruiter:[PERSON_NAME] Name o…"
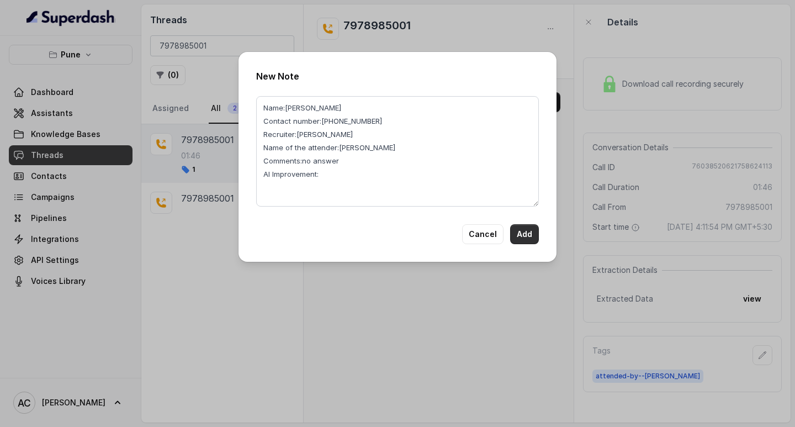
click at [524, 236] on button "Add" at bounding box center [524, 234] width 29 height 20
click at [522, 229] on button "Add" at bounding box center [524, 234] width 29 height 20
click at [527, 238] on button "Add" at bounding box center [524, 234] width 29 height 20
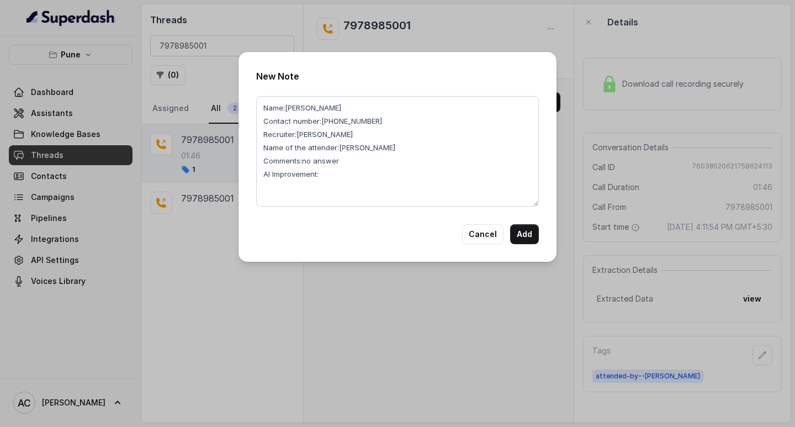
click at [528, 238] on button "Add" at bounding box center [524, 234] width 29 height 20
click at [530, 234] on button "Add" at bounding box center [524, 234] width 29 height 20
click at [758, 364] on div "New Note Name:Sameera Contact number:7978985001 Recruiter:komal Name of the att…" at bounding box center [397, 213] width 795 height 427
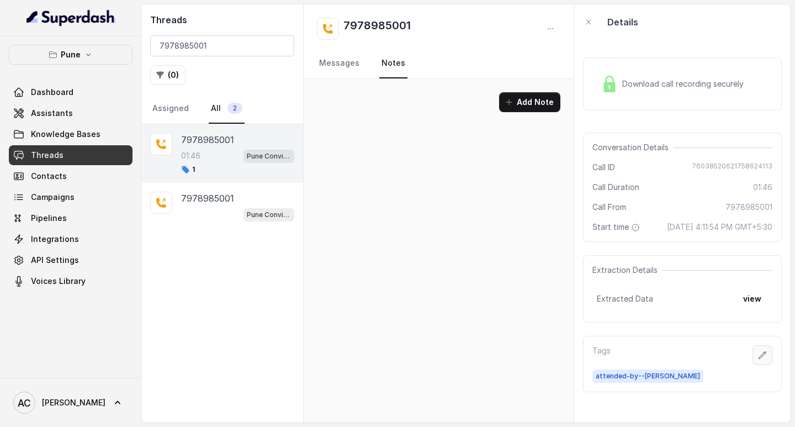
click at [759, 358] on icon "button" at bounding box center [762, 354] width 7 height 7
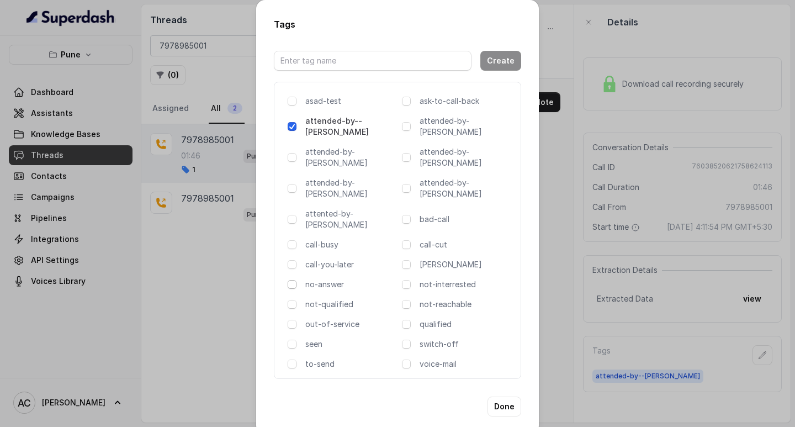
click at [293, 280] on span at bounding box center [292, 284] width 9 height 9
click at [291, 280] on span at bounding box center [292, 284] width 9 height 9
click at [292, 280] on span at bounding box center [292, 284] width 9 height 9
click at [506, 397] on button "Done" at bounding box center [505, 407] width 34 height 20
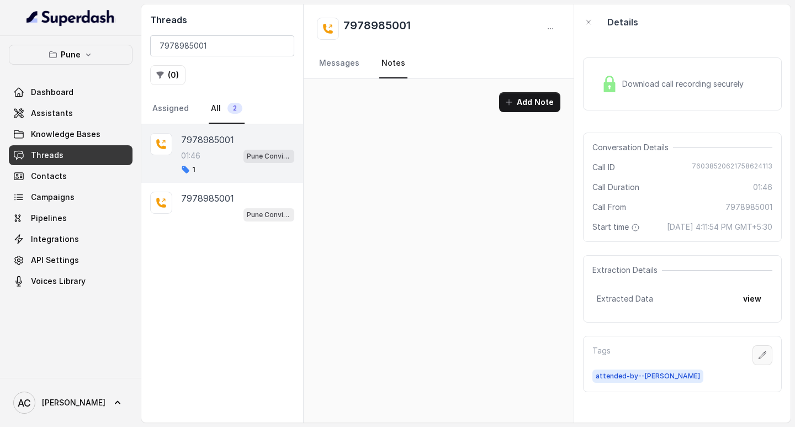
click at [758, 360] on icon "button" at bounding box center [762, 355] width 9 height 9
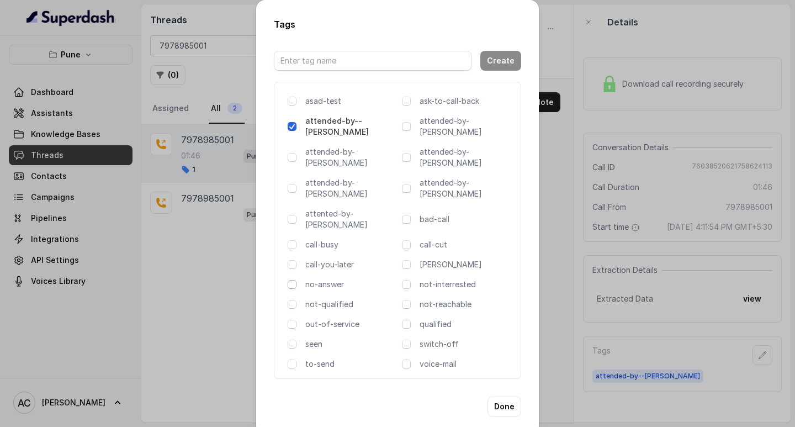
click at [294, 280] on span at bounding box center [292, 284] width 9 height 9
click at [509, 397] on button "Done" at bounding box center [505, 407] width 34 height 20
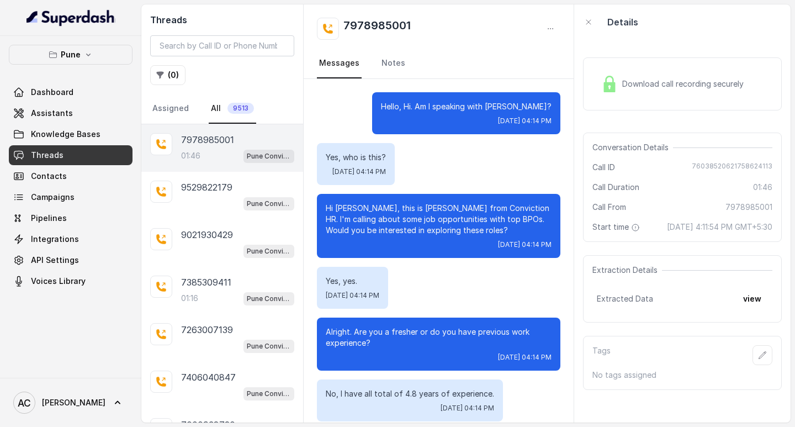
scroll to position [942, 0]
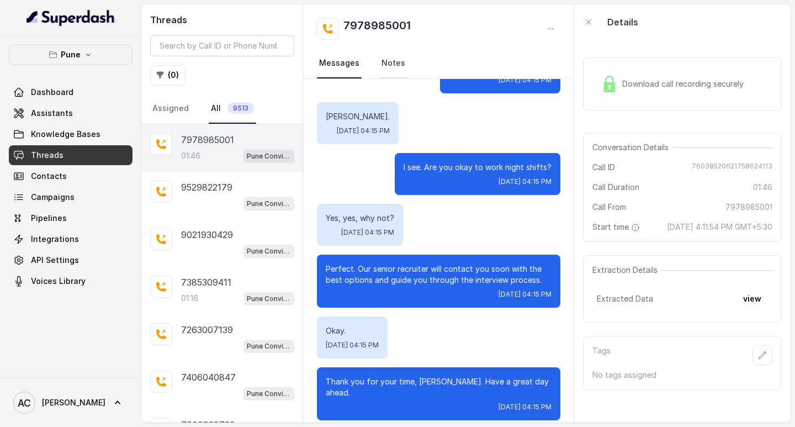
click at [391, 64] on link "Notes" at bounding box center [393, 64] width 28 height 30
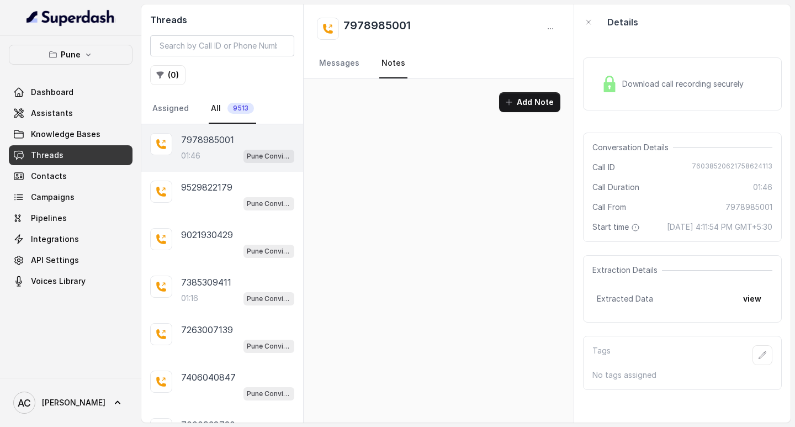
scroll to position [0, 0]
click at [530, 99] on button "Add Note" at bounding box center [529, 102] width 61 height 20
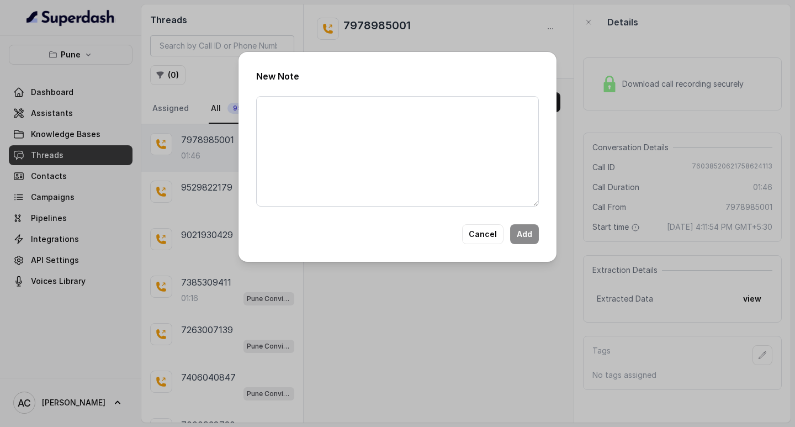
click at [534, 320] on div "New Note Cancel Add" at bounding box center [397, 213] width 795 height 427
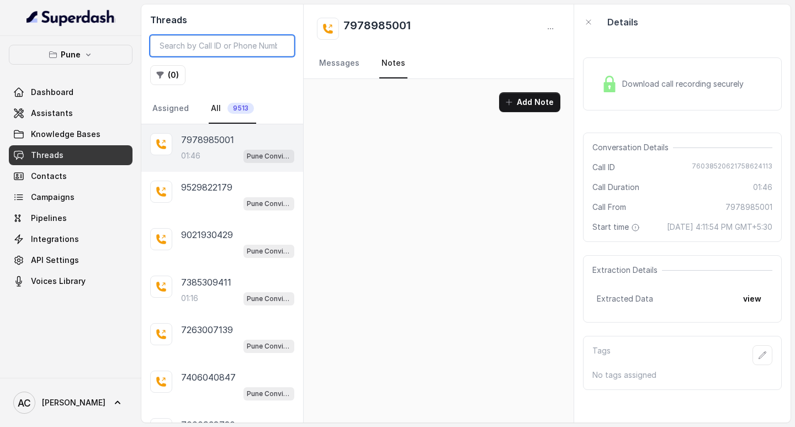
click at [217, 44] on input "search" at bounding box center [222, 45] width 144 height 21
paste input "7978985001"
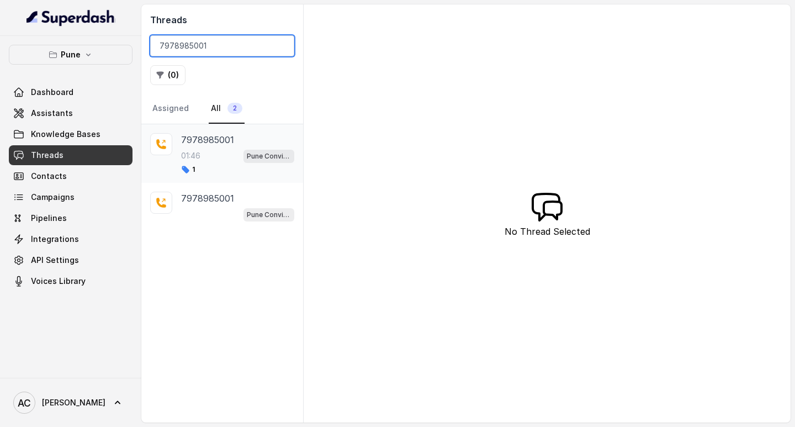
type input "7978985001"
click at [204, 150] on div "01:46 Pune Conviction HR Outbound Assistant" at bounding box center [237, 156] width 113 height 14
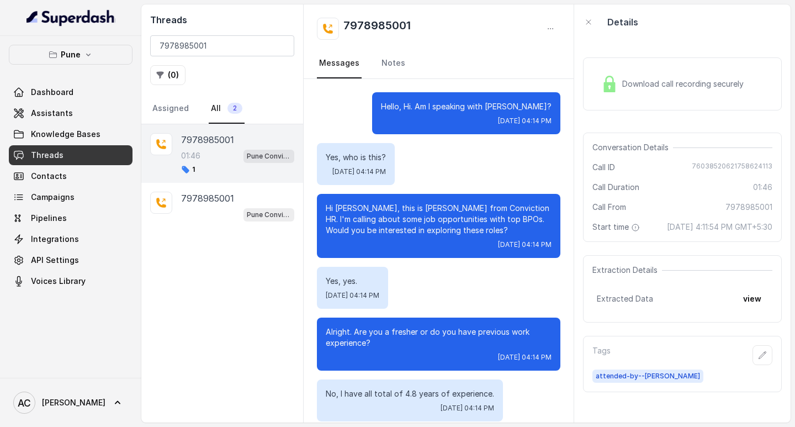
scroll to position [942, 0]
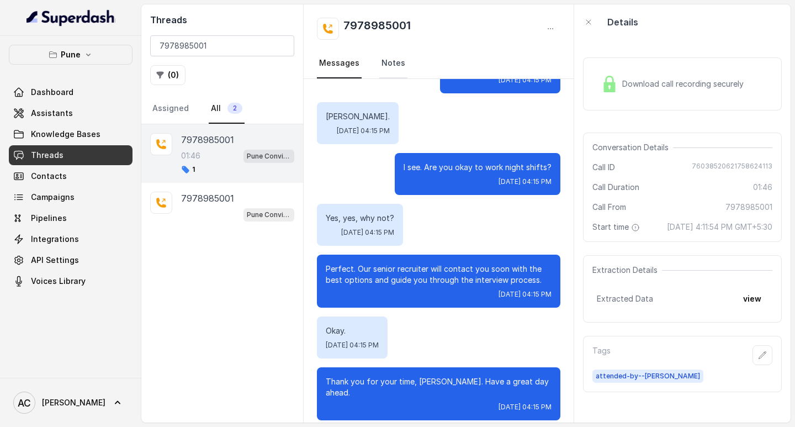
click at [388, 59] on link "Notes" at bounding box center [393, 64] width 28 height 30
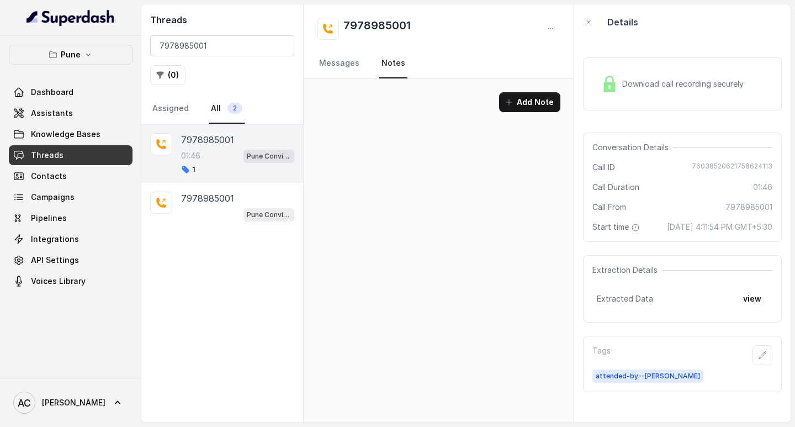
scroll to position [0, 0]
click at [540, 97] on button "Add Note" at bounding box center [529, 102] width 61 height 20
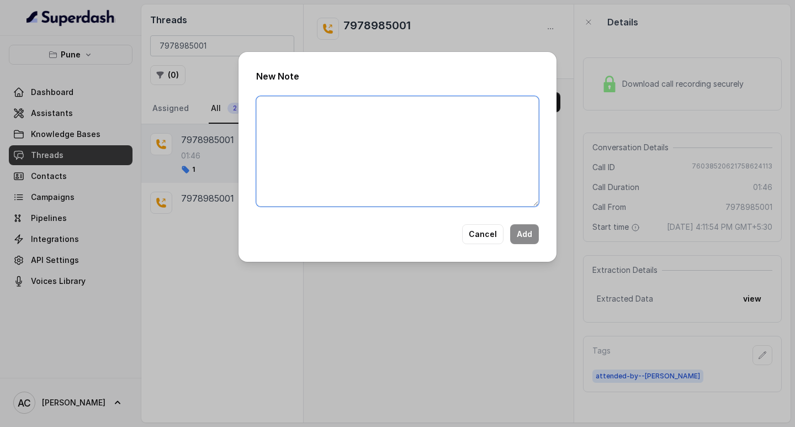
click at [374, 118] on textarea at bounding box center [397, 151] width 283 height 110
paste textarea "Name: Contact number: Recruiter: Name of the attender: Comments: AI Improvement:"
click at [331, 122] on textarea "Name: Contact number: Recruiter: Name of the attender: Comments: AI Improvement:" at bounding box center [397, 151] width 283 height 110
paste textarea "7978985001"
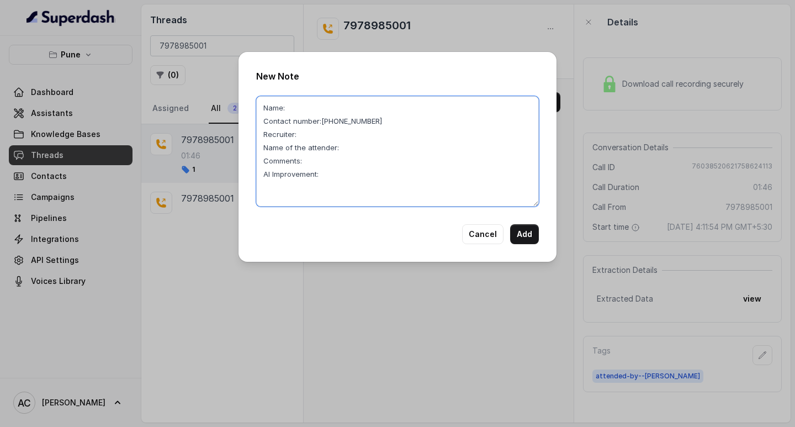
click at [298, 104] on textarea "Name: Contact number:[PHONE_NUMBER] Recruiter: Name of the attender: Comments: …" at bounding box center [397, 151] width 283 height 110
paste textarea "[PERSON_NAME]"
click at [301, 134] on textarea "Name:[PERSON_NAME] Contact number:[PHONE_NUMBER] Recruiter: Name of the attende…" at bounding box center [397, 151] width 283 height 110
click at [361, 148] on textarea "Name:[PERSON_NAME] Contact number:[PHONE_NUMBER] Recruiter:[PERSON_NAME] Name o…" at bounding box center [397, 151] width 283 height 110
click at [304, 162] on textarea "Name:[PERSON_NAME] Contact number:[PHONE_NUMBER] Recruiter:[PERSON_NAME] Name o…" at bounding box center [397, 151] width 283 height 110
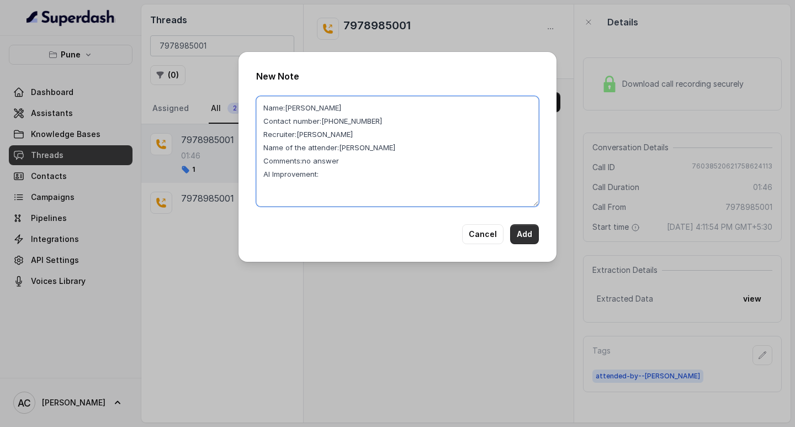
type textarea "Name:[PERSON_NAME] Contact number:[PHONE_NUMBER] Recruiter:[PERSON_NAME] Name o…"
click at [521, 233] on button "Add" at bounding box center [524, 234] width 29 height 20
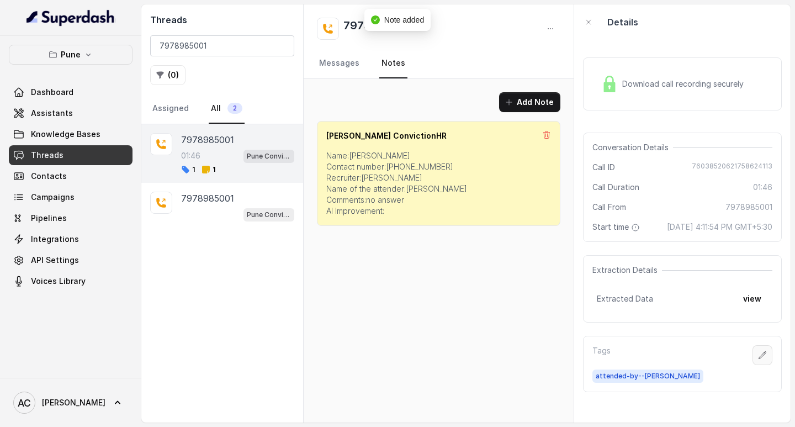
click at [758, 360] on icon "button" at bounding box center [762, 355] width 9 height 9
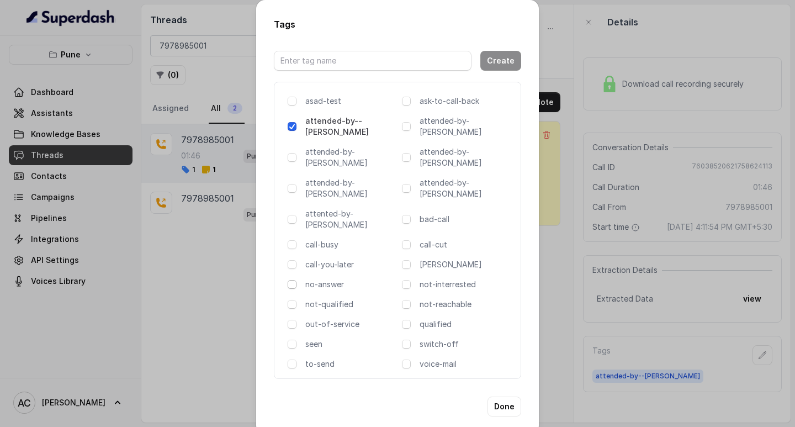
click at [292, 280] on span at bounding box center [292, 284] width 9 height 9
click at [502, 397] on button "Done" at bounding box center [505, 407] width 34 height 20
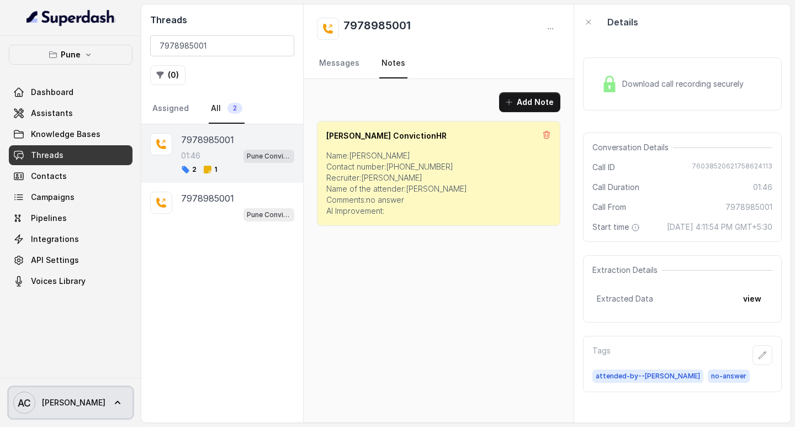
click at [59, 399] on span "[PERSON_NAME]" at bounding box center [74, 402] width 64 height 11
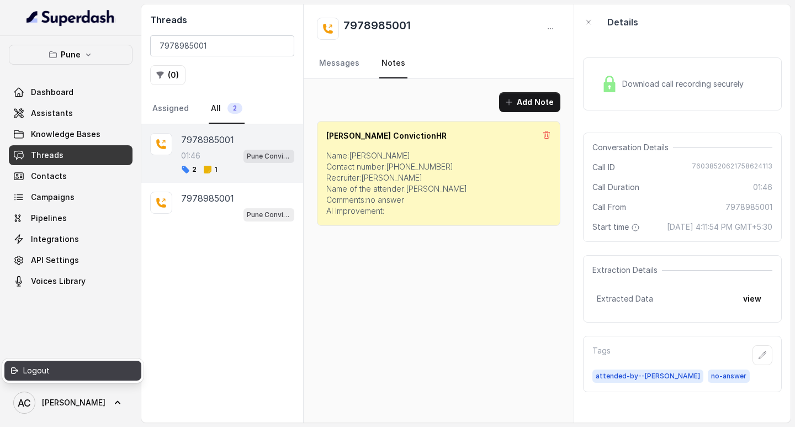
click at [55, 372] on div "Logout" at bounding box center [70, 370] width 94 height 13
